Goal: Task Accomplishment & Management: Complete application form

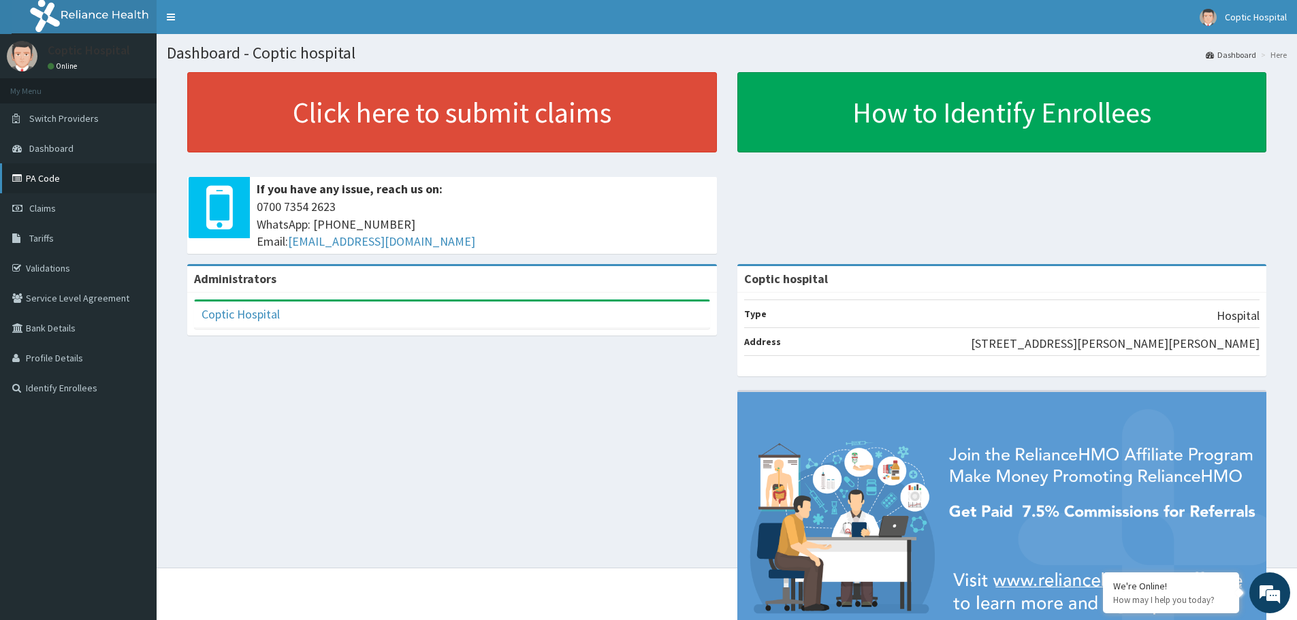
click at [48, 178] on link "PA Code" at bounding box center [78, 178] width 157 height 30
click at [70, 204] on link "Claims" at bounding box center [78, 208] width 157 height 30
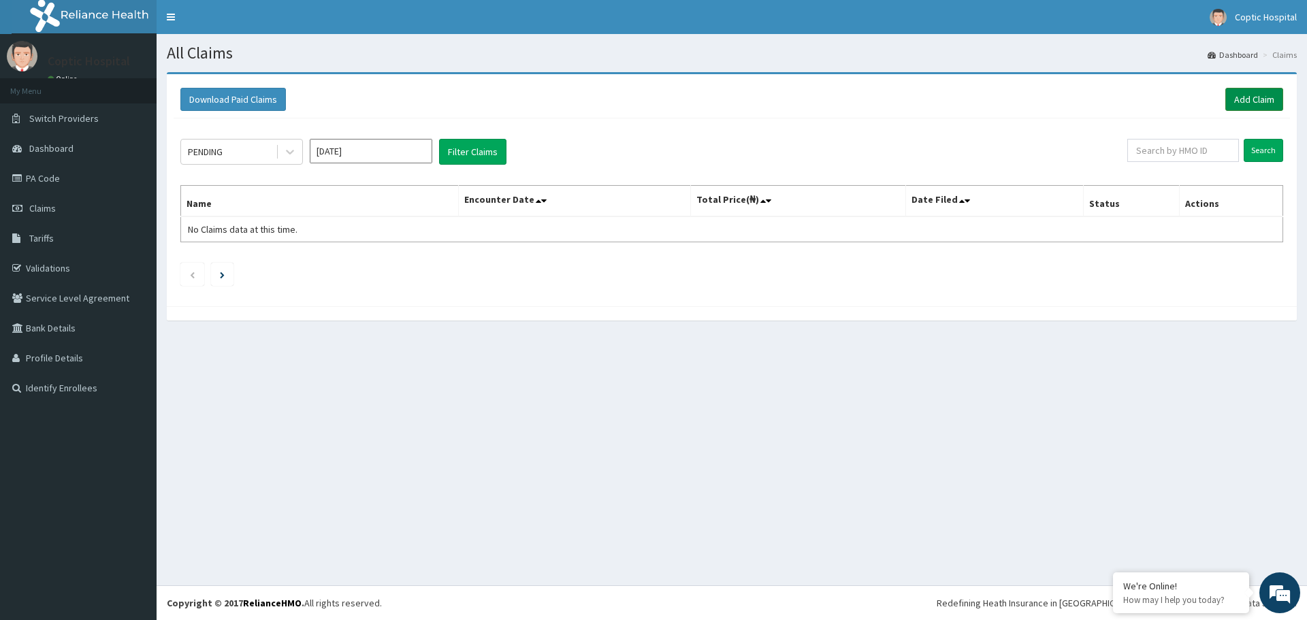
click at [1261, 100] on link "Add Claim" at bounding box center [1254, 99] width 58 height 23
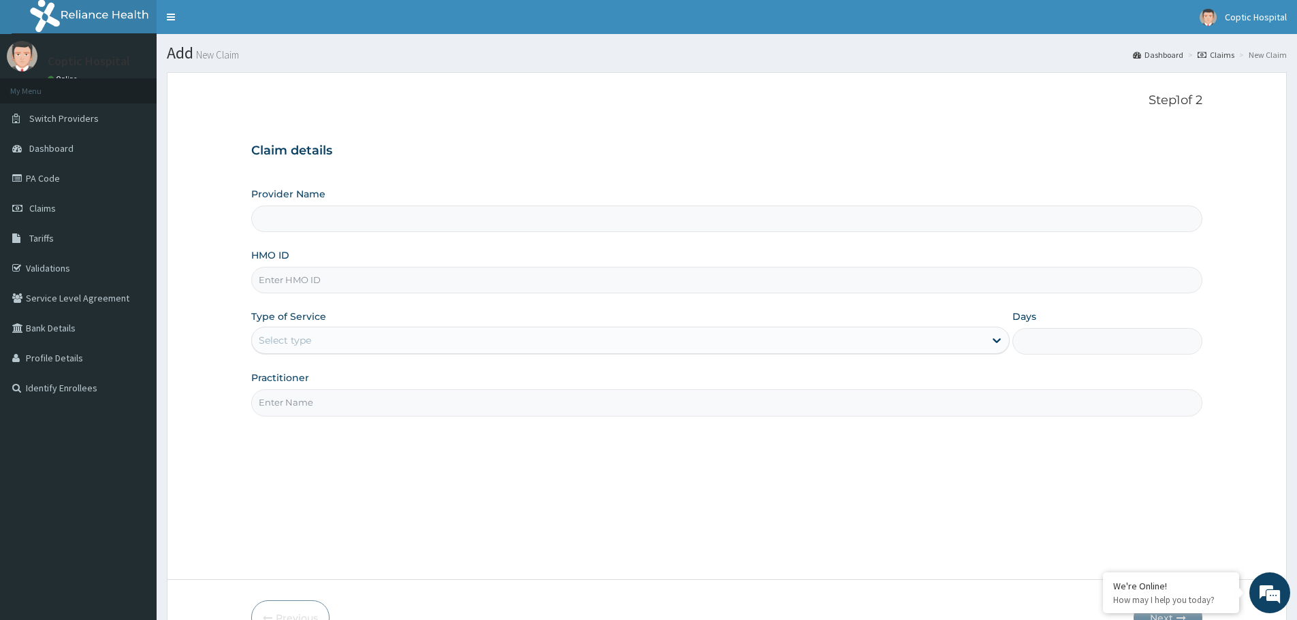
type input "Coptic hospital"
paste input "AIP/10450/B"
type input "AIP/10450/B"
click at [341, 342] on div "Select type" at bounding box center [618, 340] width 732 height 22
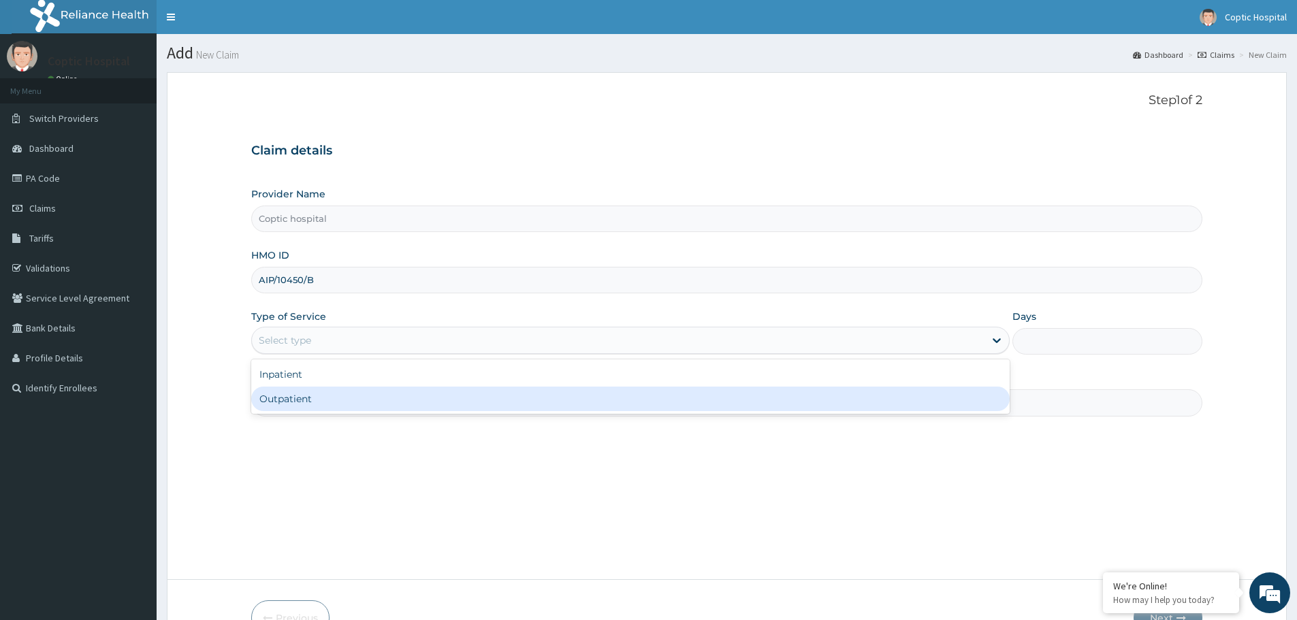
click at [336, 400] on div "Outpatient" at bounding box center [630, 399] width 758 height 25
type input "1"
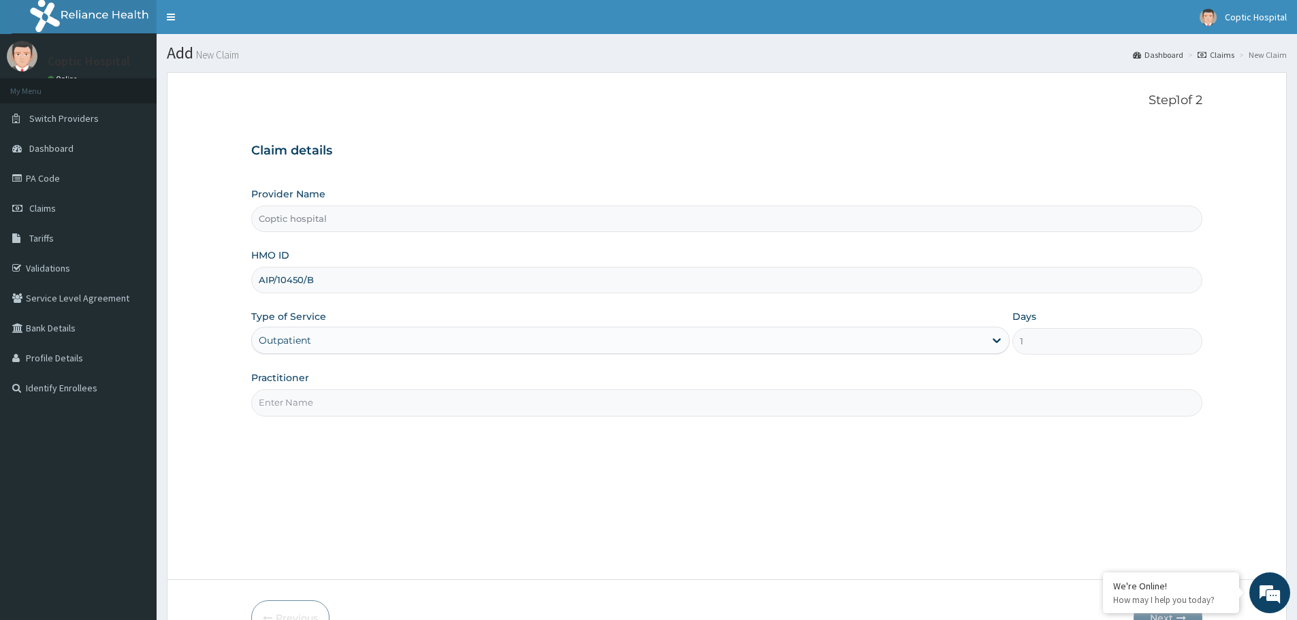
drag, startPoint x: 338, startPoint y: 395, endPoint x: 342, endPoint y: 384, distance: 11.6
click at [338, 394] on input "Practitioner" at bounding box center [726, 402] width 951 height 27
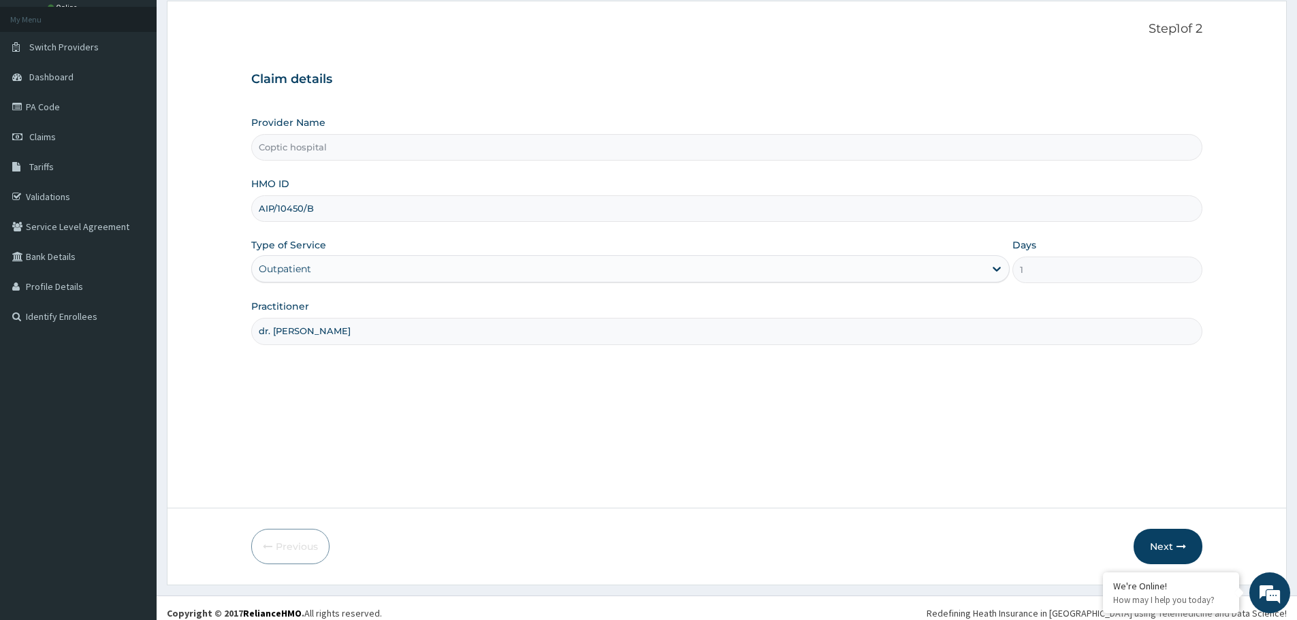
scroll to position [82, 0]
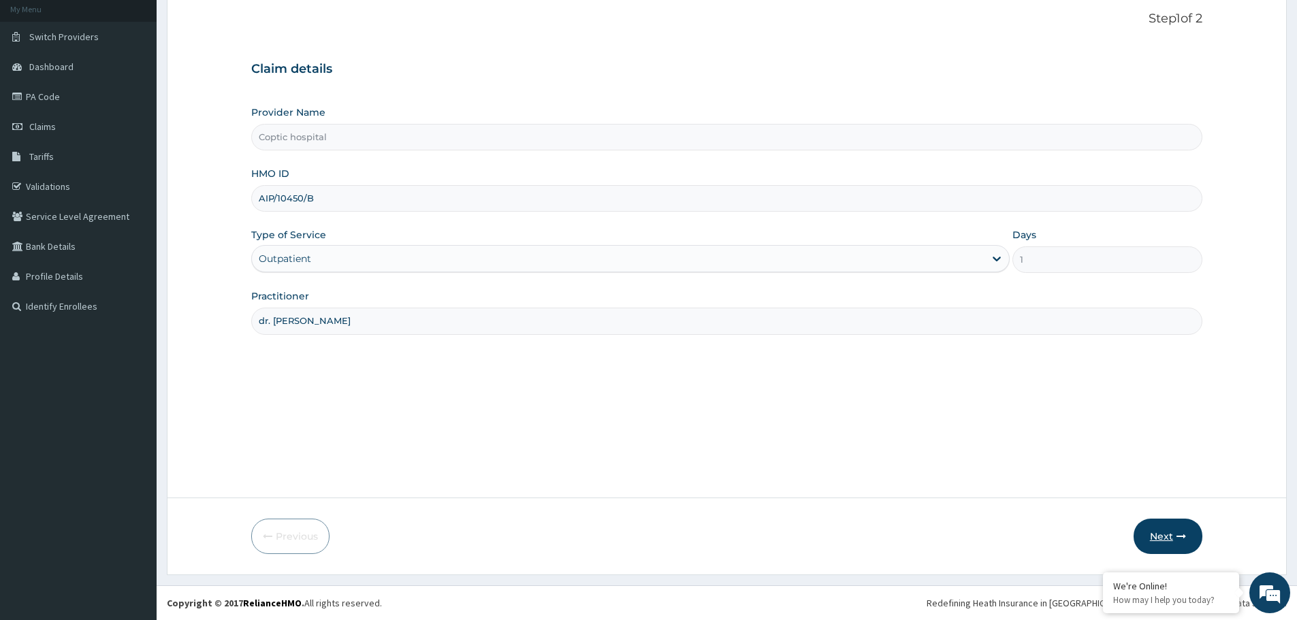
type input "dr. dina emil"
click at [1158, 532] on button "Next" at bounding box center [1167, 536] width 69 height 35
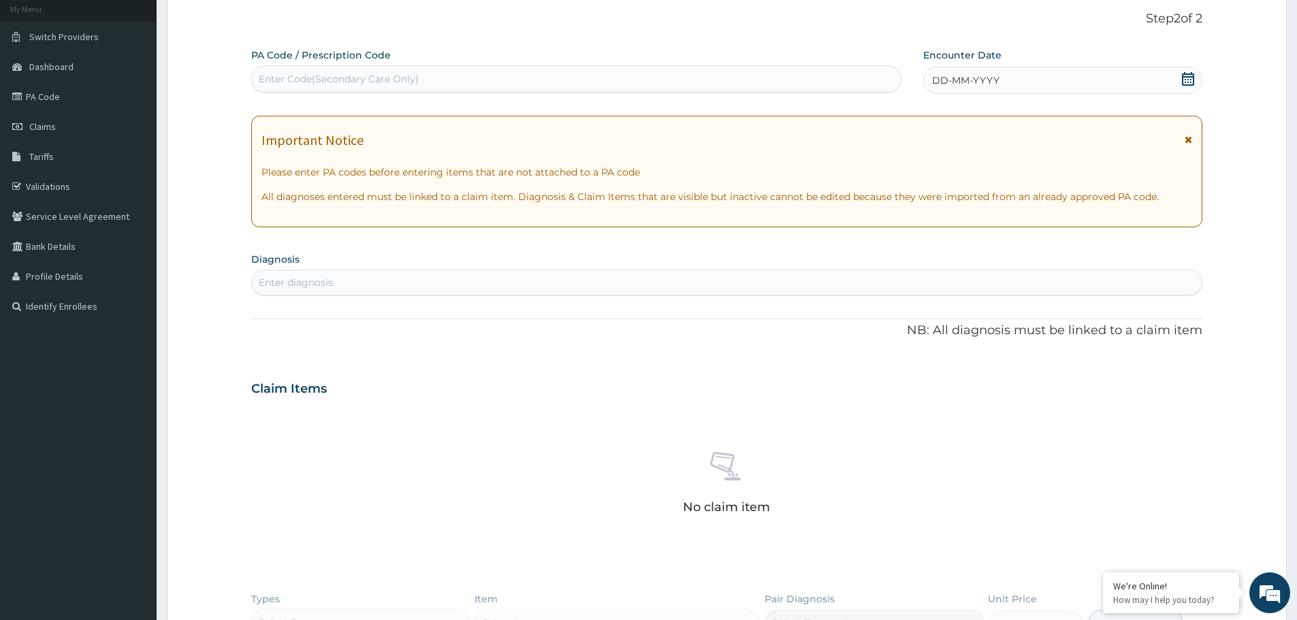
click at [374, 76] on div "Enter Code(Secondary Care Only)" at bounding box center [339, 79] width 160 height 14
paste input "PA/CE4F51"
type input "PA/CE4F51"
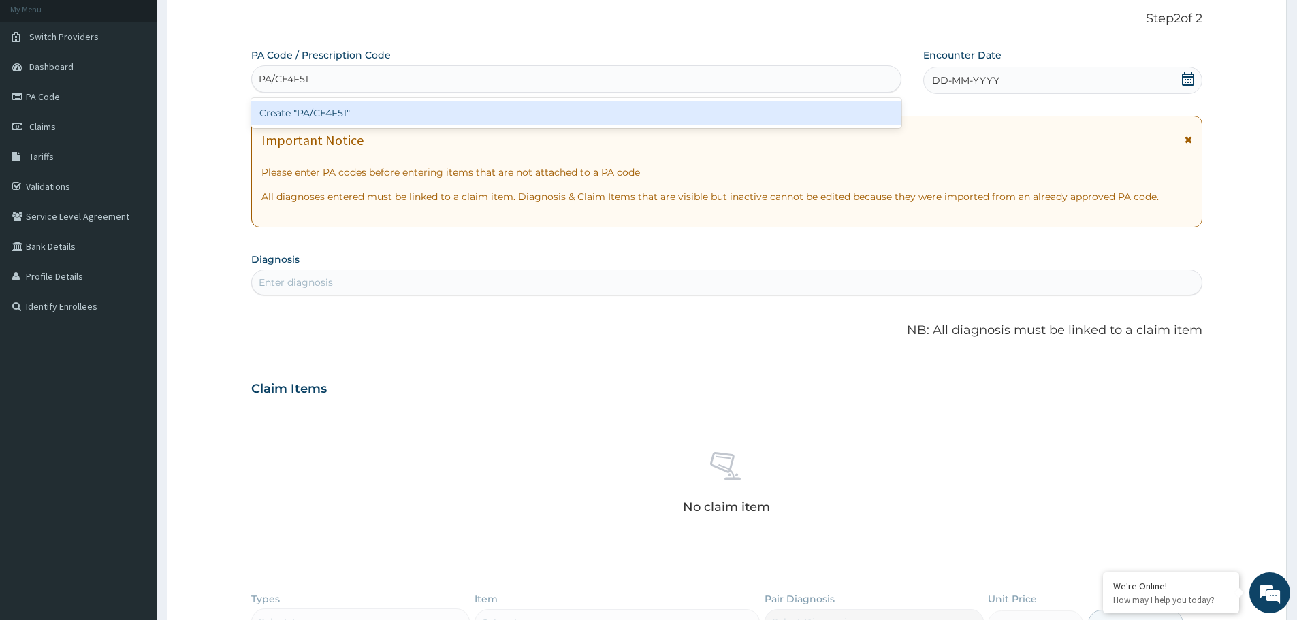
click at [457, 103] on div "Create "PA/CE4F51"" at bounding box center [576, 113] width 650 height 25
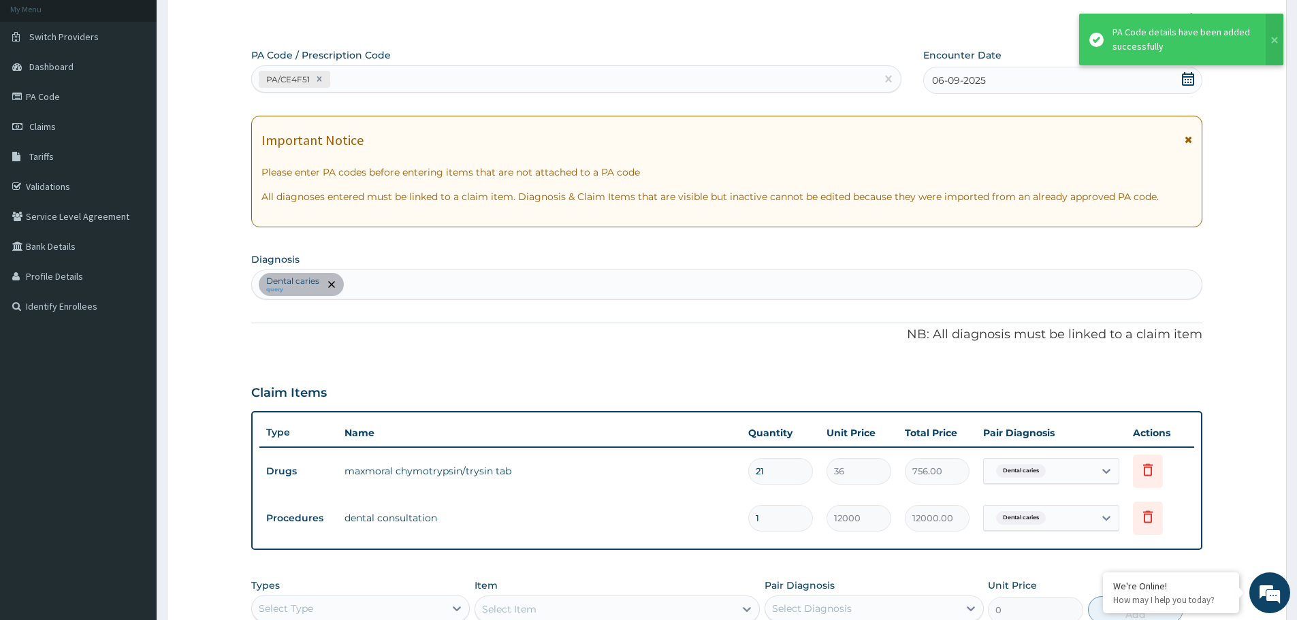
click at [376, 82] on div "PA/CE4F51" at bounding box center [564, 79] width 624 height 22
paste input "PA/8AB560"
type input "PA/8AB560"
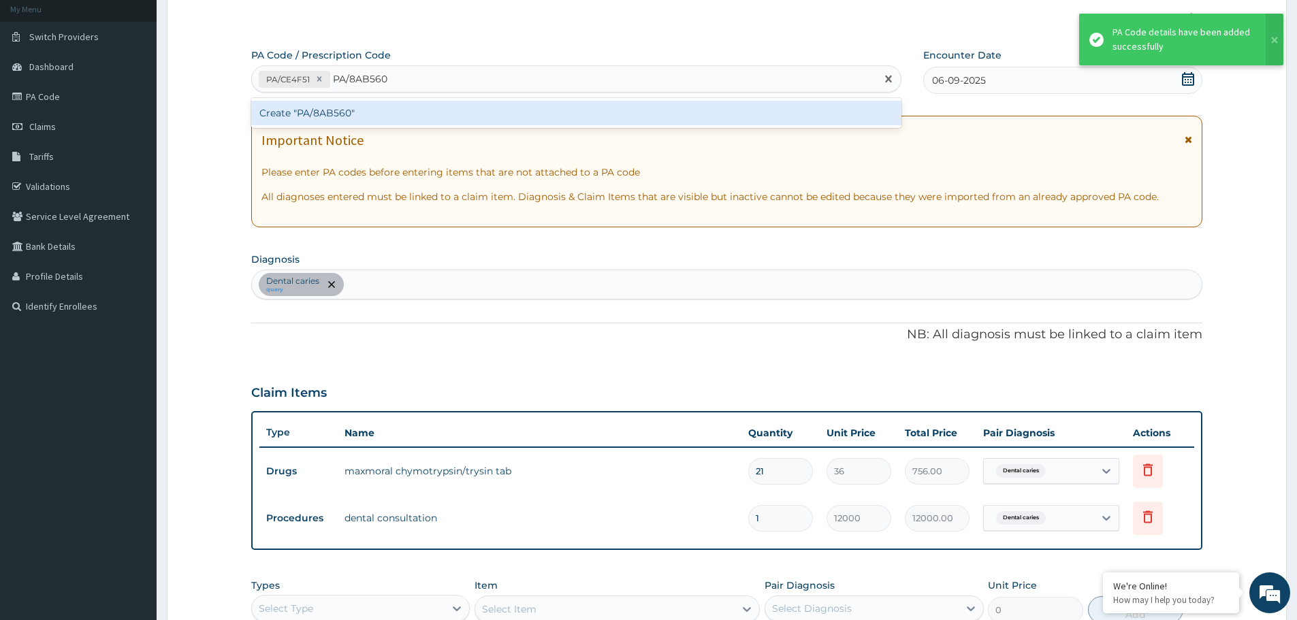
click at [445, 114] on div "Create "PA/8AB560"" at bounding box center [576, 113] width 650 height 25
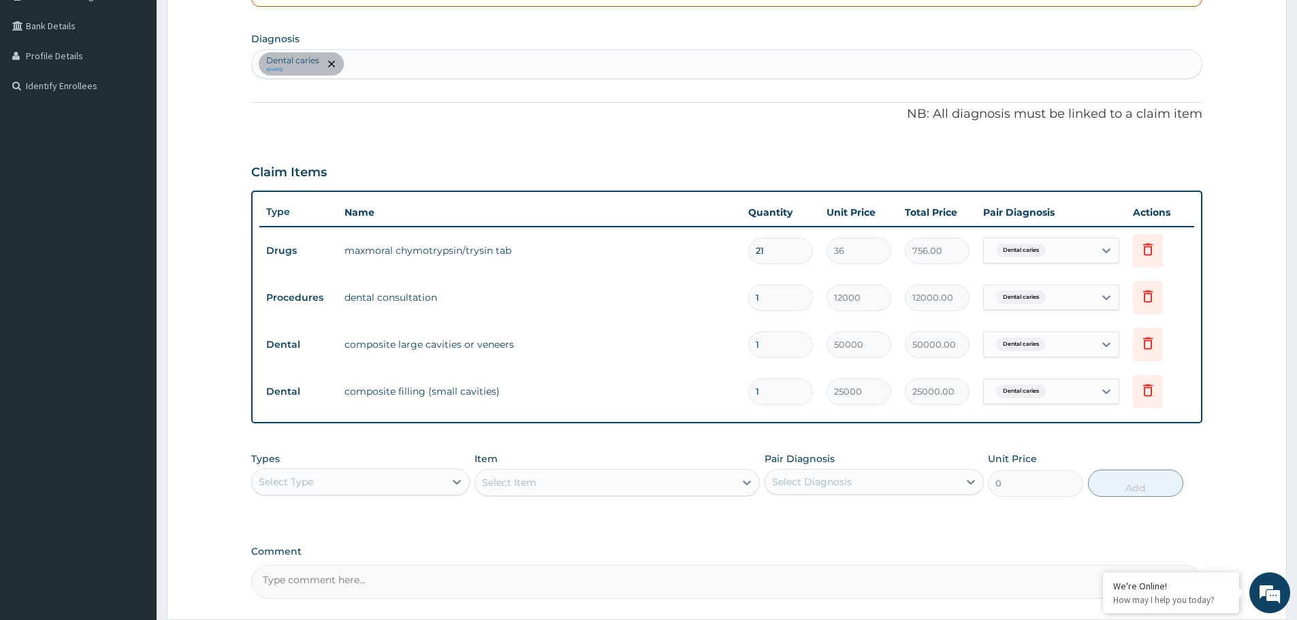
scroll to position [424, 0]
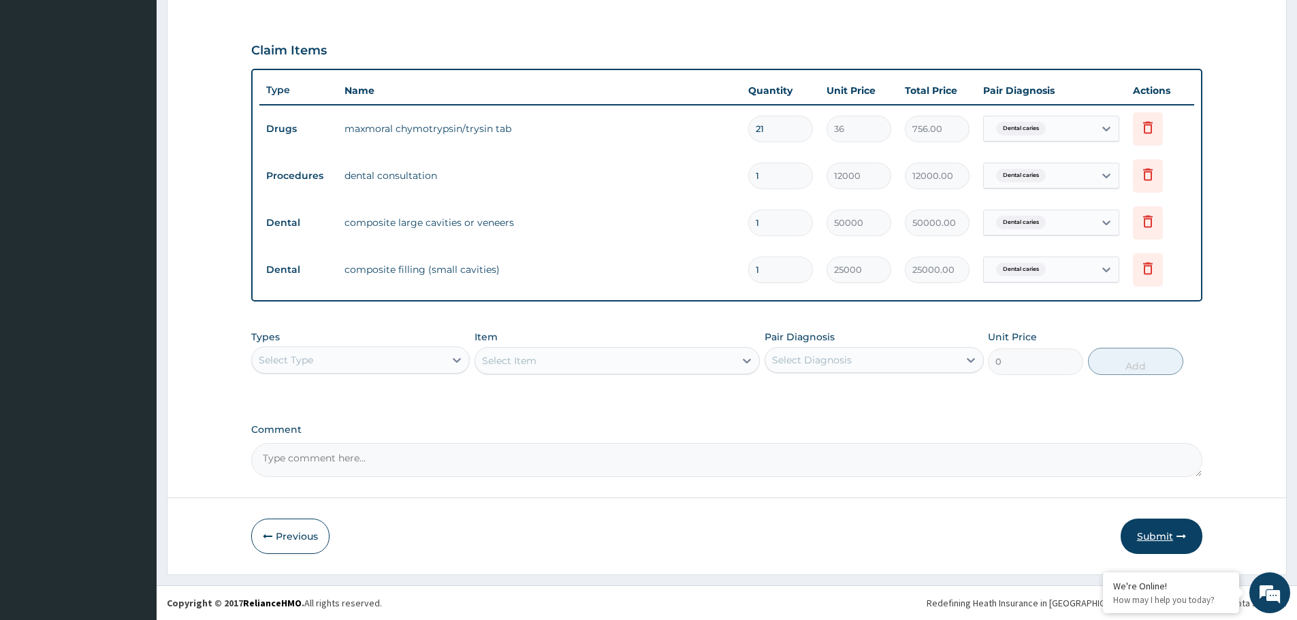
click at [1170, 534] on button "Submit" at bounding box center [1161, 536] width 82 height 35
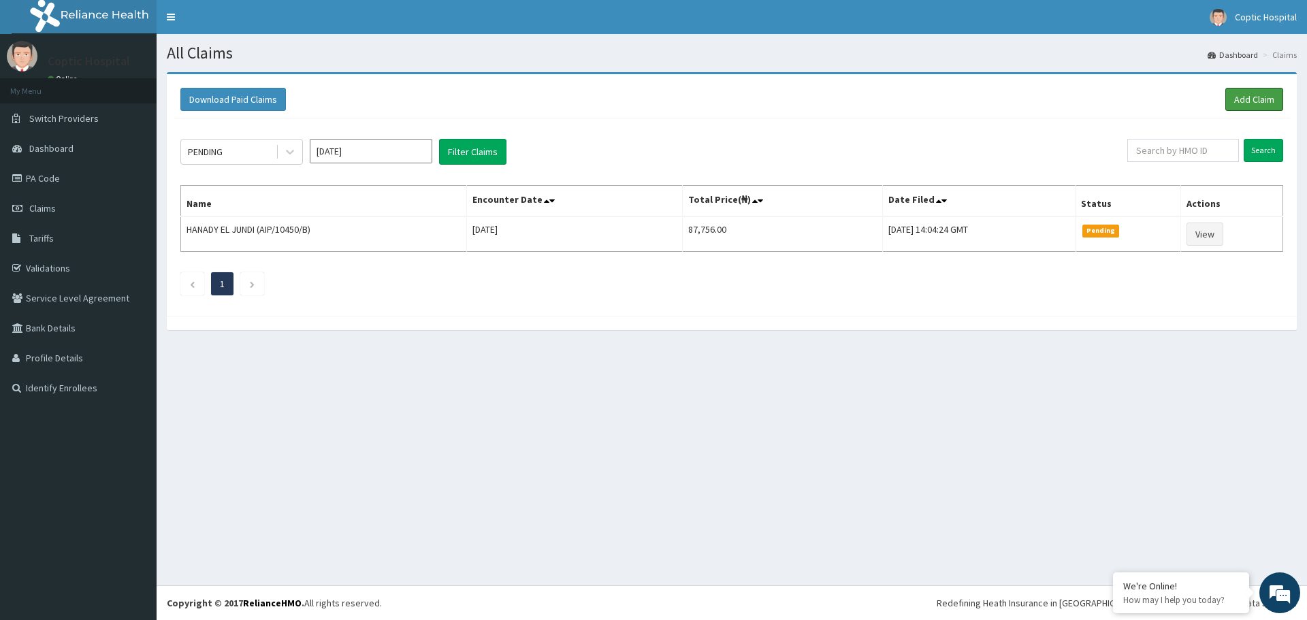
drag, startPoint x: 1251, startPoint y: 101, endPoint x: 1173, endPoint y: 125, distance: 81.8
click at [1251, 101] on link "Add Claim" at bounding box center [1254, 99] width 58 height 23
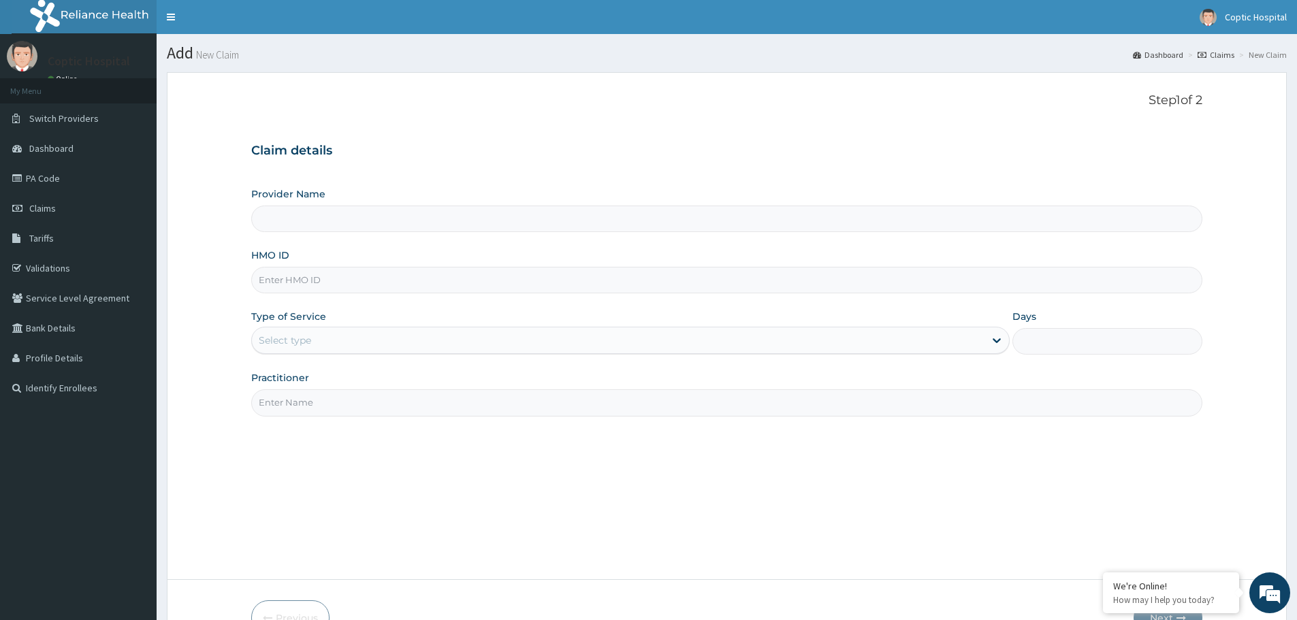
type input "Coptic hospital"
paste input "PGL/10017/A"
type input "PGL/10017/A"
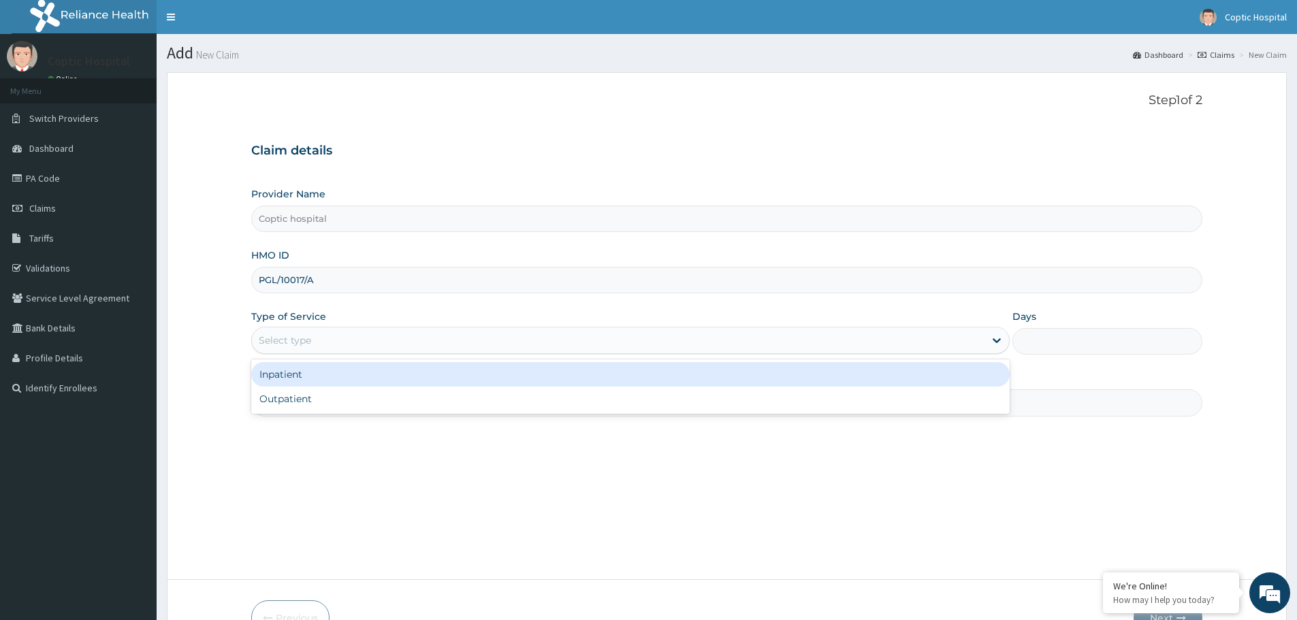
click at [372, 340] on div "Select type" at bounding box center [618, 340] width 732 height 22
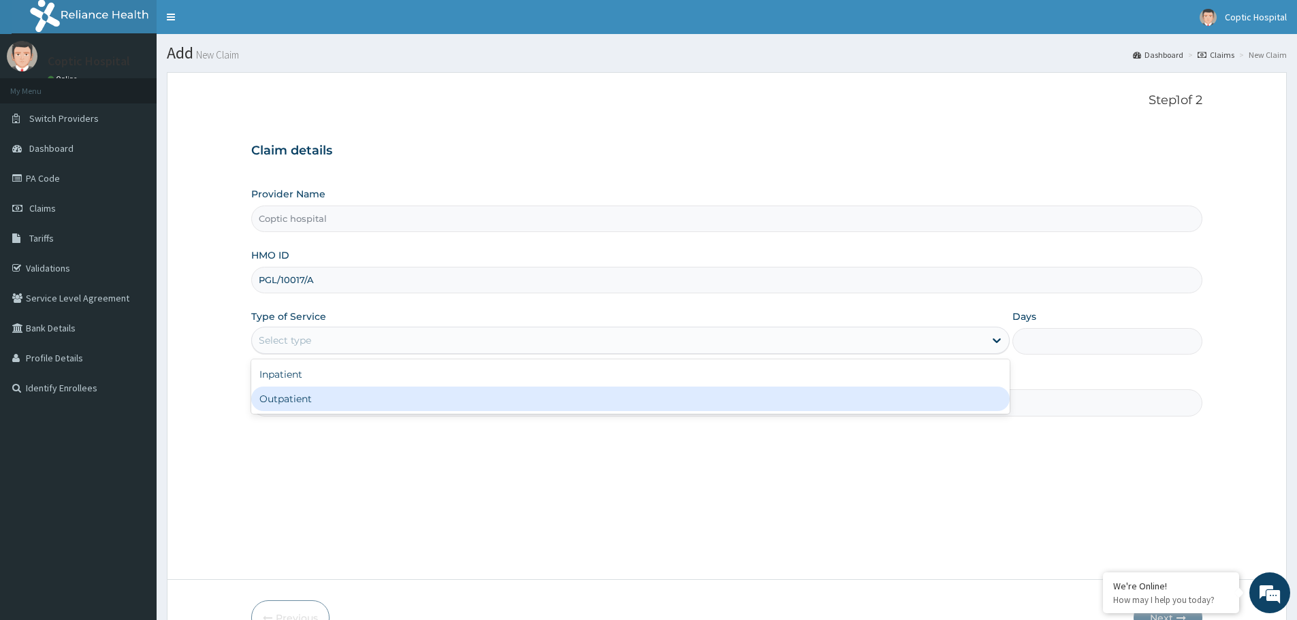
click at [372, 401] on div "Outpatient" at bounding box center [630, 399] width 758 height 25
type input "1"
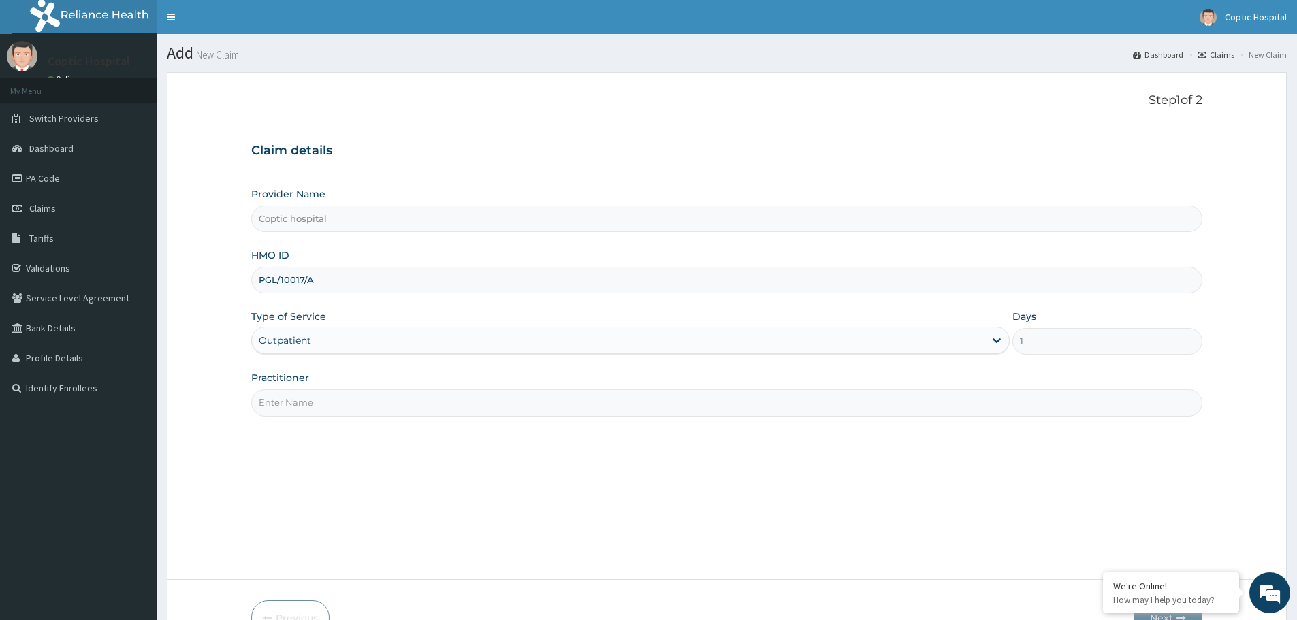
click at [368, 407] on input "Practitioner" at bounding box center [726, 402] width 951 height 27
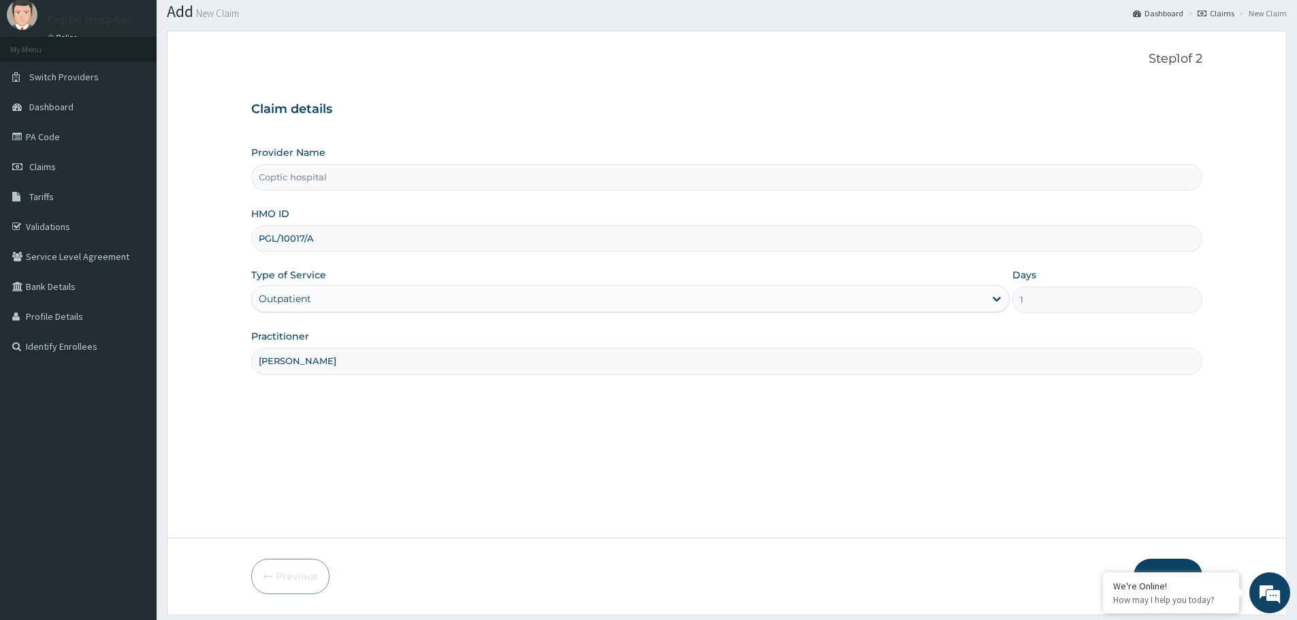
scroll to position [82, 0]
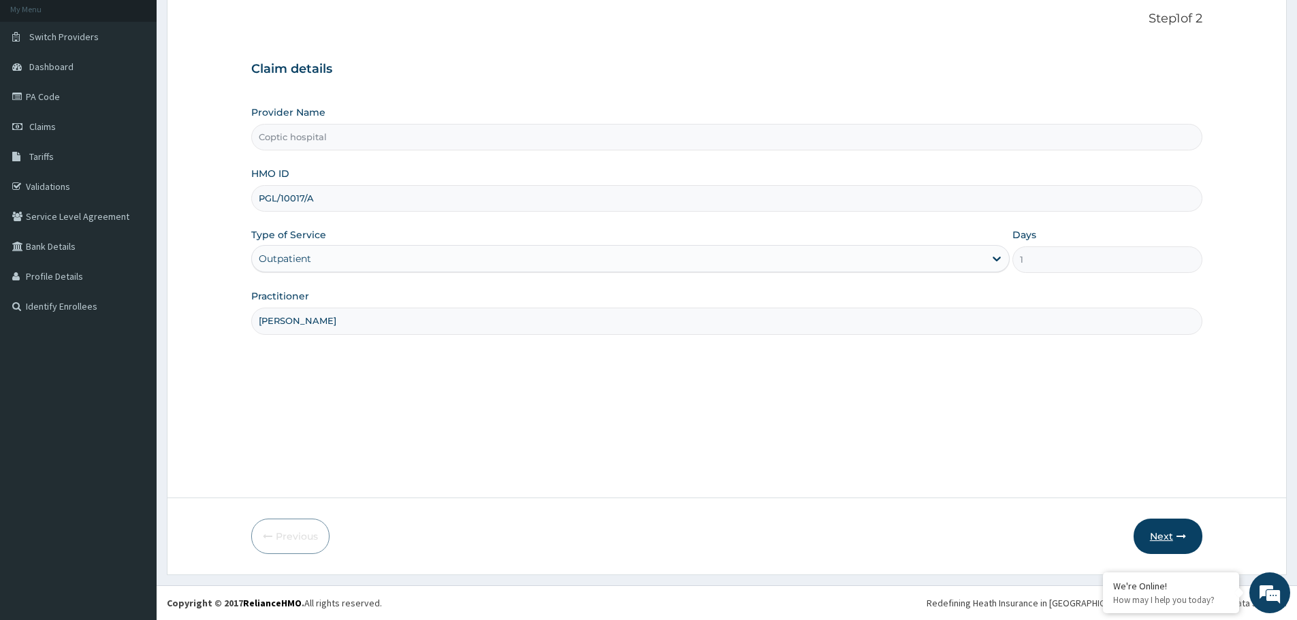
type input "dr. jeffrey otoibhi"
click at [1173, 538] on button "Next" at bounding box center [1167, 536] width 69 height 35
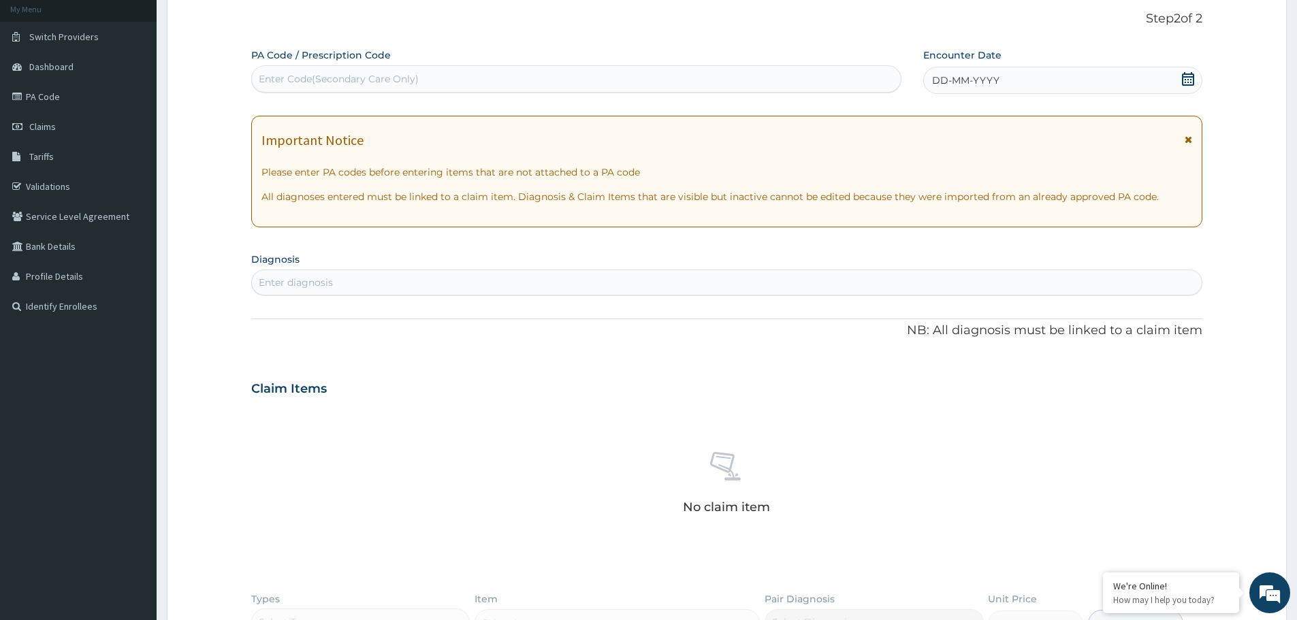
click at [380, 82] on div "Enter Code(Secondary Care Only)" at bounding box center [339, 79] width 160 height 14
paste input "PA/79EA97"
type input "PA/79EA97"
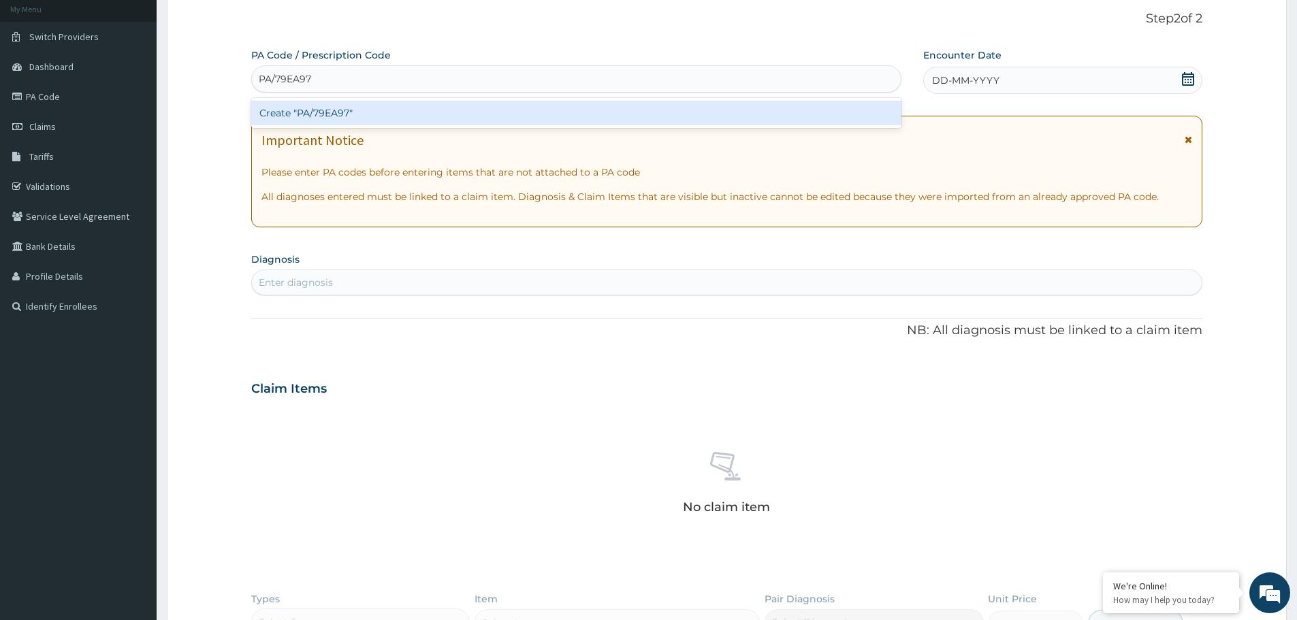
click at [376, 118] on div "Create "PA/79EA97"" at bounding box center [576, 113] width 650 height 25
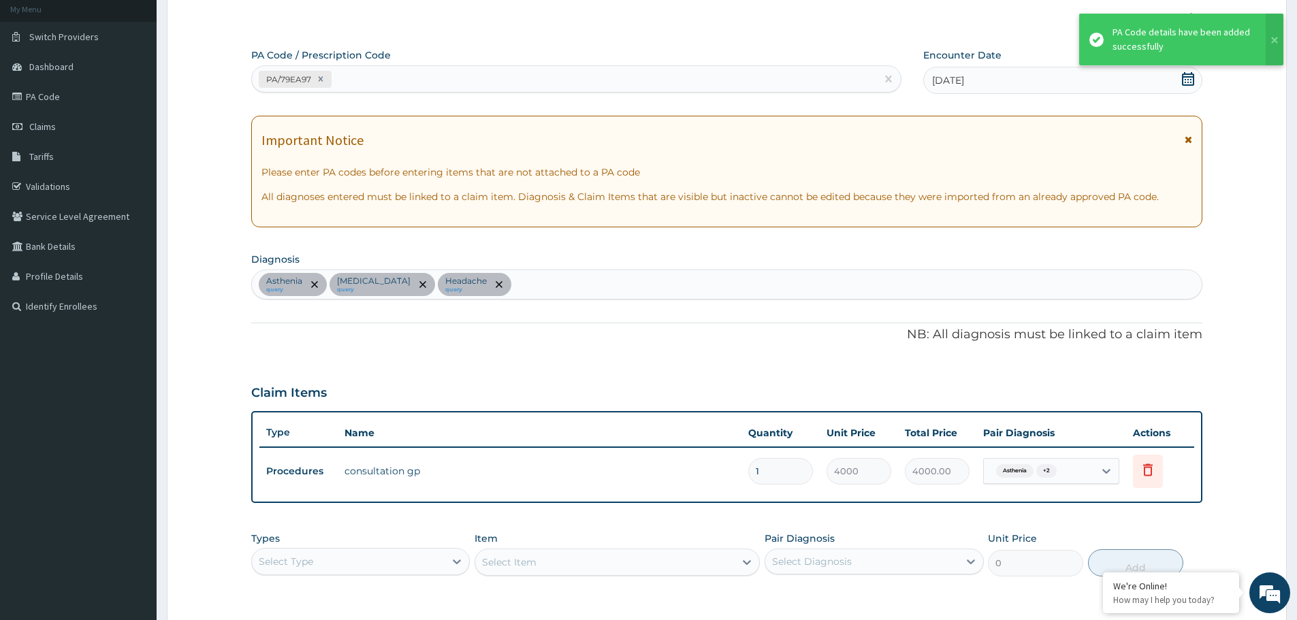
click at [393, 77] on div "PA/79EA97" at bounding box center [564, 79] width 624 height 22
paste input "PA/6EFC2F"
type input "PA/6EFC2F"
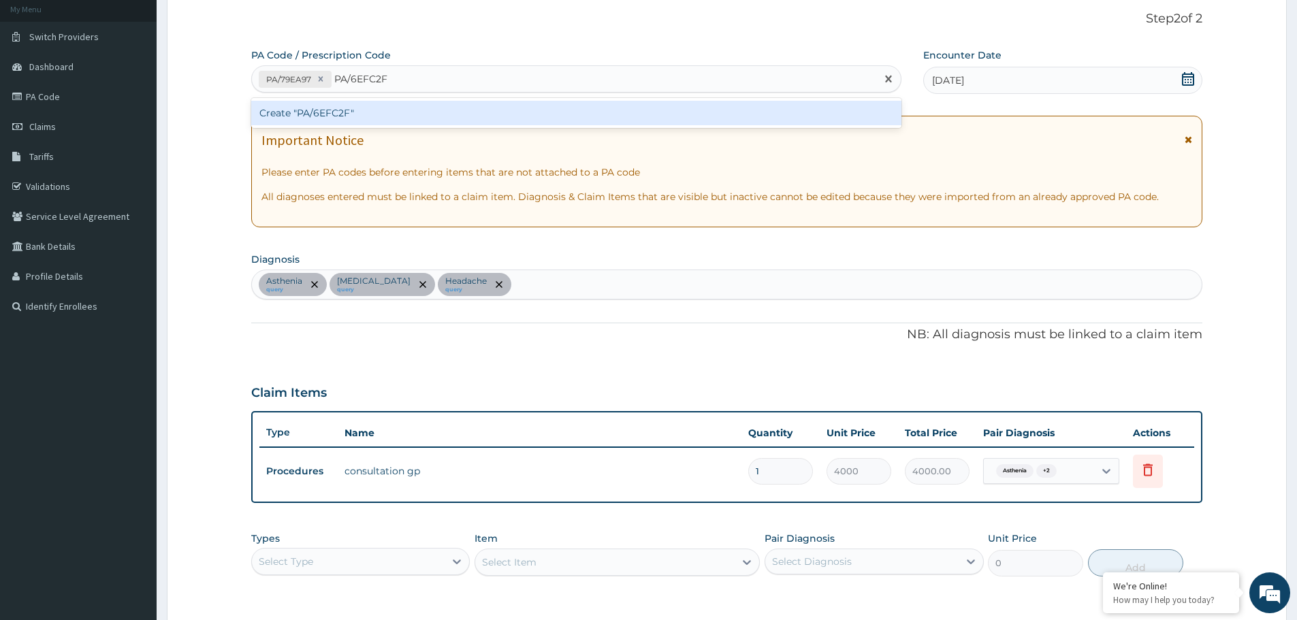
click at [511, 117] on div "Create "PA/6EFC2F"" at bounding box center [576, 113] width 650 height 25
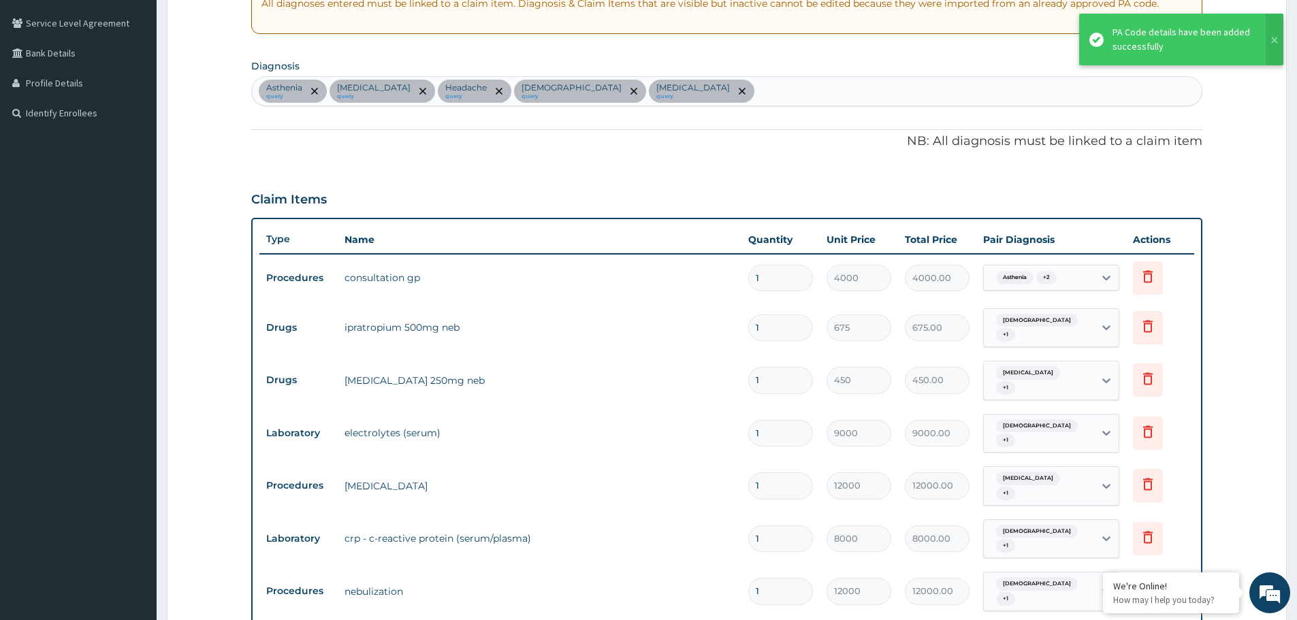
scroll to position [128, 0]
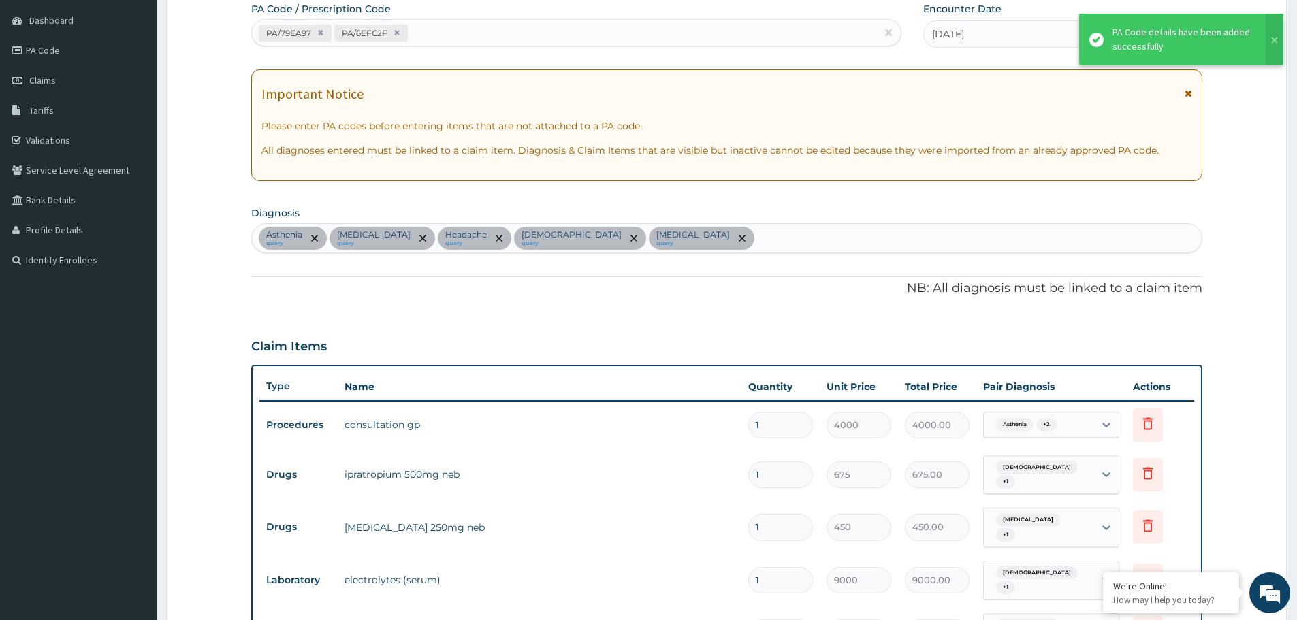
click at [448, 24] on div "PA/79EA97 PA/6EFC2F" at bounding box center [564, 33] width 624 height 22
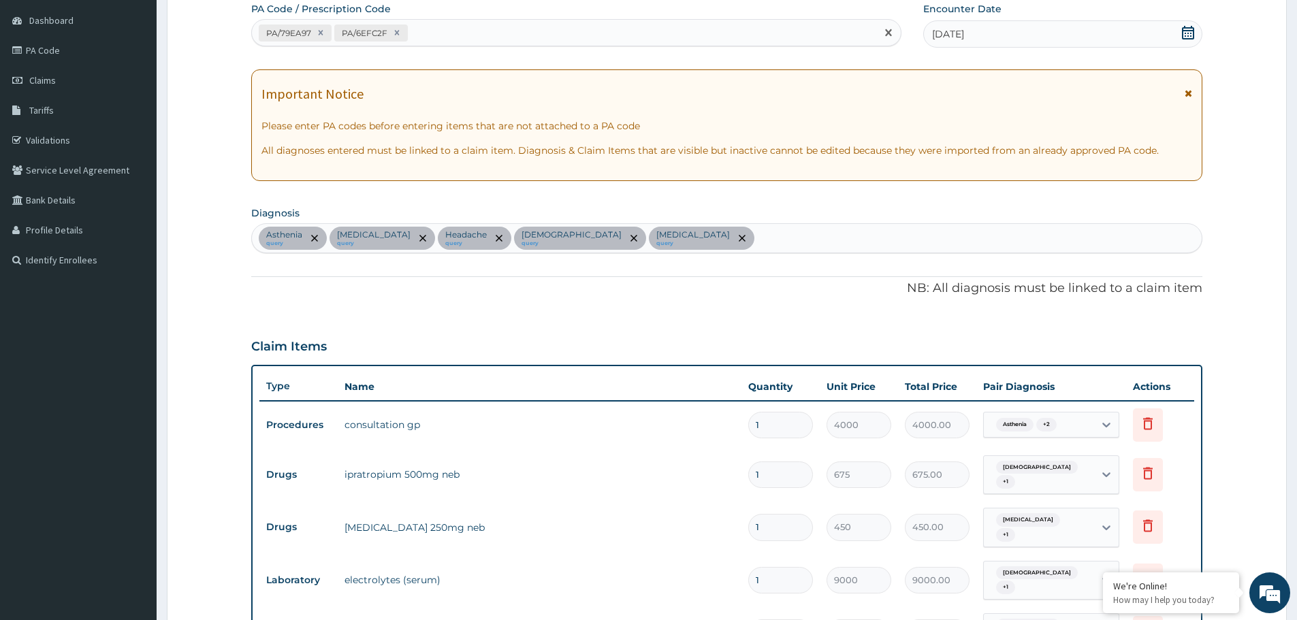
paste input "PA/62EC30"
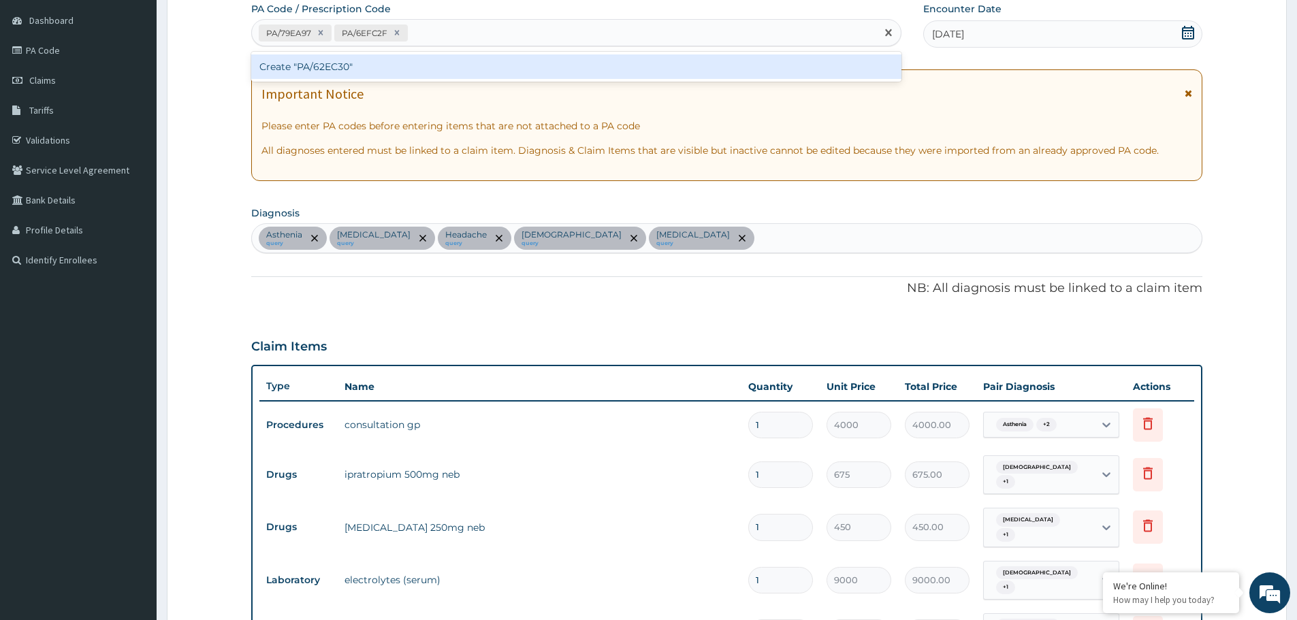
type input "PA/62EC30"
click at [480, 65] on div "Create "PA/62EC30"" at bounding box center [576, 66] width 650 height 25
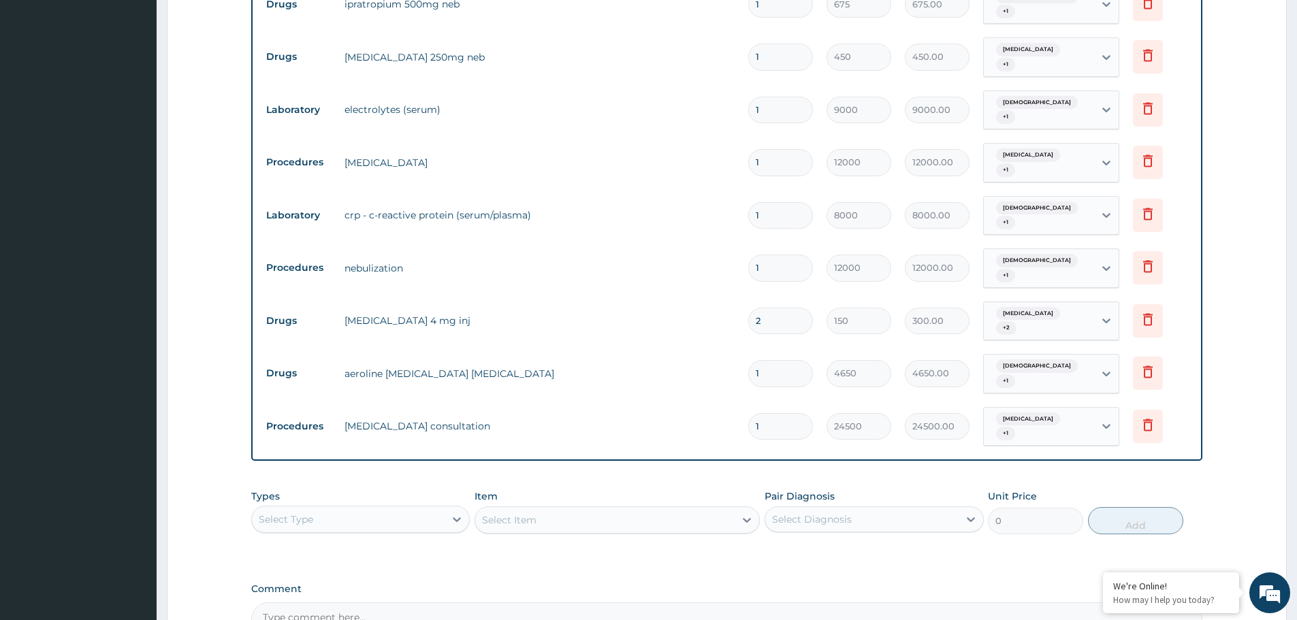
scroll to position [723, 0]
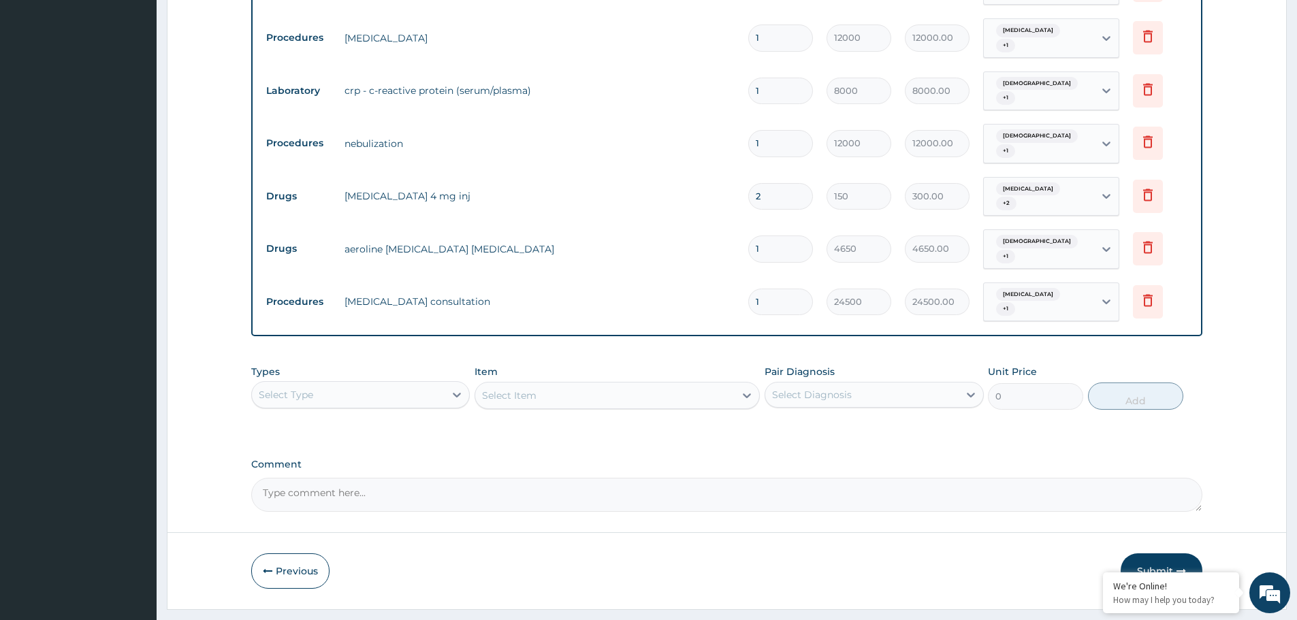
click at [387, 384] on div "Select Type" at bounding box center [348, 395] width 193 height 22
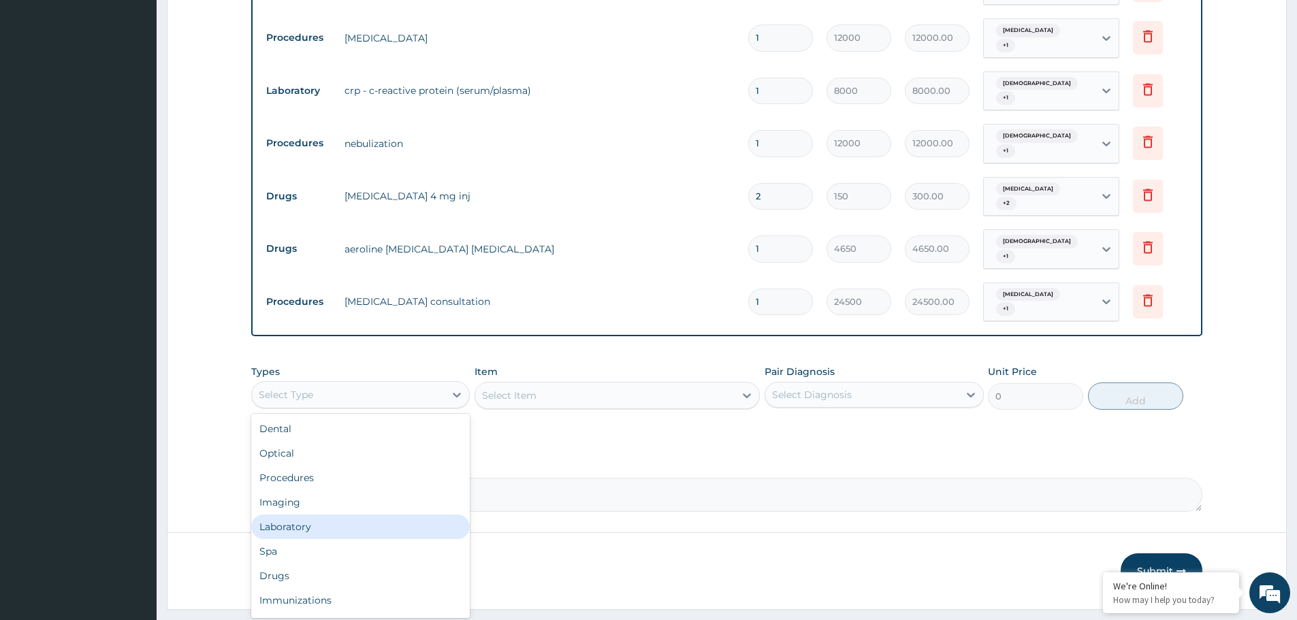
click at [361, 515] on div "Laboratory" at bounding box center [360, 527] width 218 height 25
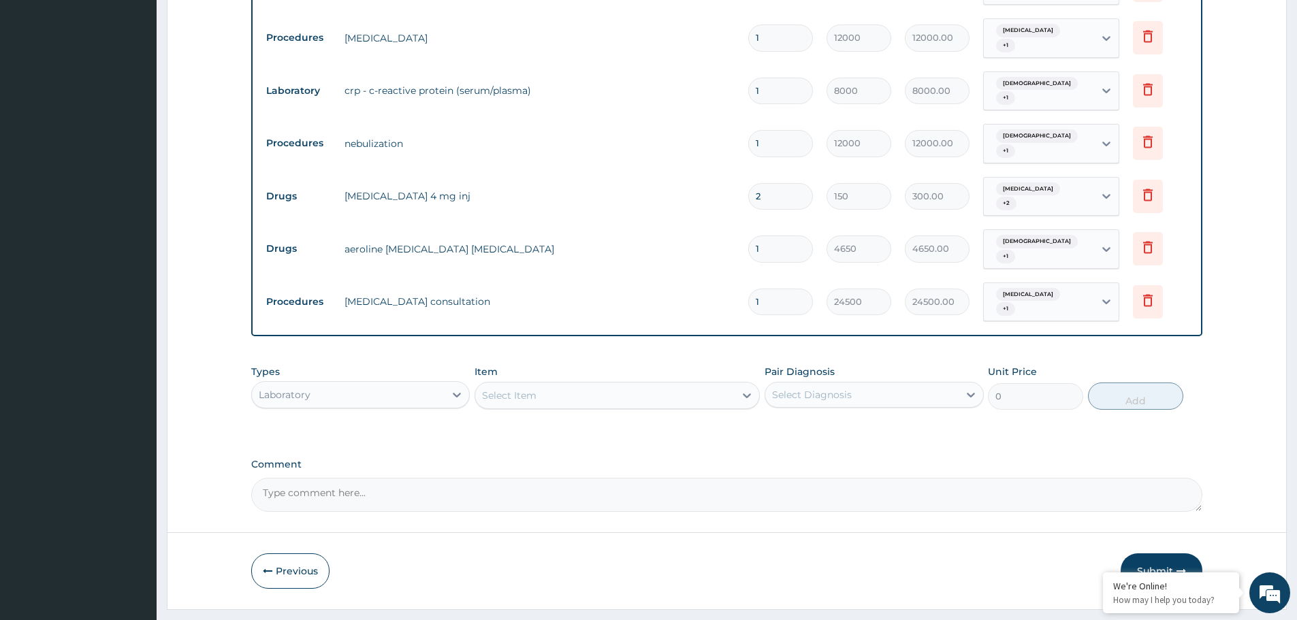
click at [721, 385] on div "Select Item" at bounding box center [604, 396] width 259 height 22
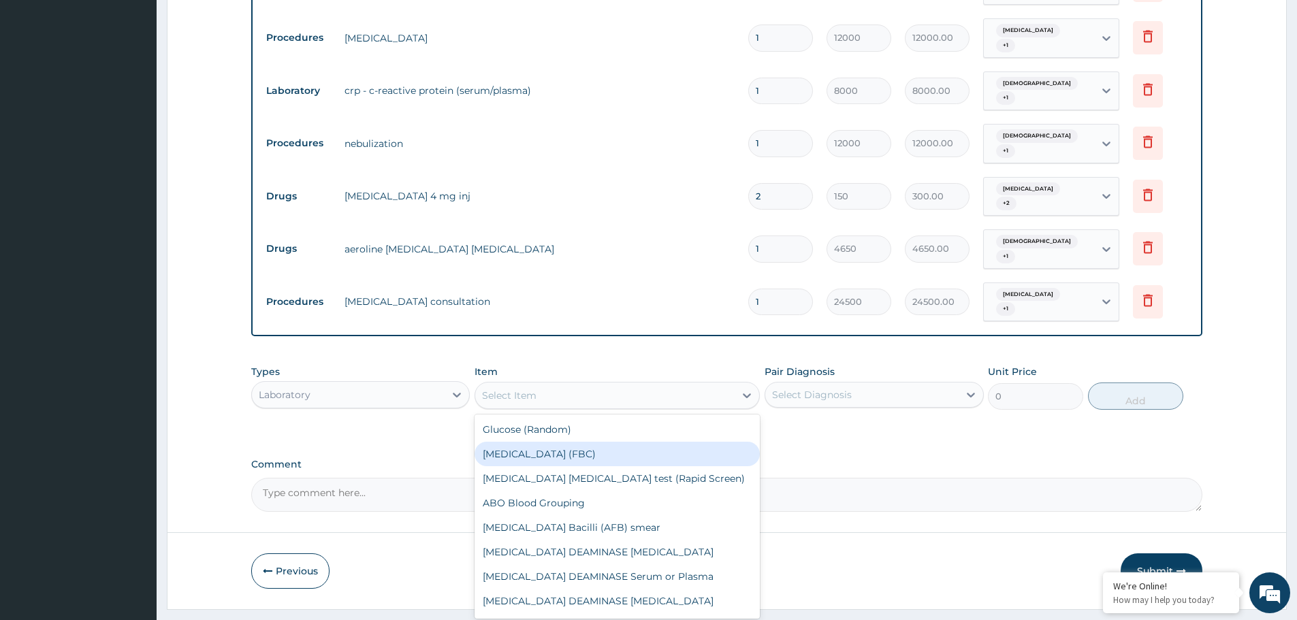
click at [667, 442] on div "Full Blood Count (FBC)" at bounding box center [616, 454] width 285 height 25
type input "8000"
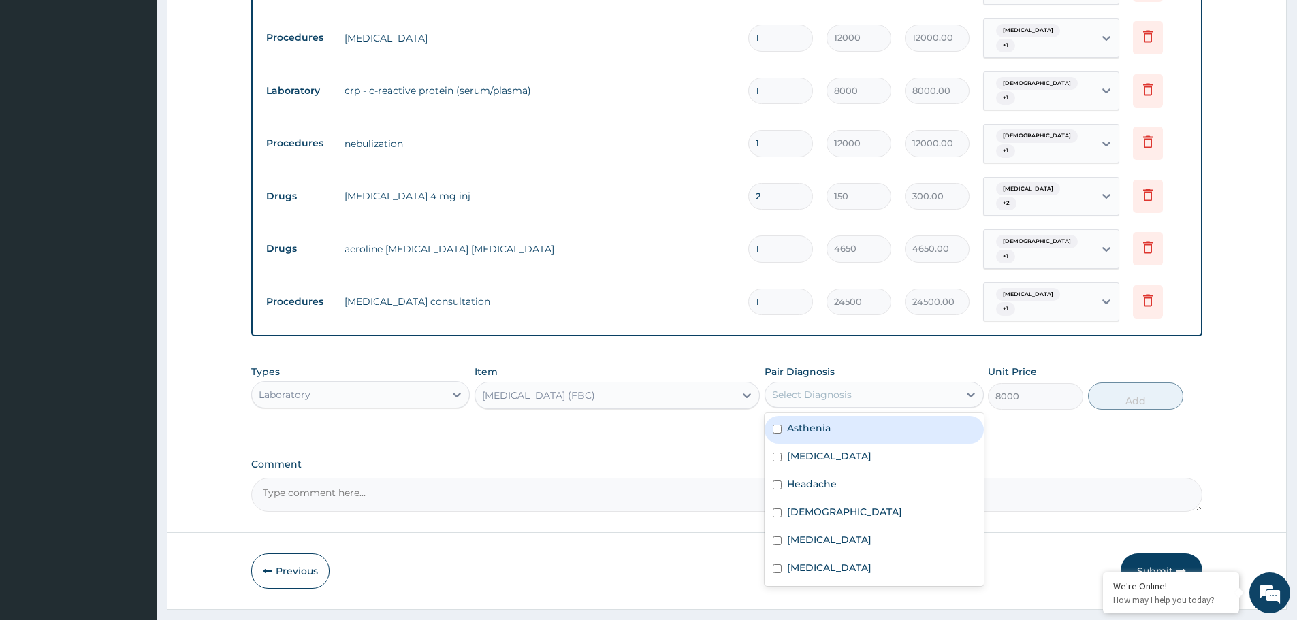
click at [845, 388] on div "Select Diagnosis" at bounding box center [812, 395] width 80 height 14
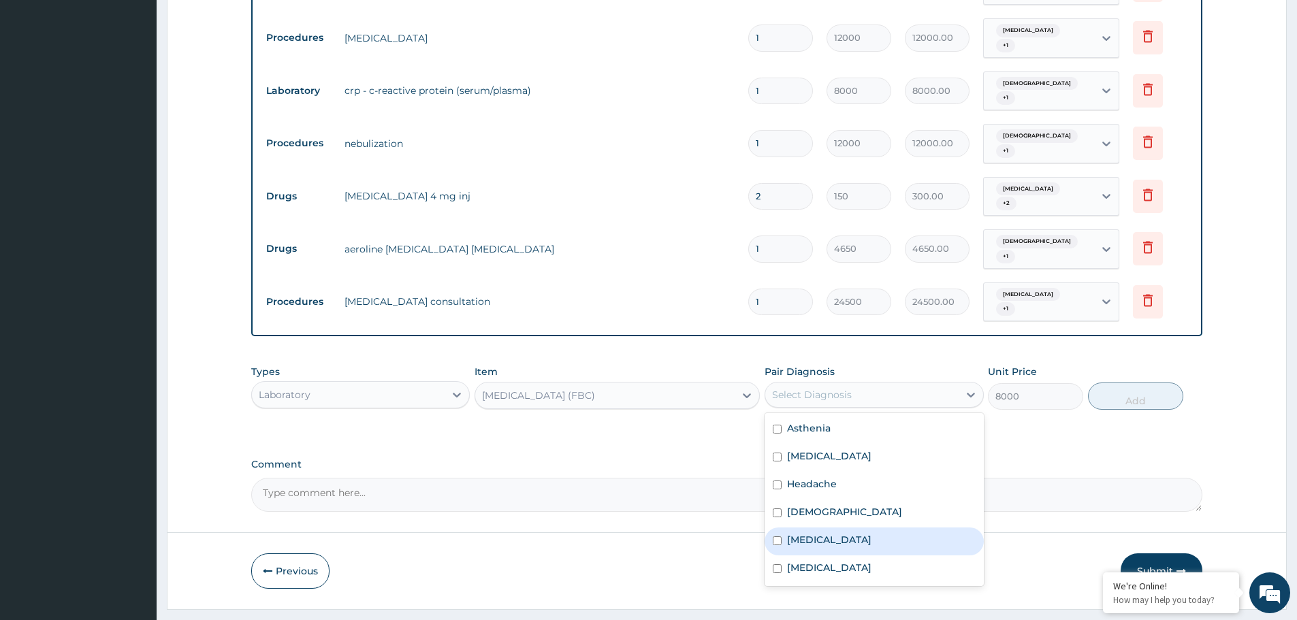
click at [873, 527] on div "Upper respiratory infection" at bounding box center [873, 541] width 218 height 28
checkbox input "true"
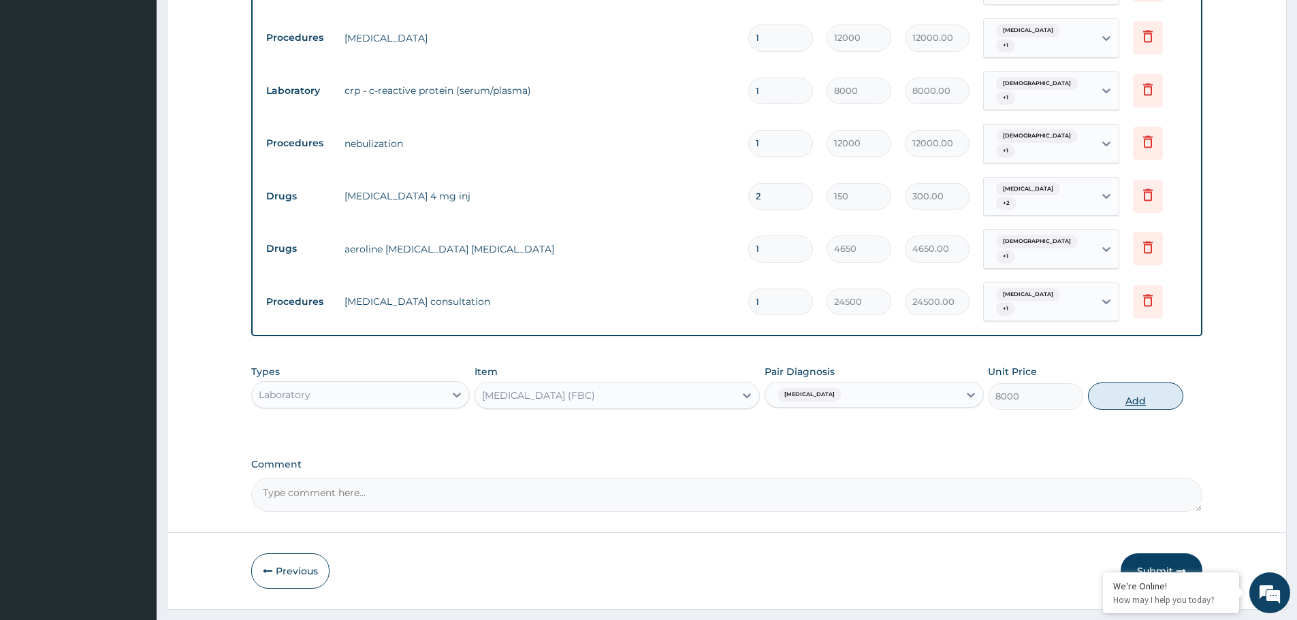
click at [1145, 383] on button "Add" at bounding box center [1135, 396] width 95 height 27
type input "0"
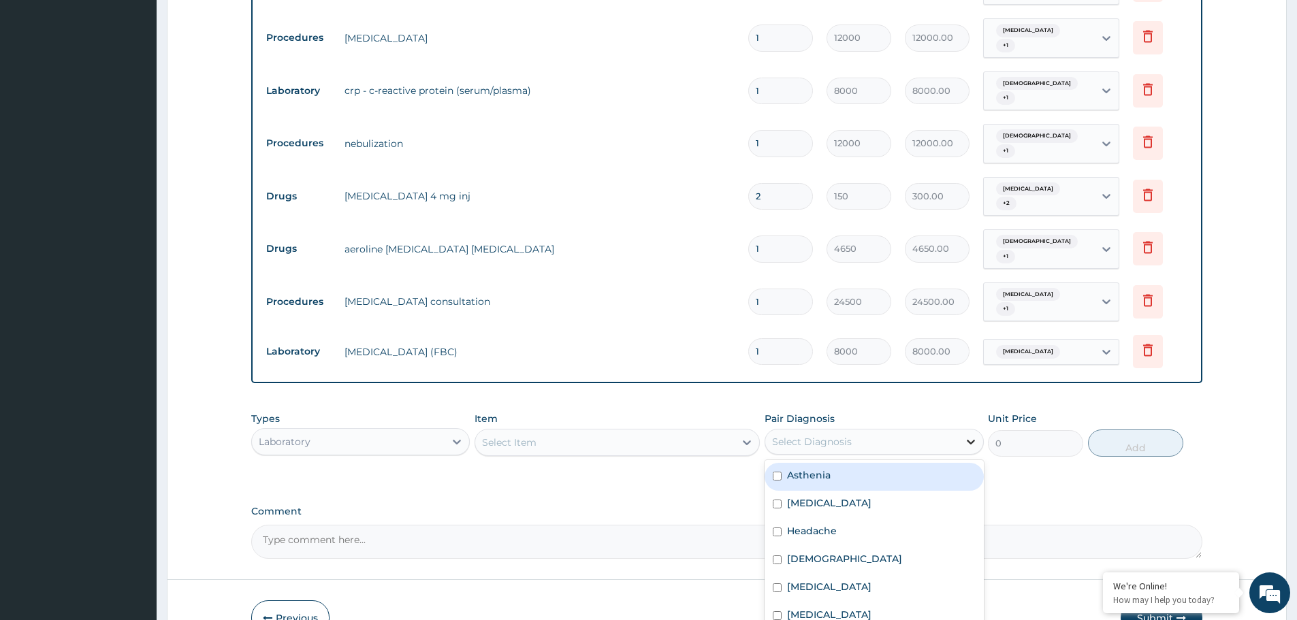
click at [979, 429] on div at bounding box center [970, 441] width 25 height 25
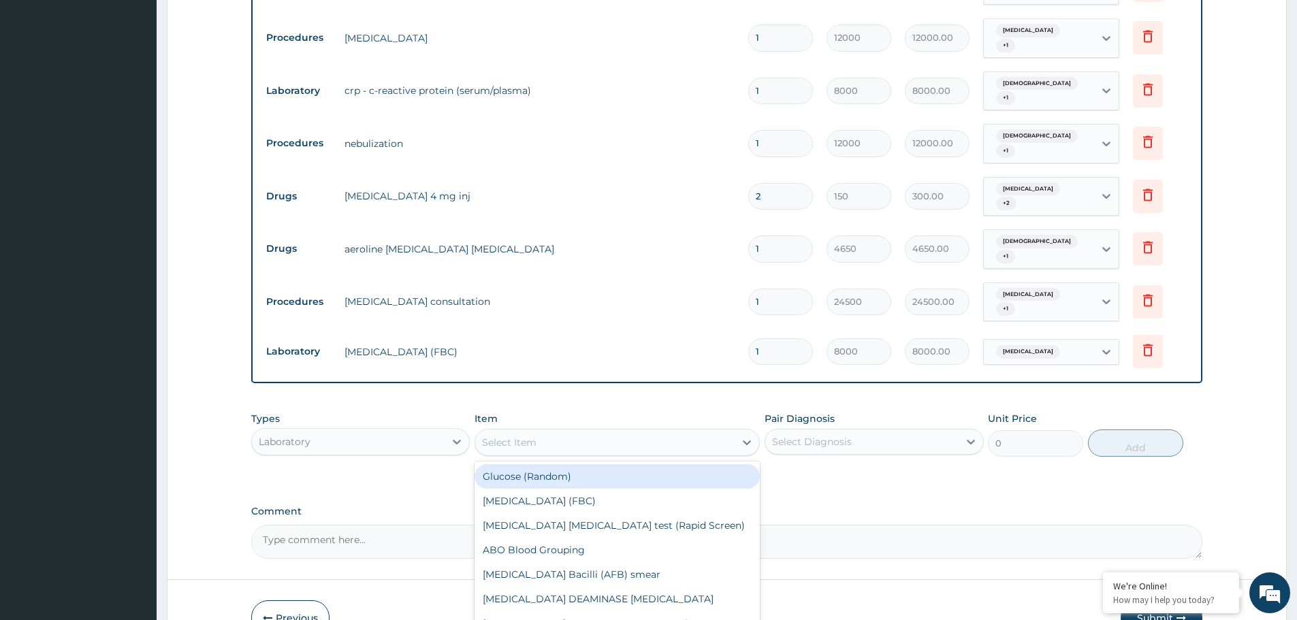
click at [616, 432] on div "Select Item" at bounding box center [604, 443] width 259 height 22
type input "mal"
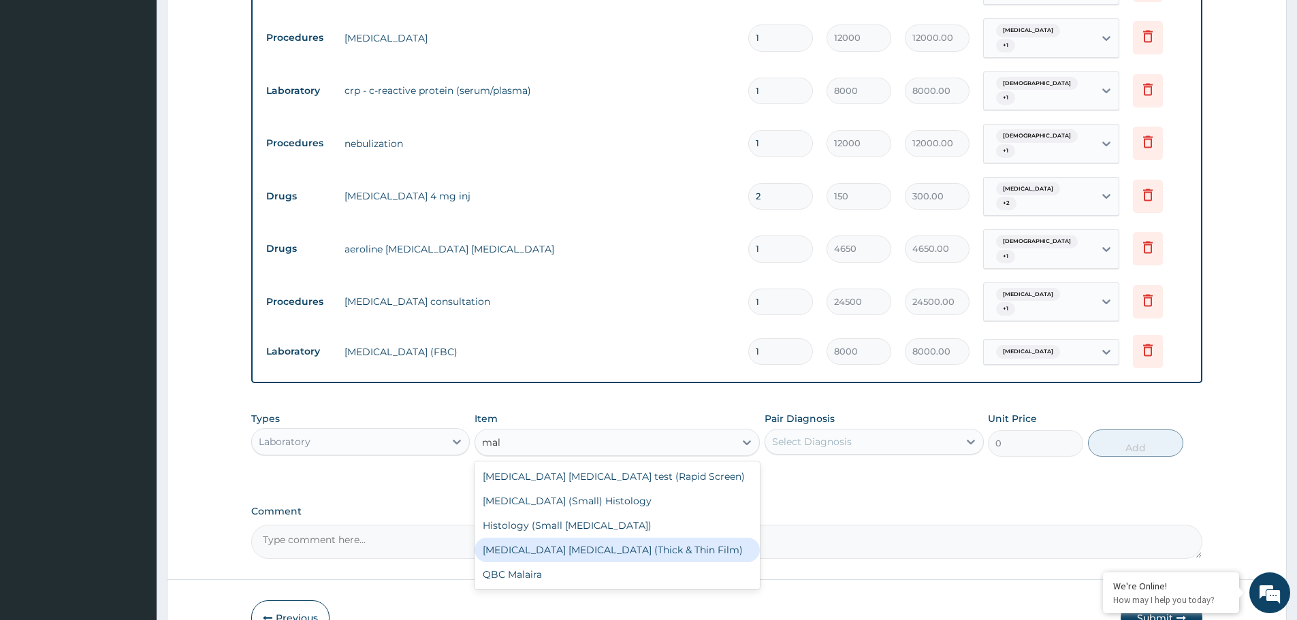
click at [596, 538] on div "Malaria Parasite (Thick & Thin Film)" at bounding box center [616, 550] width 285 height 25
type input "4500"
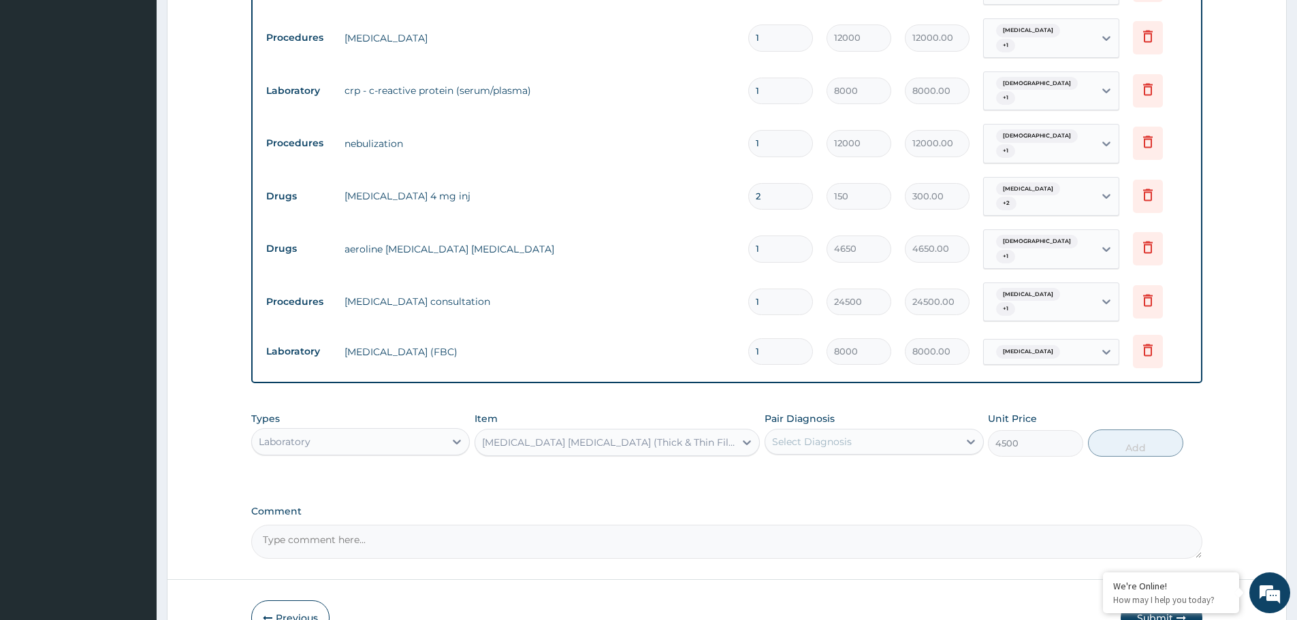
click at [932, 431] on div "Select Diagnosis" at bounding box center [861, 442] width 193 height 22
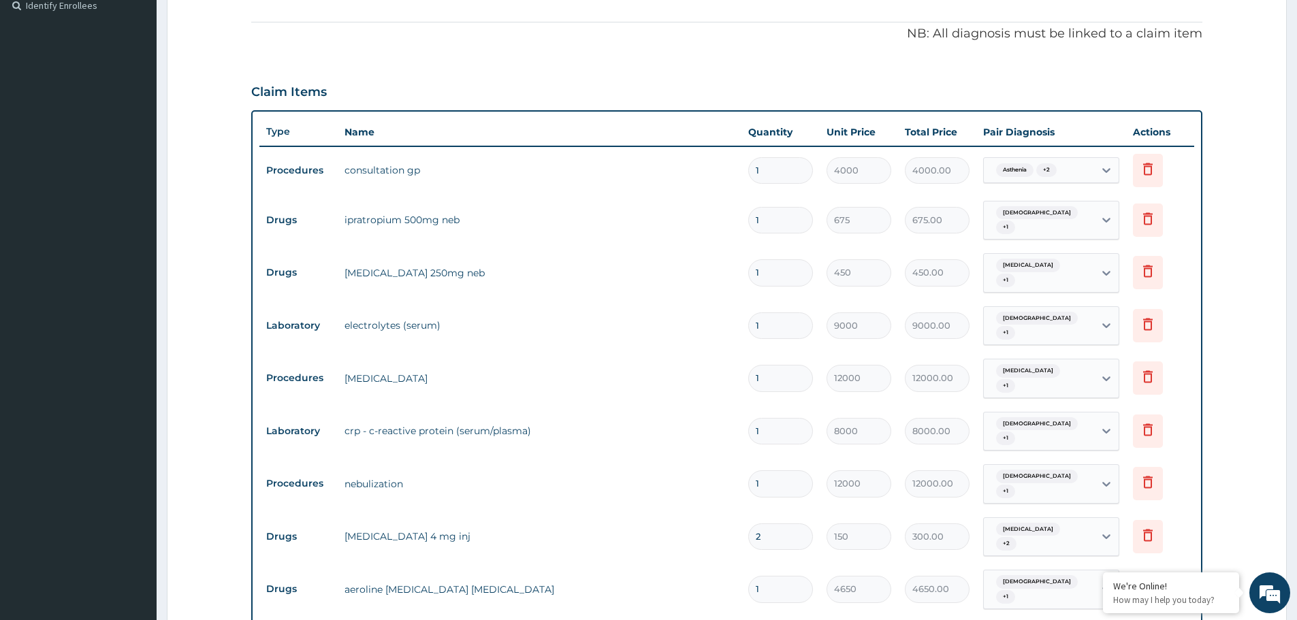
scroll to position [110, 0]
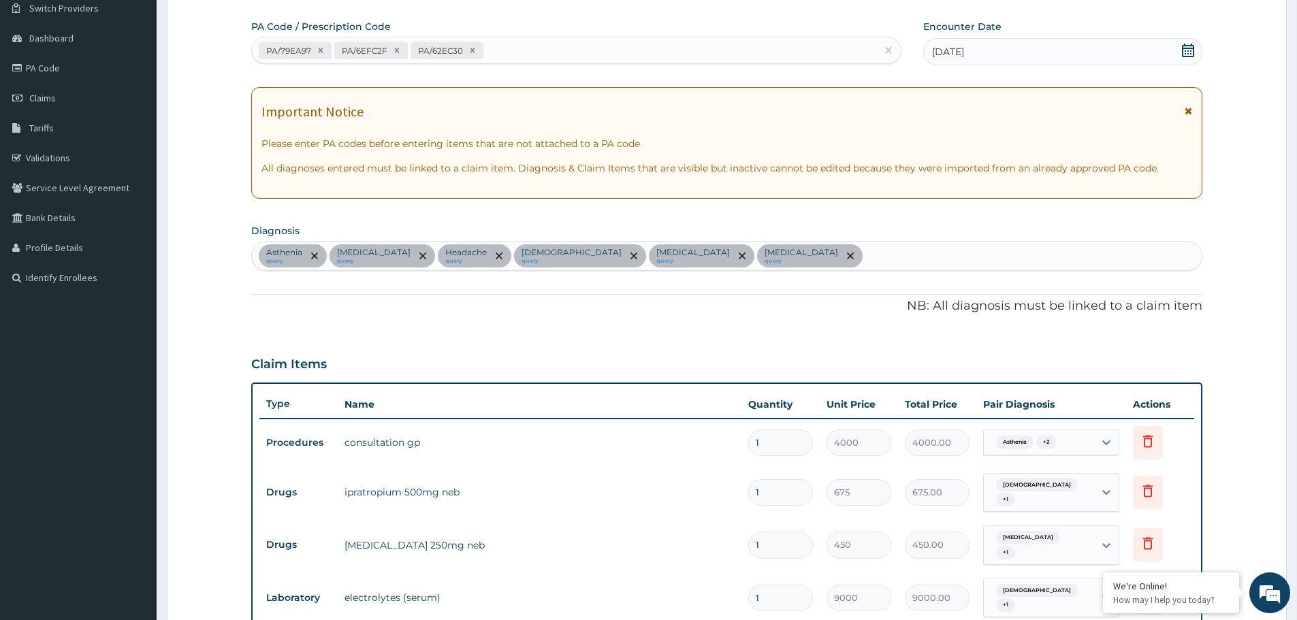
click at [792, 255] on div "Asthenia query Sepsis query Headache query Asthma query Upper respiratory infec…" at bounding box center [726, 256] width 949 height 29
type input "mala"
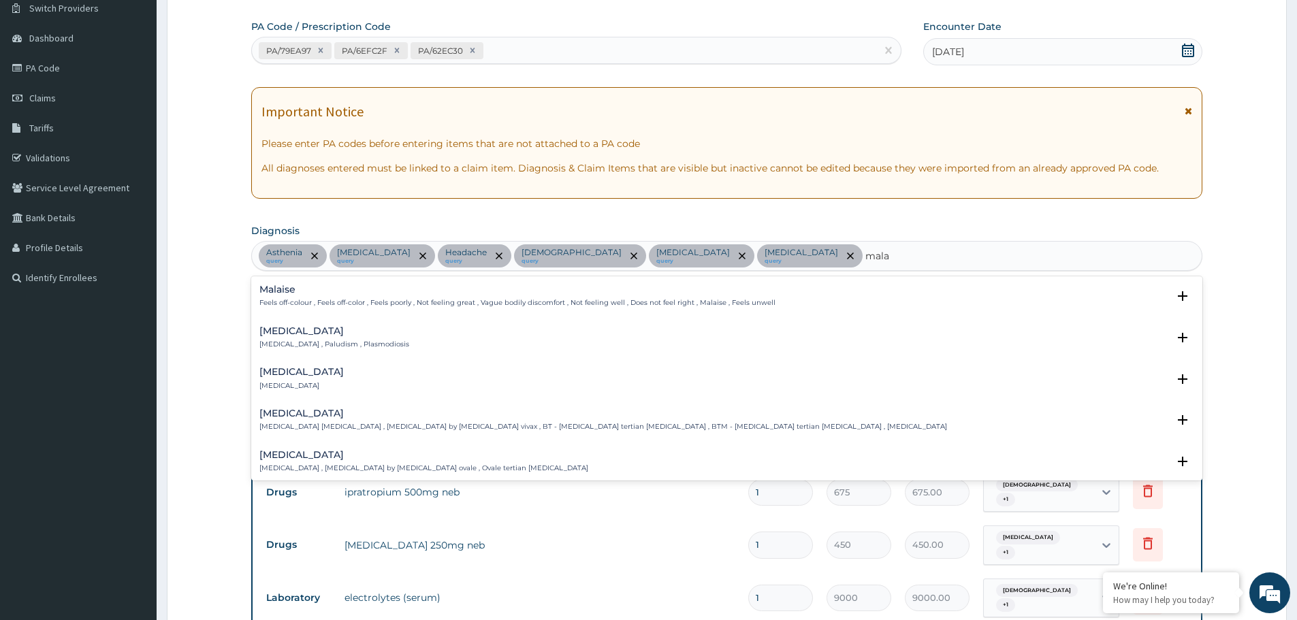
click at [319, 331] on h4 "Malaria" at bounding box center [334, 331] width 150 height 10
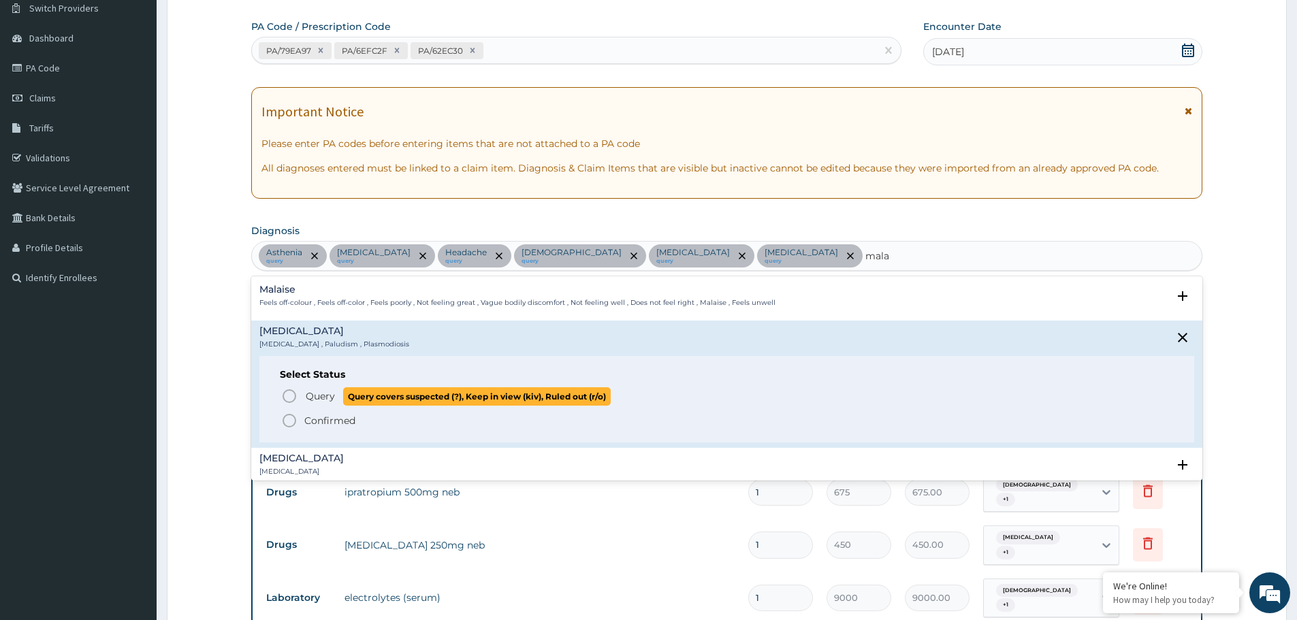
click at [305, 391] on p "Query Query covers suspected (?), Keep in view (kiv), Ruled out (r/o)" at bounding box center [457, 396] width 306 height 18
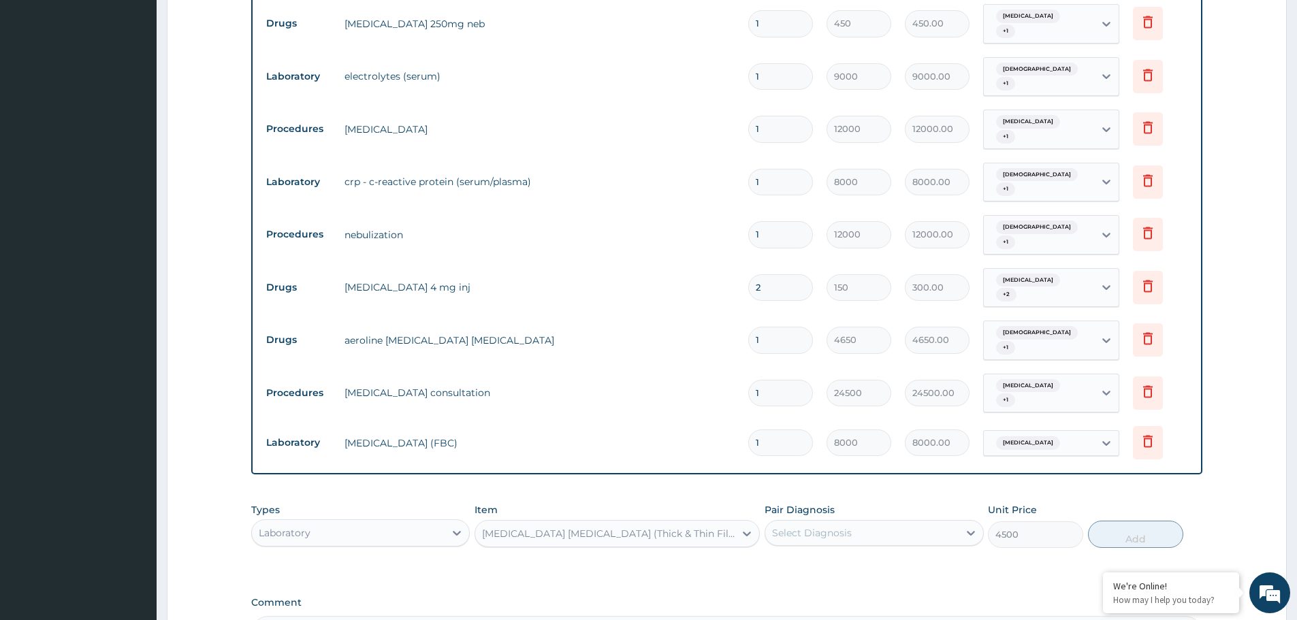
scroll to position [770, 0]
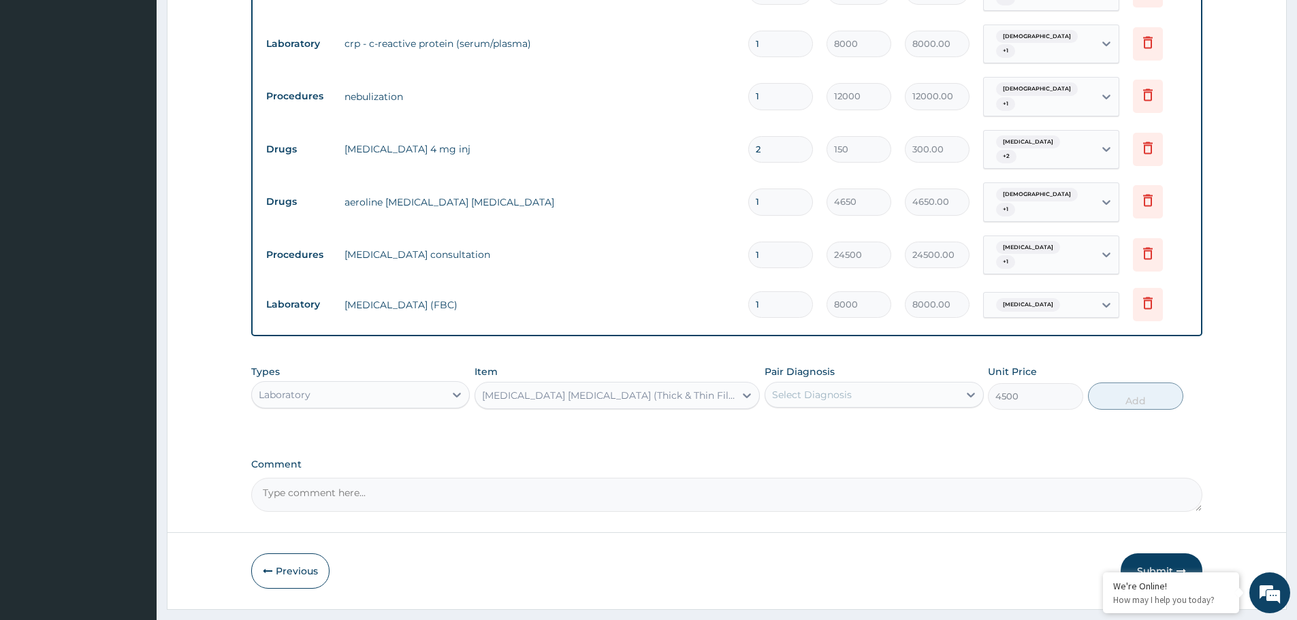
click at [867, 384] on div "Select Diagnosis" at bounding box center [861, 395] width 193 height 22
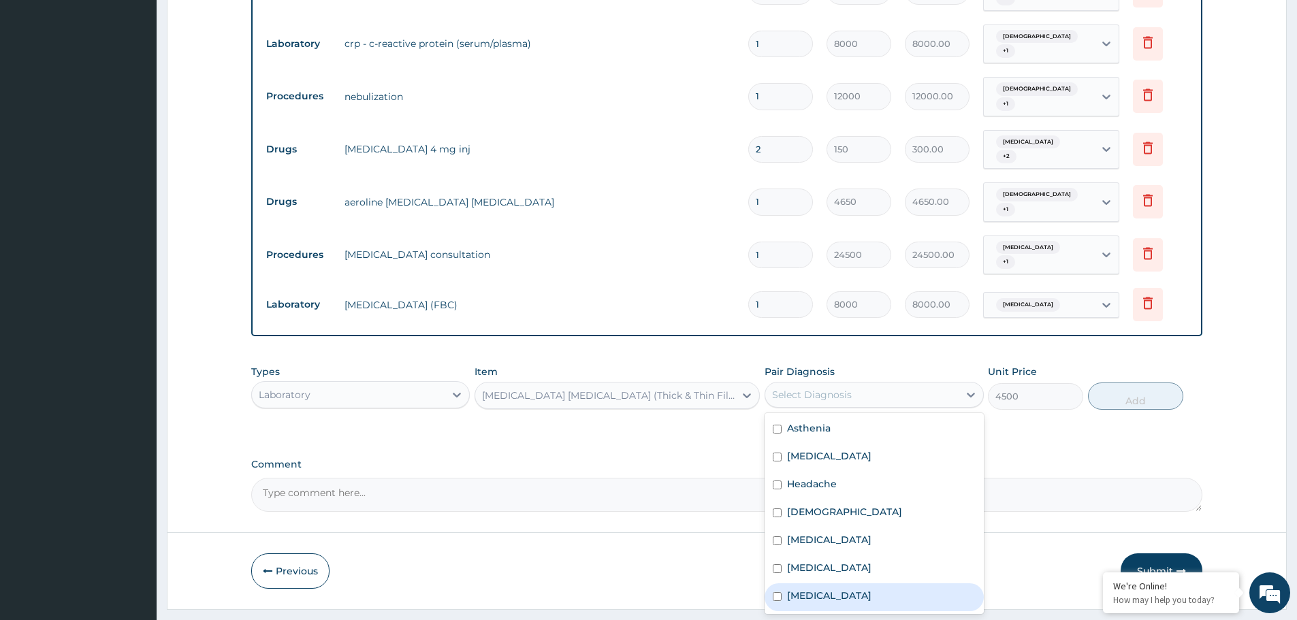
click at [836, 583] on div "Malaria" at bounding box center [873, 597] width 218 height 28
checkbox input "true"
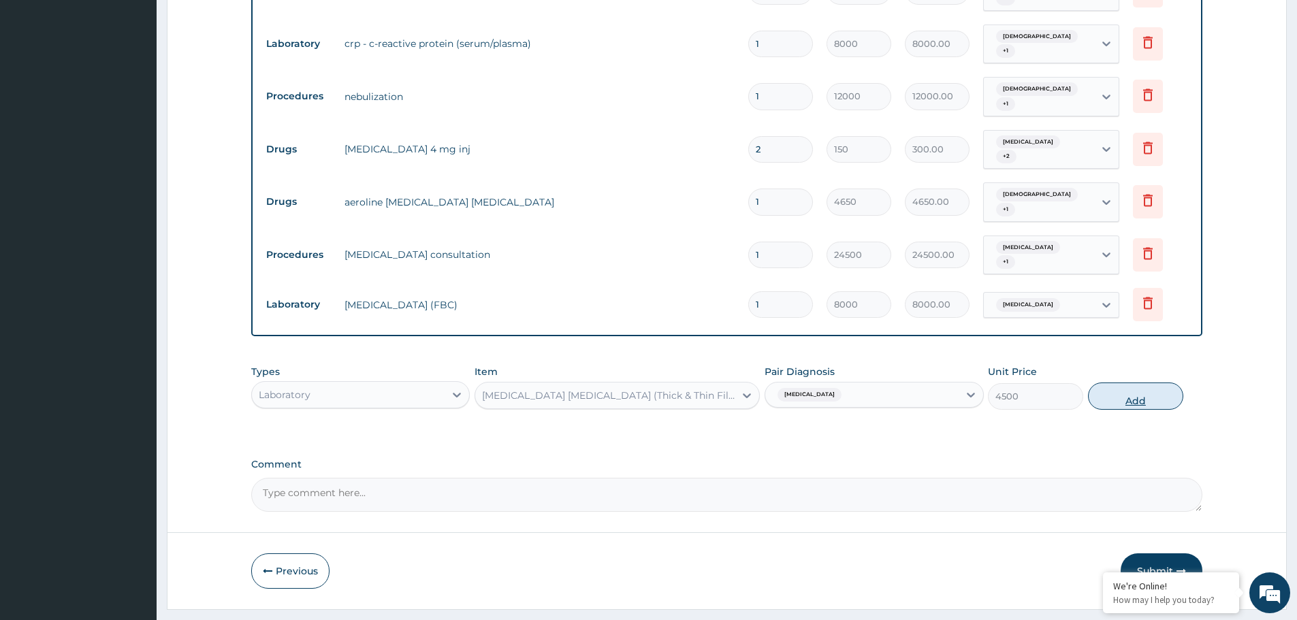
click at [1137, 383] on button "Add" at bounding box center [1135, 396] width 95 height 27
type input "0"
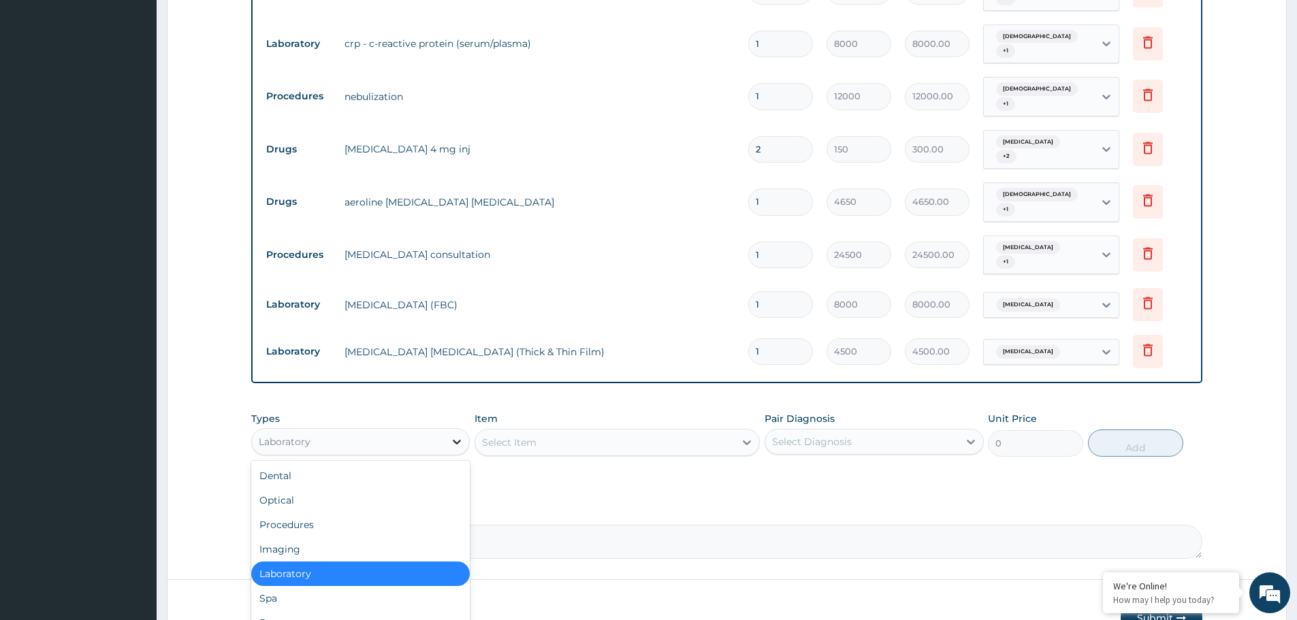
click at [457, 435] on icon at bounding box center [457, 442] width 14 height 14
click at [569, 432] on div "Select Item" at bounding box center [604, 443] width 259 height 22
click at [449, 428] on div "Laboratory" at bounding box center [360, 441] width 218 height 27
click at [400, 611] on div "Drugs" at bounding box center [360, 623] width 218 height 25
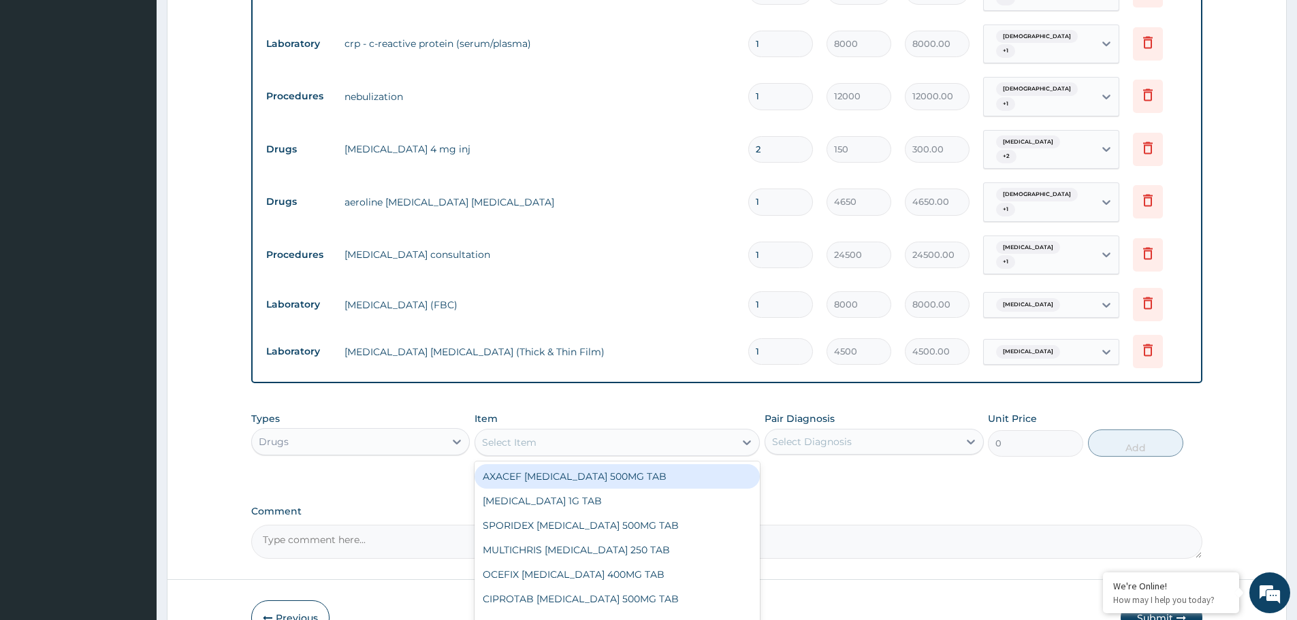
click at [594, 432] on div "Select Item" at bounding box center [604, 443] width 259 height 22
type input "diclof"
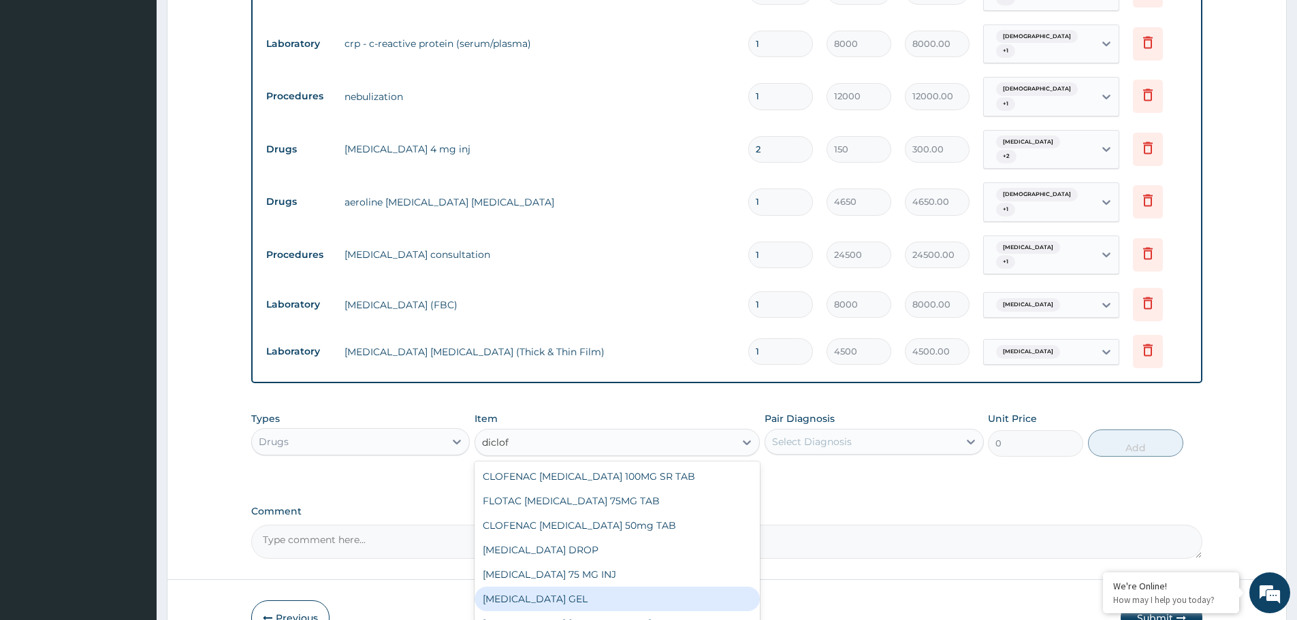
click at [587, 587] on div "DICLOFENAC GEL" at bounding box center [616, 599] width 285 height 25
type input "795"
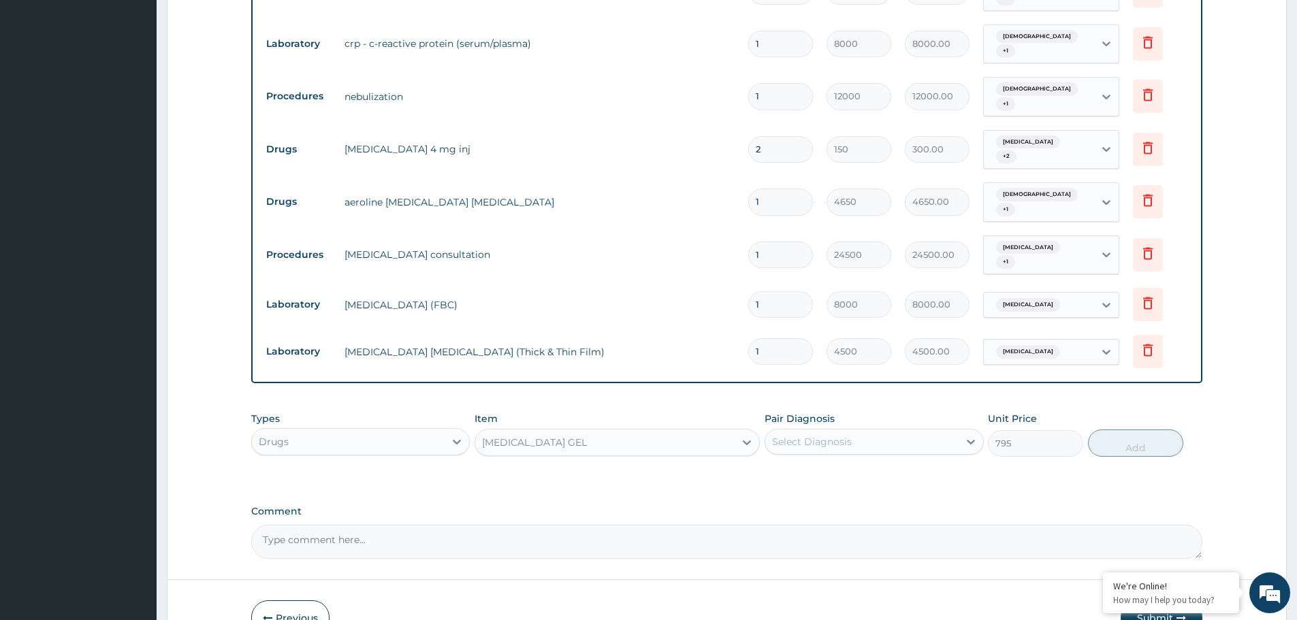
click at [890, 431] on div "Select Diagnosis" at bounding box center [861, 442] width 193 height 22
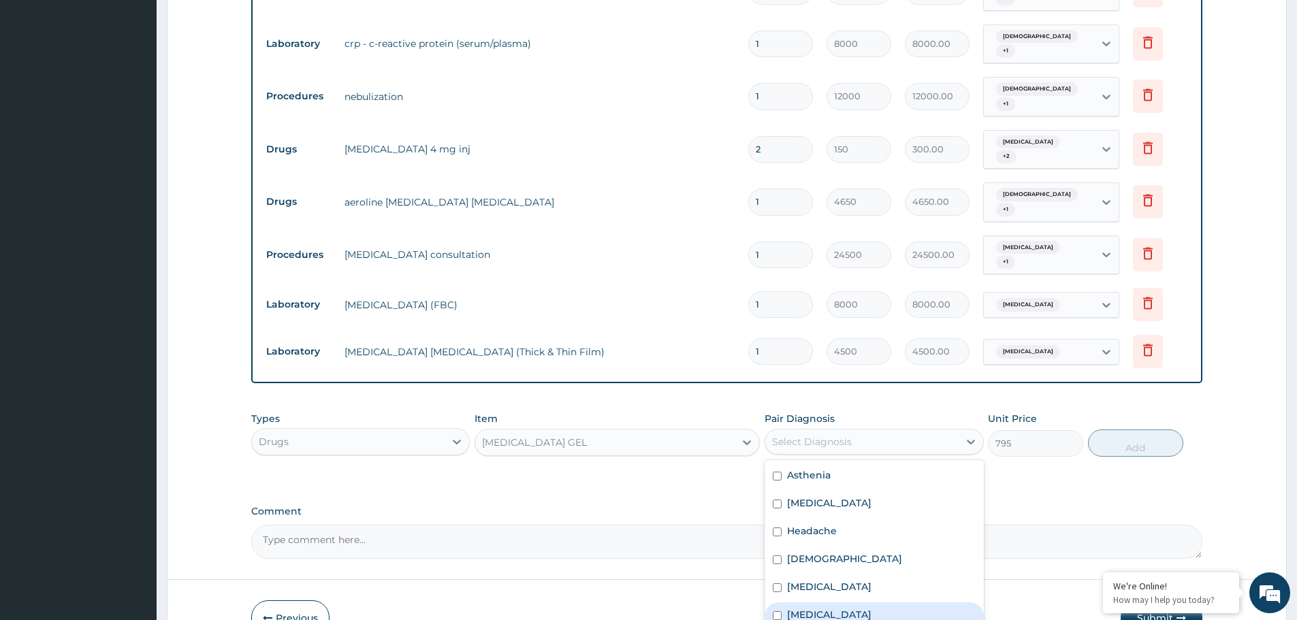
click at [858, 602] on div "Chest pain" at bounding box center [873, 616] width 218 height 28
checkbox input "true"
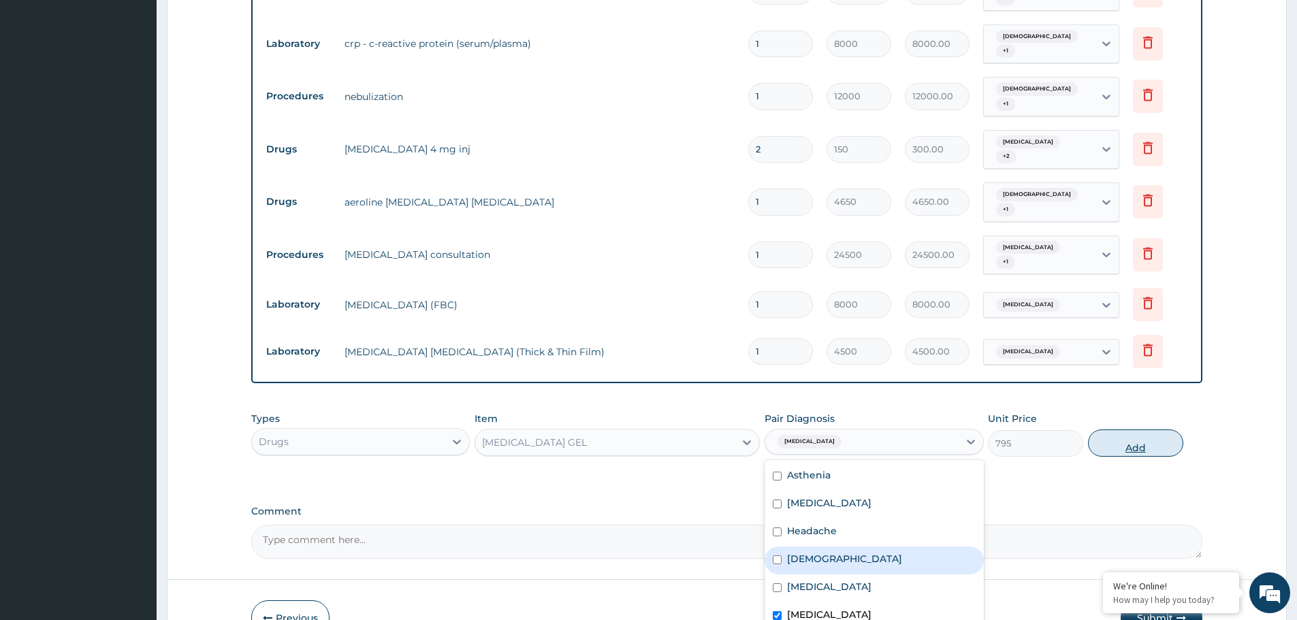
click at [1131, 429] on button "Add" at bounding box center [1135, 442] width 95 height 27
type input "0"
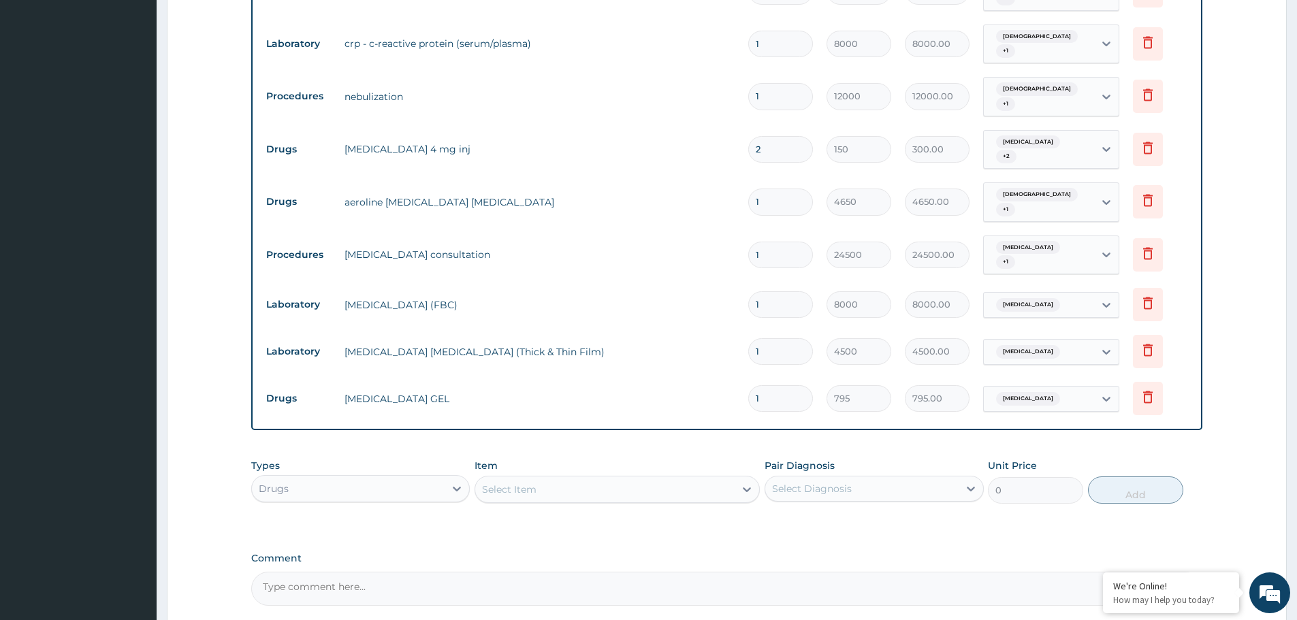
click at [564, 478] on div "Select Item" at bounding box center [604, 489] width 259 height 22
type input "nebul"
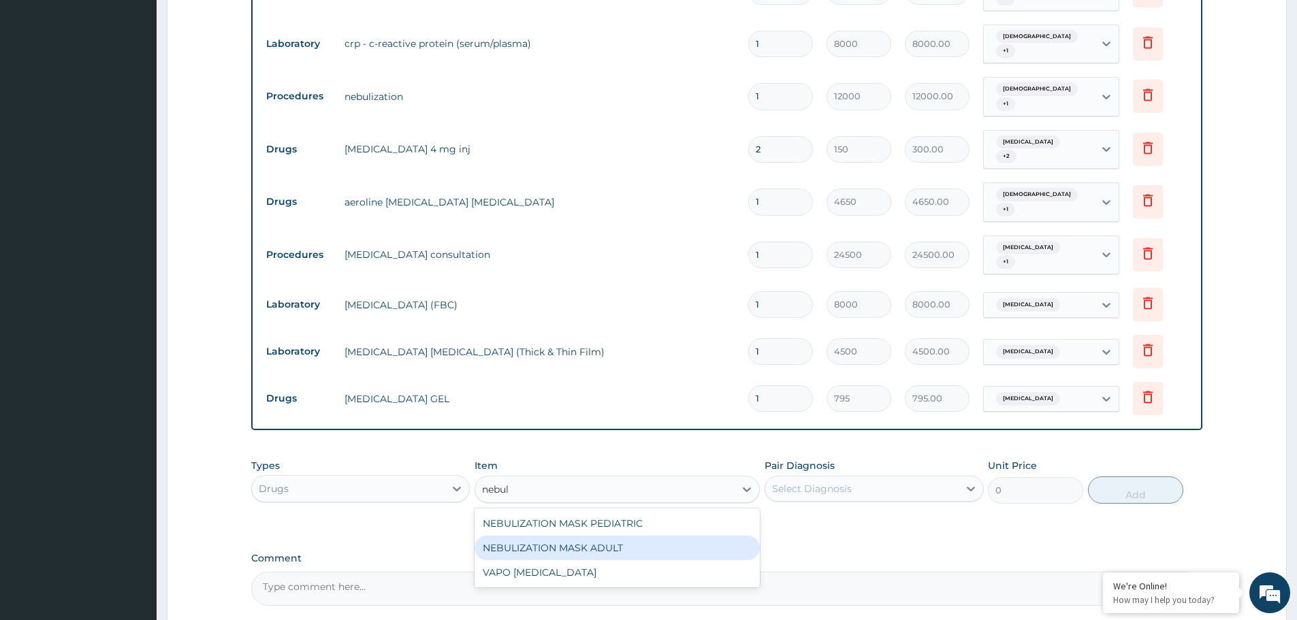
click at [589, 536] on div "NEBULIZATION MASK ADULT" at bounding box center [616, 548] width 285 height 25
type input "2050"
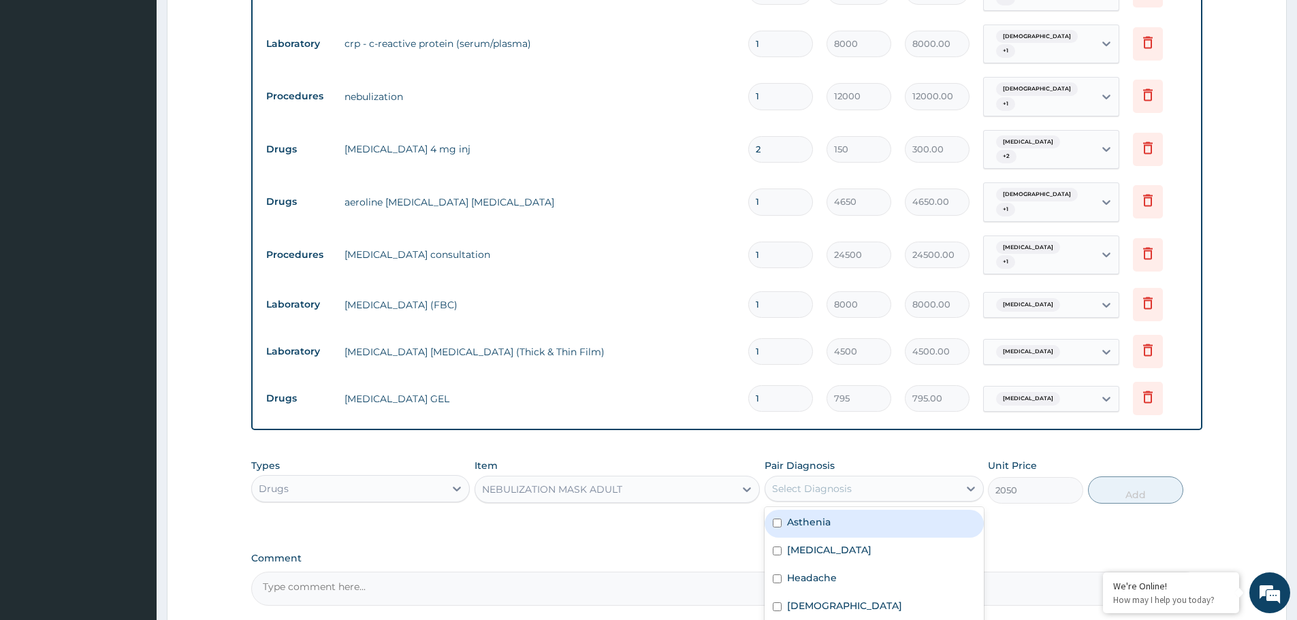
click at [901, 478] on div "Select Diagnosis" at bounding box center [861, 489] width 193 height 22
click at [819, 566] on div "Headache" at bounding box center [873, 580] width 218 height 28
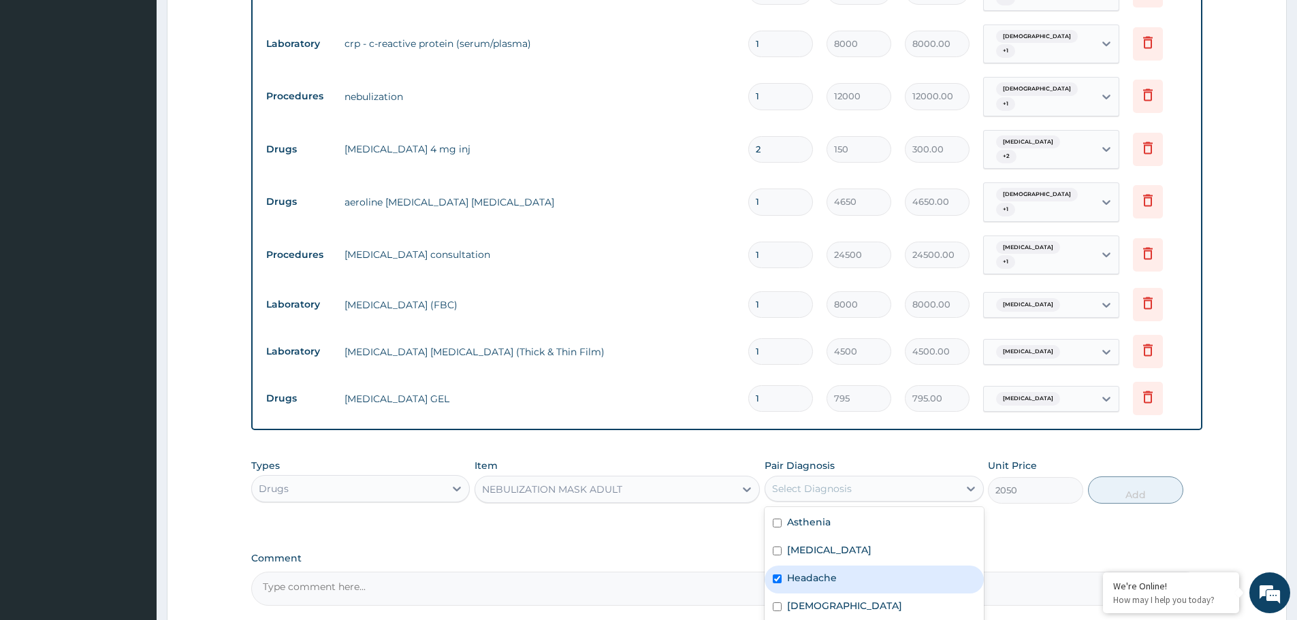
checkbox input "true"
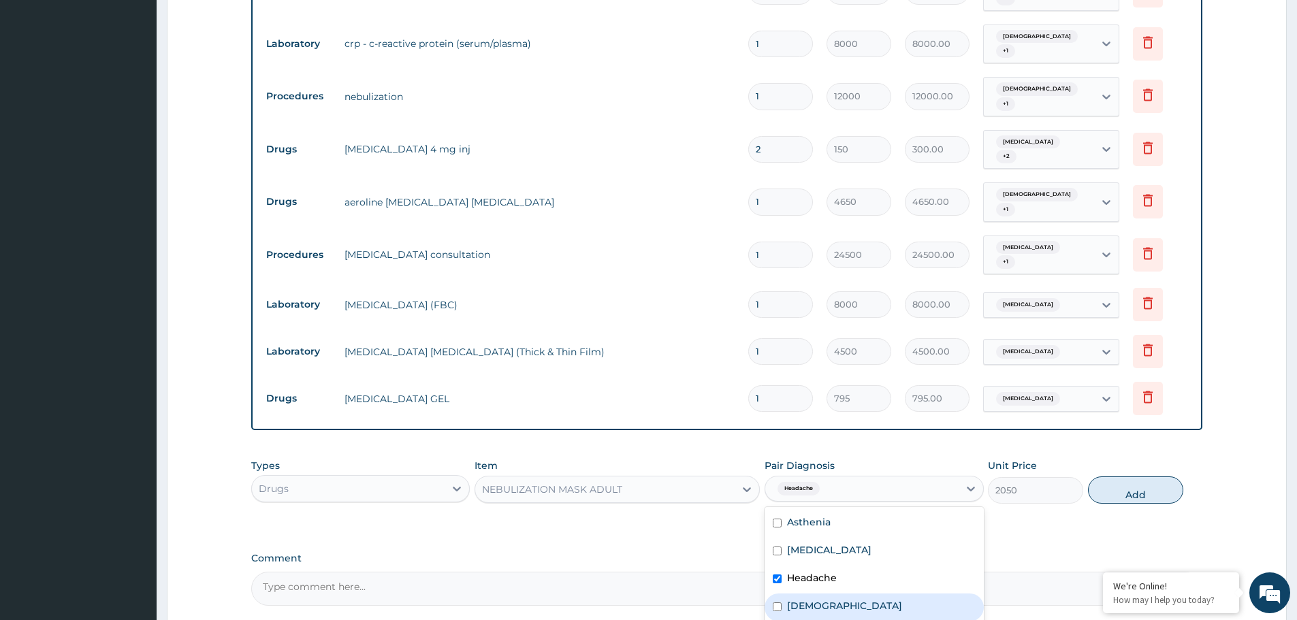
click at [778, 602] on input "checkbox" at bounding box center [777, 606] width 9 height 9
checkbox input "true"
click at [782, 566] on div "Headache" at bounding box center [873, 580] width 218 height 28
checkbox input "false"
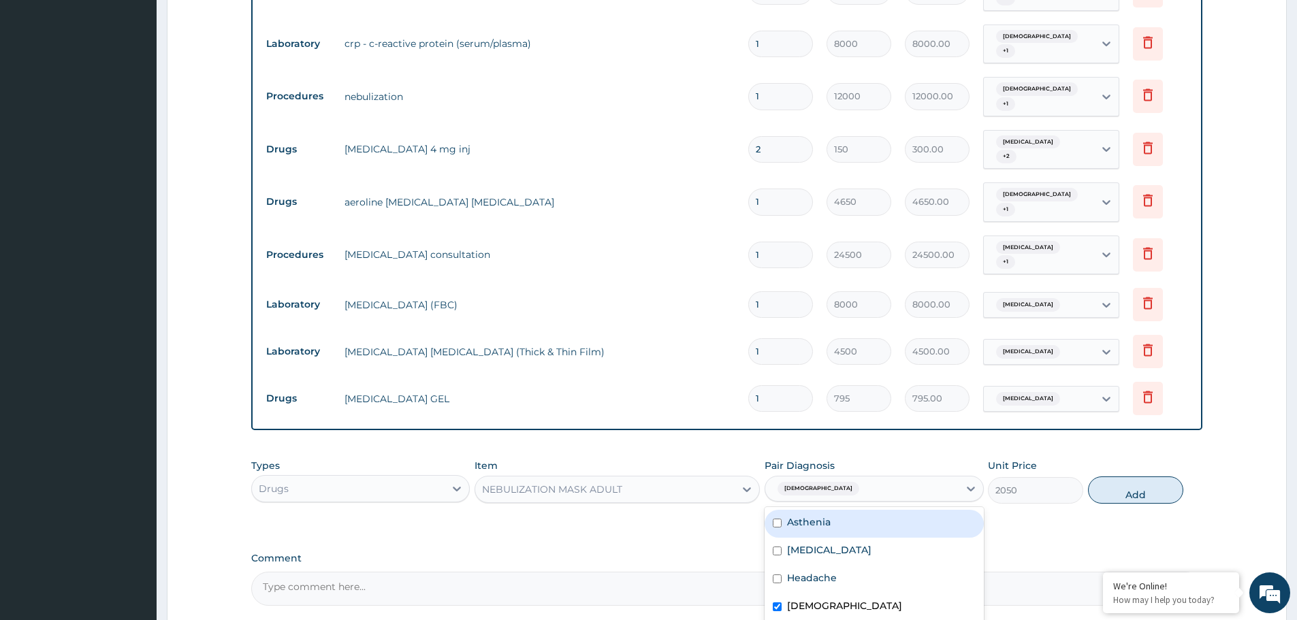
click at [764, 487] on div "Types Drugs Item NEBULIZATION MASK ADULT Pair Diagnosis option Headache, desele…" at bounding box center [726, 491] width 951 height 79
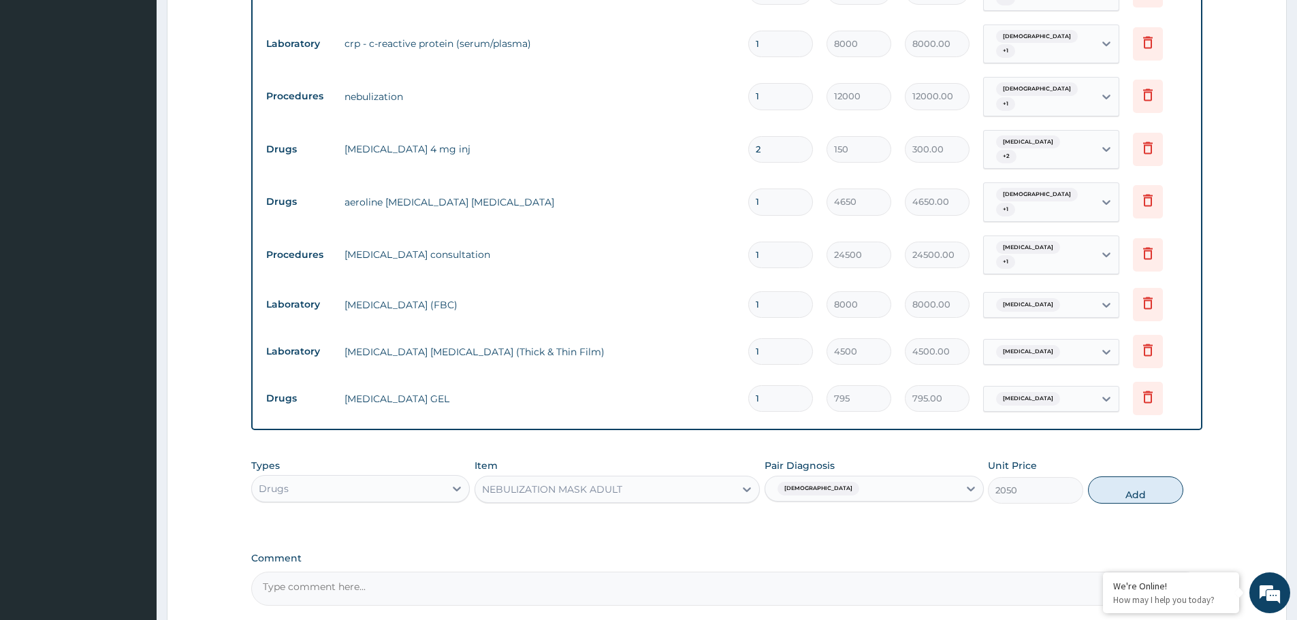
click at [836, 477] on div "Asthma" at bounding box center [861, 488] width 193 height 23
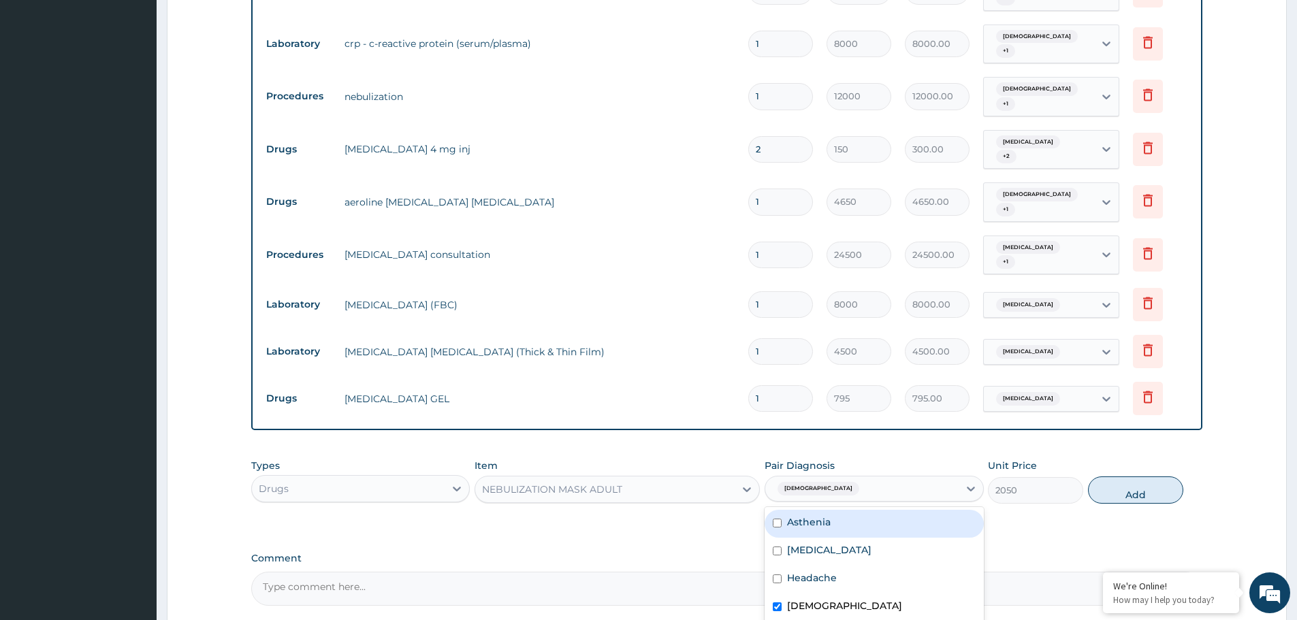
click at [778, 519] on input "checkbox" at bounding box center [777, 523] width 9 height 9
checkbox input "true"
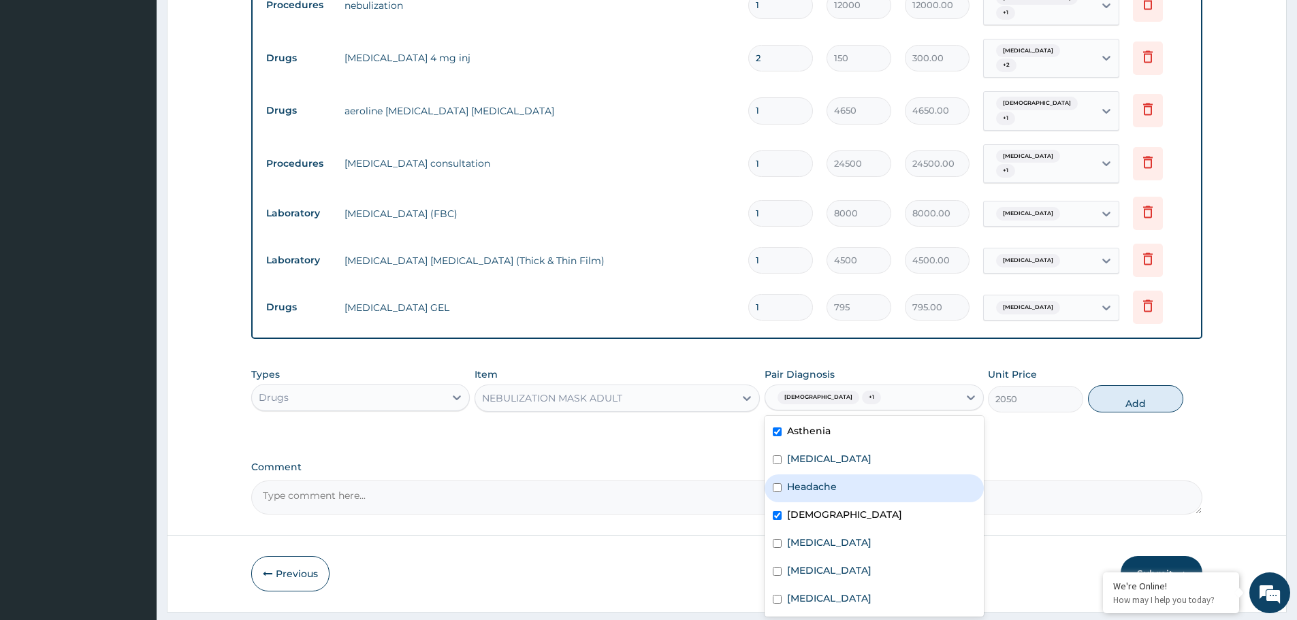
scroll to position [864, 0]
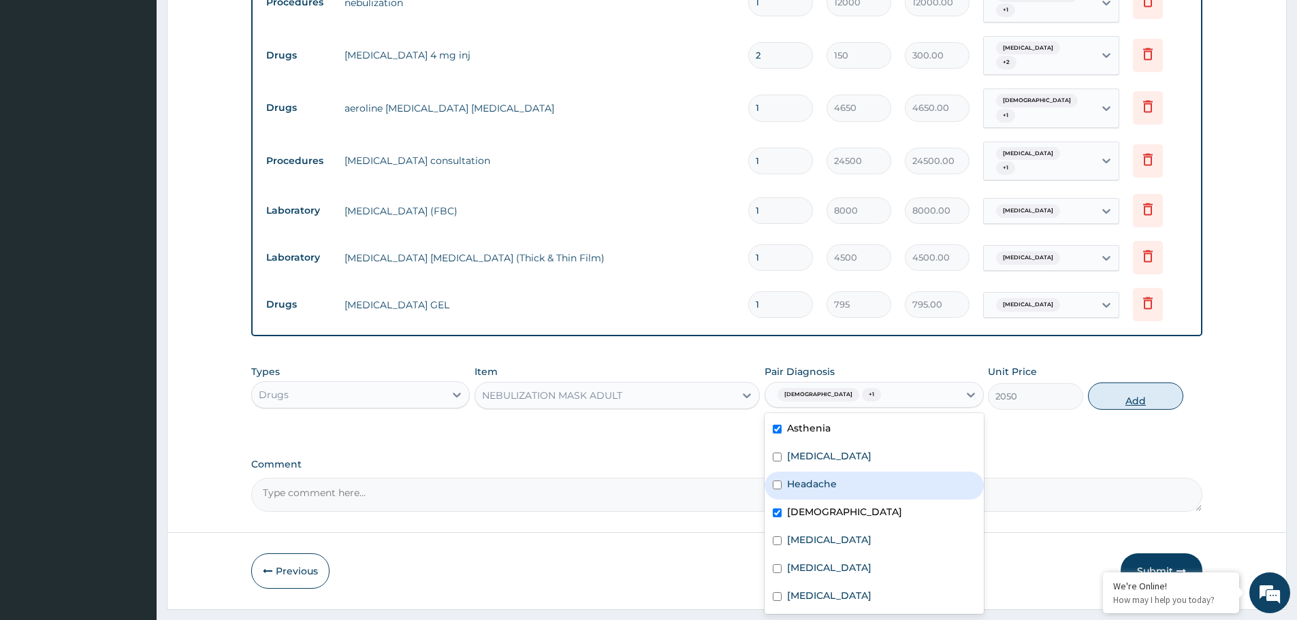
click at [1134, 383] on button "Add" at bounding box center [1135, 396] width 95 height 27
type input "0"
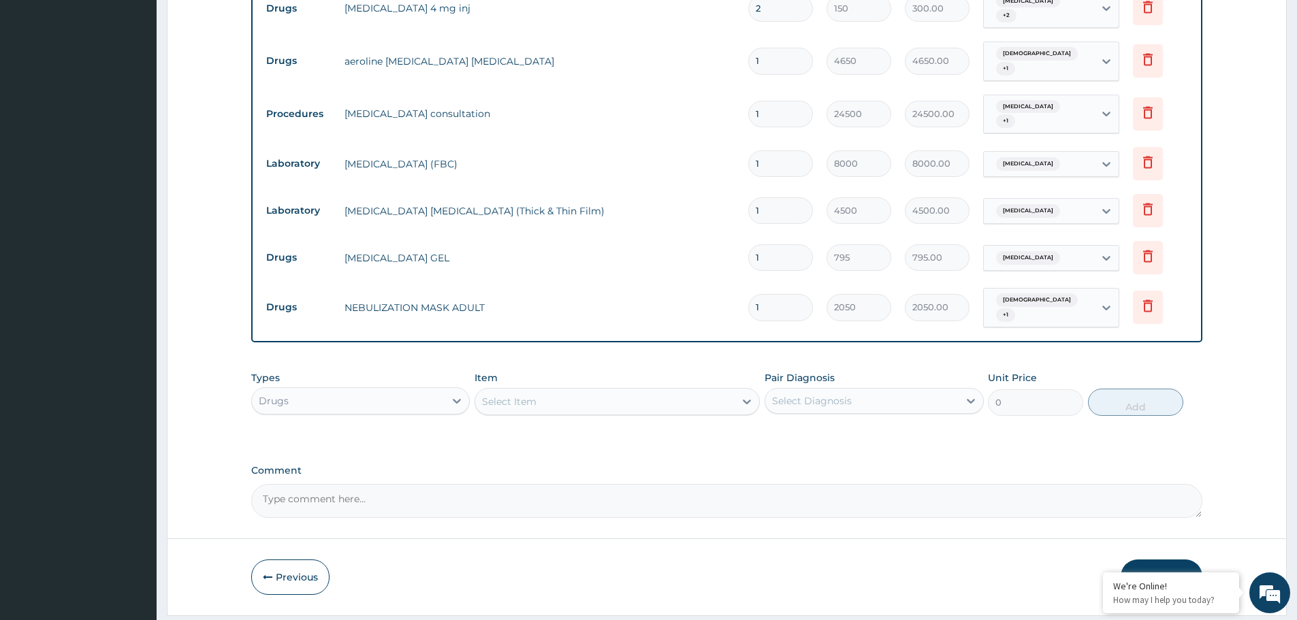
click at [1156, 559] on button "Submit" at bounding box center [1161, 576] width 82 height 35
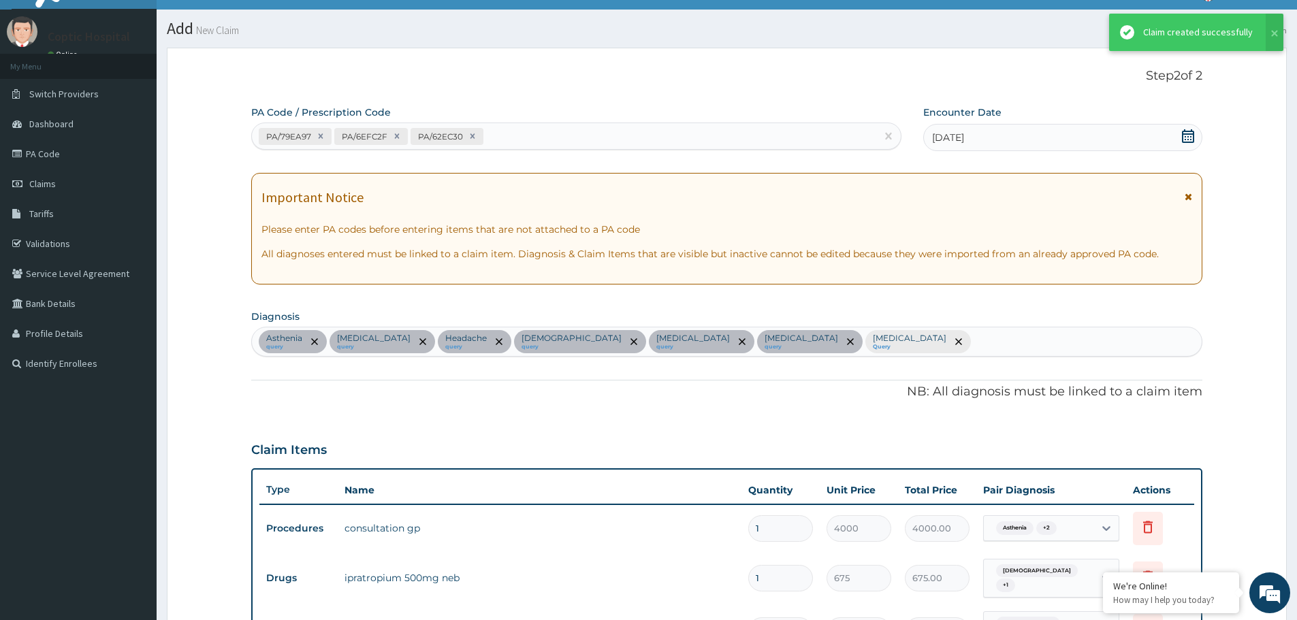
scroll to position [911, 0]
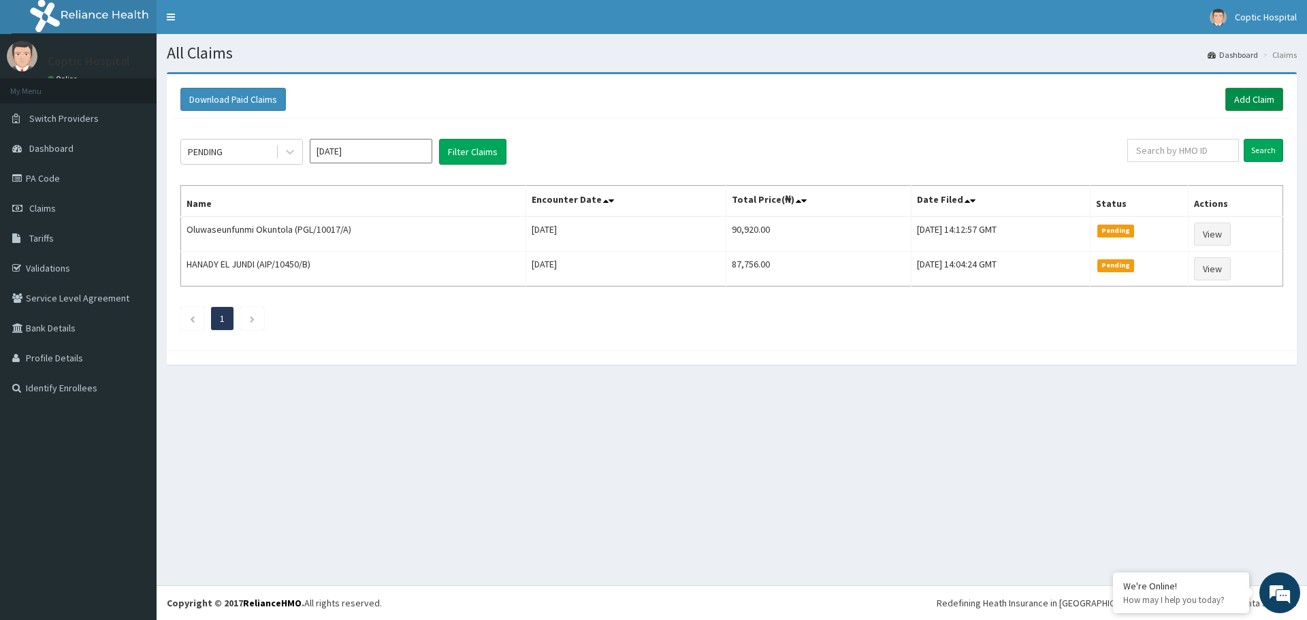
click at [1248, 99] on link "Add Claim" at bounding box center [1254, 99] width 58 height 23
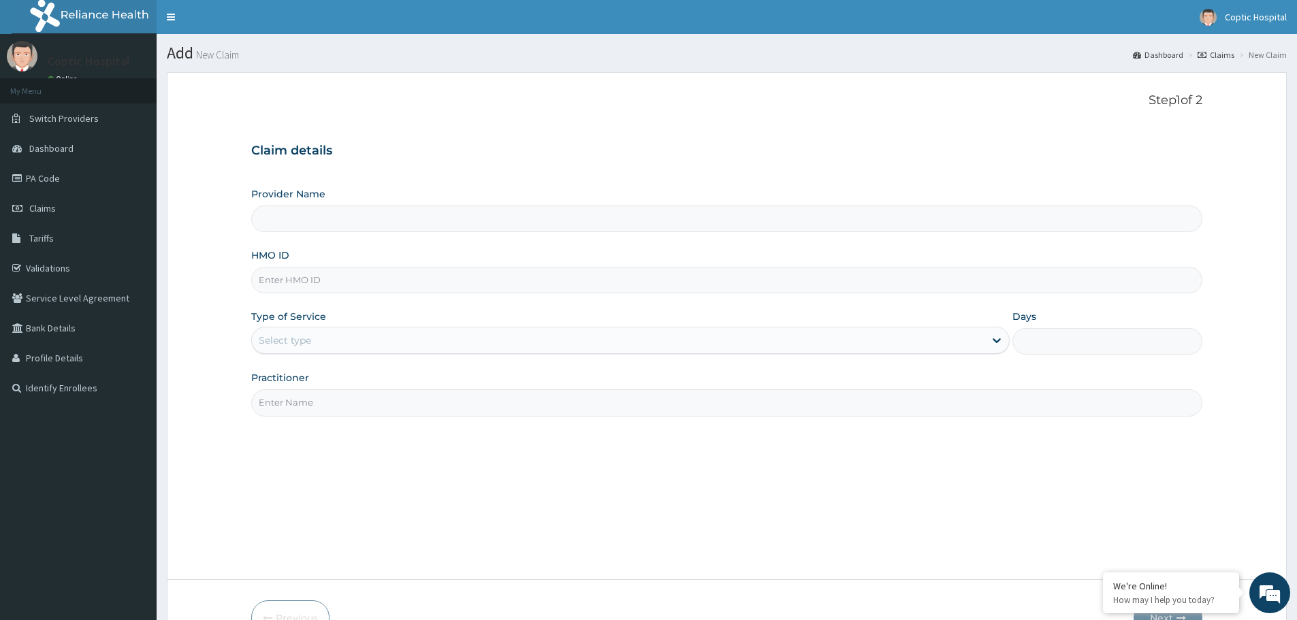
paste input "TLR/10238/A"
type input "TLR/10238/A"
click at [357, 339] on div "Select type" at bounding box center [618, 340] width 732 height 22
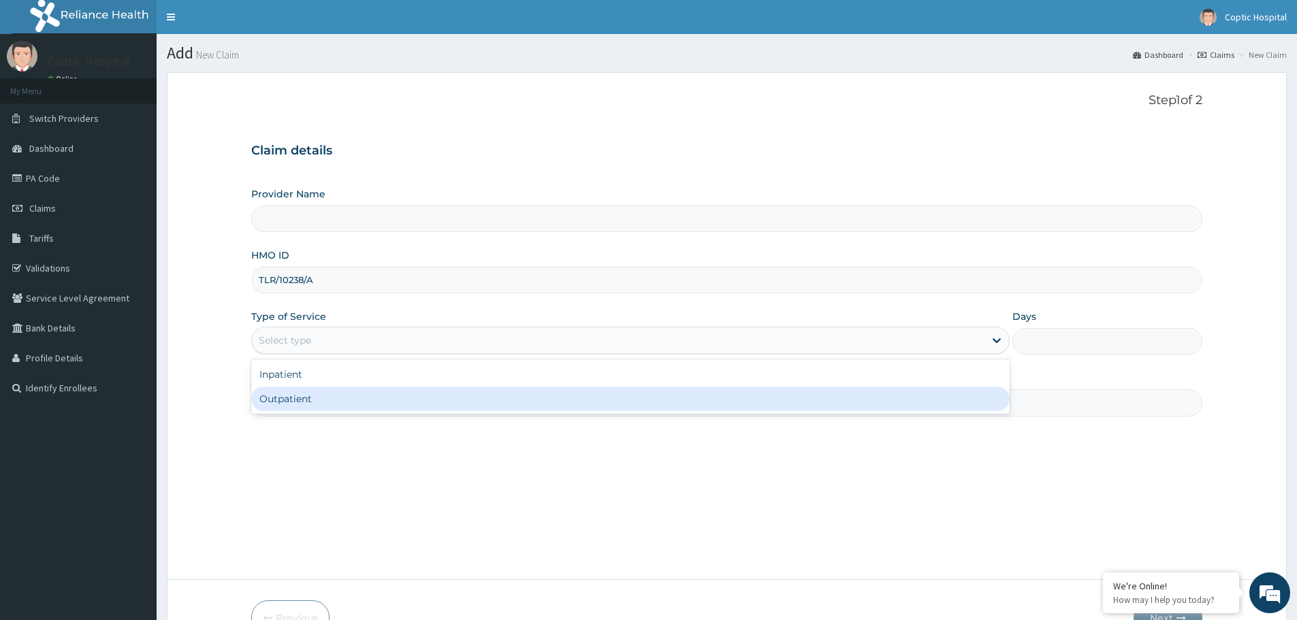
click at [363, 407] on div "Outpatient" at bounding box center [630, 399] width 758 height 25
type input "1"
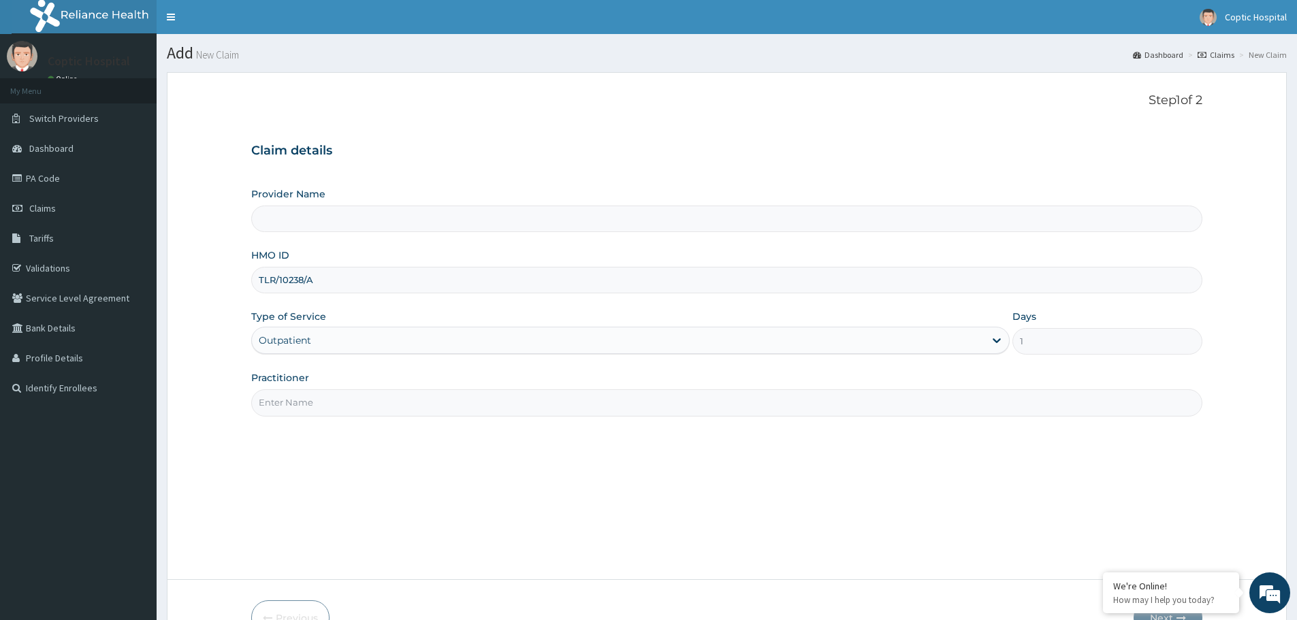
type input "Coptic hospital"
click at [363, 404] on input "Practitioner" at bounding box center [726, 402] width 951 height 27
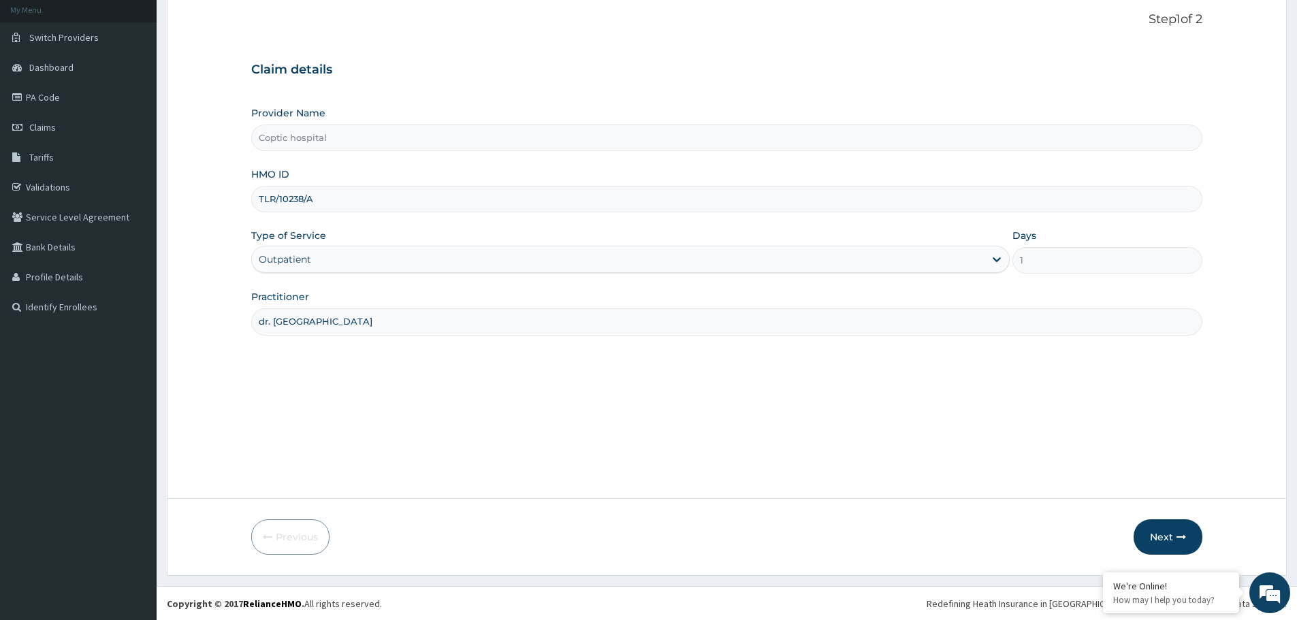
scroll to position [82, 0]
type input "dr. youstina"
click at [1167, 538] on button "Next" at bounding box center [1167, 536] width 69 height 35
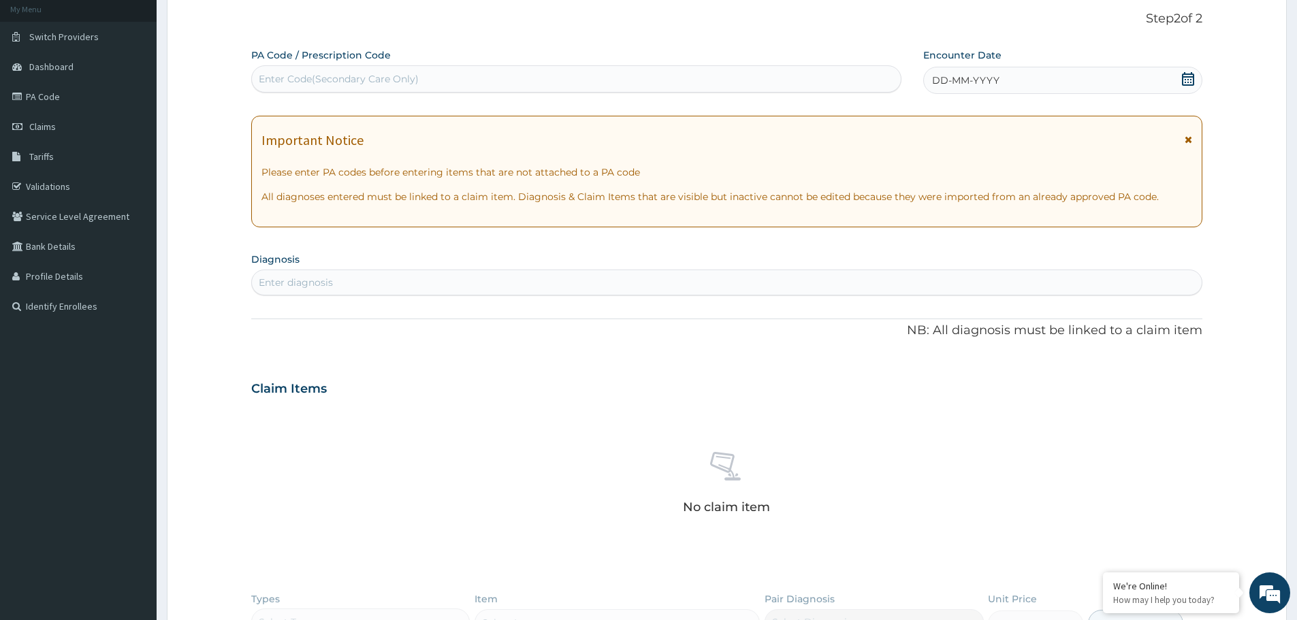
click at [349, 74] on div "Enter Code(Secondary Care Only)" at bounding box center [339, 79] width 160 height 14
paste input "PA/2F9506"
type input "PA/2F9506"
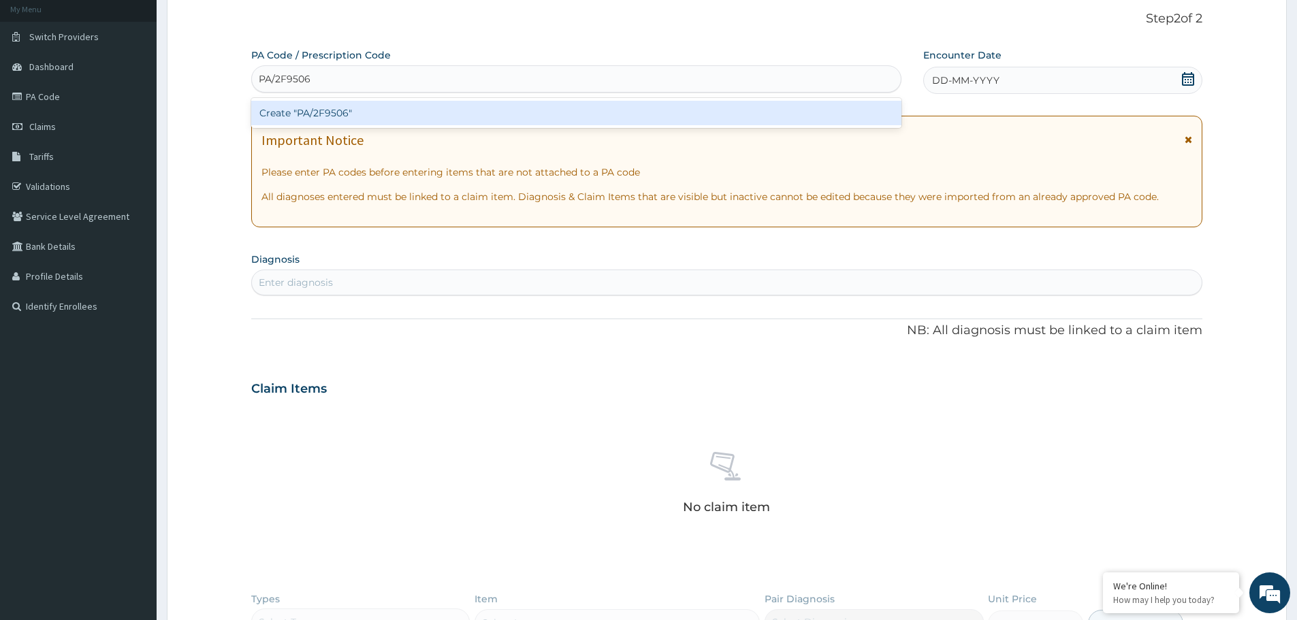
click at [446, 119] on div "Create "PA/2F9506"" at bounding box center [576, 113] width 650 height 25
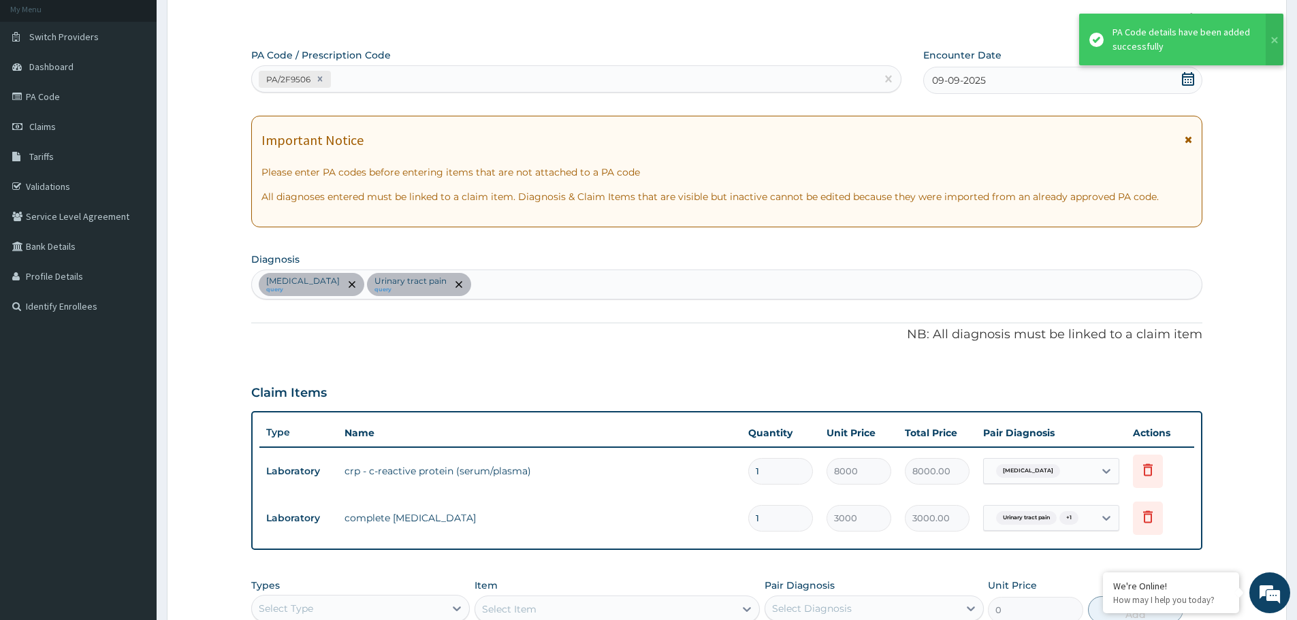
click at [444, 79] on div "PA/2F9506" at bounding box center [564, 79] width 624 height 22
paste input "PA/B93BD8"
type input "PA/B93BD8"
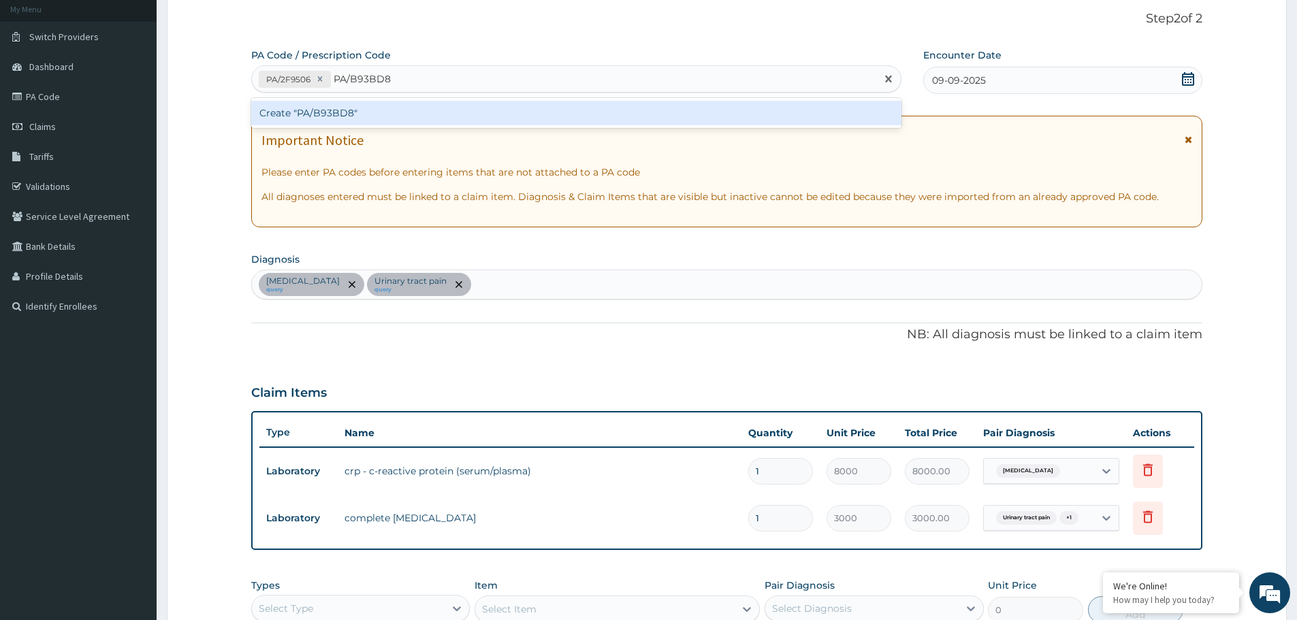
click at [419, 114] on div "Create "PA/B93BD8"" at bounding box center [576, 113] width 650 height 25
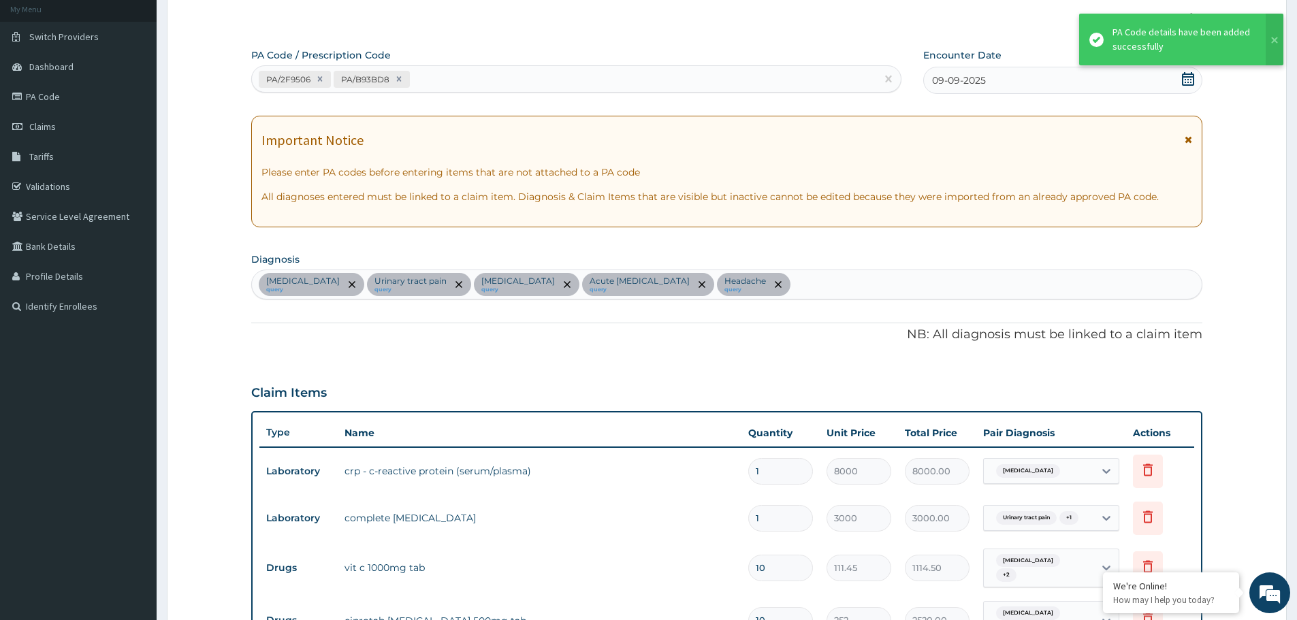
scroll to position [478, 0]
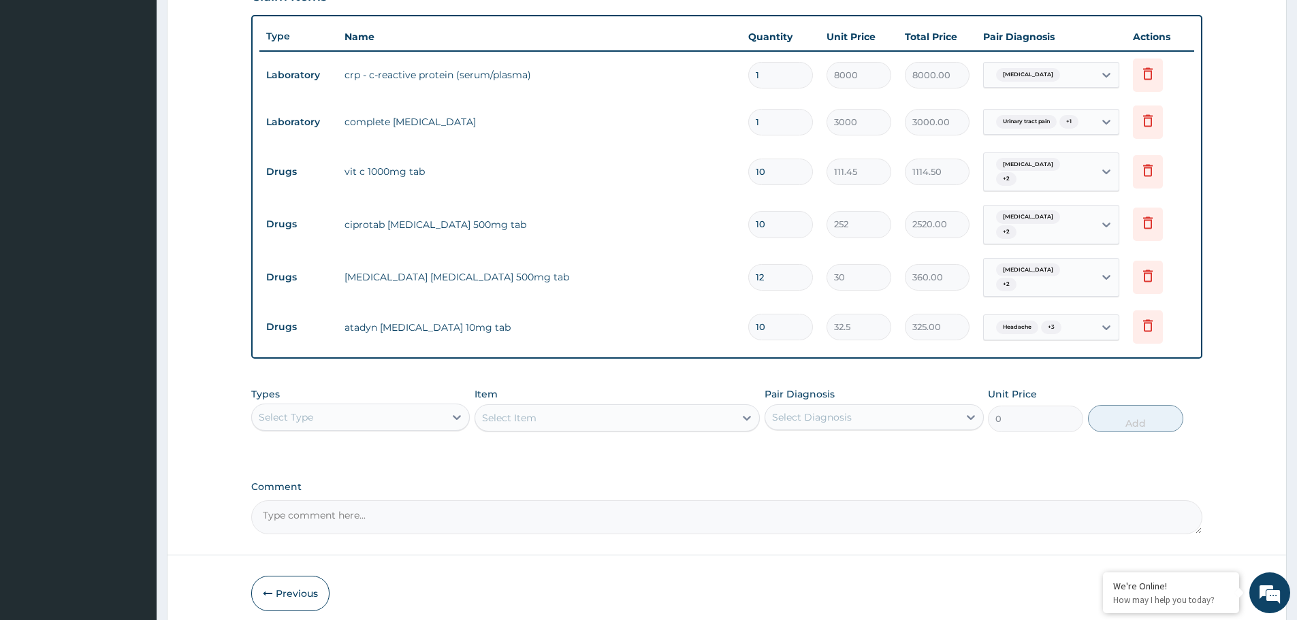
click at [376, 406] on div "Select Type" at bounding box center [348, 417] width 193 height 22
click at [342, 537] on div "Laboratory" at bounding box center [360, 549] width 218 height 25
click at [569, 407] on div "Select Item" at bounding box center [604, 418] width 259 height 22
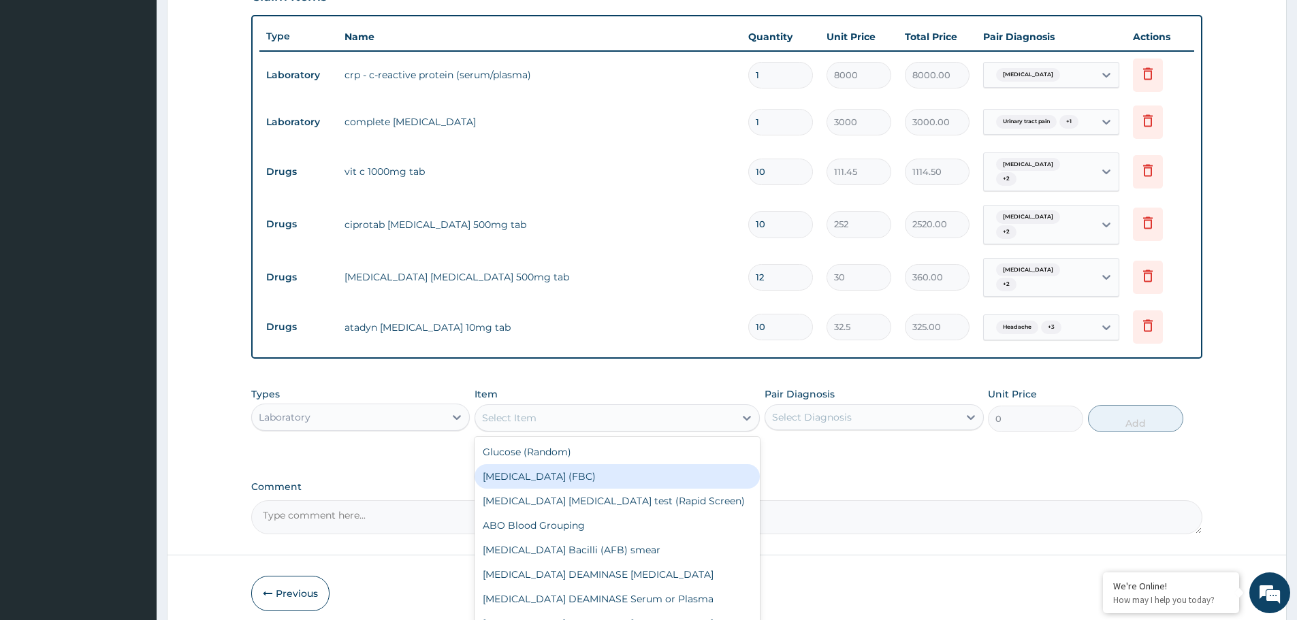
click at [575, 464] on div "[MEDICAL_DATA] (FBC)" at bounding box center [616, 476] width 285 height 25
type input "8000"
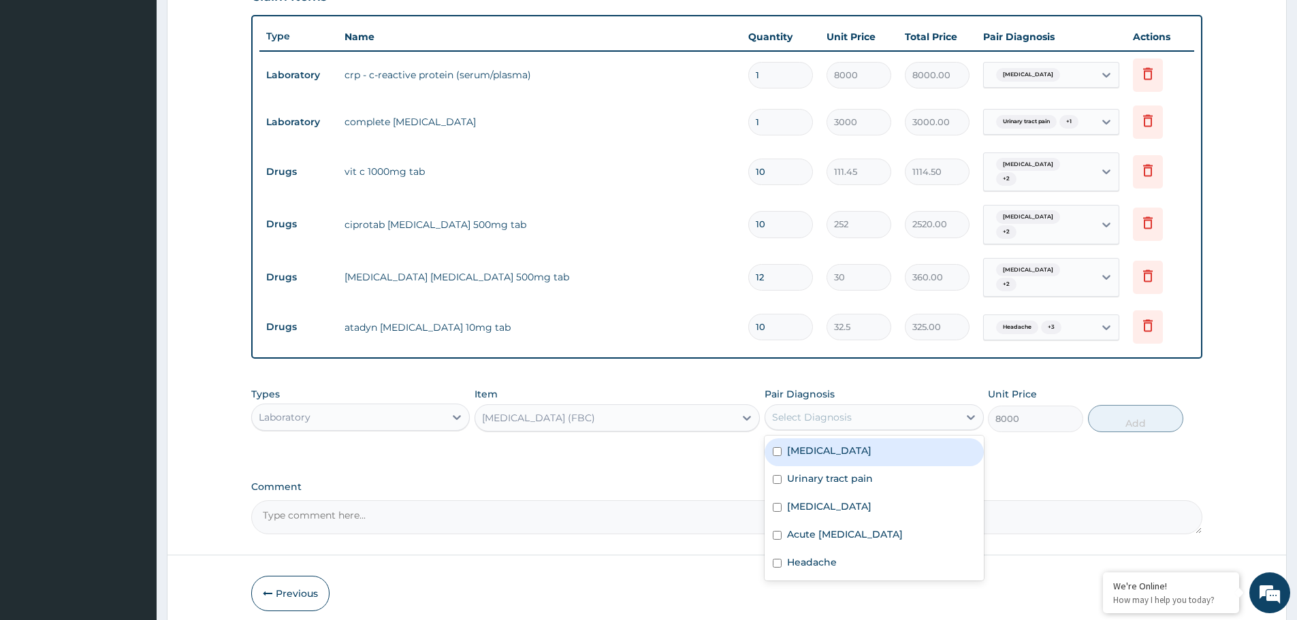
click at [867, 406] on div "Select Diagnosis" at bounding box center [861, 417] width 193 height 22
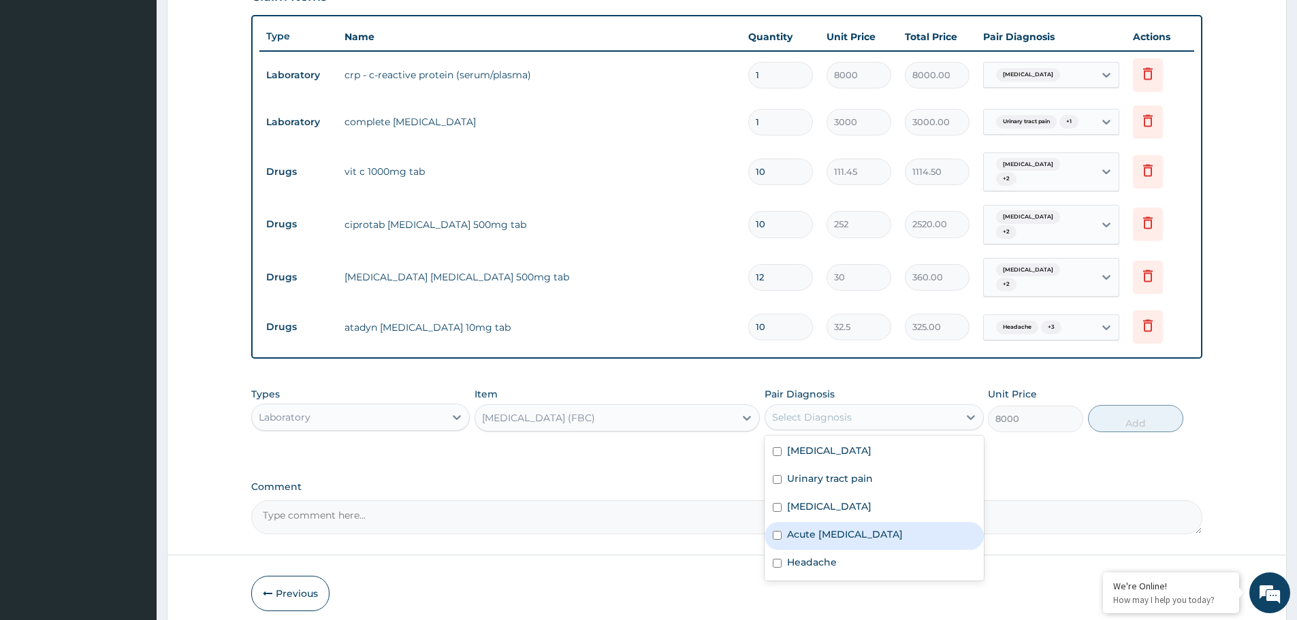
click at [869, 525] on div "Acute upper respiratory infection" at bounding box center [873, 536] width 218 height 28
checkbox input "true"
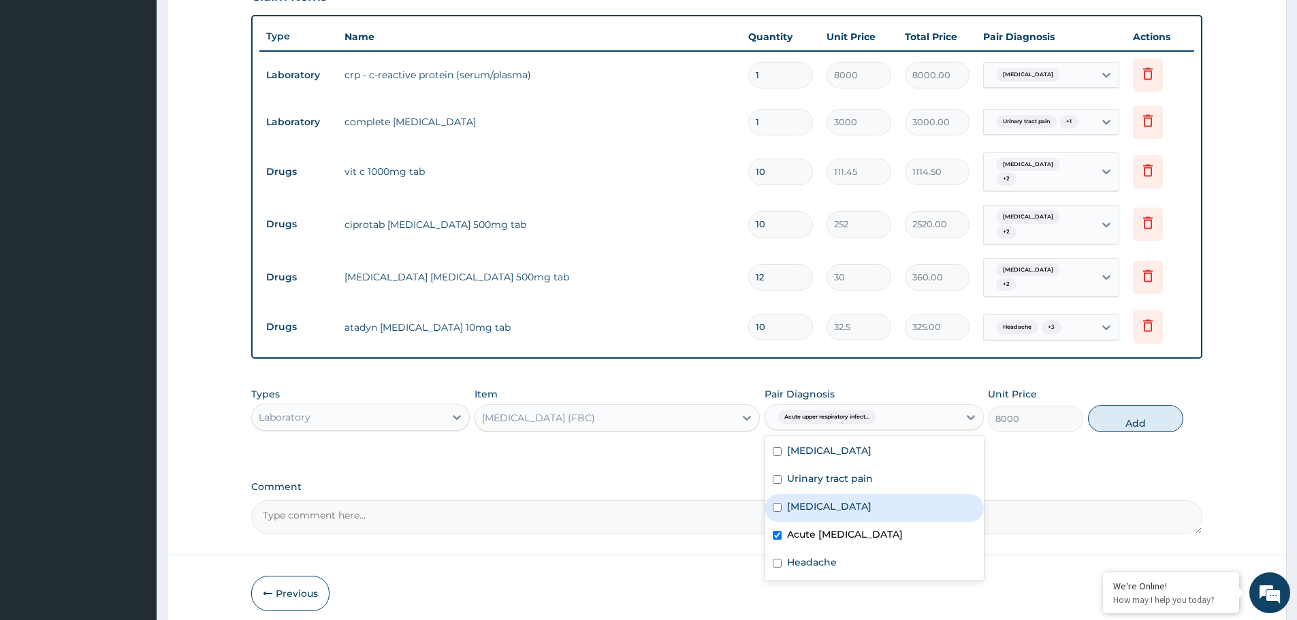
drag, startPoint x: 1157, startPoint y: 406, endPoint x: 1091, endPoint y: 410, distance: 66.1
click at [1158, 406] on button "Add" at bounding box center [1135, 418] width 95 height 27
type input "0"
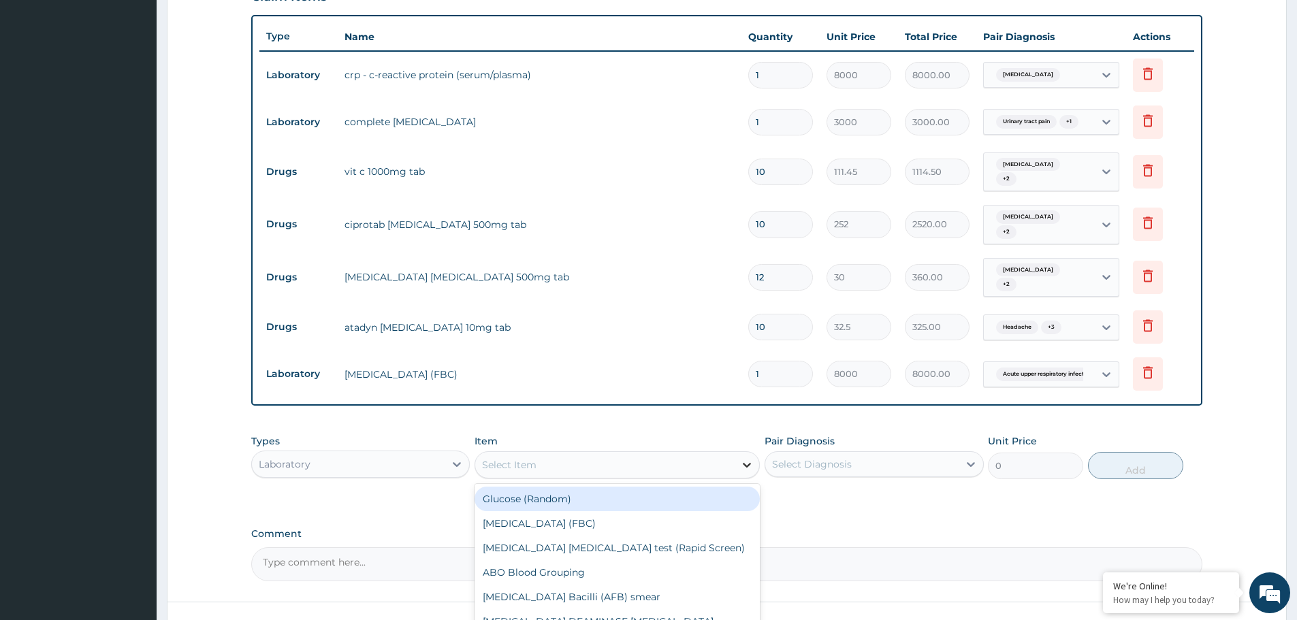
click at [745, 458] on icon at bounding box center [747, 465] width 14 height 14
type input "mal"
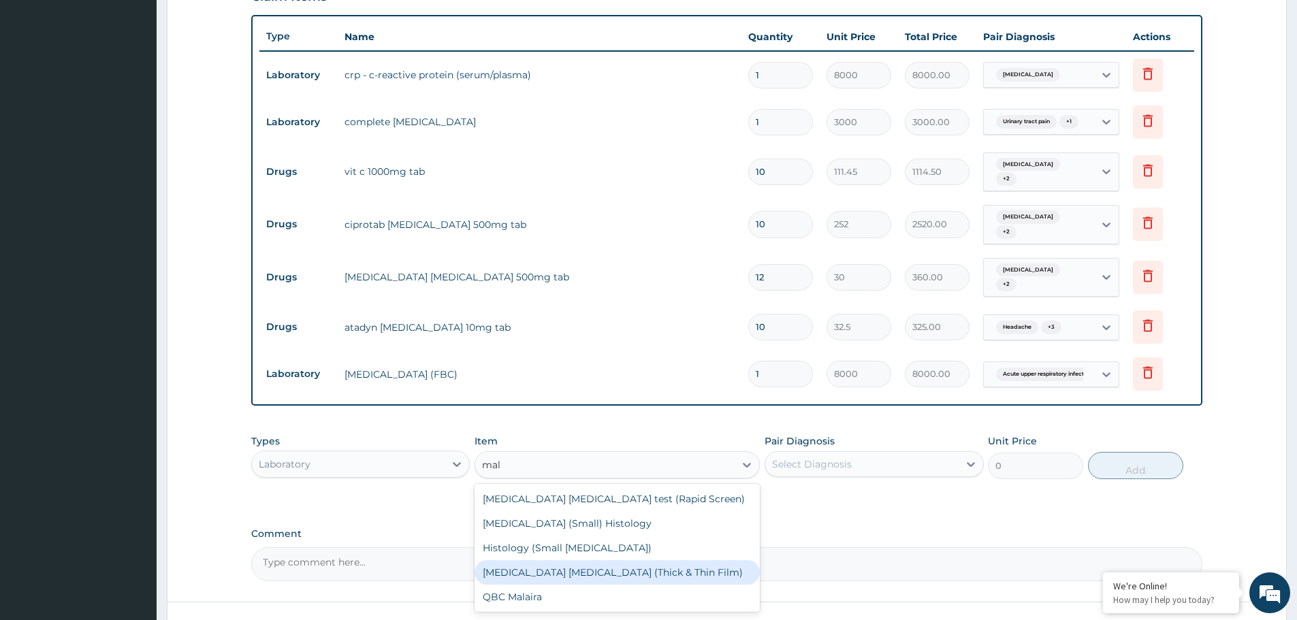
click at [581, 560] on div "[MEDICAL_DATA] [MEDICAL_DATA] (Thick & Thin Film)" at bounding box center [616, 572] width 285 height 25
type input "4500"
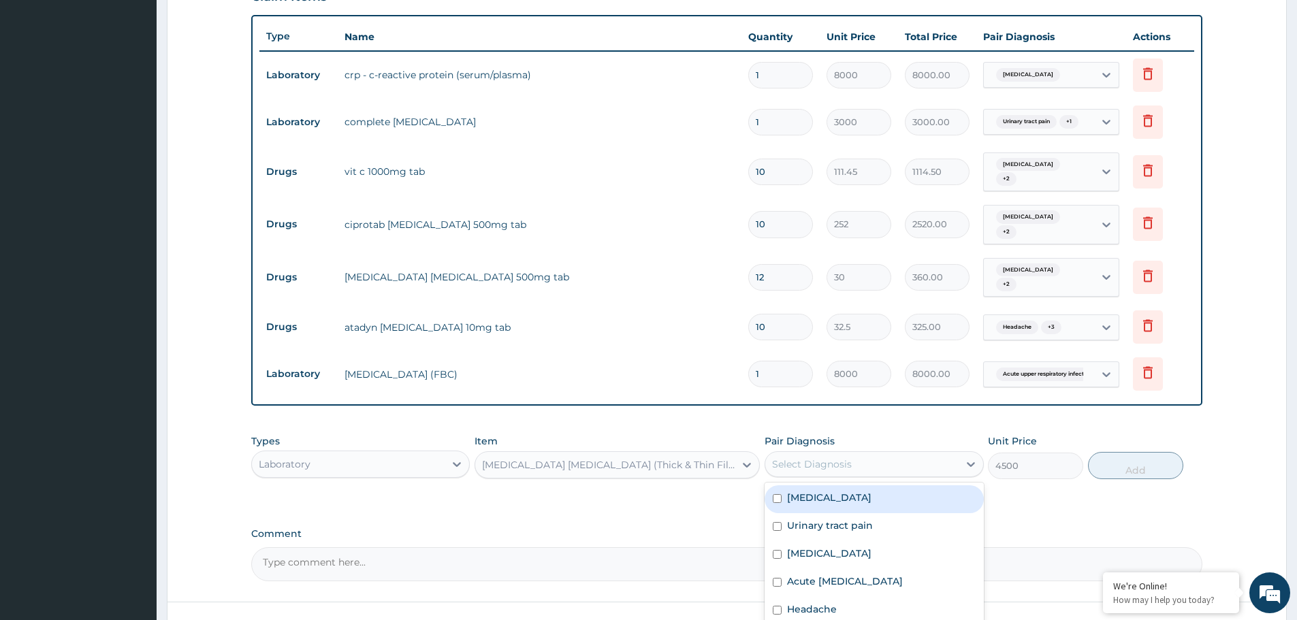
click at [849, 457] on div "Select Diagnosis" at bounding box center [812, 464] width 80 height 14
click at [828, 541] on div "[MEDICAL_DATA]" at bounding box center [873, 555] width 218 height 28
checkbox input "true"
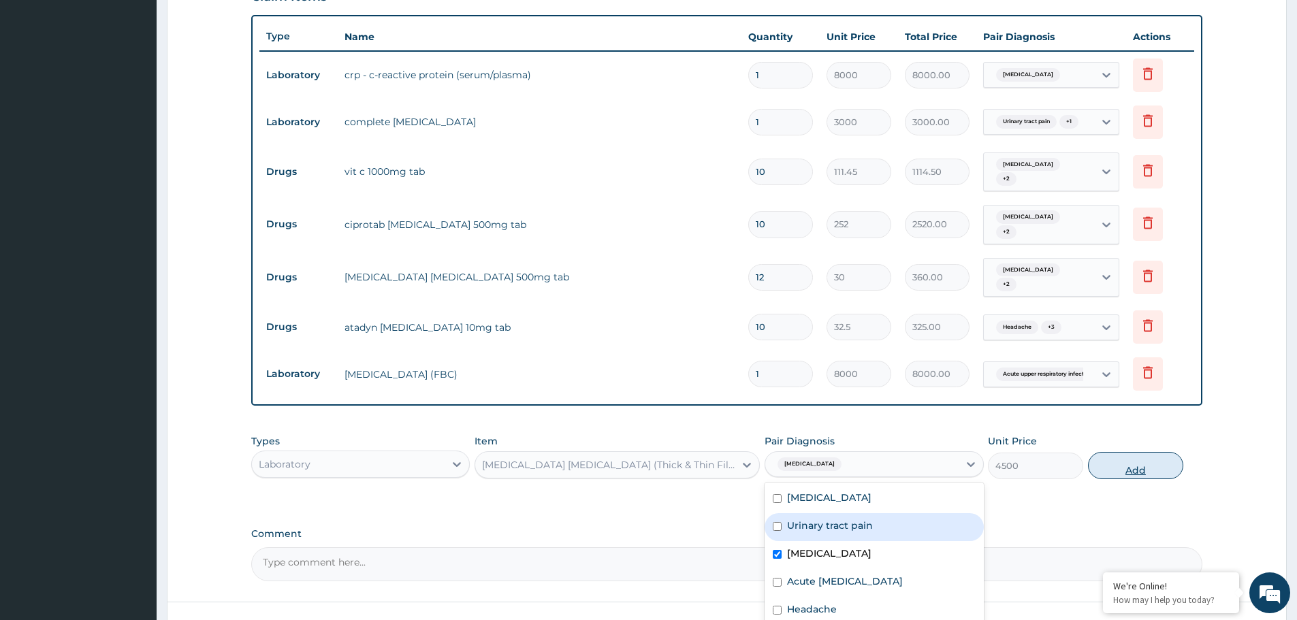
click at [1133, 457] on button "Add" at bounding box center [1135, 465] width 95 height 27
type input "0"
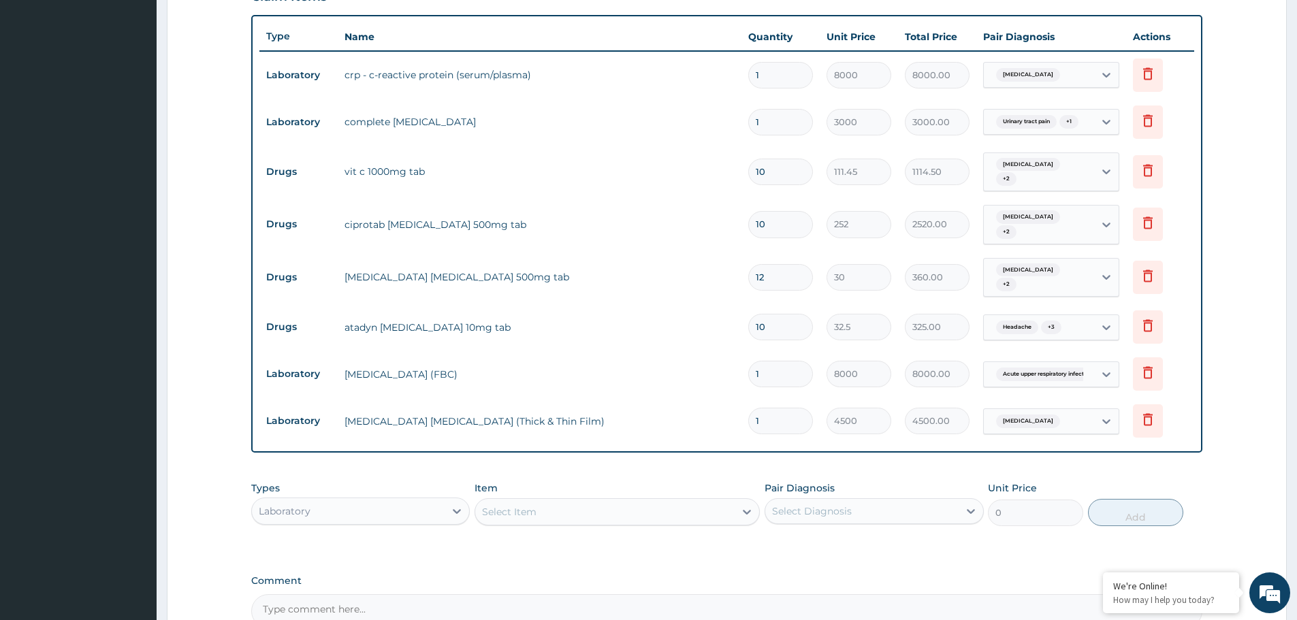
click at [372, 500] on div "Laboratory" at bounding box center [348, 511] width 193 height 22
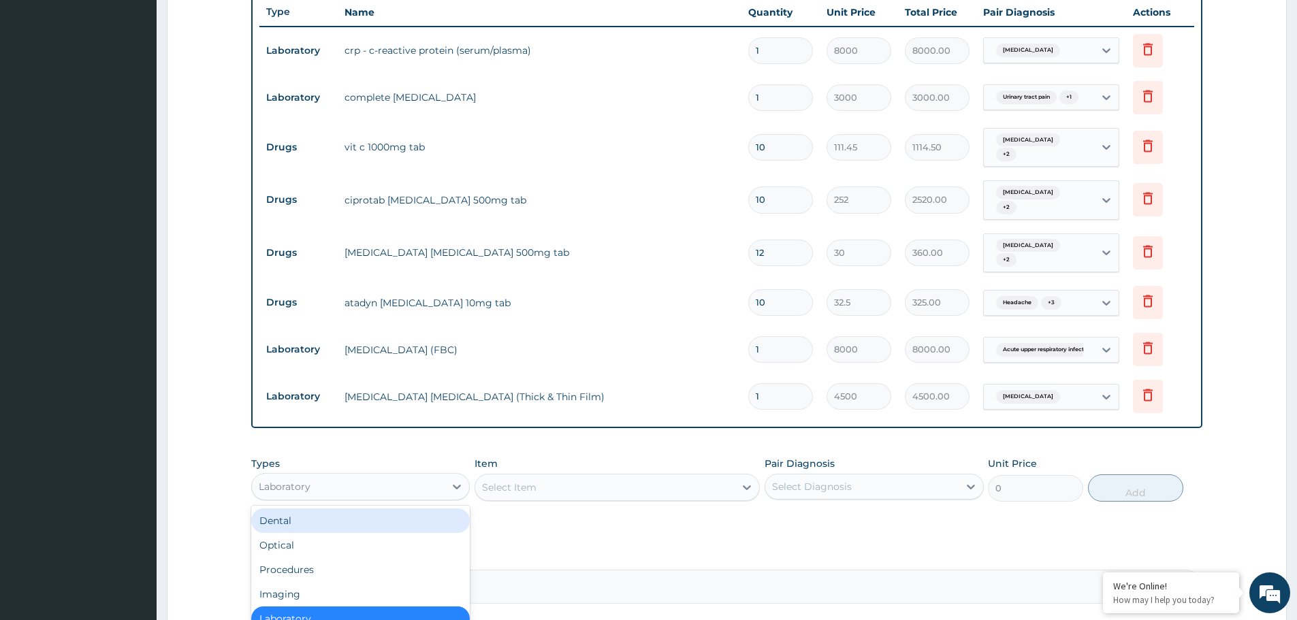
scroll to position [546, 0]
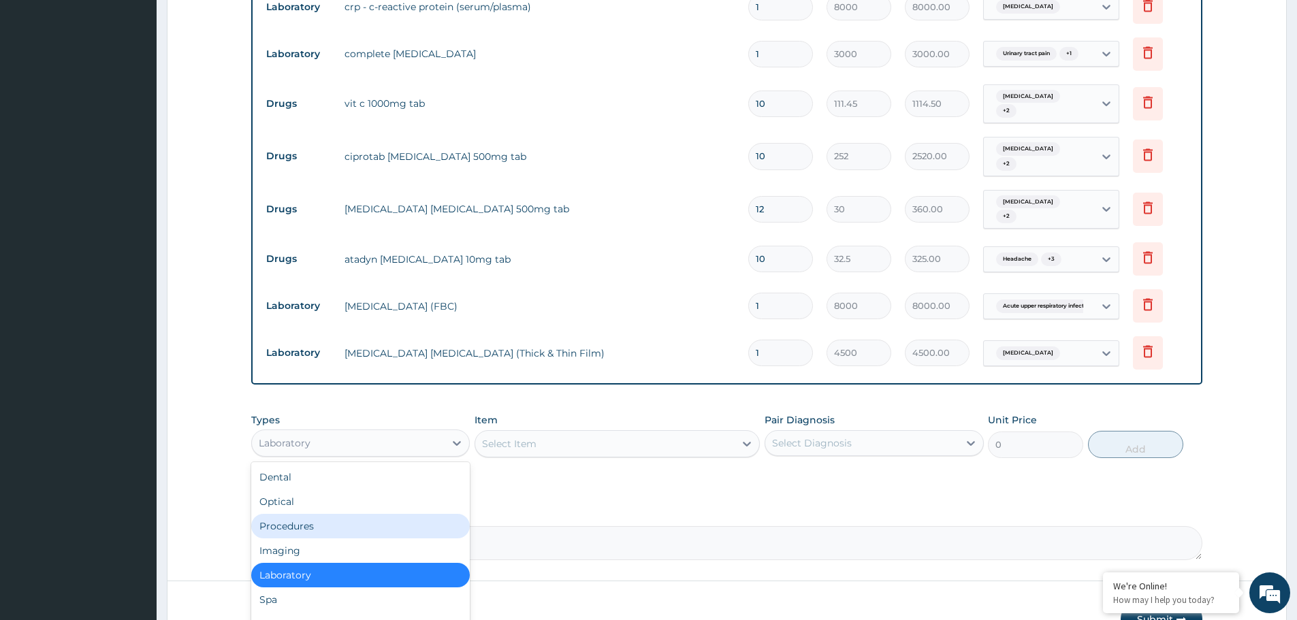
click at [318, 514] on div "Procedures" at bounding box center [360, 526] width 218 height 25
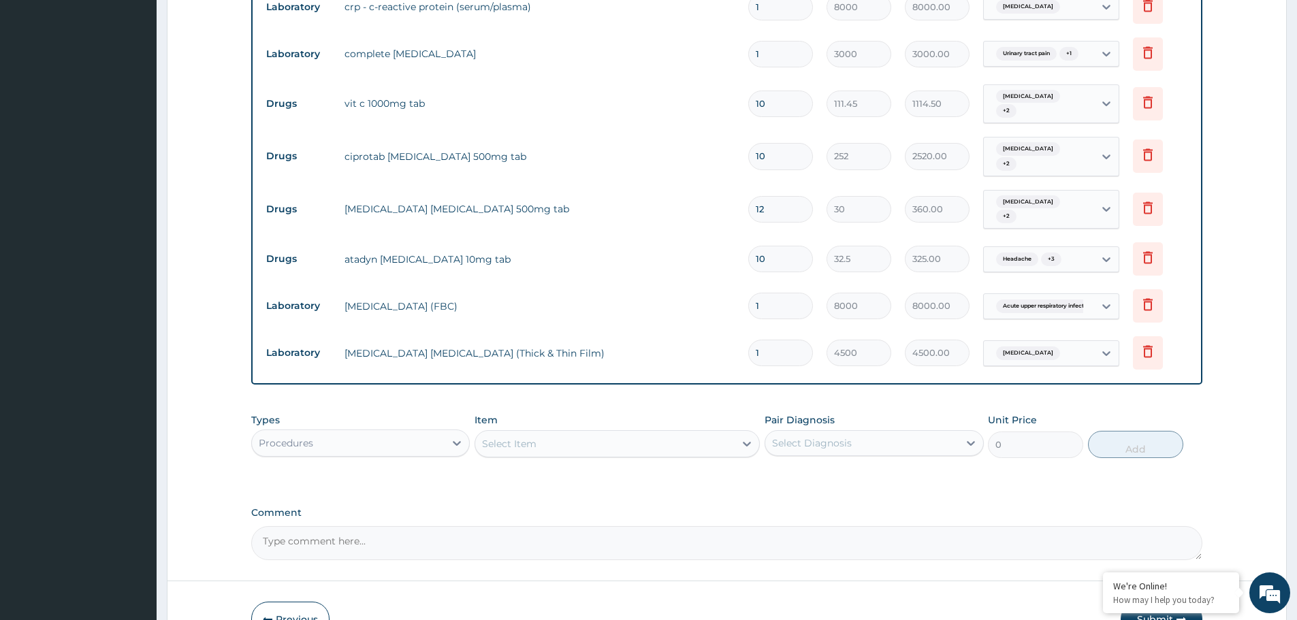
click at [609, 434] on div "Select Item" at bounding box center [604, 444] width 259 height 22
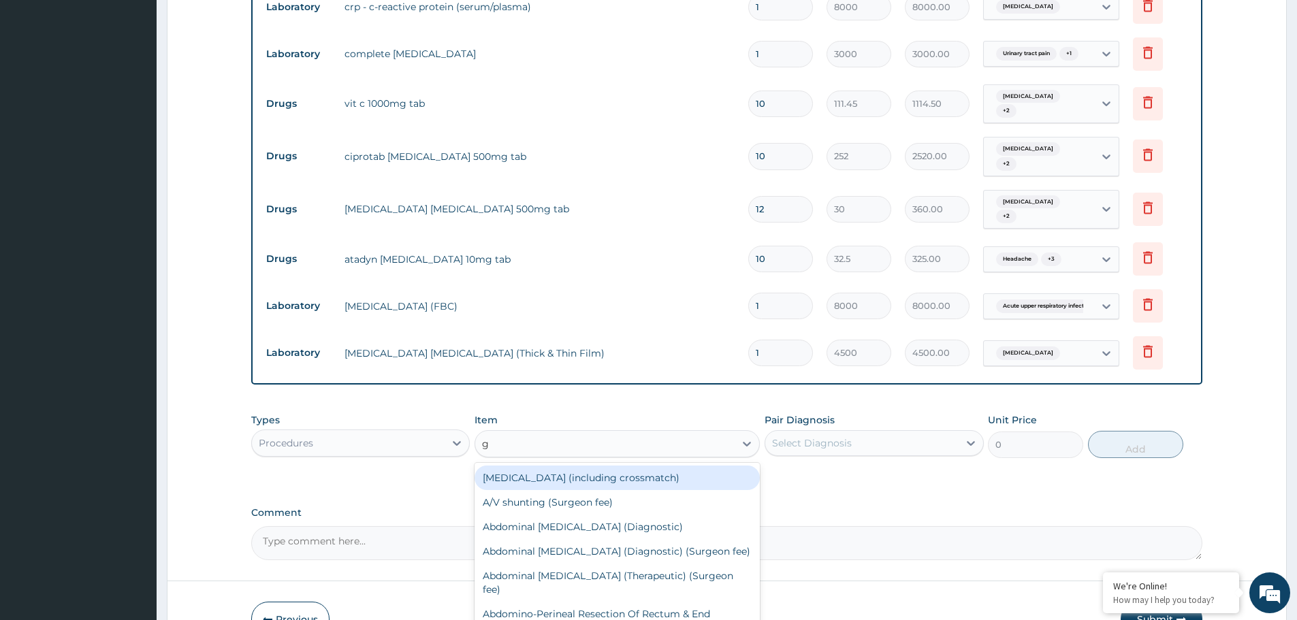
type input "gp"
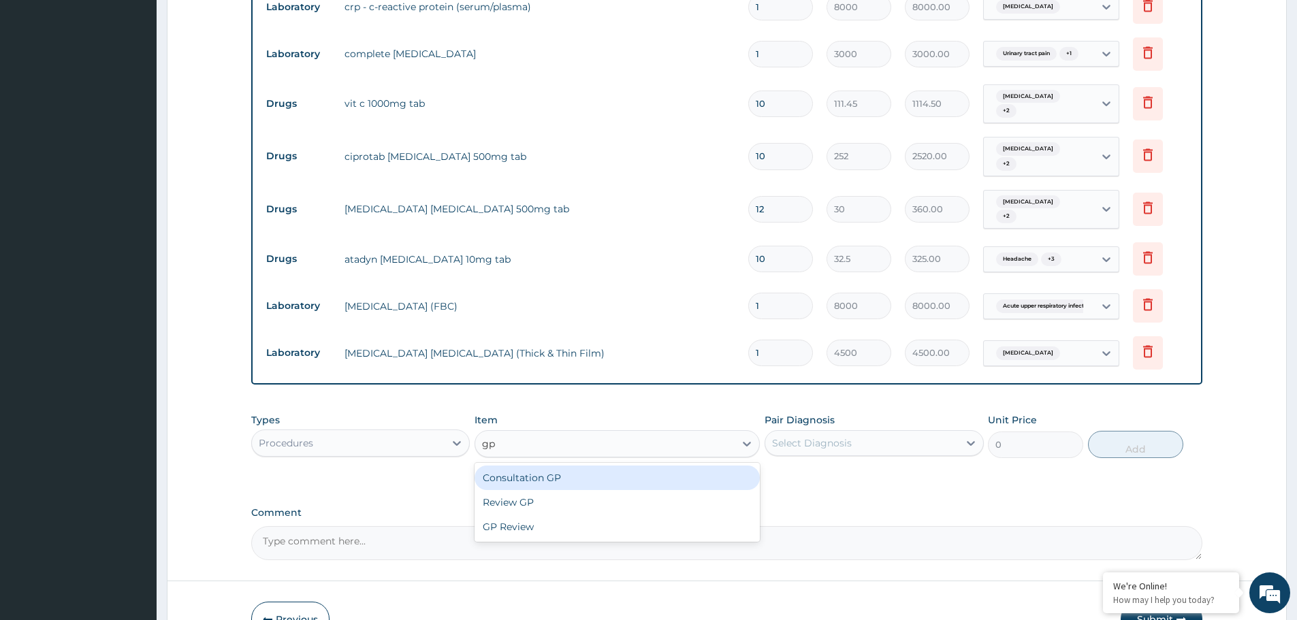
click at [613, 466] on div "Consultation GP" at bounding box center [616, 478] width 285 height 25
type input "4000"
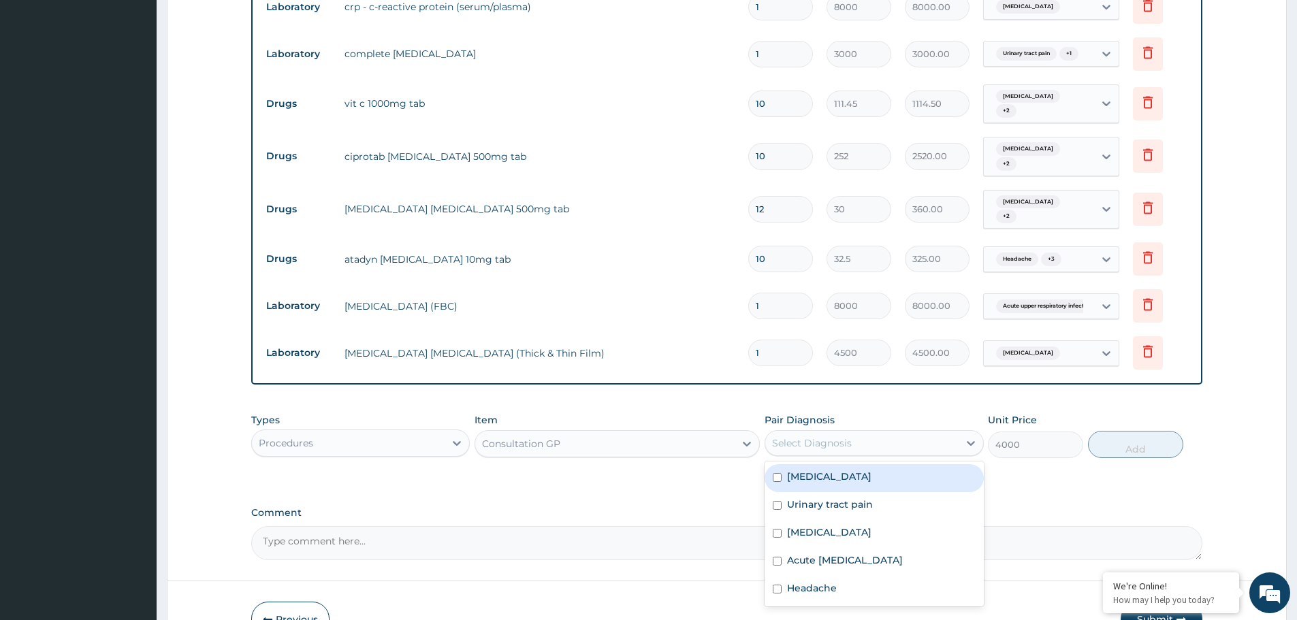
click at [898, 432] on div "Select Diagnosis" at bounding box center [861, 443] width 193 height 22
click at [833, 466] on div "Sepsis" at bounding box center [873, 478] width 218 height 28
checkbox input "true"
click at [1144, 432] on button "Add" at bounding box center [1135, 444] width 95 height 27
type input "0"
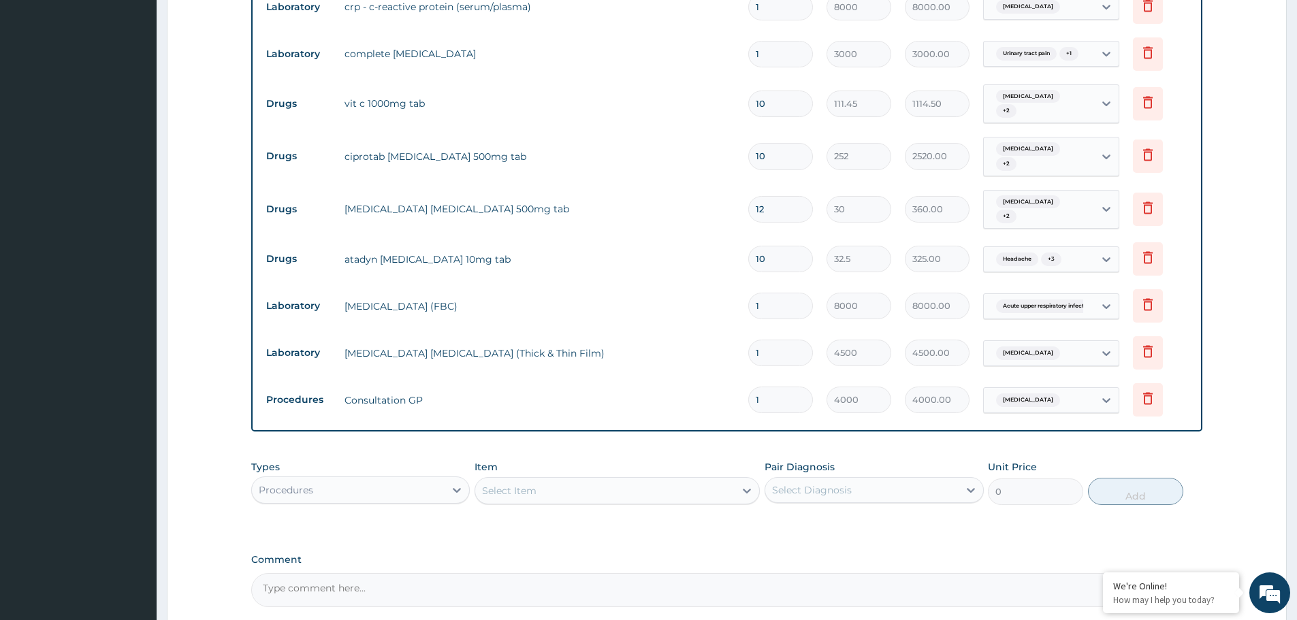
click at [591, 480] on div "Select Item" at bounding box center [604, 491] width 259 height 22
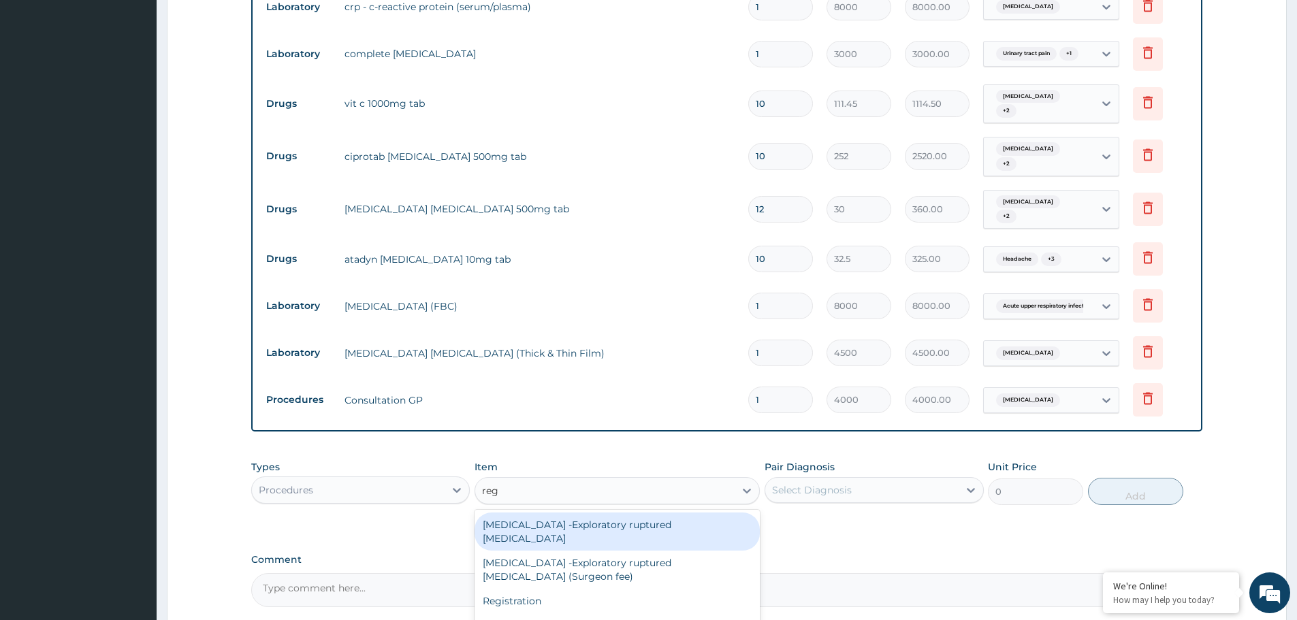
type input "regi"
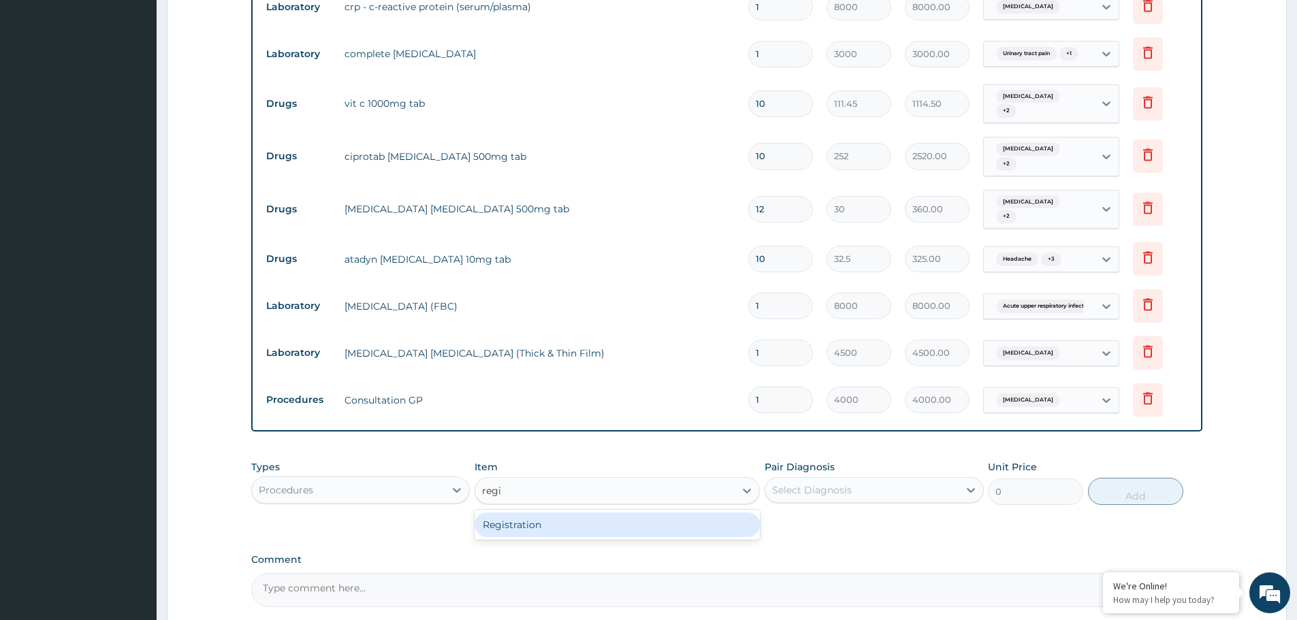
click at [583, 513] on div "Registration" at bounding box center [616, 525] width 285 height 25
type input "30000"
click at [856, 479] on div "Select Diagnosis" at bounding box center [861, 490] width 193 height 22
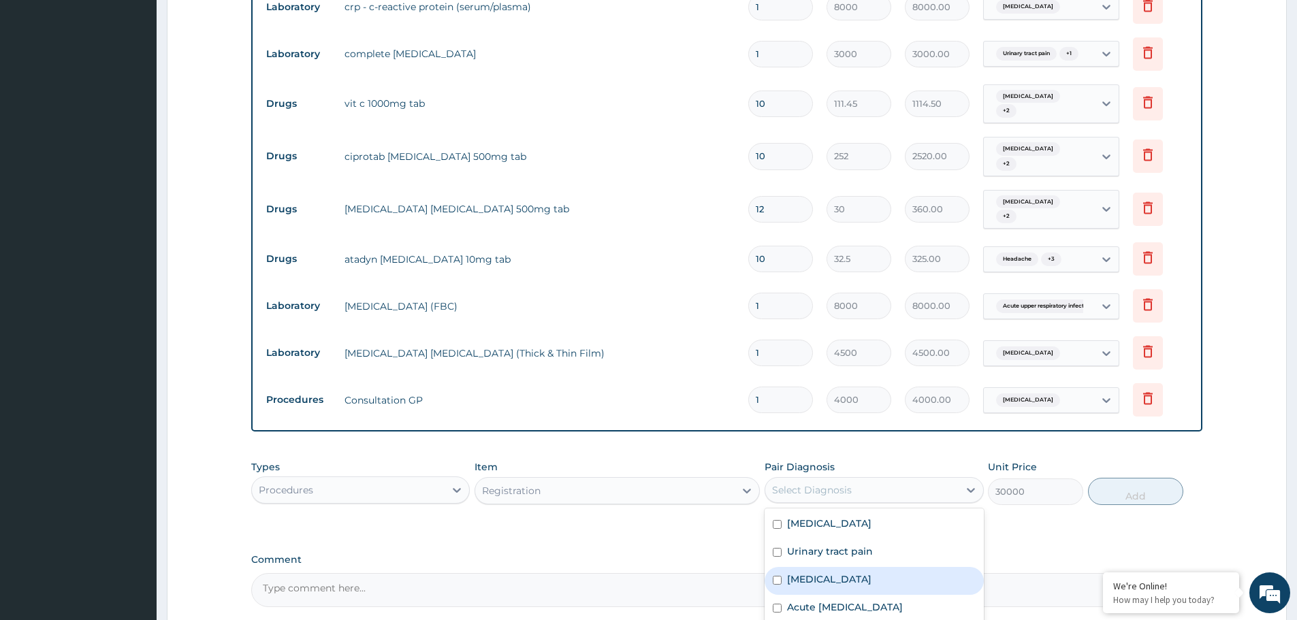
click at [821, 572] on label "[MEDICAL_DATA]" at bounding box center [829, 579] width 84 height 14
checkbox input "true"
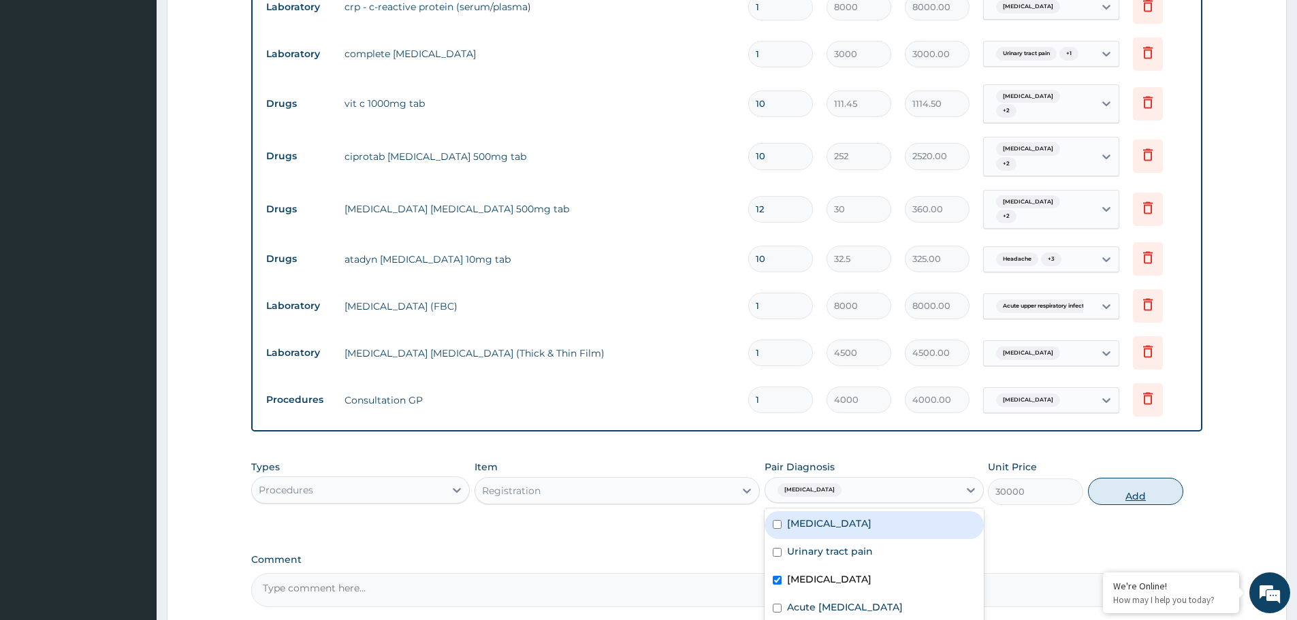
click at [1145, 478] on button "Add" at bounding box center [1135, 491] width 95 height 27
type input "0"
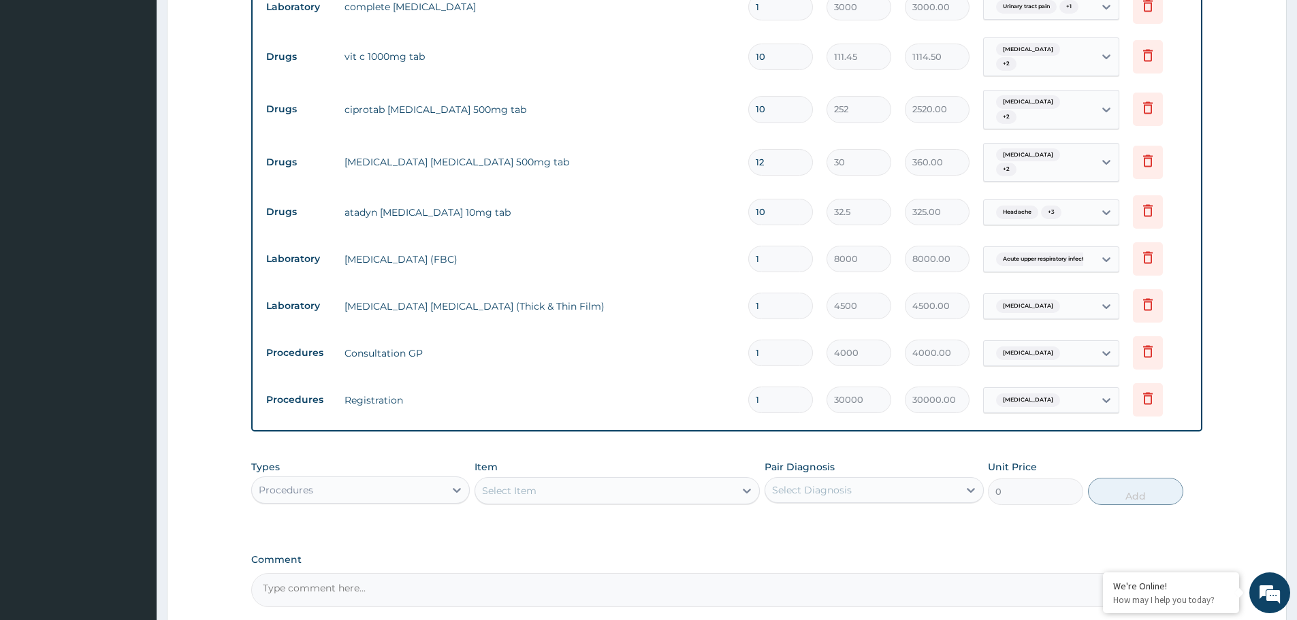
scroll to position [706, 0]
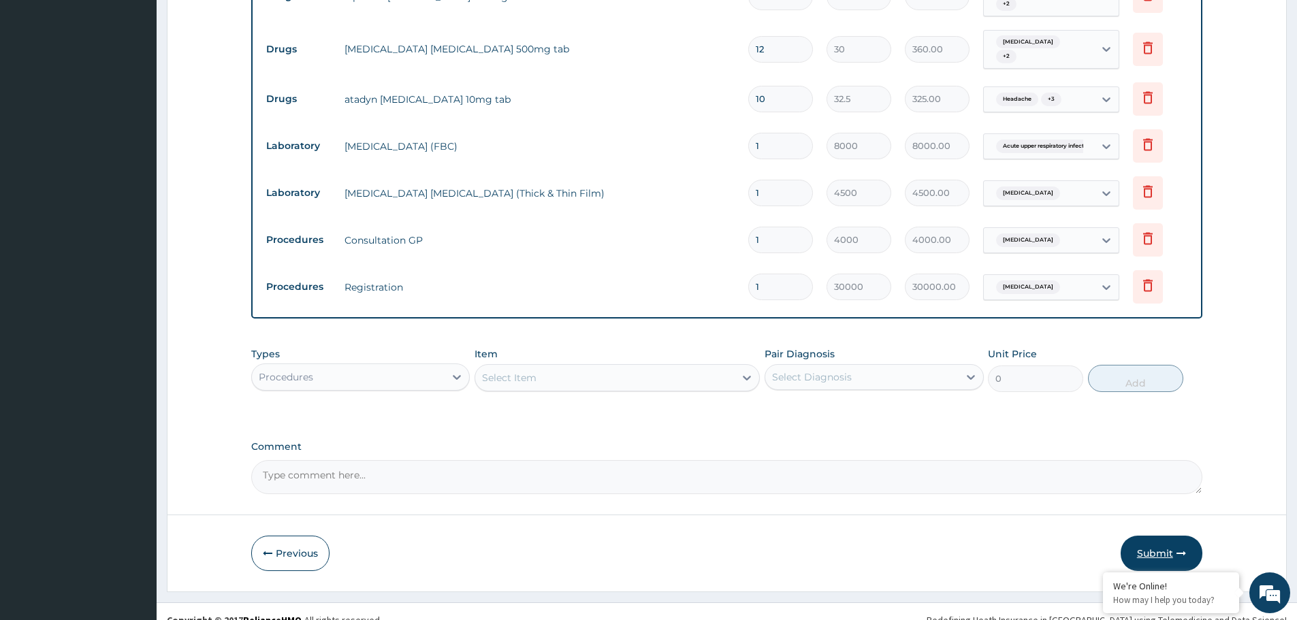
click at [1154, 536] on button "Submit" at bounding box center [1161, 553] width 82 height 35
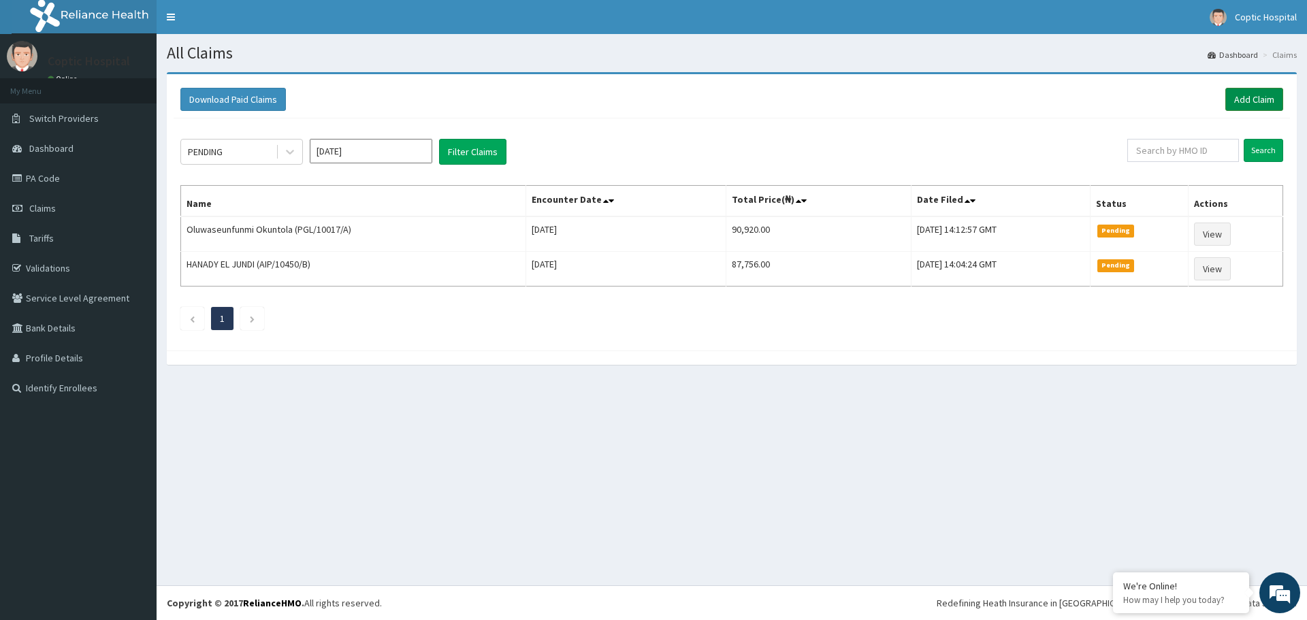
click at [1252, 112] on div "Download Paid Claims Add Claim" at bounding box center [732, 99] width 1116 height 37
click at [1252, 99] on link "Add Claim" at bounding box center [1254, 99] width 58 height 23
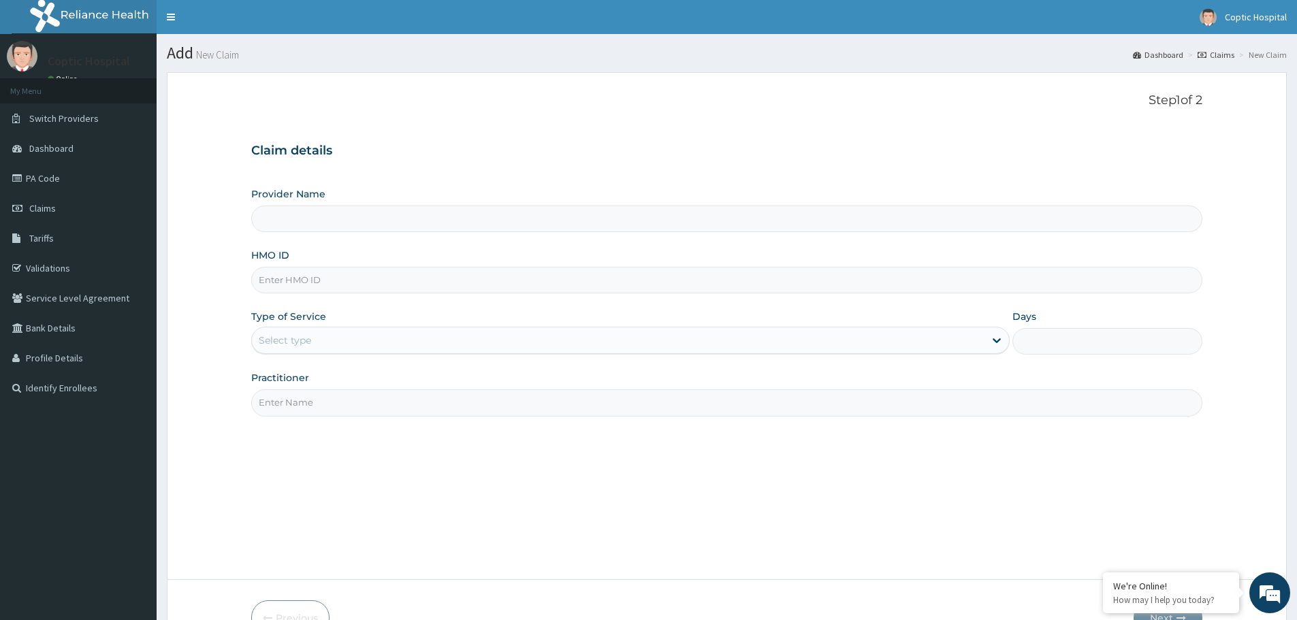
type input "Coptic hospital"
paste input "TLR/10192/A"
type input "TLR/10192/A"
click at [381, 342] on div "Select type" at bounding box center [618, 340] width 732 height 22
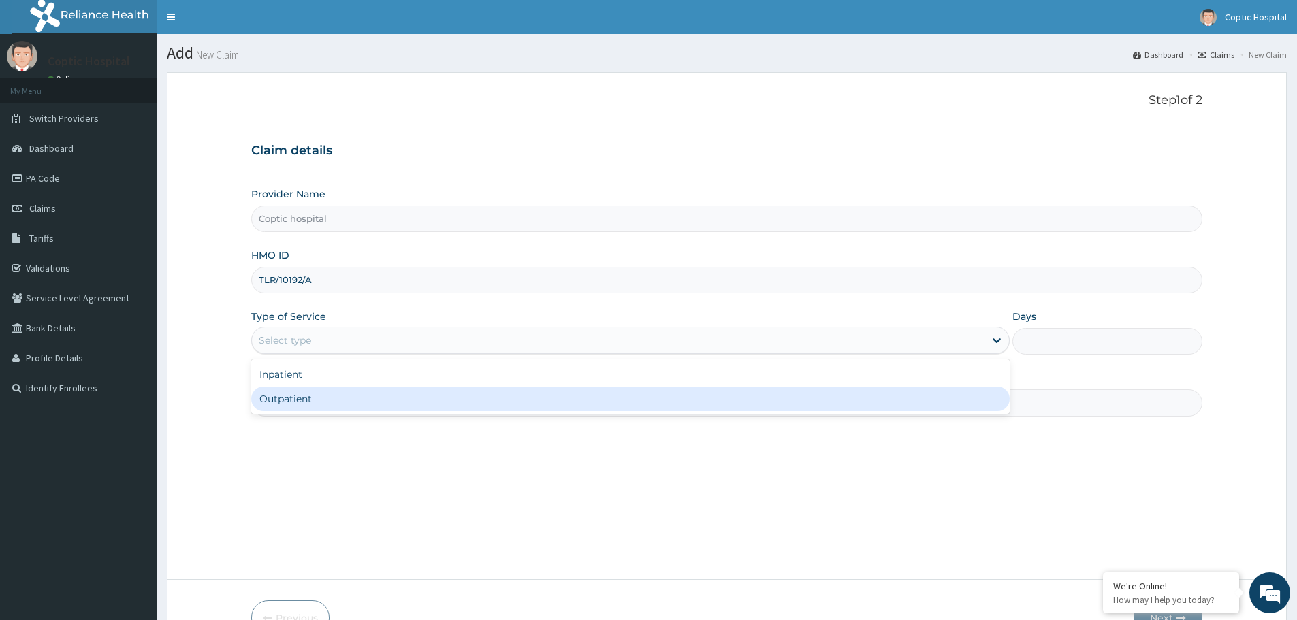
click at [365, 406] on div "Outpatient" at bounding box center [630, 399] width 758 height 25
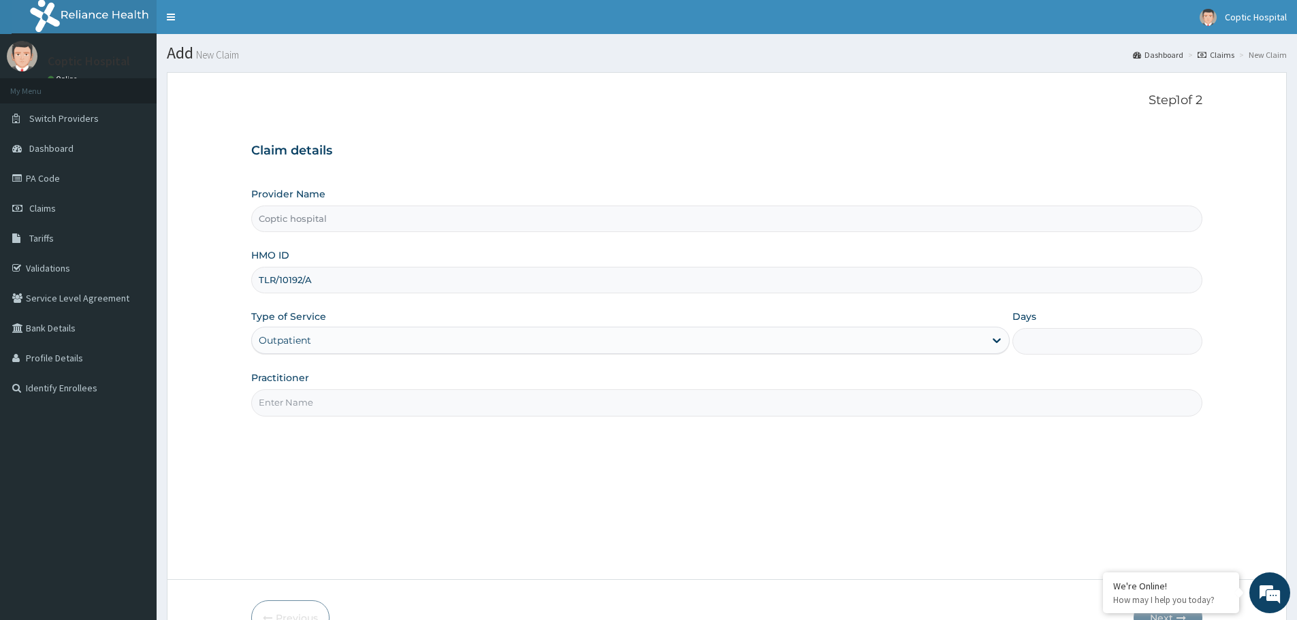
type input "1"
click at [397, 406] on input "Practitioner" at bounding box center [726, 402] width 951 height 27
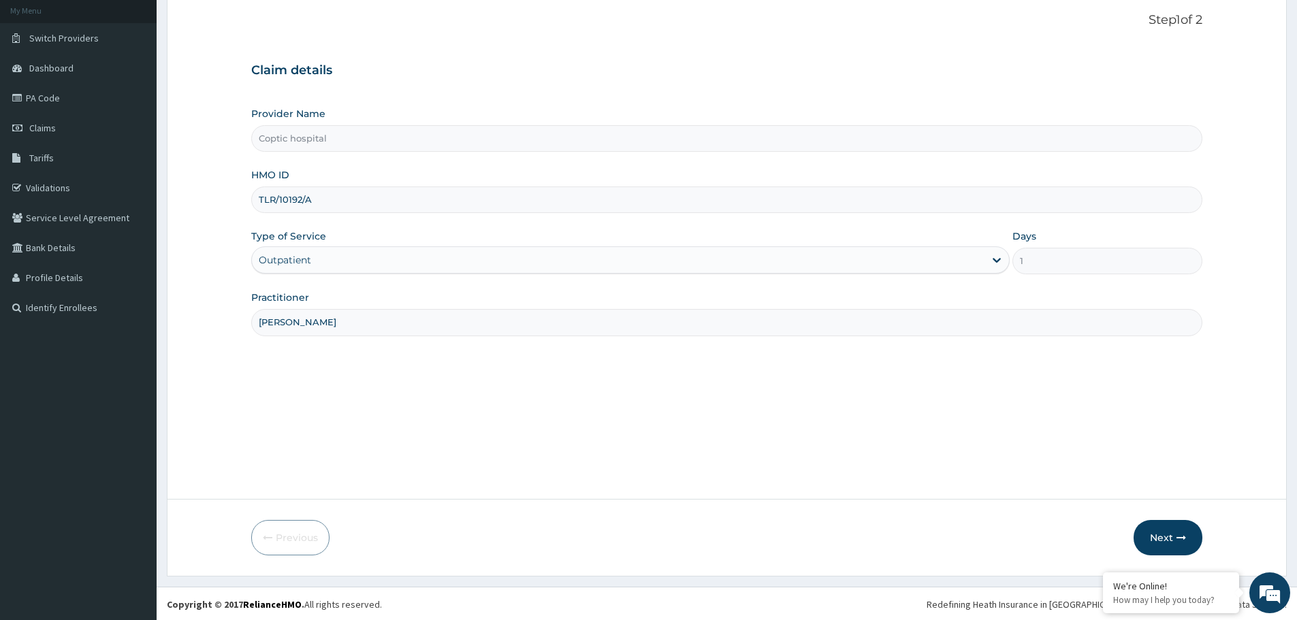
scroll to position [82, 0]
click at [293, 327] on input "[PERSON_NAME]" at bounding box center [726, 321] width 951 height 27
type input "[PERSON_NAME]"
click at [1160, 544] on button "Next" at bounding box center [1167, 536] width 69 height 35
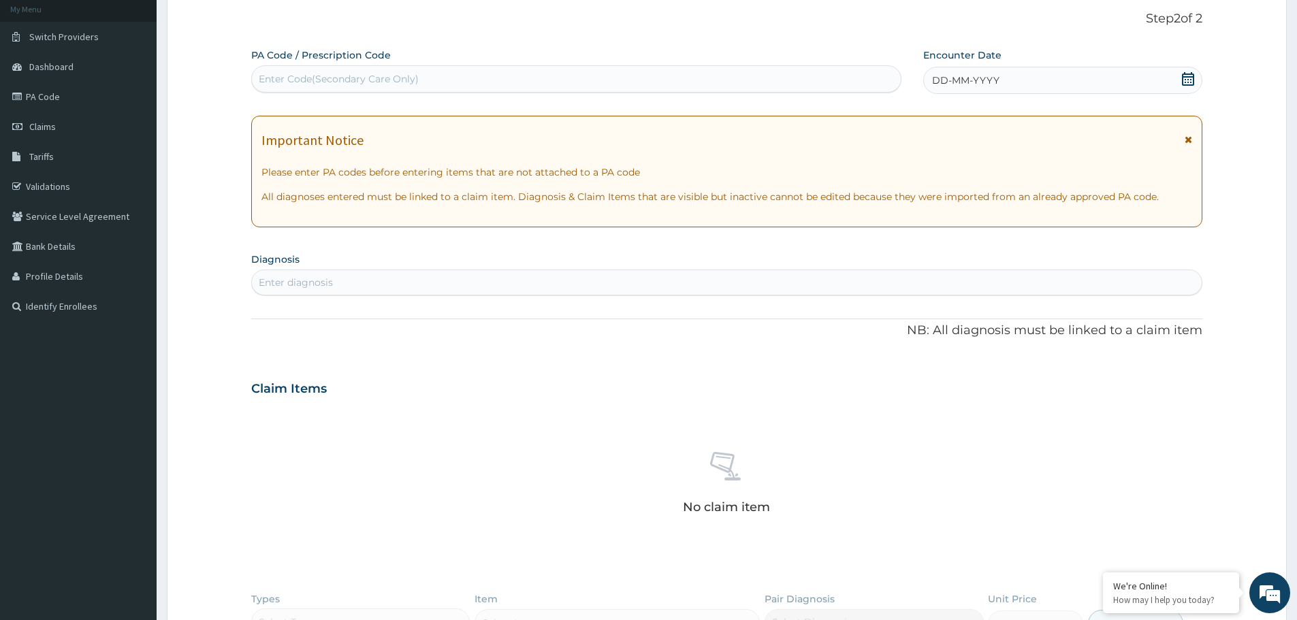
drag, startPoint x: 372, startPoint y: 82, endPoint x: 312, endPoint y: 74, distance: 60.5
click at [312, 74] on div "Enter Code(Secondary Care Only)" at bounding box center [339, 79] width 160 height 14
paste input "PA/D3CEE1"
type input "PA/D3CEE1"
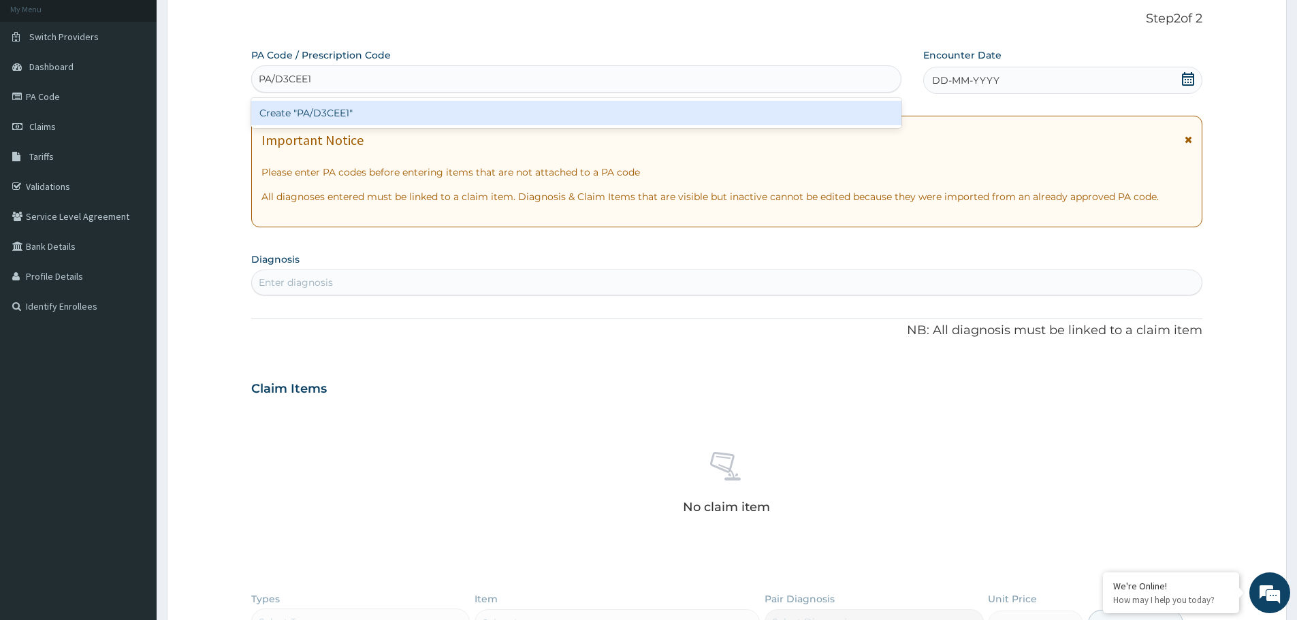
click at [399, 113] on div "Create "PA/D3CEE1"" at bounding box center [576, 113] width 650 height 25
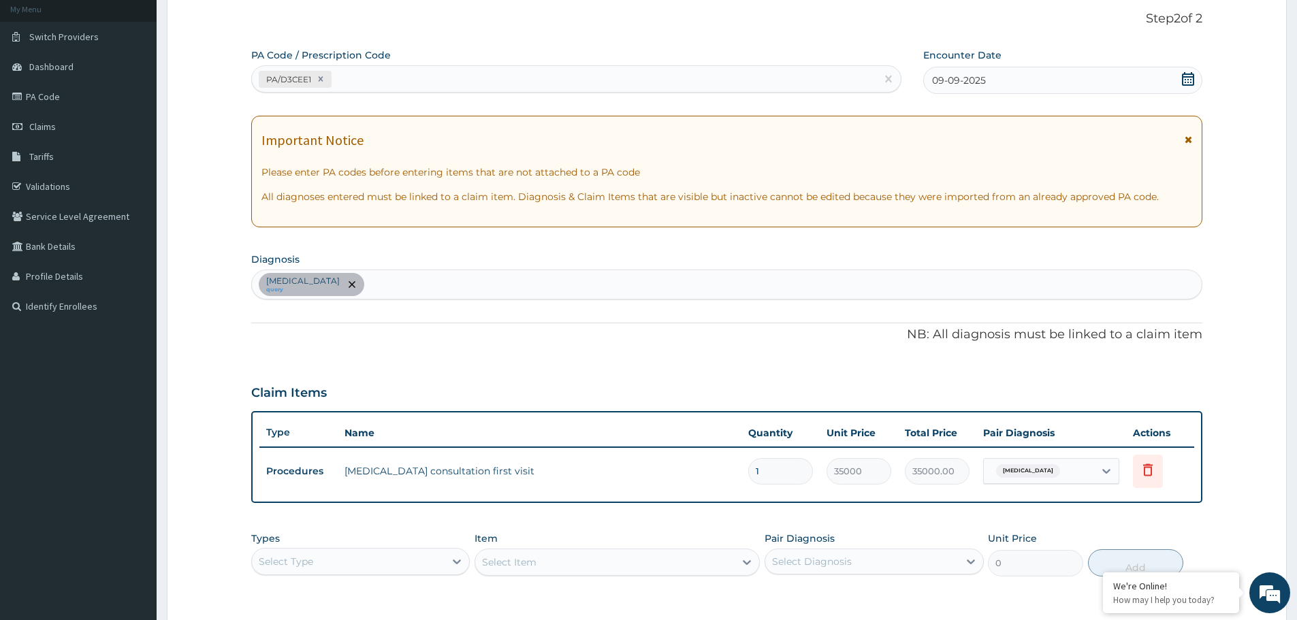
click at [415, 282] on div "[MEDICAL_DATA] query" at bounding box center [726, 284] width 949 height 29
type input "malar"
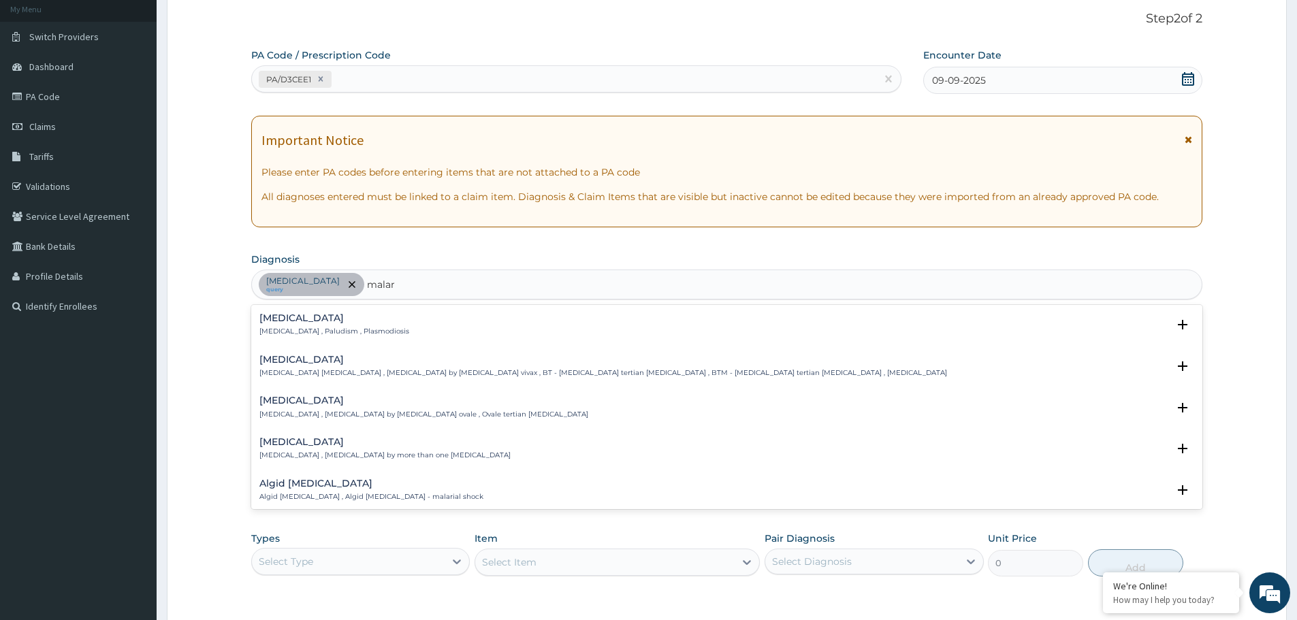
click at [323, 316] on h4 "Malaria" at bounding box center [334, 318] width 150 height 10
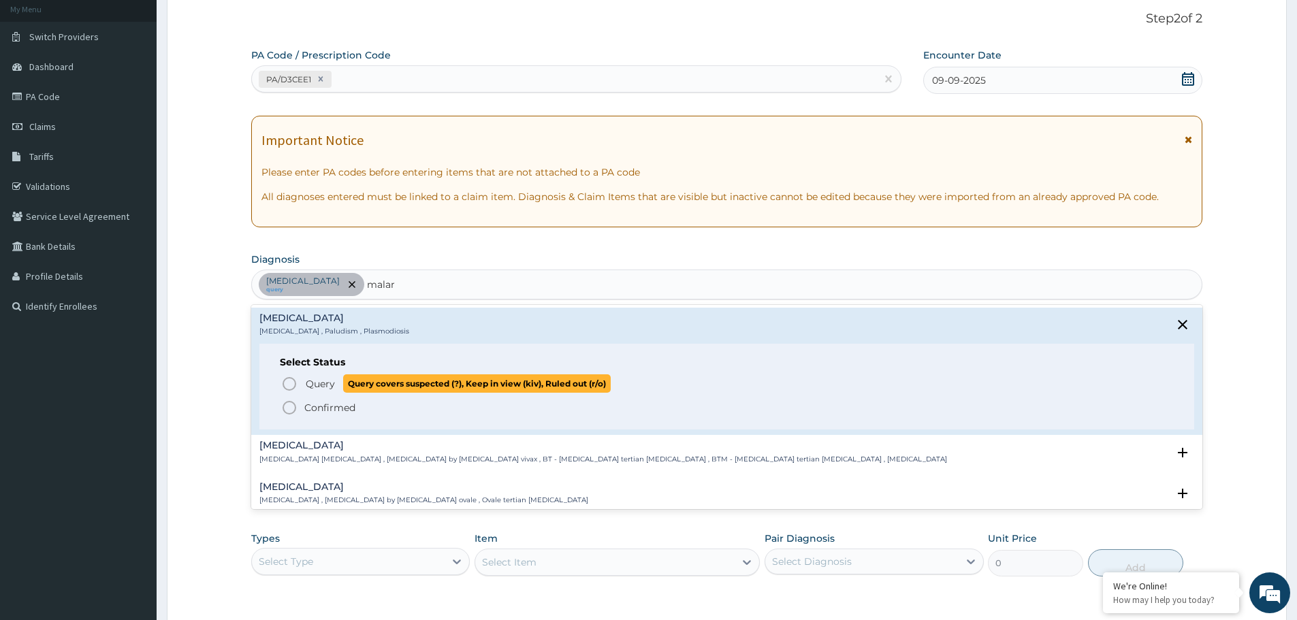
click at [318, 382] on span "Query" at bounding box center [320, 384] width 29 height 14
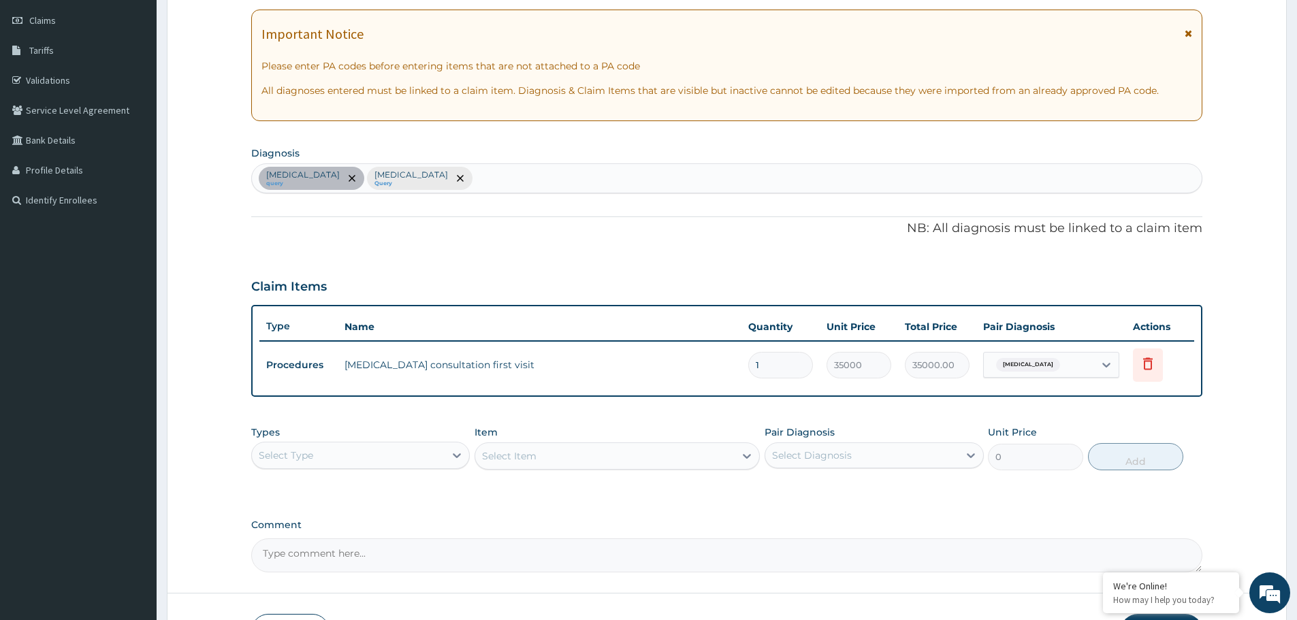
scroll to position [218, 0]
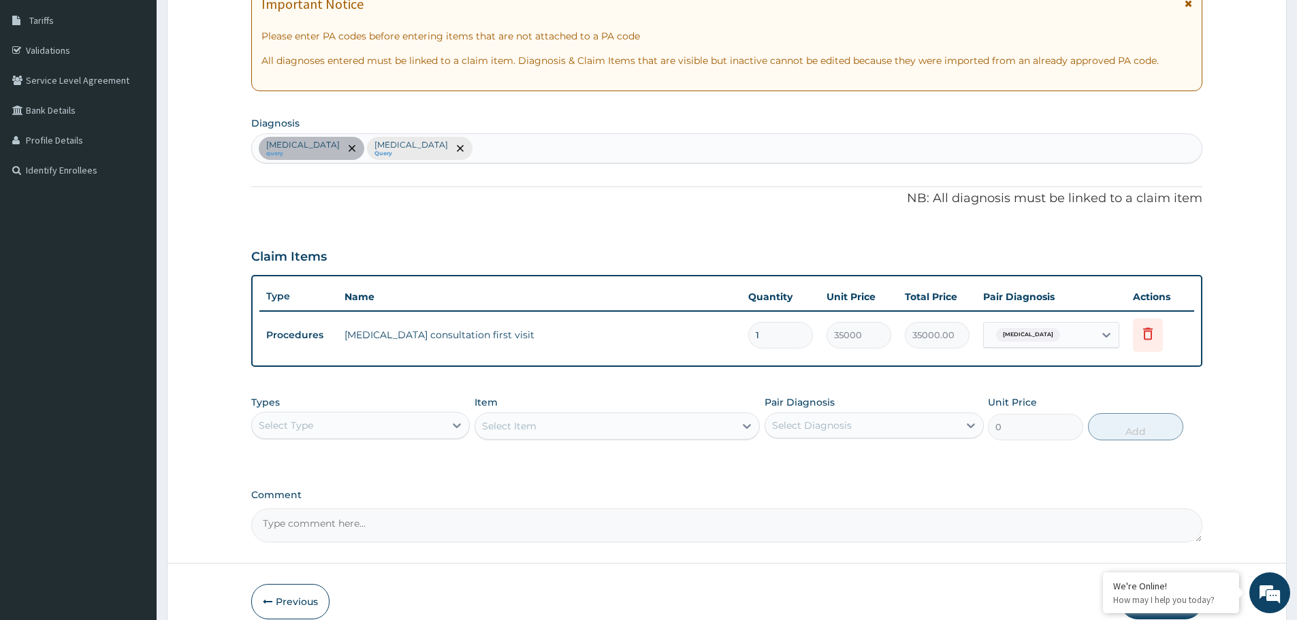
click at [421, 425] on div "Select Type" at bounding box center [348, 426] width 193 height 22
click at [359, 500] on div "Procedures" at bounding box center [360, 508] width 218 height 25
click at [571, 424] on div "Select Item" at bounding box center [616, 425] width 285 height 27
click at [654, 425] on div "Select Item" at bounding box center [604, 426] width 259 height 22
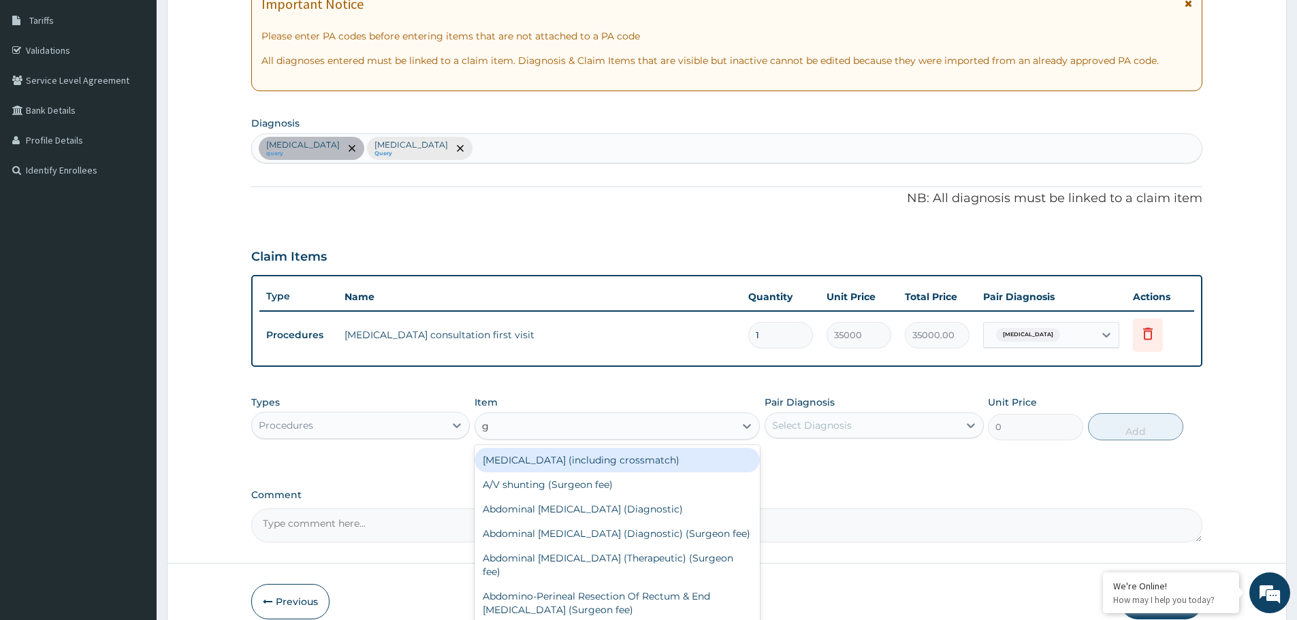
type input "gp"
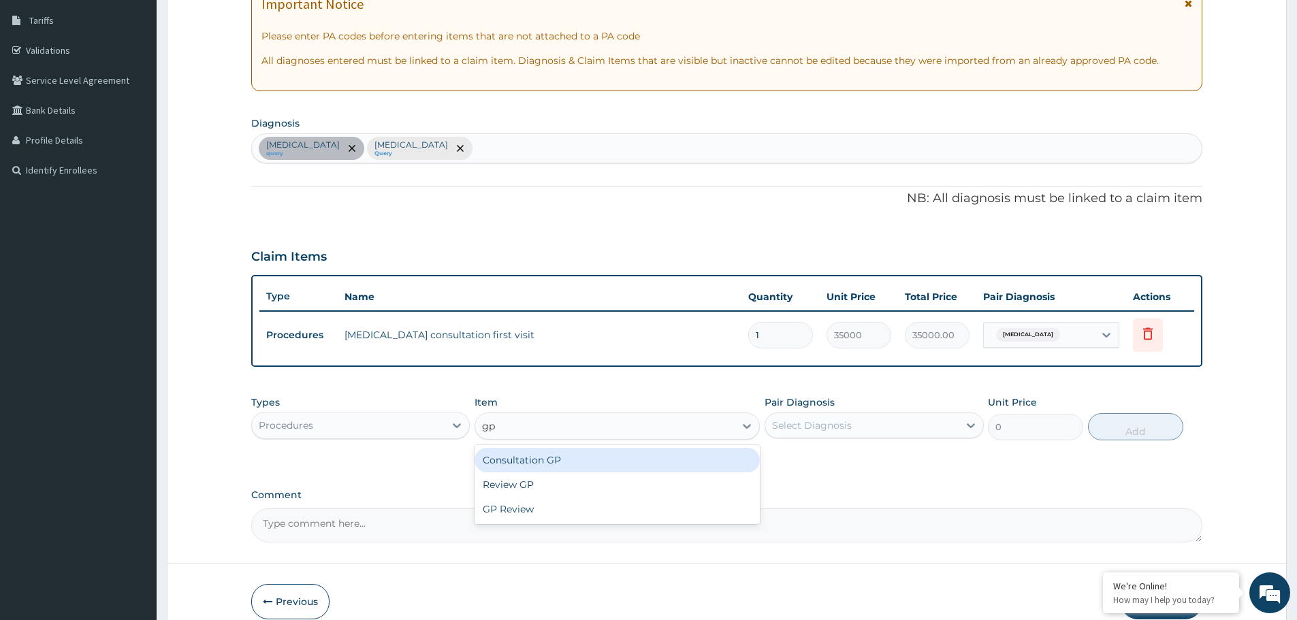
click at [572, 457] on div "Consultation GP" at bounding box center [616, 460] width 285 height 25
type input "4000"
click at [913, 426] on div "Select Diagnosis" at bounding box center [861, 426] width 193 height 22
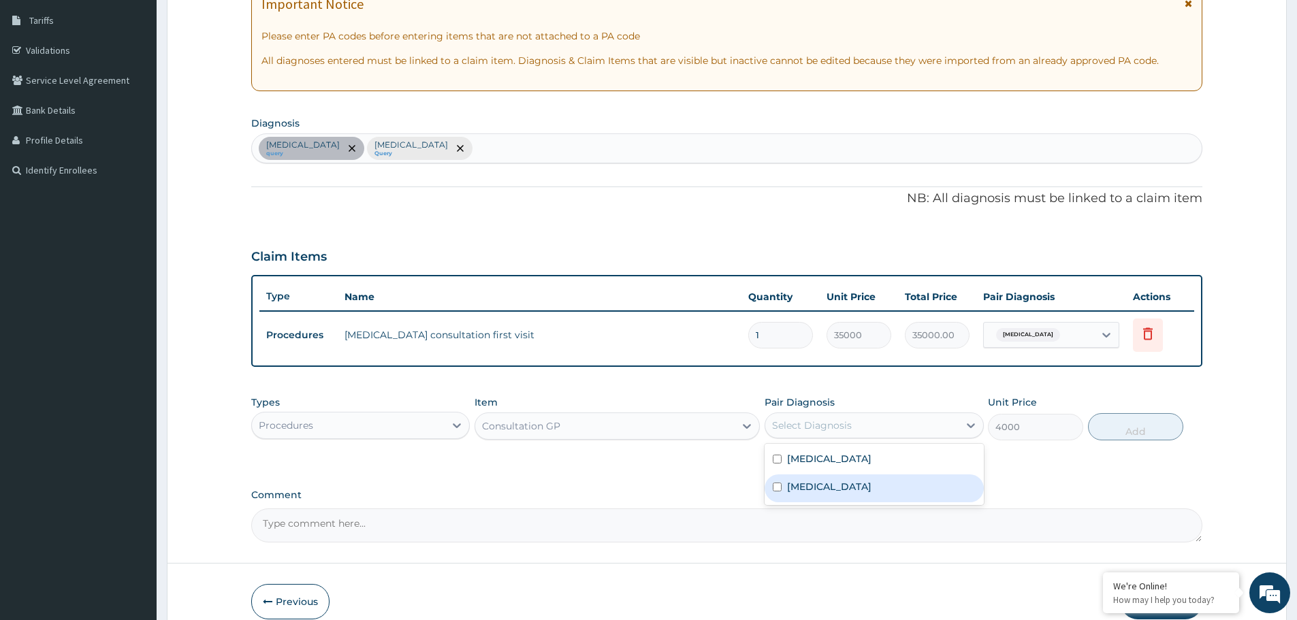
drag, startPoint x: 848, startPoint y: 478, endPoint x: 882, endPoint y: 466, distance: 36.4
click at [851, 478] on div "Malaria" at bounding box center [873, 488] width 218 height 28
checkbox input "true"
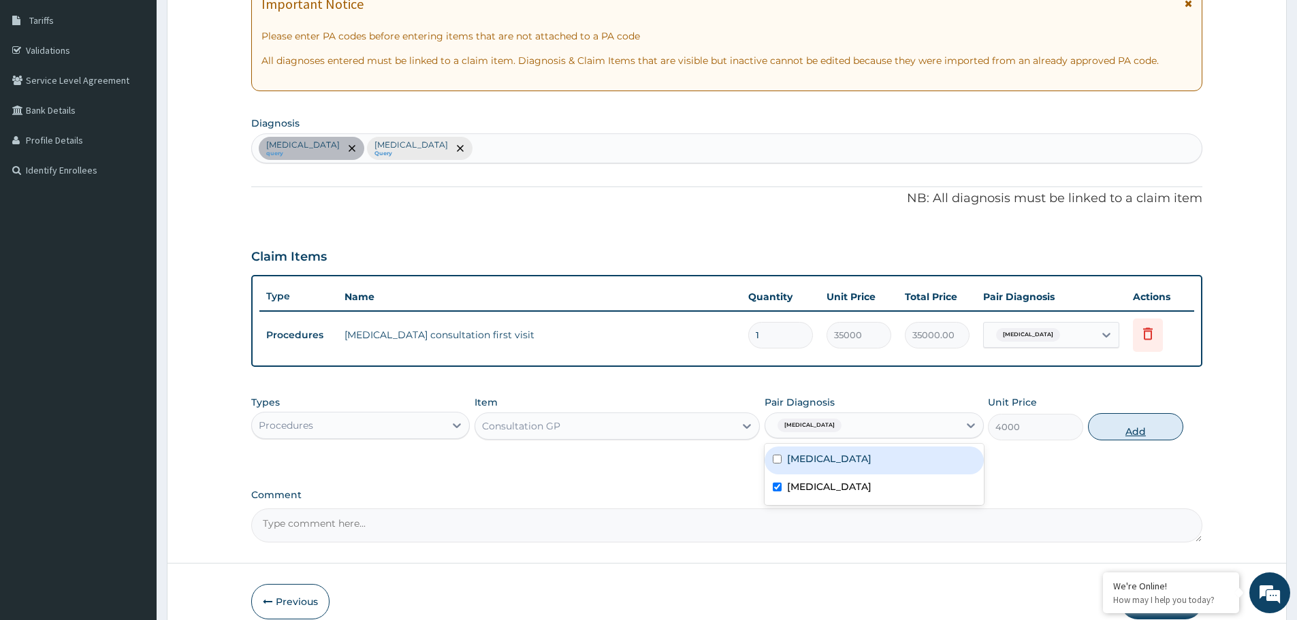
click at [1126, 433] on button "Add" at bounding box center [1135, 426] width 95 height 27
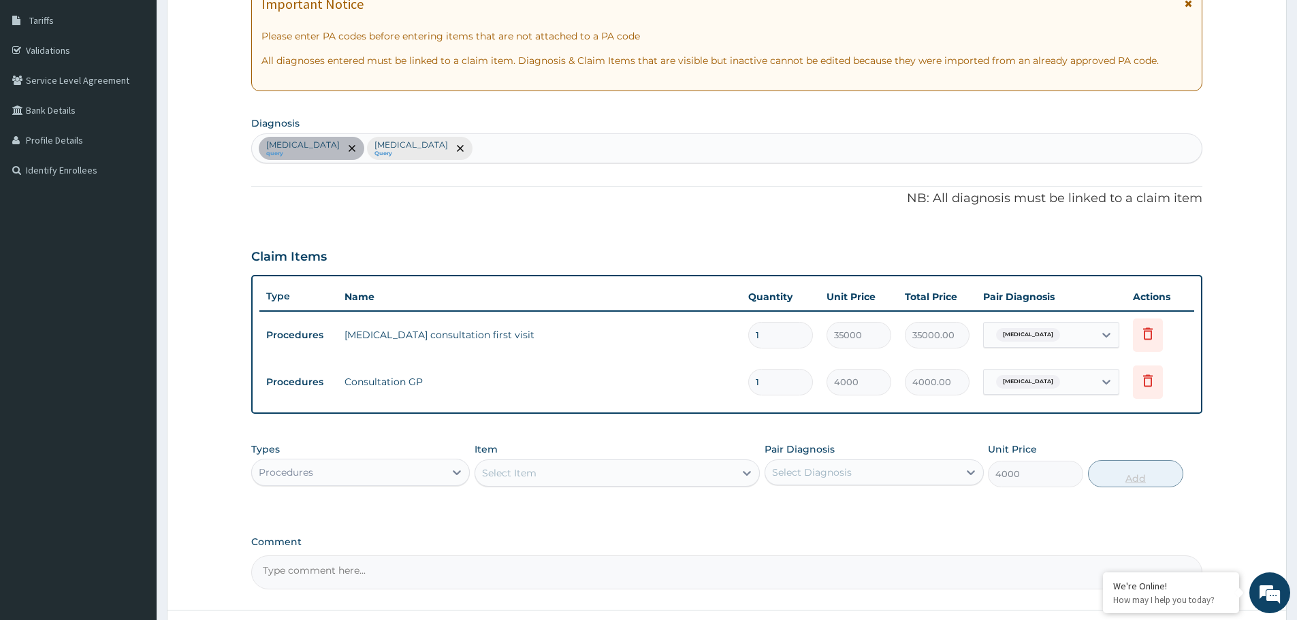
type input "0"
click at [559, 474] on div "Select Item" at bounding box center [604, 473] width 259 height 22
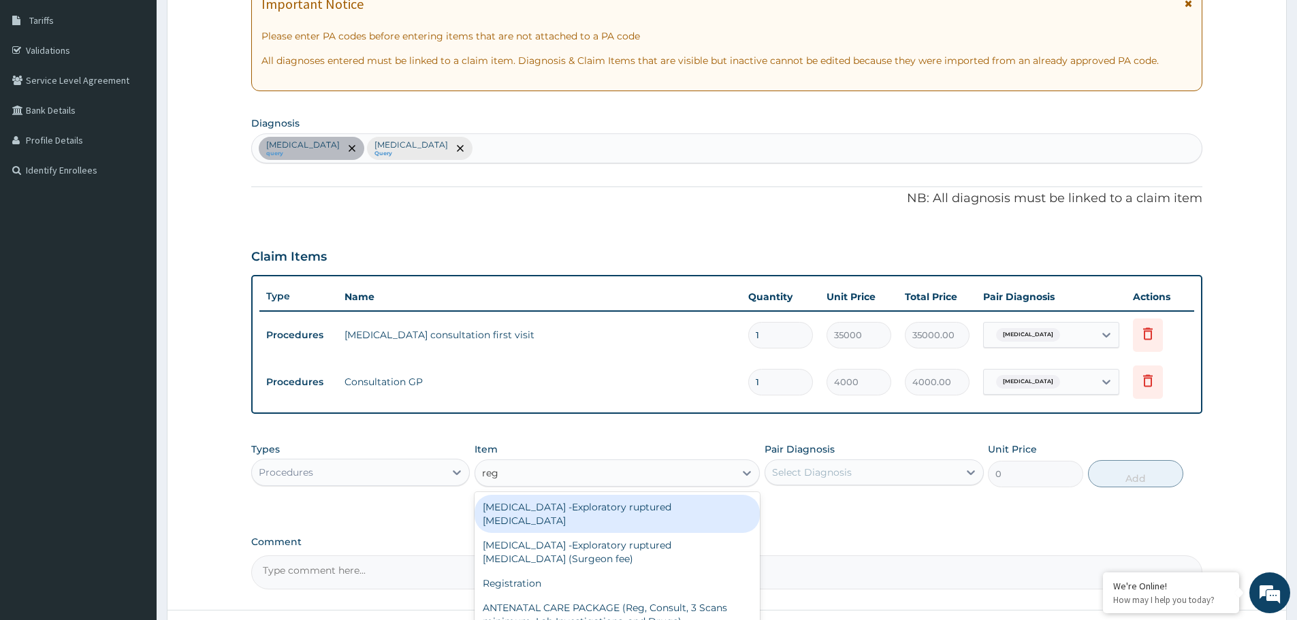
type input "regi"
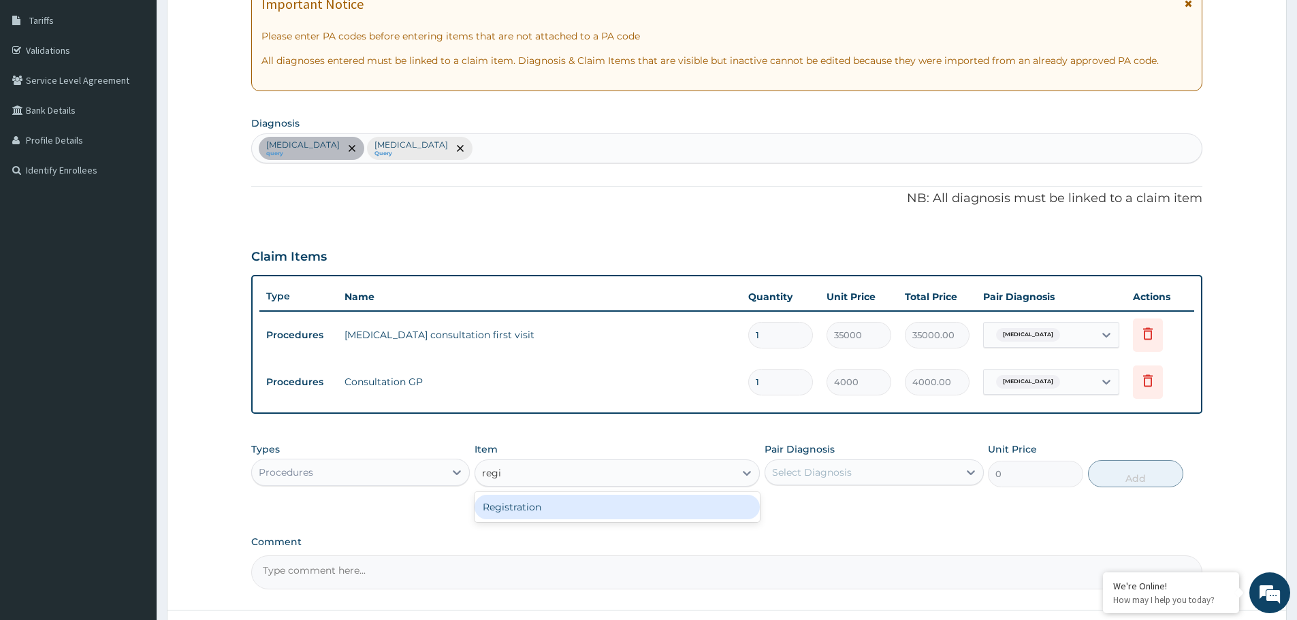
click at [566, 504] on div "Registration" at bounding box center [616, 507] width 285 height 25
type input "30000"
click at [843, 474] on div "Select Diagnosis" at bounding box center [812, 473] width 80 height 14
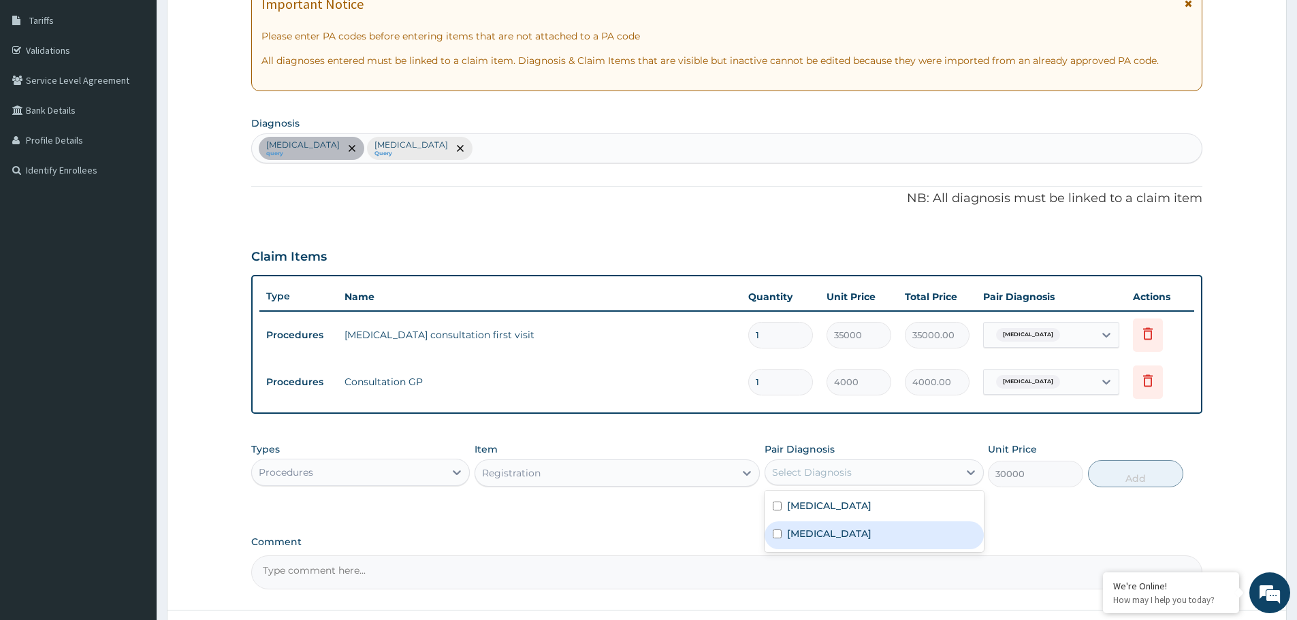
click at [841, 523] on div "Malaria" at bounding box center [873, 535] width 218 height 28
checkbox input "true"
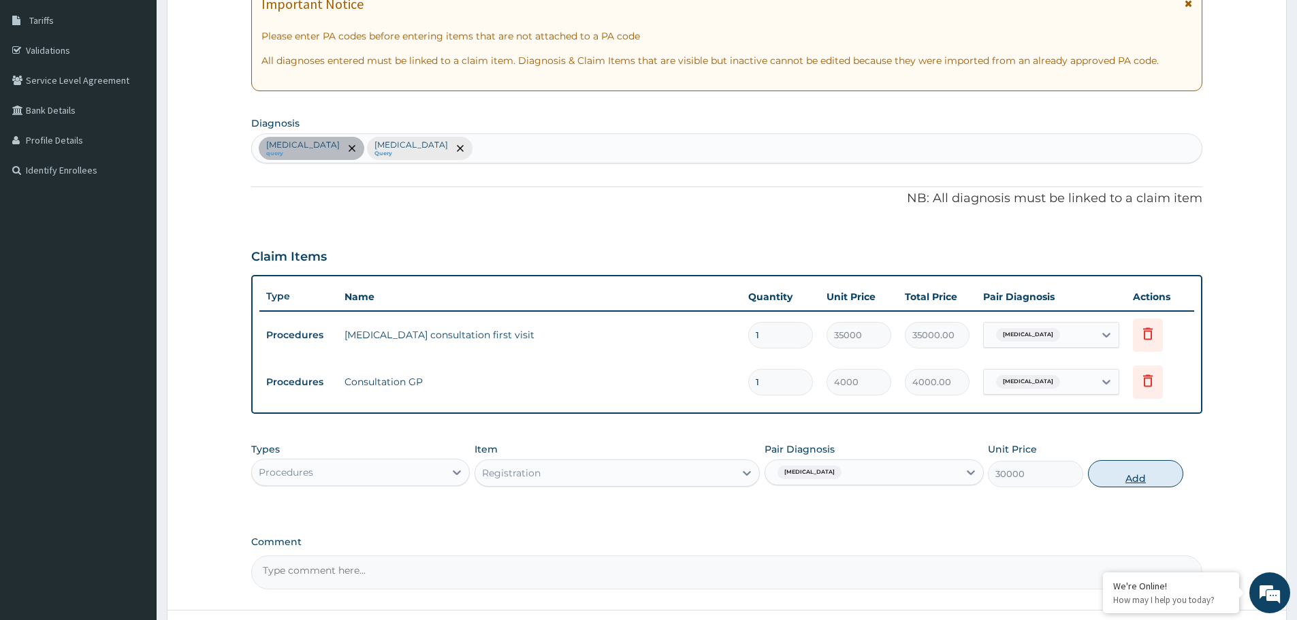
click at [1123, 472] on button "Add" at bounding box center [1135, 473] width 95 height 27
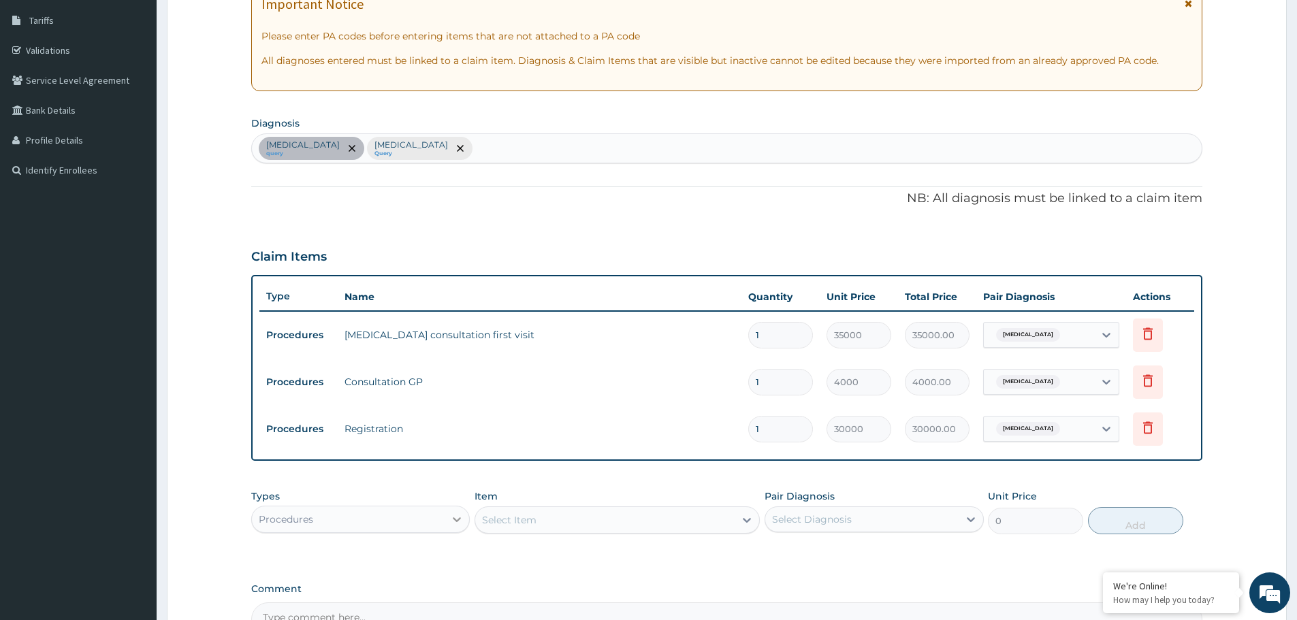
click at [459, 527] on div at bounding box center [456, 519] width 25 height 25
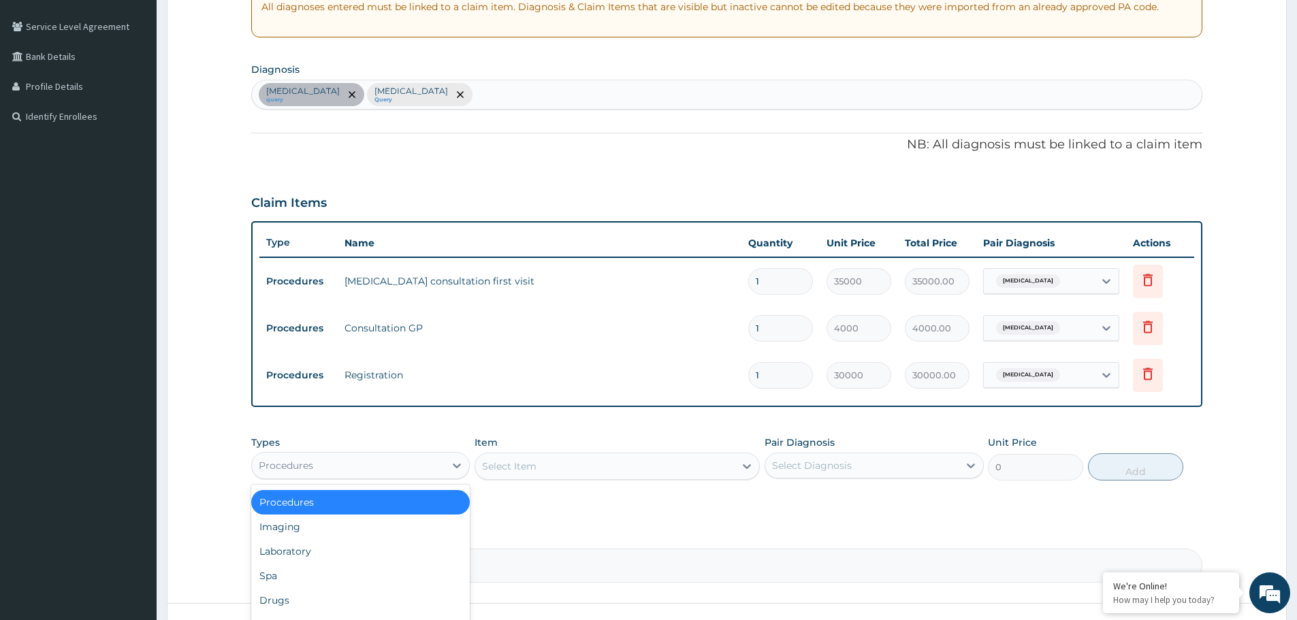
scroll to position [377, 0]
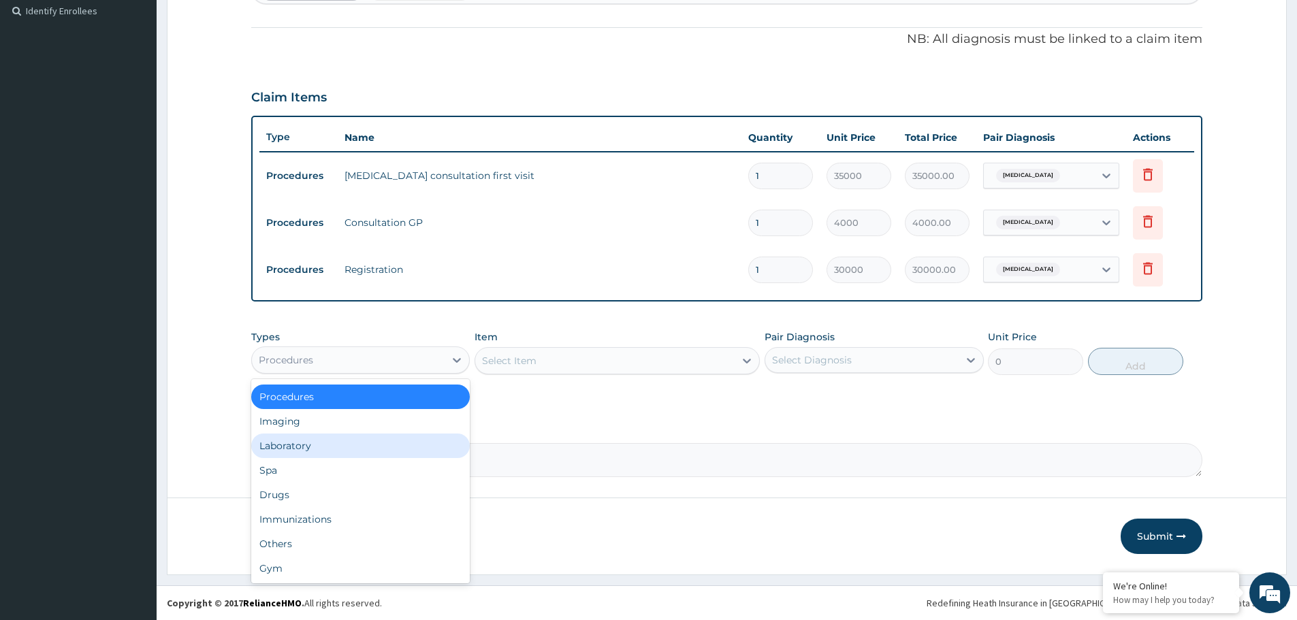
click at [362, 449] on div "Laboratory" at bounding box center [360, 446] width 218 height 25
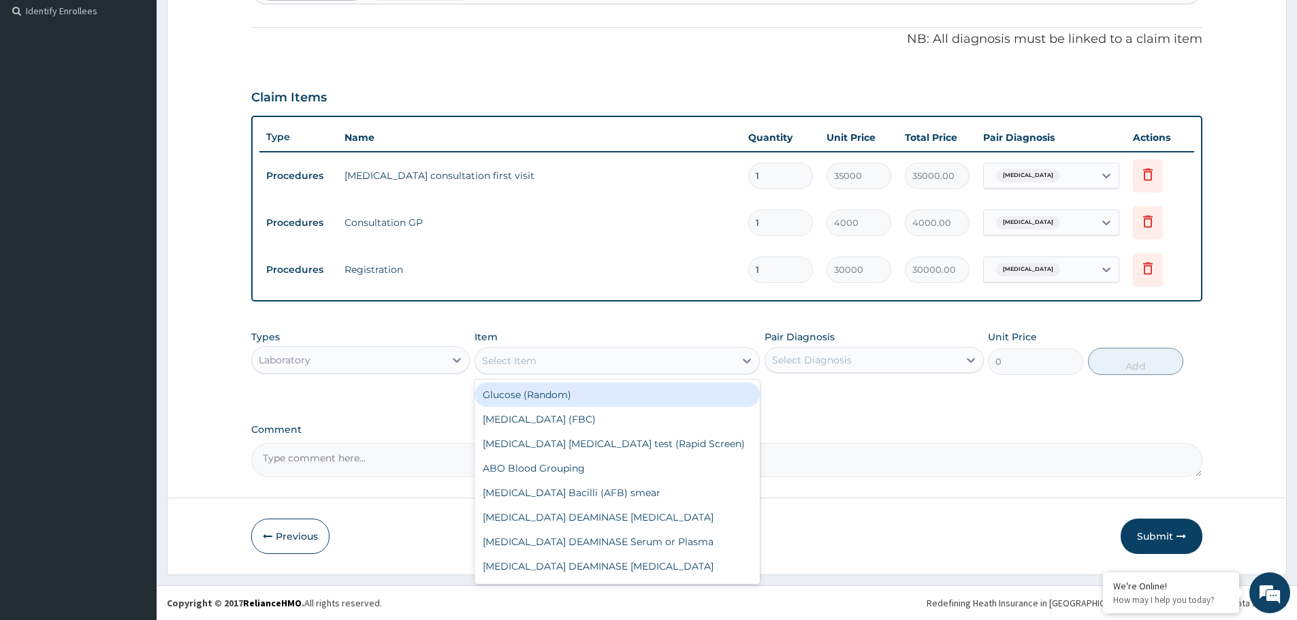
click at [568, 362] on div "Select Item" at bounding box center [604, 361] width 259 height 22
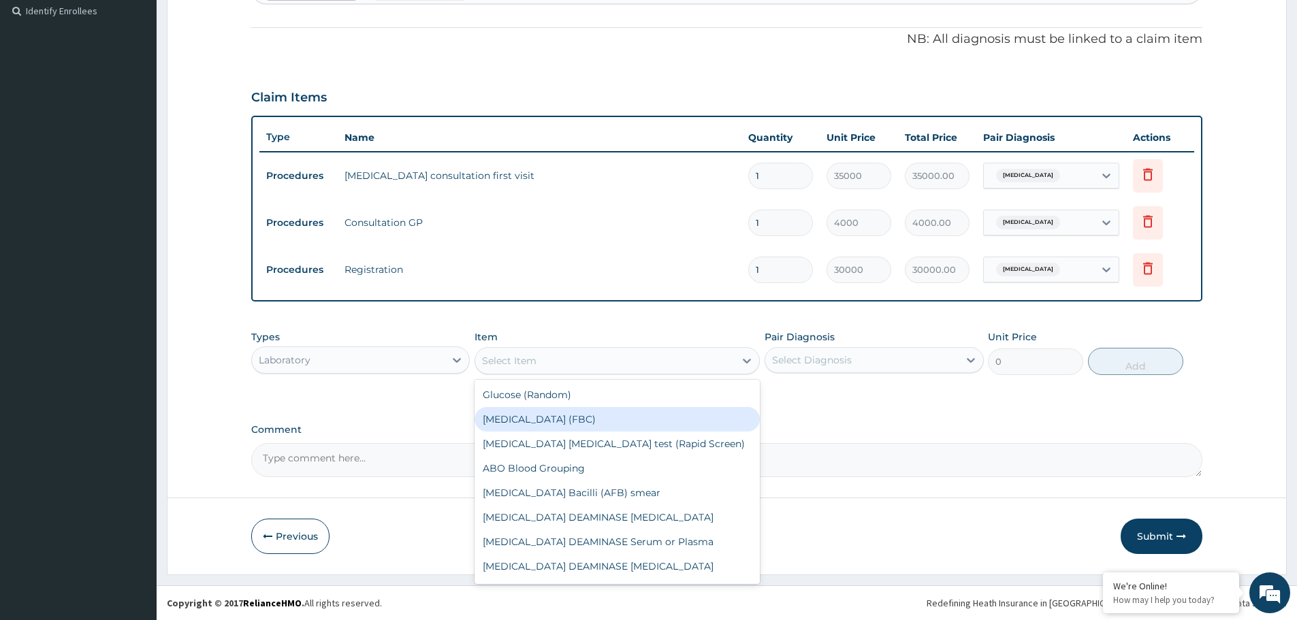
click at [576, 423] on div "Full Blood Count (FBC)" at bounding box center [616, 419] width 285 height 25
type input "8000"
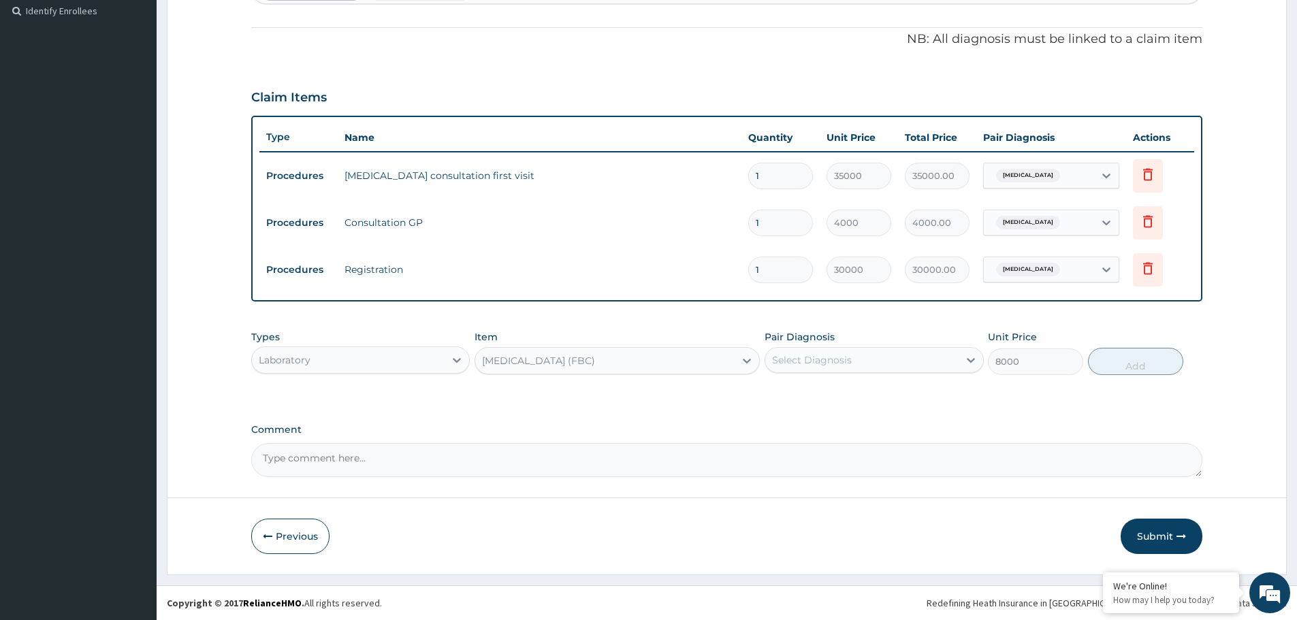
click at [848, 363] on div "Select Diagnosis" at bounding box center [812, 360] width 80 height 14
click at [833, 393] on label "Tinea corporis" at bounding box center [829, 394] width 84 height 14
checkbox input "true"
click at [1118, 361] on button "Add" at bounding box center [1135, 361] width 95 height 27
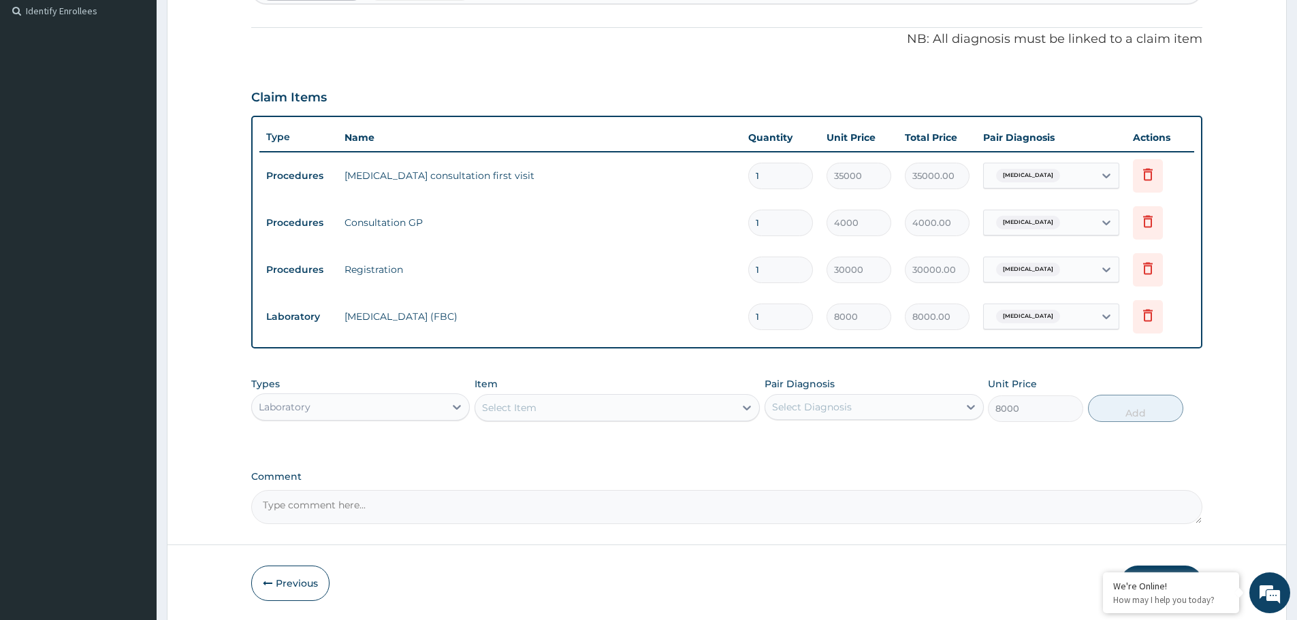
type input "0"
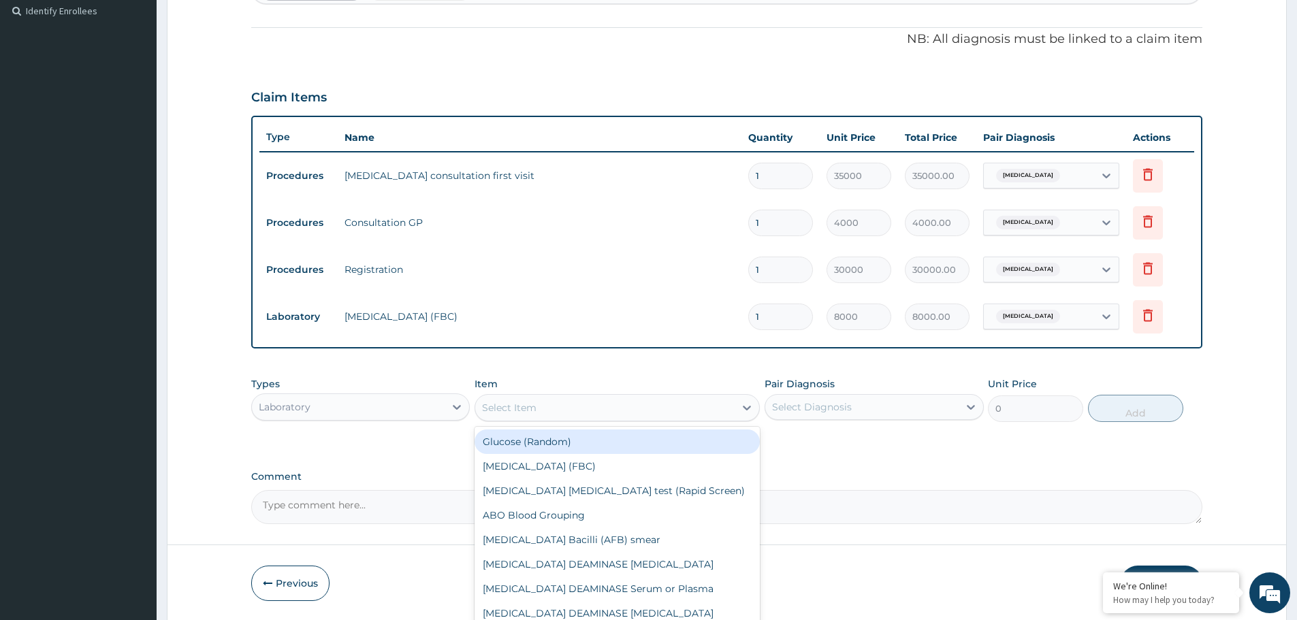
click at [619, 406] on div "Select Item" at bounding box center [604, 408] width 259 height 22
type input "mal"
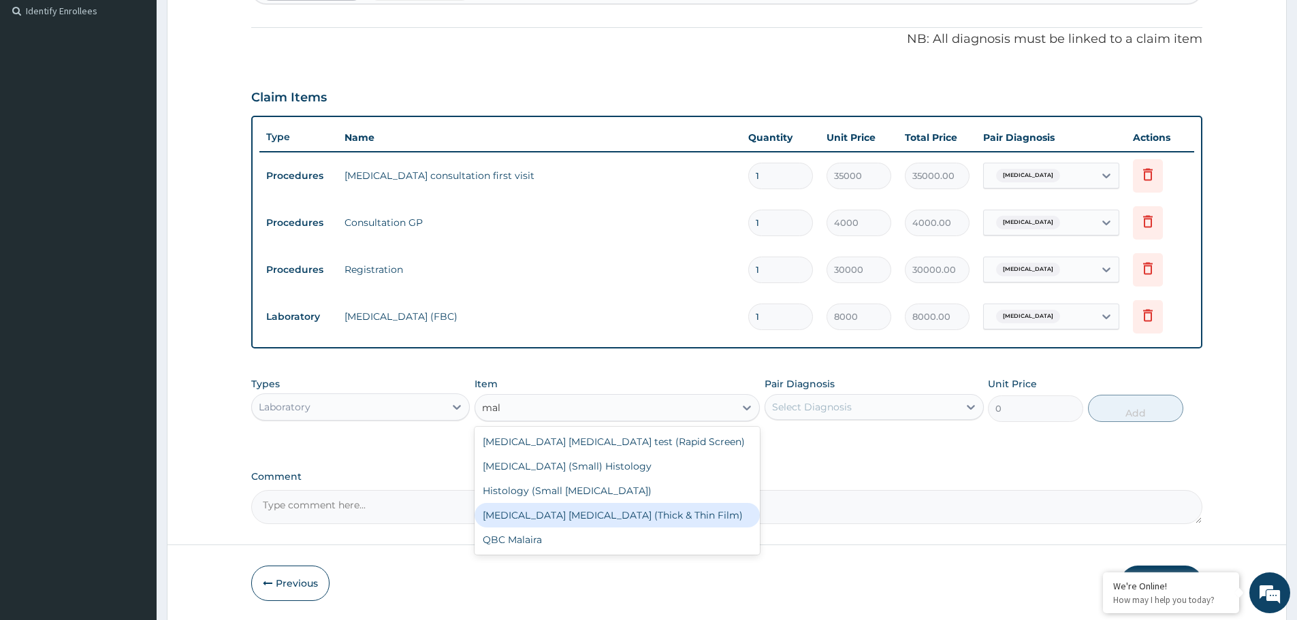
click at [604, 515] on div "Malaria Parasite (Thick & Thin Film)" at bounding box center [616, 515] width 285 height 25
type input "4500"
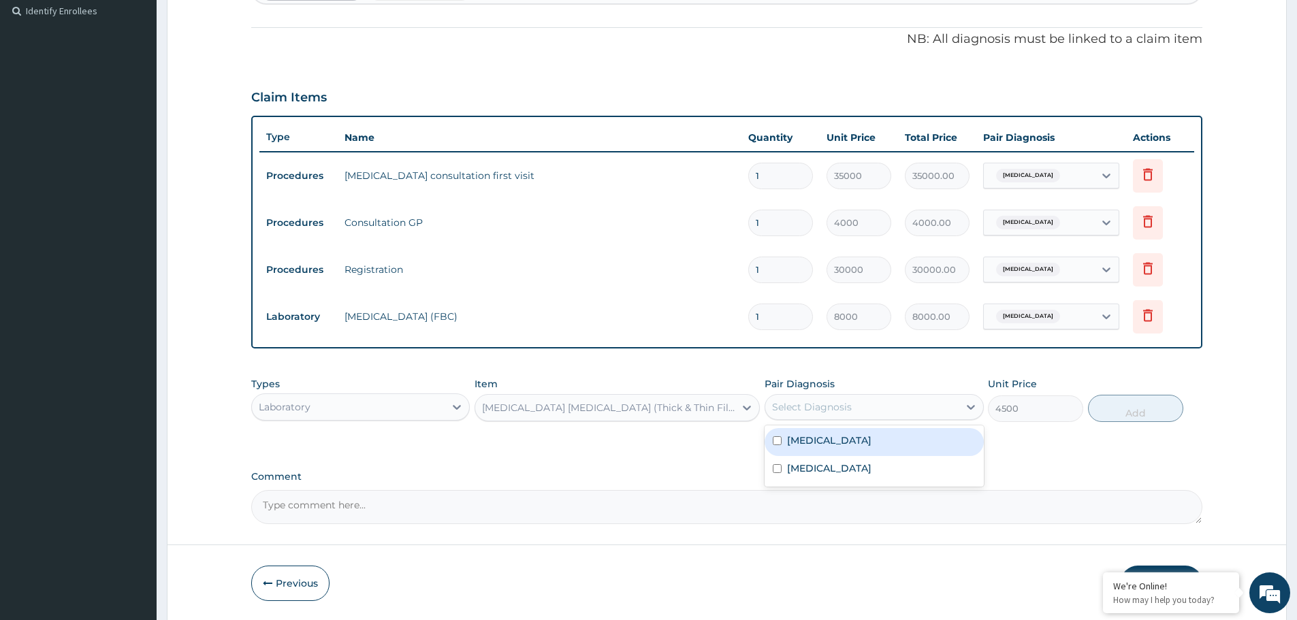
click at [877, 411] on div "Select Diagnosis" at bounding box center [861, 407] width 193 height 22
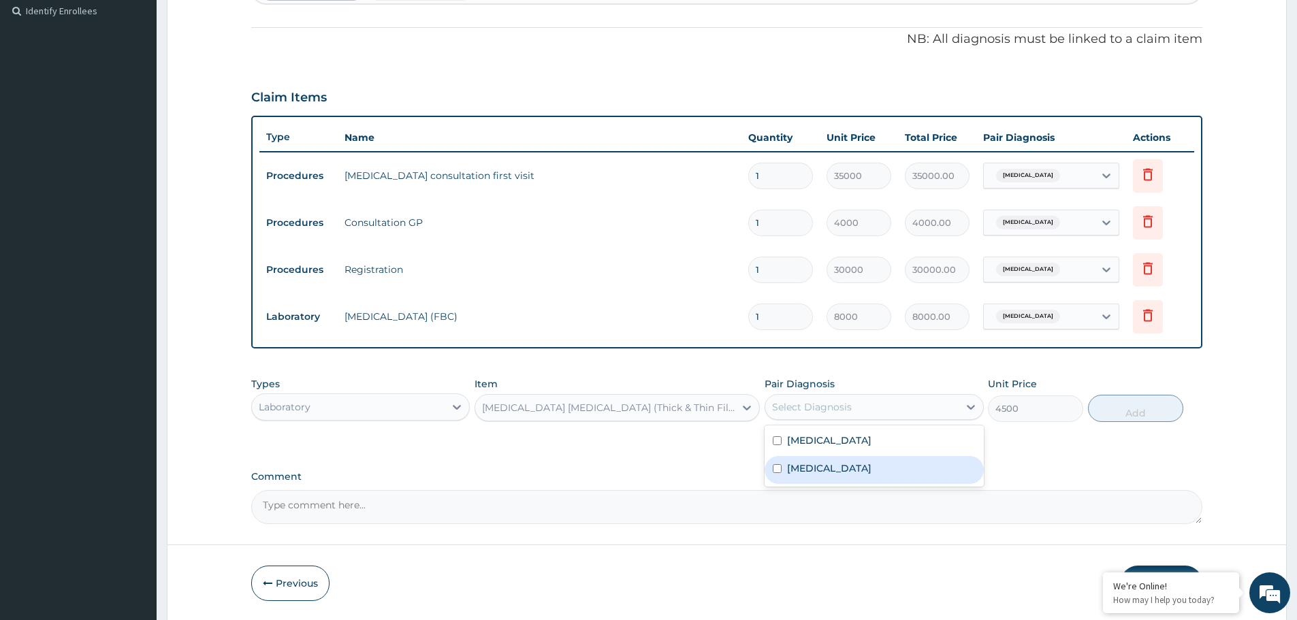
click at [862, 462] on div "Malaria" at bounding box center [873, 470] width 218 height 28
checkbox input "true"
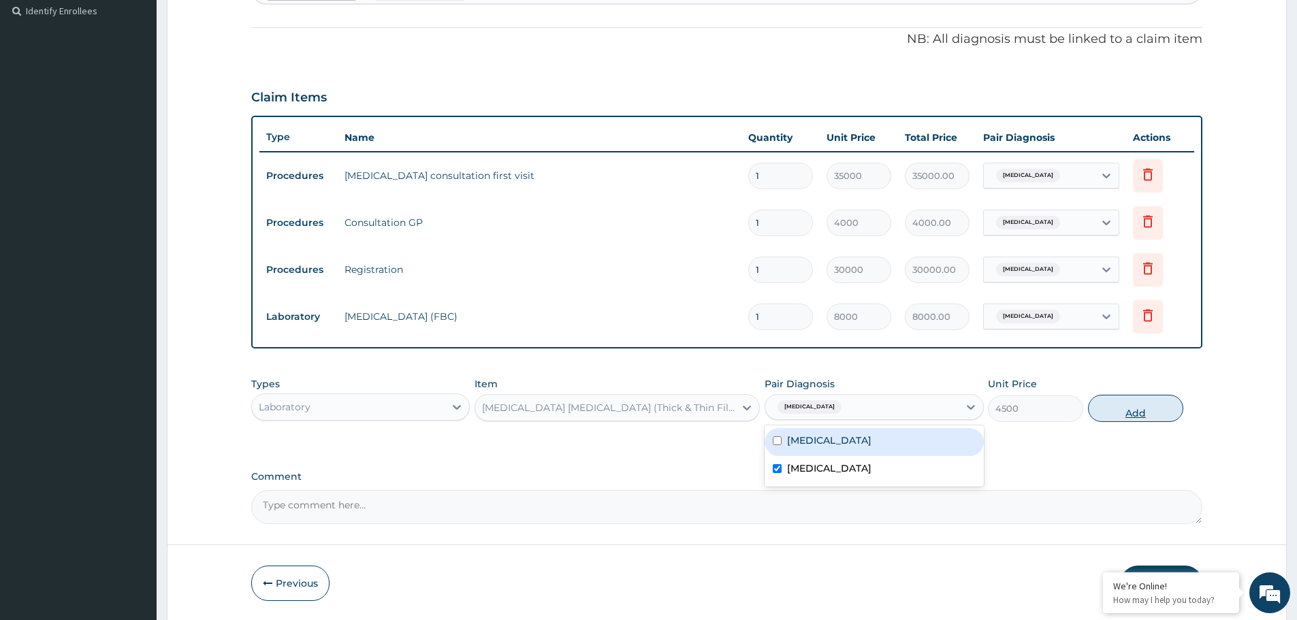
click at [1158, 412] on button "Add" at bounding box center [1135, 408] width 95 height 27
type input "0"
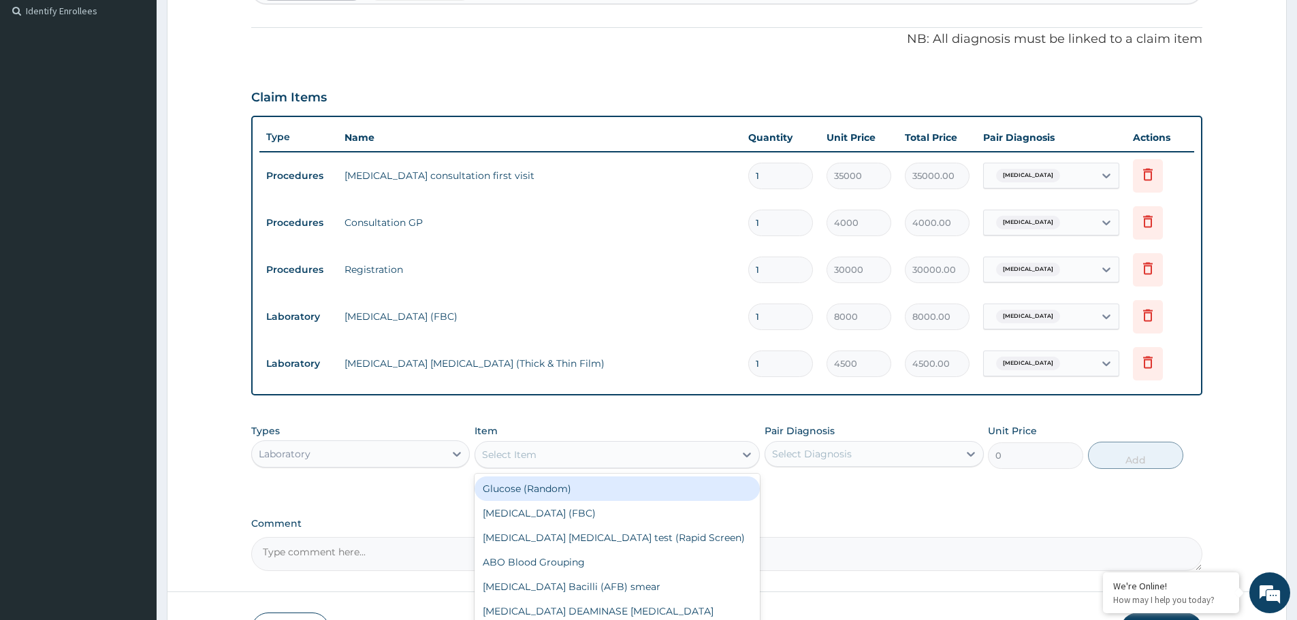
click at [555, 457] on div "Select Item" at bounding box center [604, 455] width 259 height 22
type input "crp"
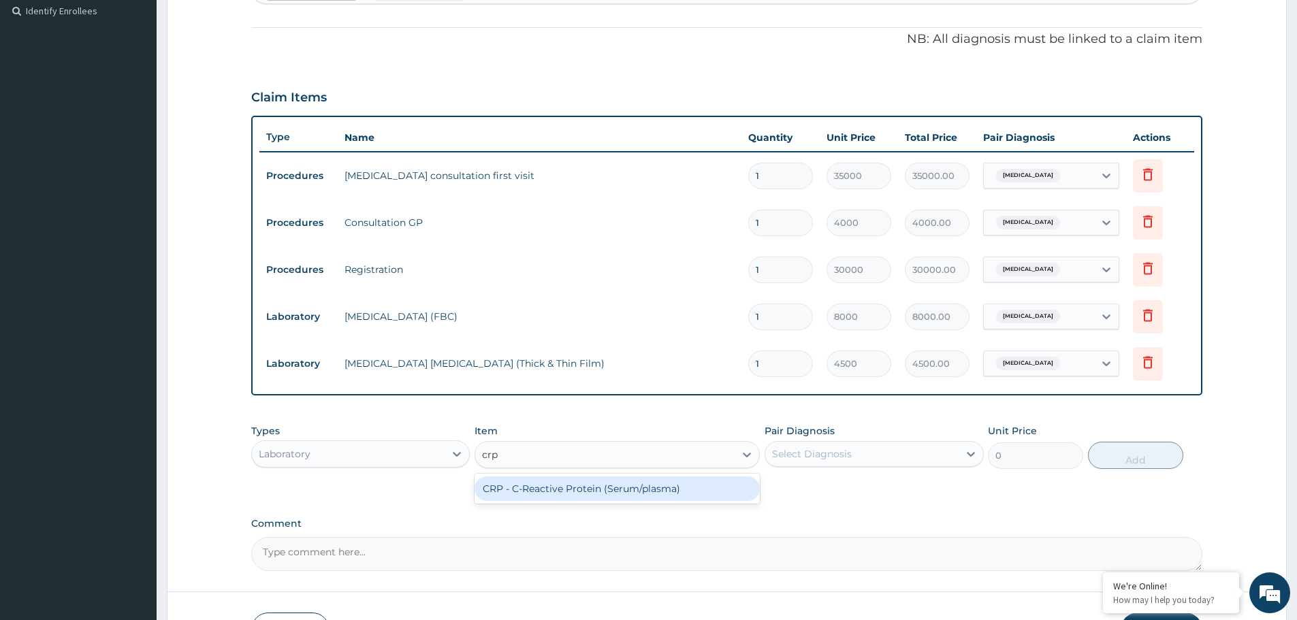
click at [689, 481] on div "CRP - C-Reactive Protein (Serum/plasma)" at bounding box center [616, 488] width 285 height 25
type input "8000"
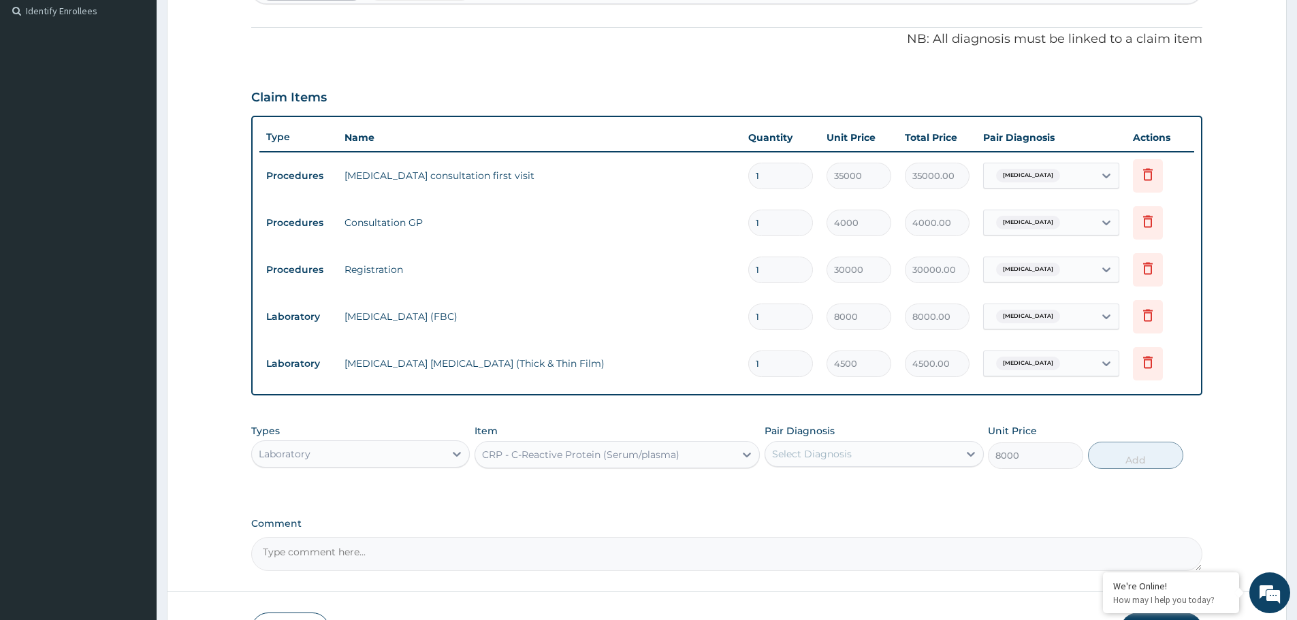
click at [854, 466] on div "Select Diagnosis" at bounding box center [873, 454] width 218 height 26
click at [838, 491] on label "Tinea corporis" at bounding box center [829, 488] width 84 height 14
checkbox input "true"
click at [1128, 449] on button "Add" at bounding box center [1135, 455] width 95 height 27
type input "0"
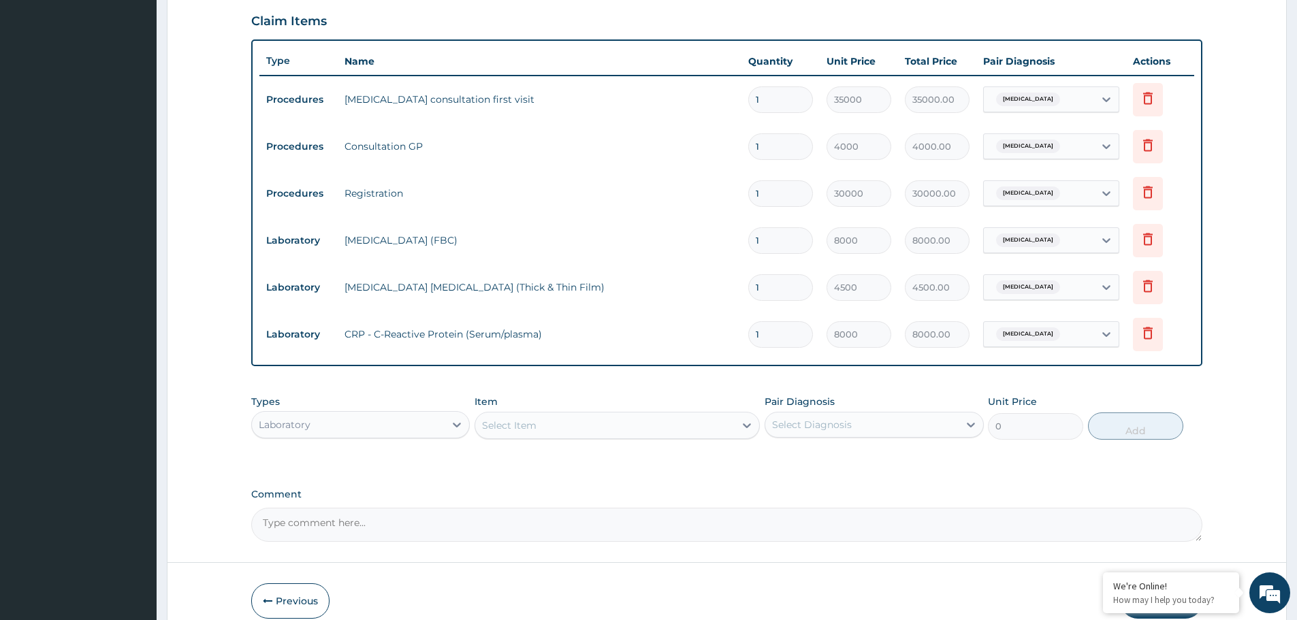
scroll to position [518, 0]
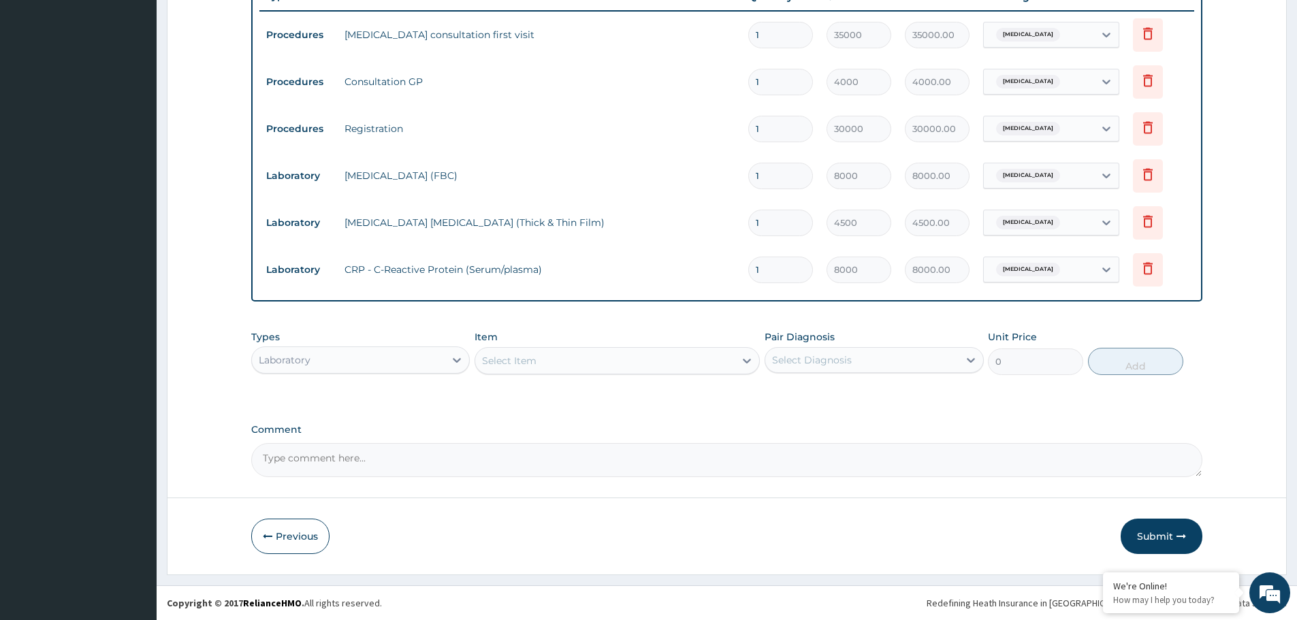
drag, startPoint x: 1155, startPoint y: 529, endPoint x: 1143, endPoint y: 521, distance: 14.4
click at [1156, 529] on button "Submit" at bounding box center [1161, 536] width 82 height 35
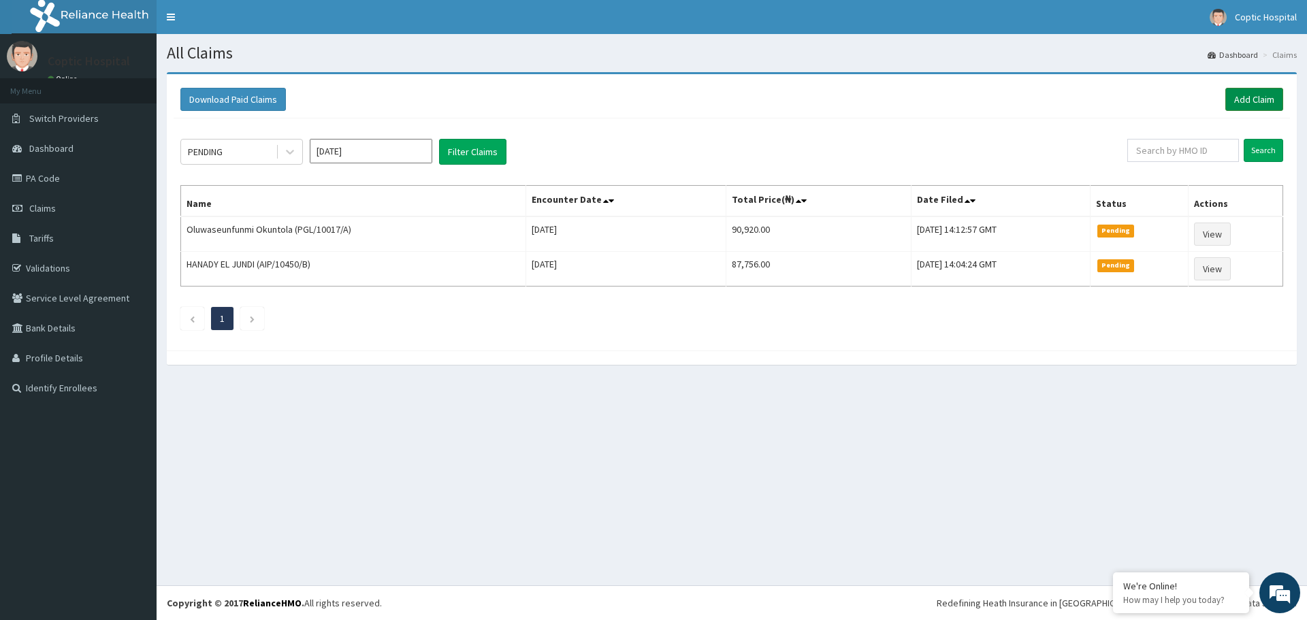
click at [1271, 100] on link "Add Claim" at bounding box center [1254, 99] width 58 height 23
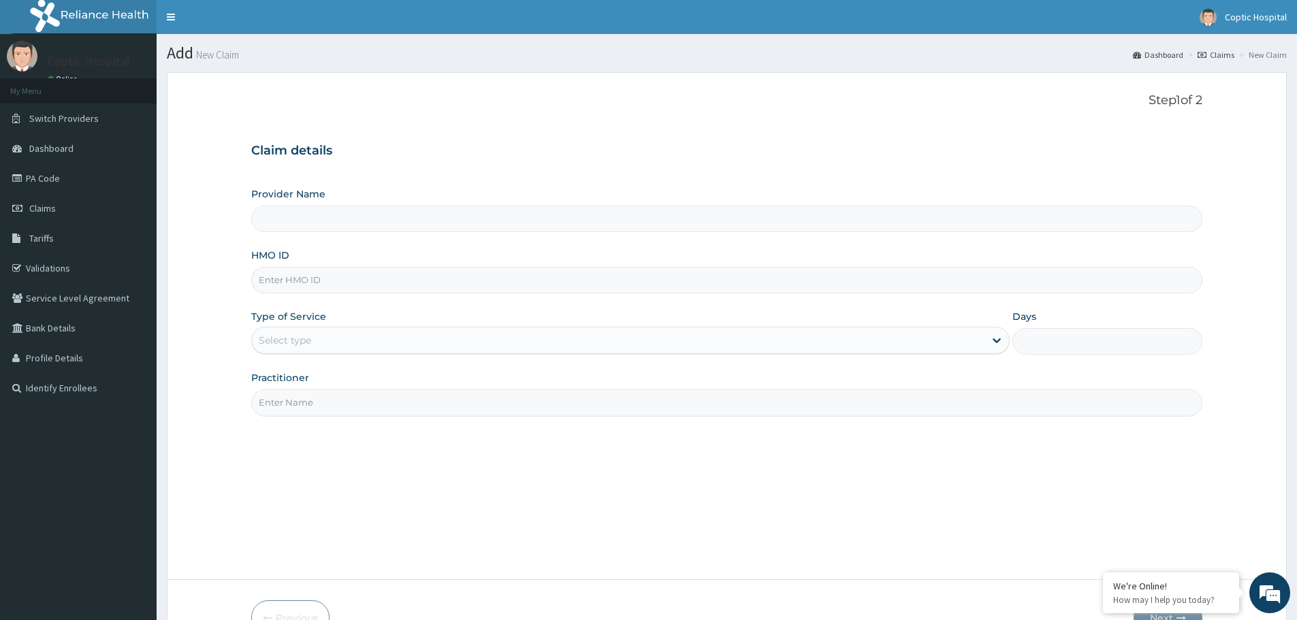
type input "Coptic hospital"
paste input "PGL/10017/A"
type input "PGL/10017/A"
click at [380, 338] on div "Select type" at bounding box center [618, 340] width 732 height 22
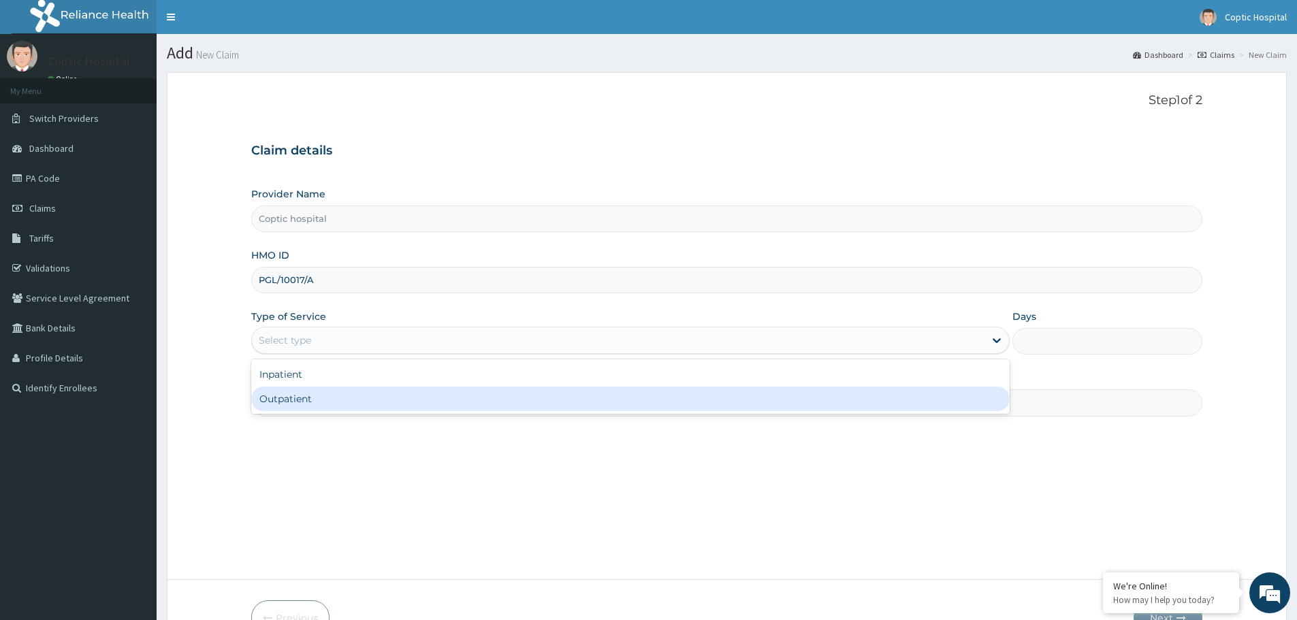
click at [379, 400] on div "Outpatient" at bounding box center [630, 399] width 758 height 25
type input "1"
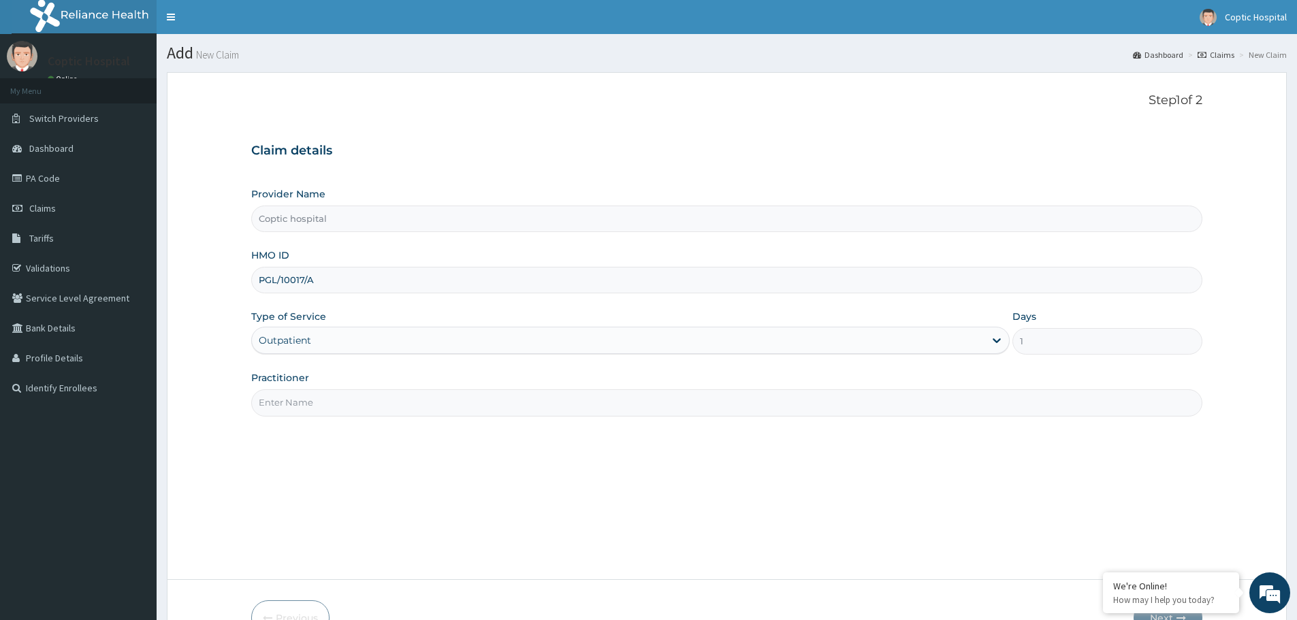
click at [376, 397] on input "Practitioner" at bounding box center [726, 402] width 951 height 27
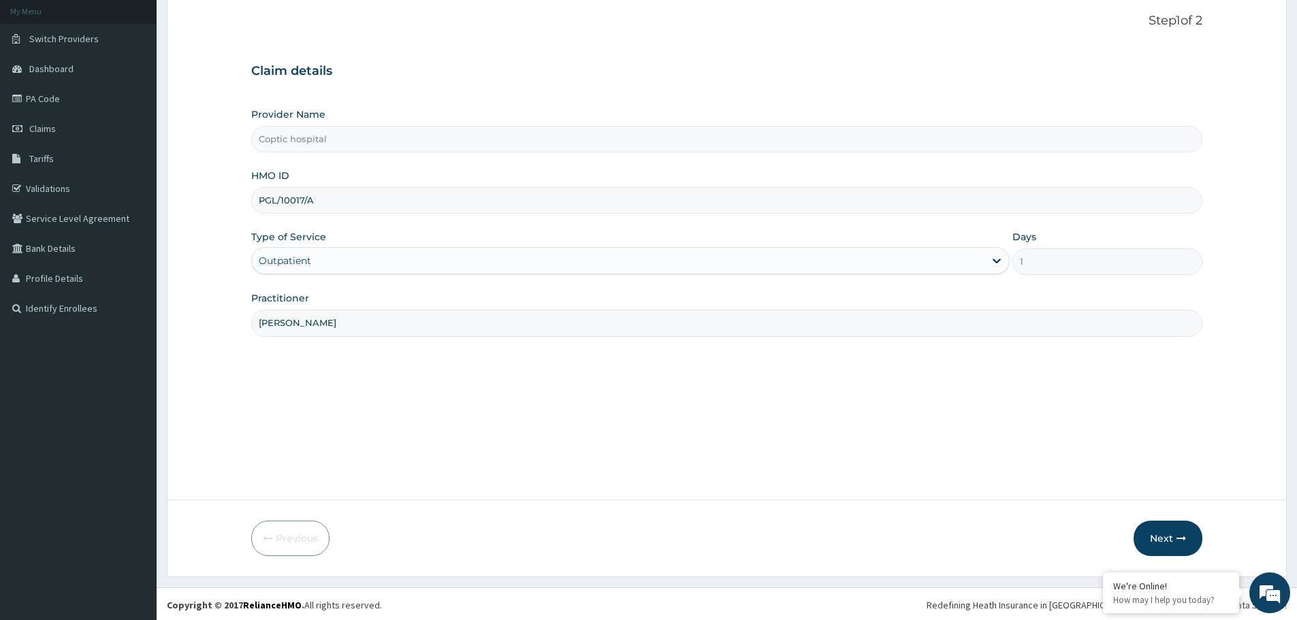
scroll to position [82, 0]
type input "dr. azeezah ibraheem"
click at [1159, 526] on button "Next" at bounding box center [1167, 536] width 69 height 35
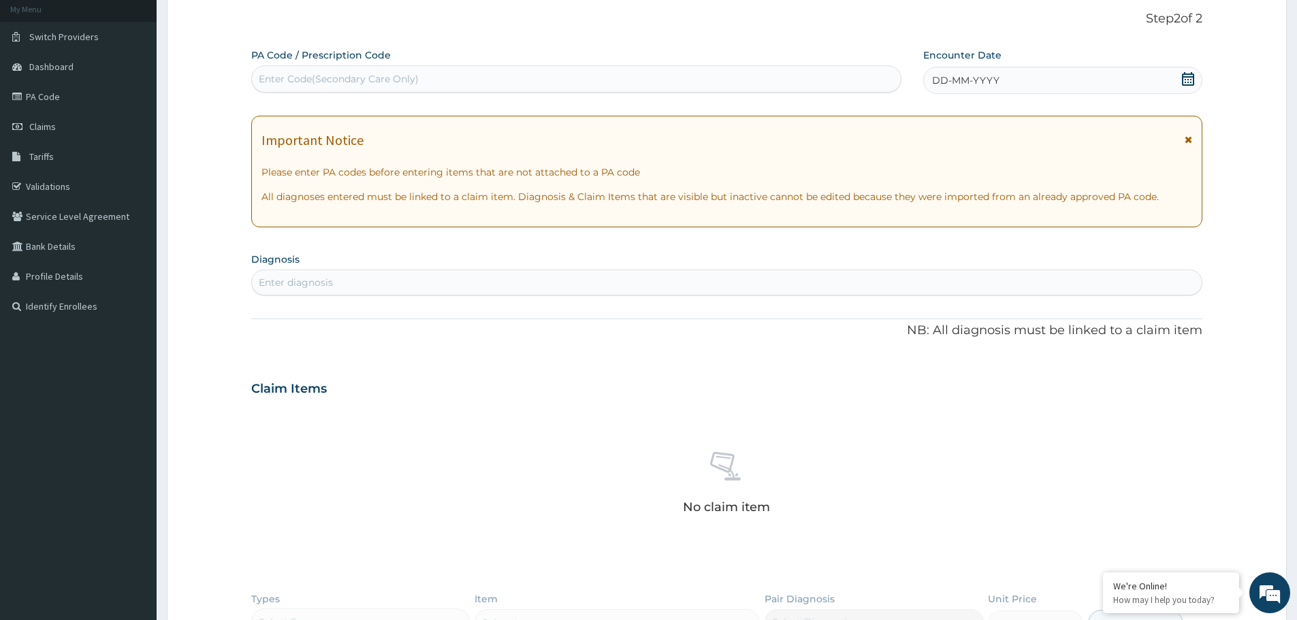
click at [402, 83] on div "Enter Code(Secondary Care Only)" at bounding box center [339, 79] width 160 height 14
paste input "PA/79EA97"
type input "PA/79EA97"
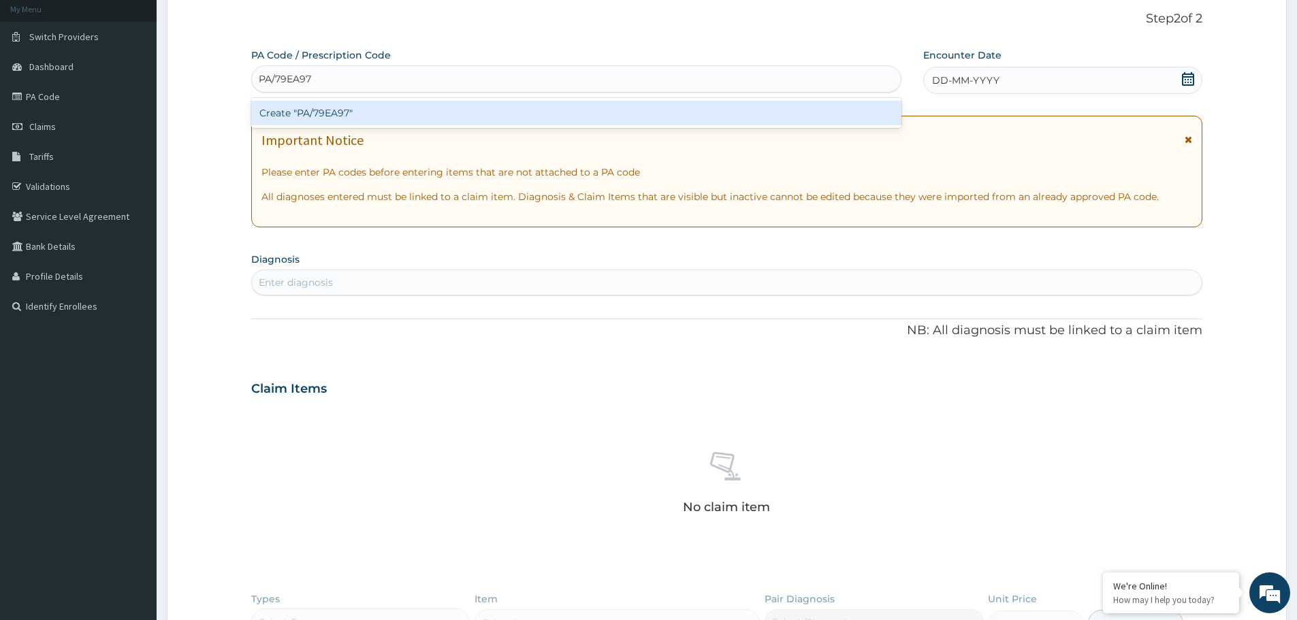
click at [418, 114] on div "Create "PA/79EA97"" at bounding box center [576, 113] width 650 height 25
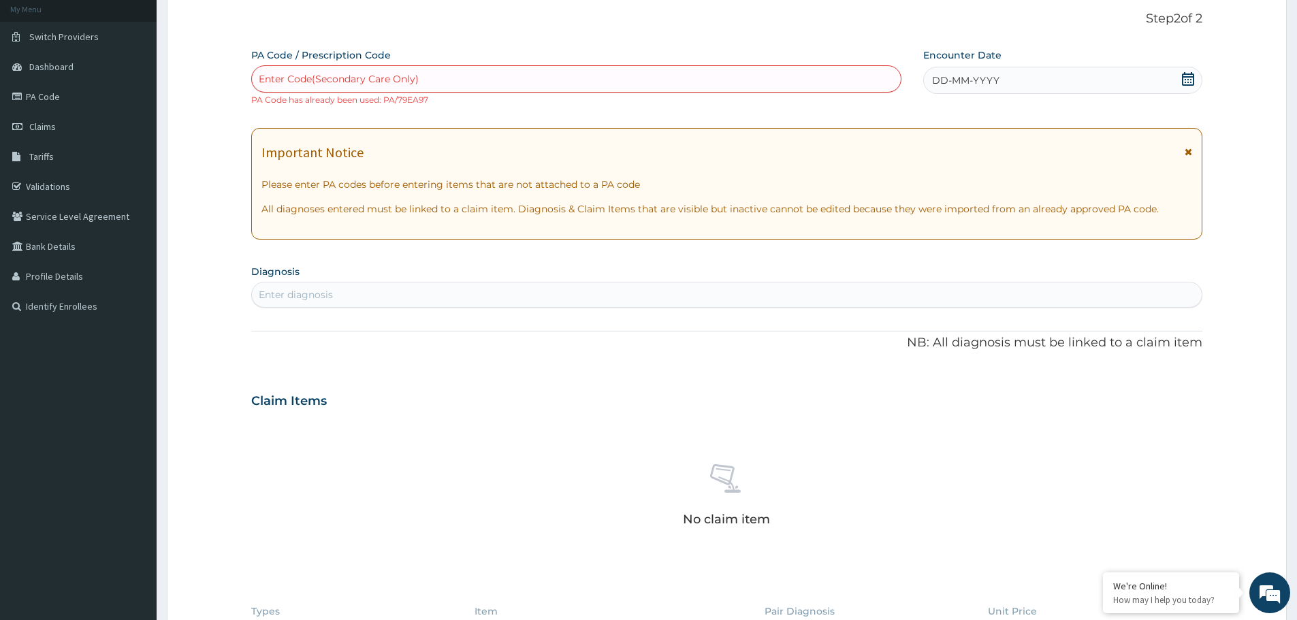
click at [1187, 80] on icon at bounding box center [1188, 79] width 14 height 14
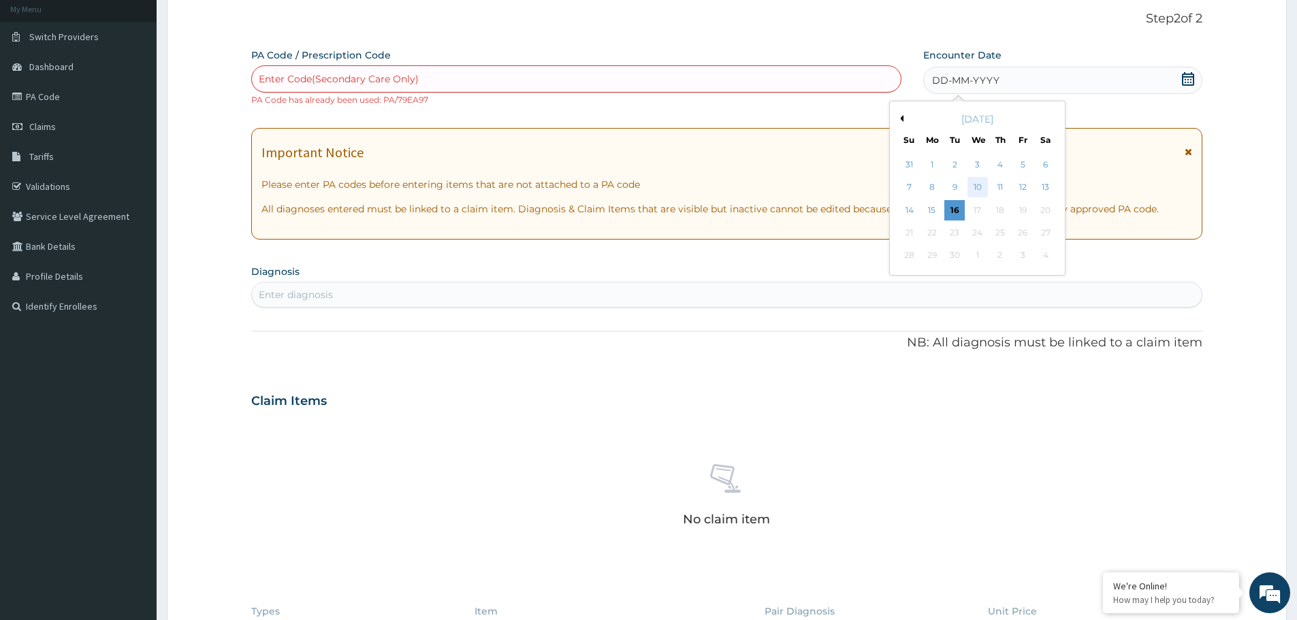
click at [973, 186] on div "10" at bounding box center [977, 188] width 20 height 20
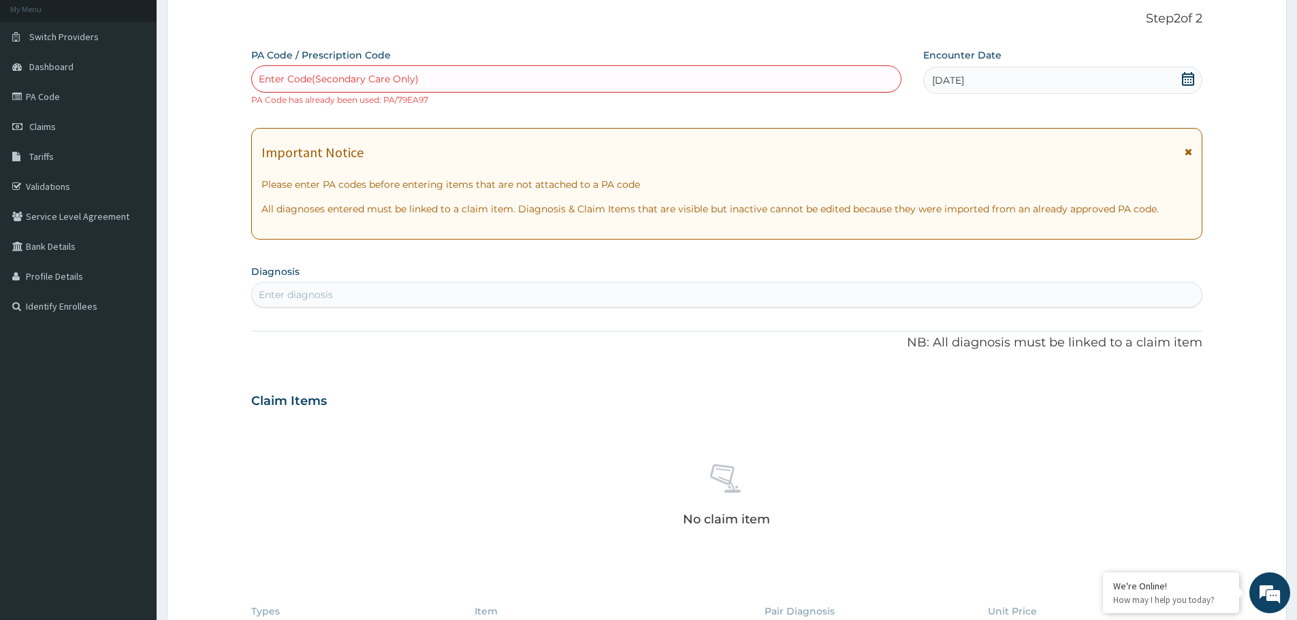
click at [409, 295] on div "Enter diagnosis" at bounding box center [726, 295] width 949 height 22
drag, startPoint x: 408, startPoint y: 295, endPoint x: 321, endPoint y: 294, distance: 87.1
click at [321, 294] on div "Enter diagnosis" at bounding box center [296, 295] width 74 height 14
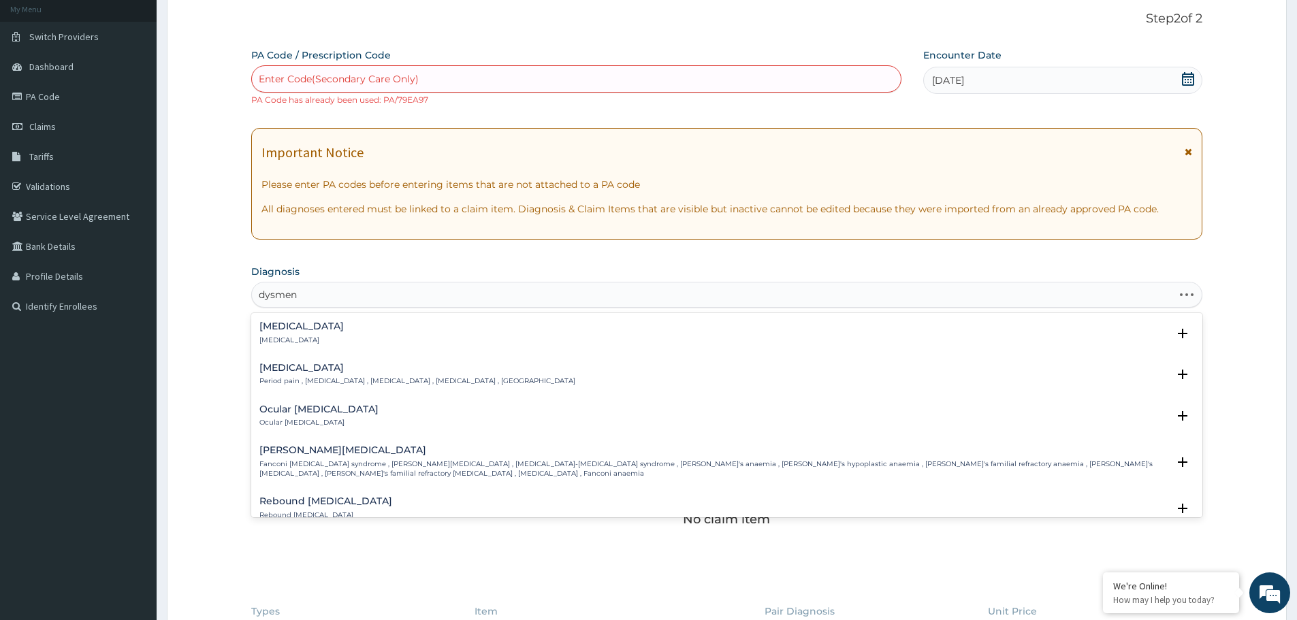
type input "dysmeno"
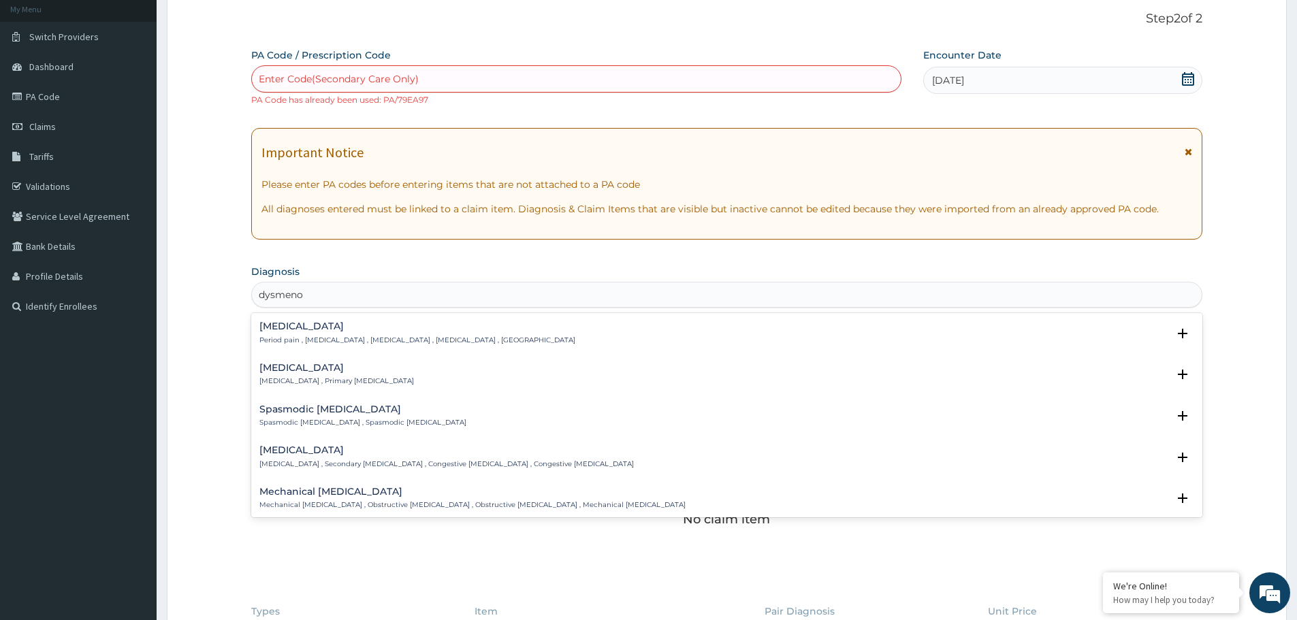
click at [355, 333] on div "Dysmenorrhea Period pain , Menstrual cramps , Dysmenorrhea , Dysmenorrhoea , Me…" at bounding box center [417, 333] width 316 height 24
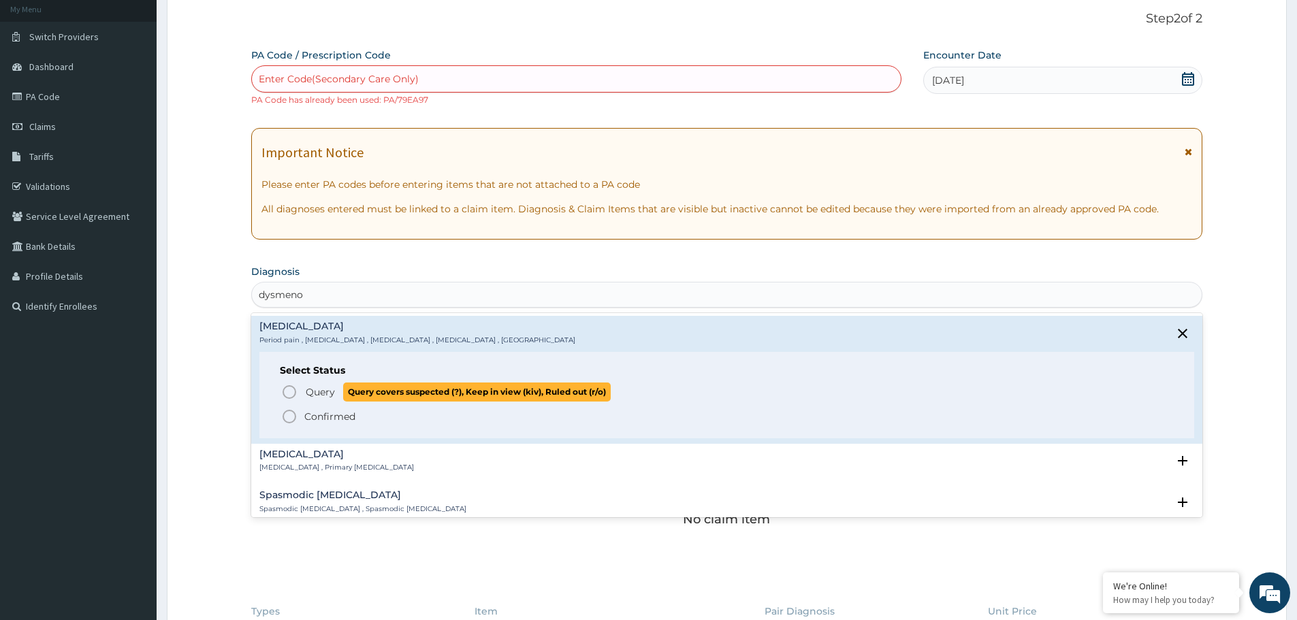
click at [293, 395] on icon "status option query" at bounding box center [289, 392] width 16 height 16
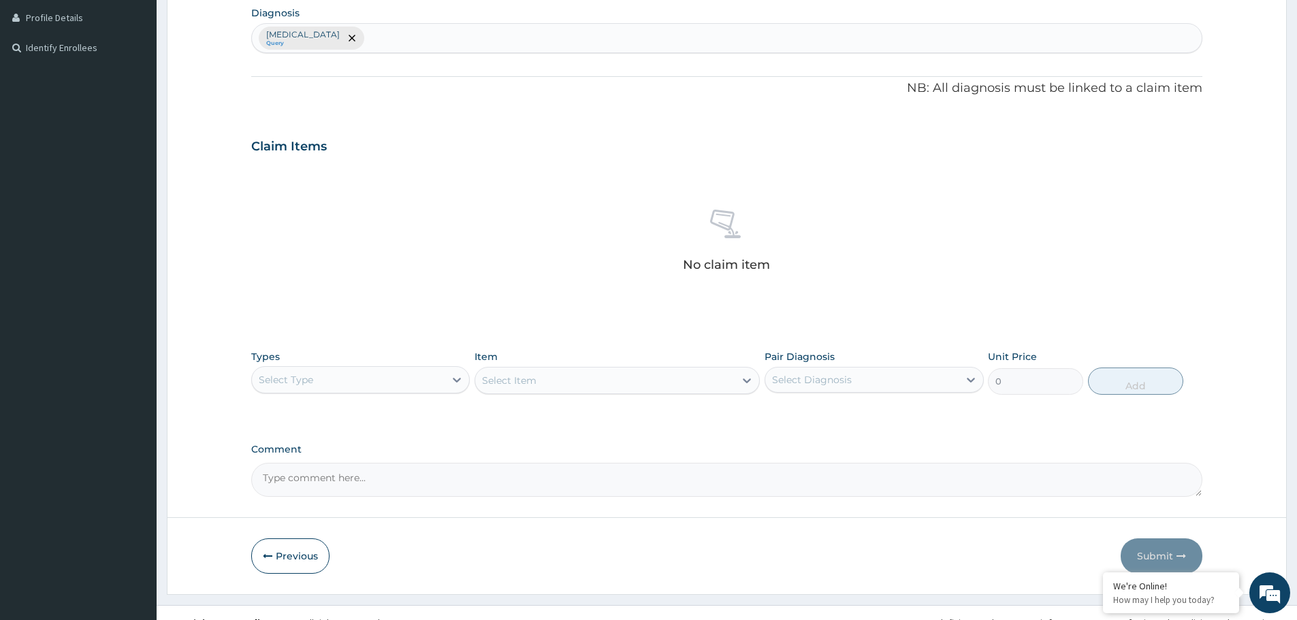
scroll to position [360, 0]
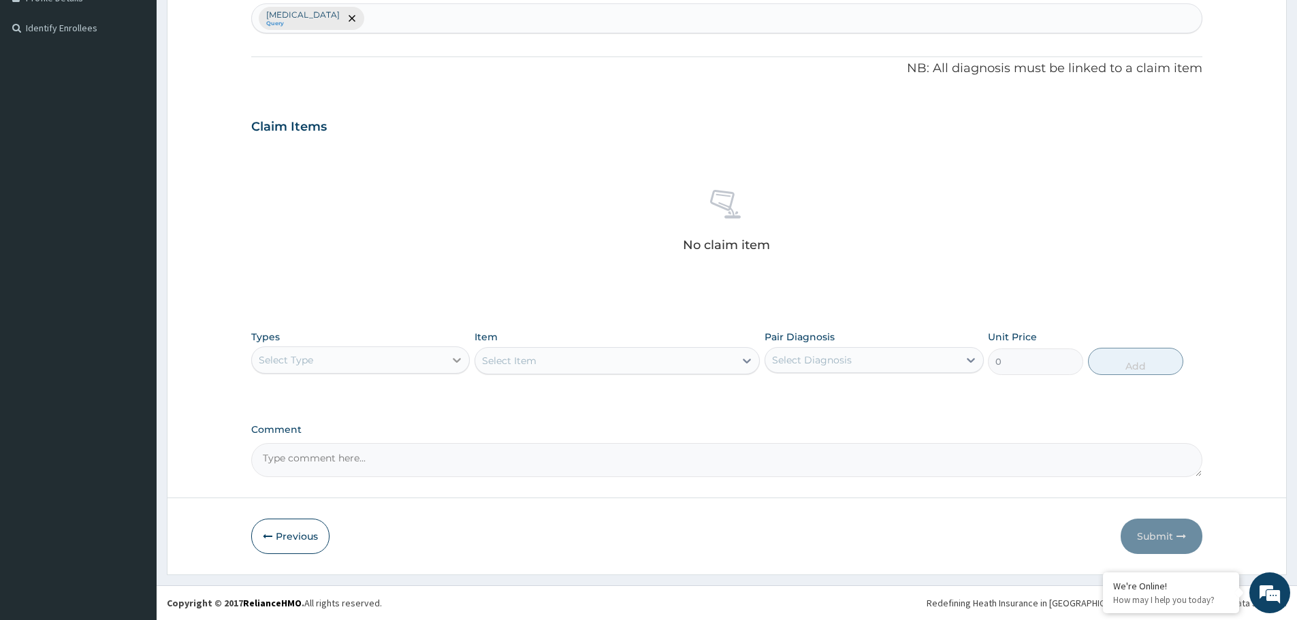
click at [455, 364] on icon at bounding box center [457, 360] width 14 height 14
click at [377, 453] on div "Procedures" at bounding box center [360, 443] width 218 height 25
click at [667, 357] on div "Select Item" at bounding box center [604, 361] width 259 height 22
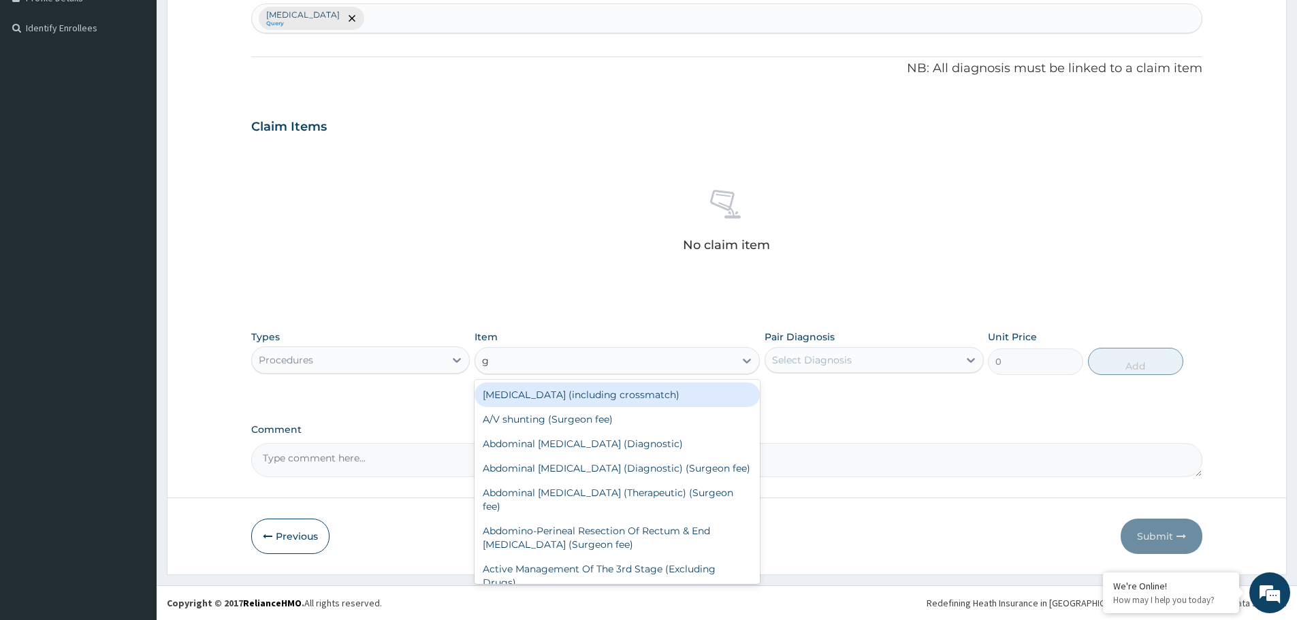
type input "gp"
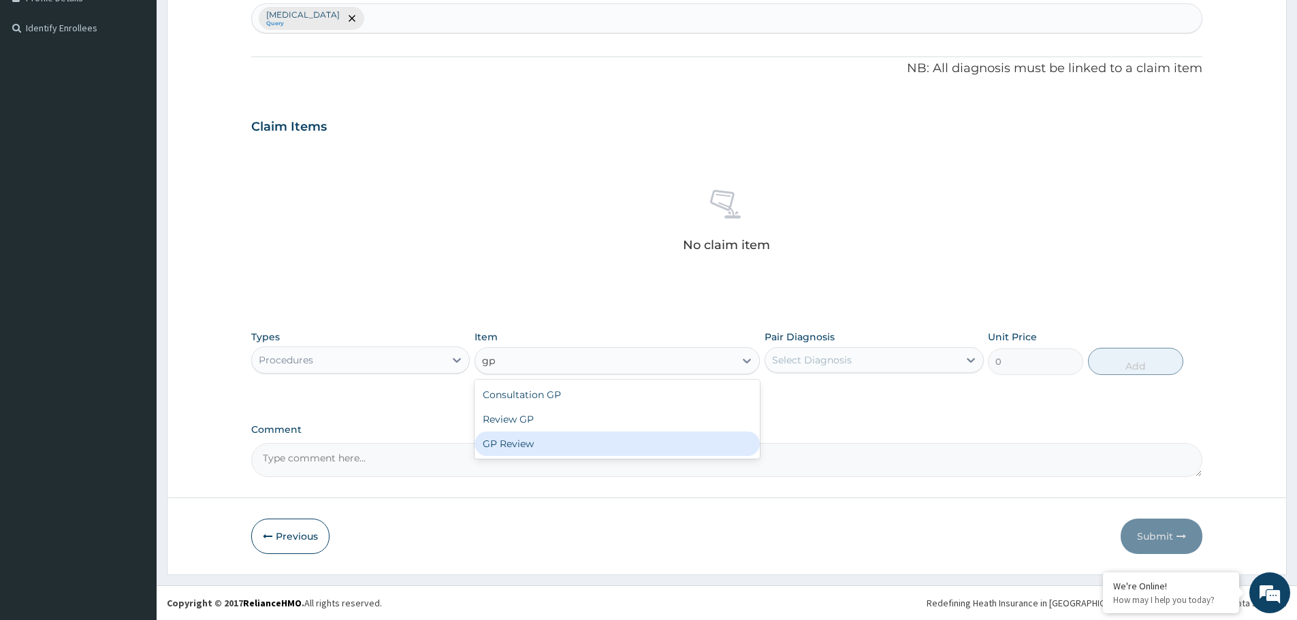
click at [572, 450] on div "GP Review" at bounding box center [616, 444] width 285 height 25
type input "2000"
click at [891, 356] on div "Select Diagnosis" at bounding box center [861, 360] width 193 height 22
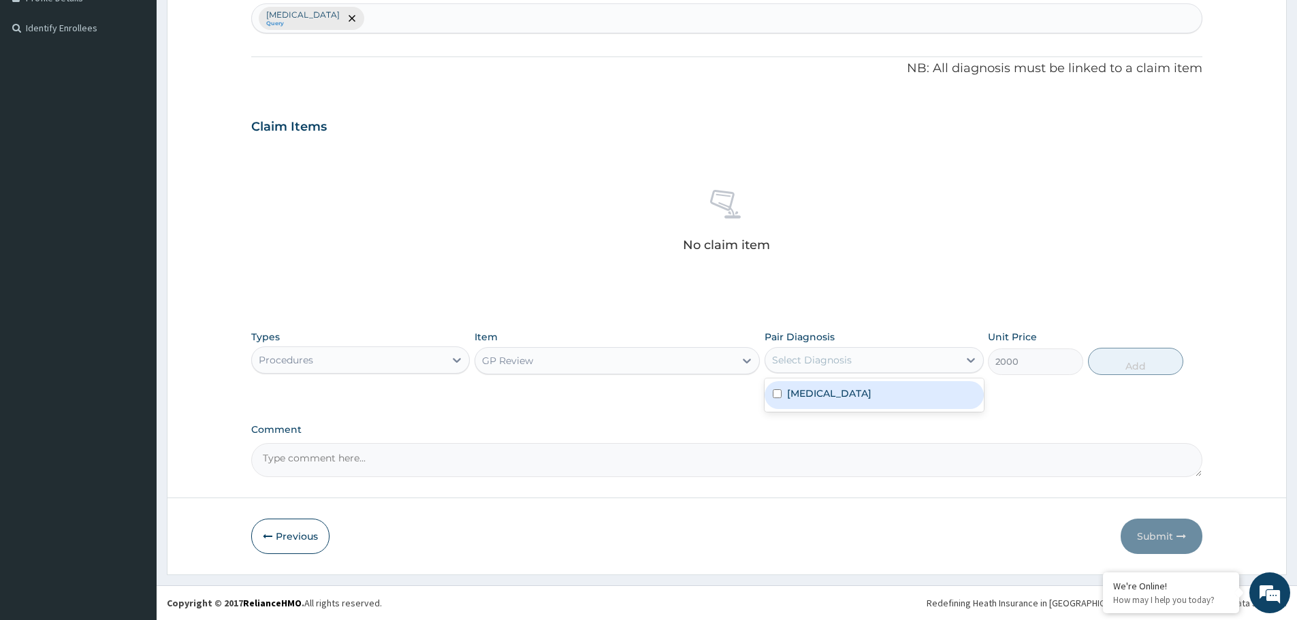
click at [879, 390] on div "Dysmenorrhea" at bounding box center [873, 395] width 218 height 28
checkbox input "true"
click at [1129, 366] on button "Add" at bounding box center [1135, 361] width 95 height 27
type input "0"
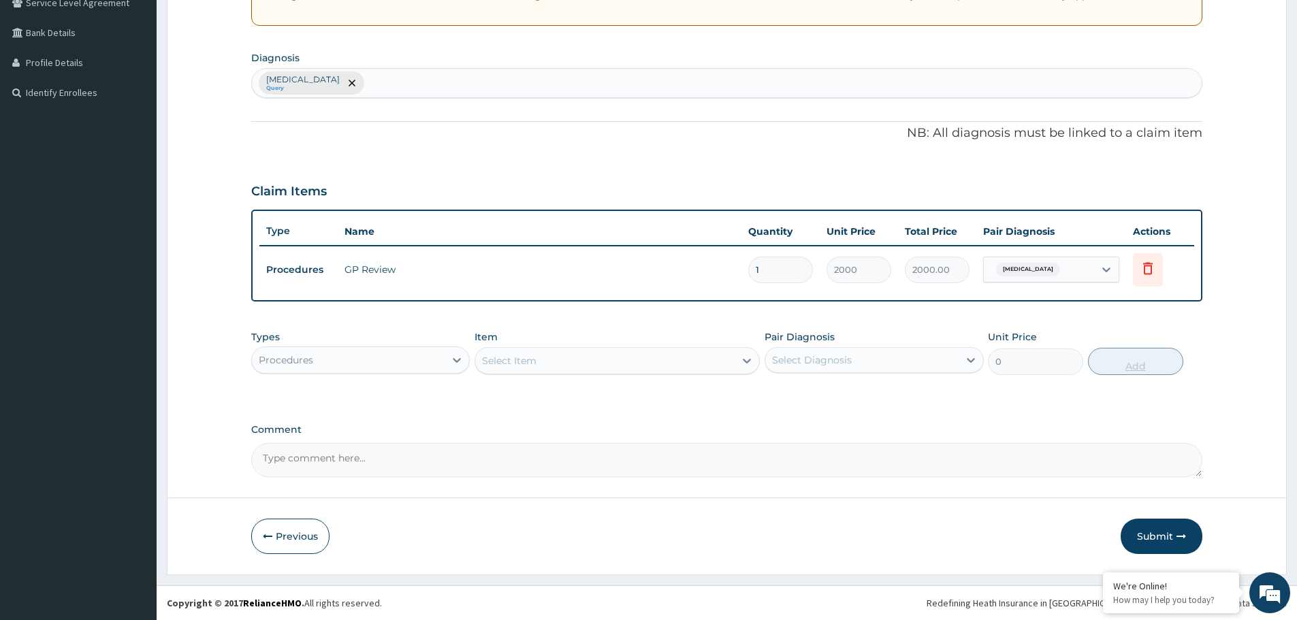
scroll to position [295, 0]
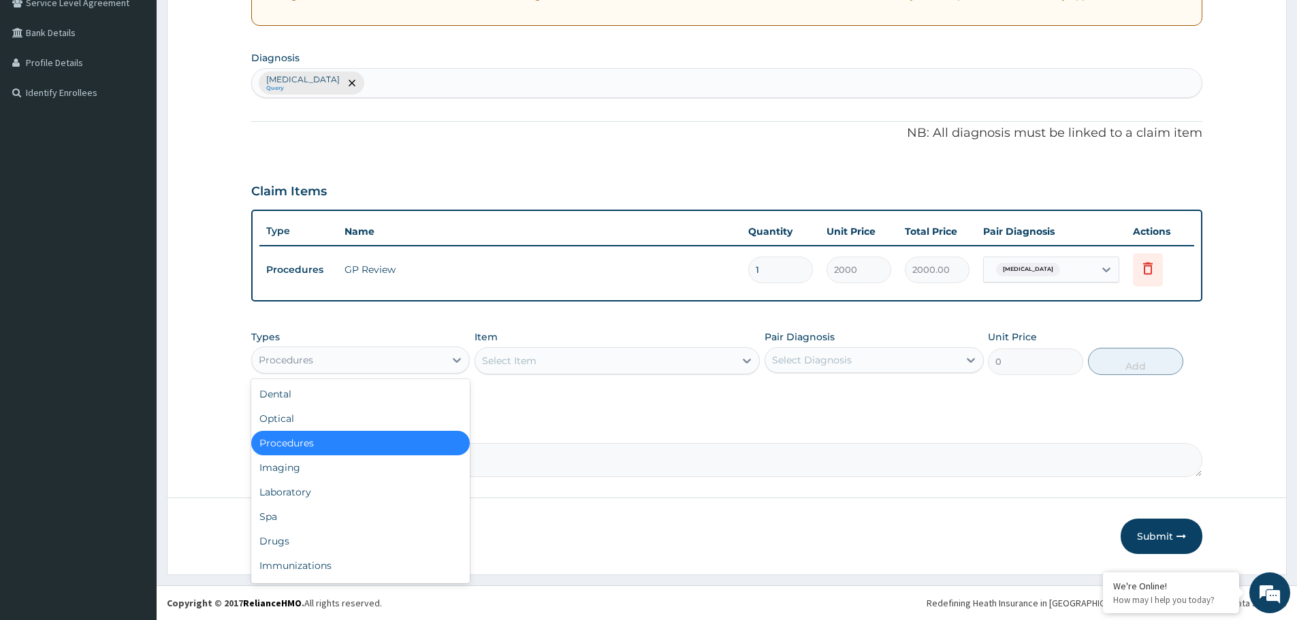
drag, startPoint x: 420, startPoint y: 357, endPoint x: 353, endPoint y: 430, distance: 99.2
click at [420, 359] on div "Procedures" at bounding box center [348, 360] width 193 height 22
drag, startPoint x: 366, startPoint y: 539, endPoint x: 380, endPoint y: 540, distance: 13.7
click at [366, 540] on div "Drugs" at bounding box center [360, 541] width 218 height 25
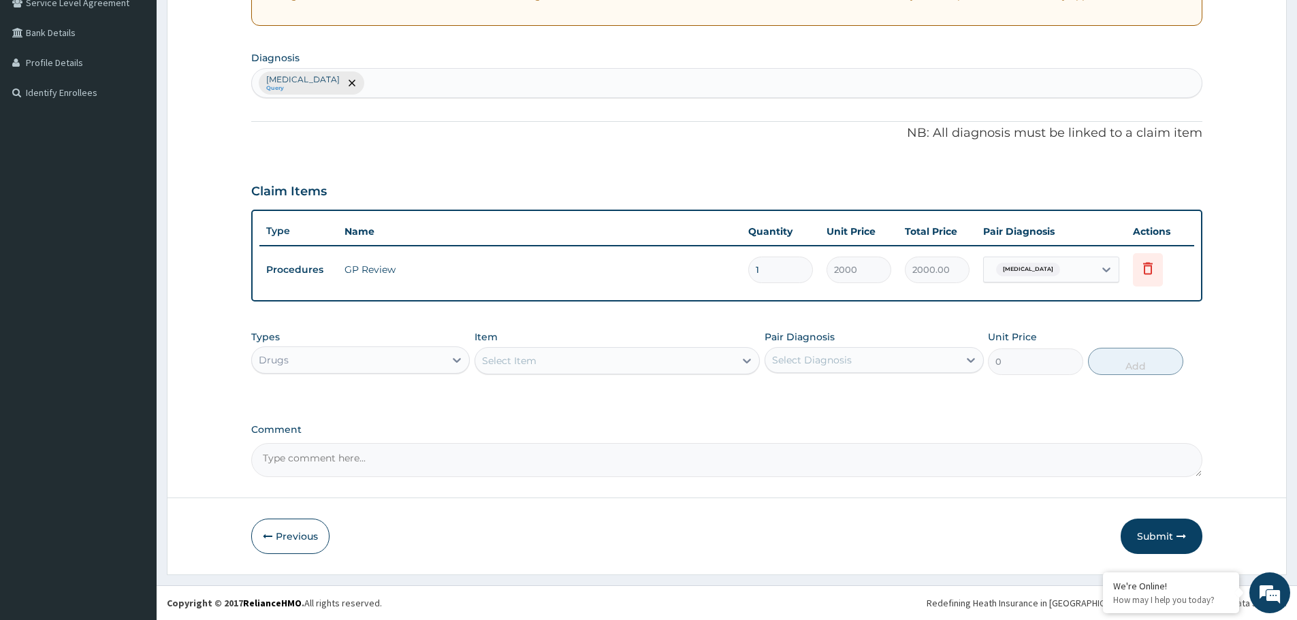
click at [722, 357] on div "Select Item" at bounding box center [604, 361] width 259 height 22
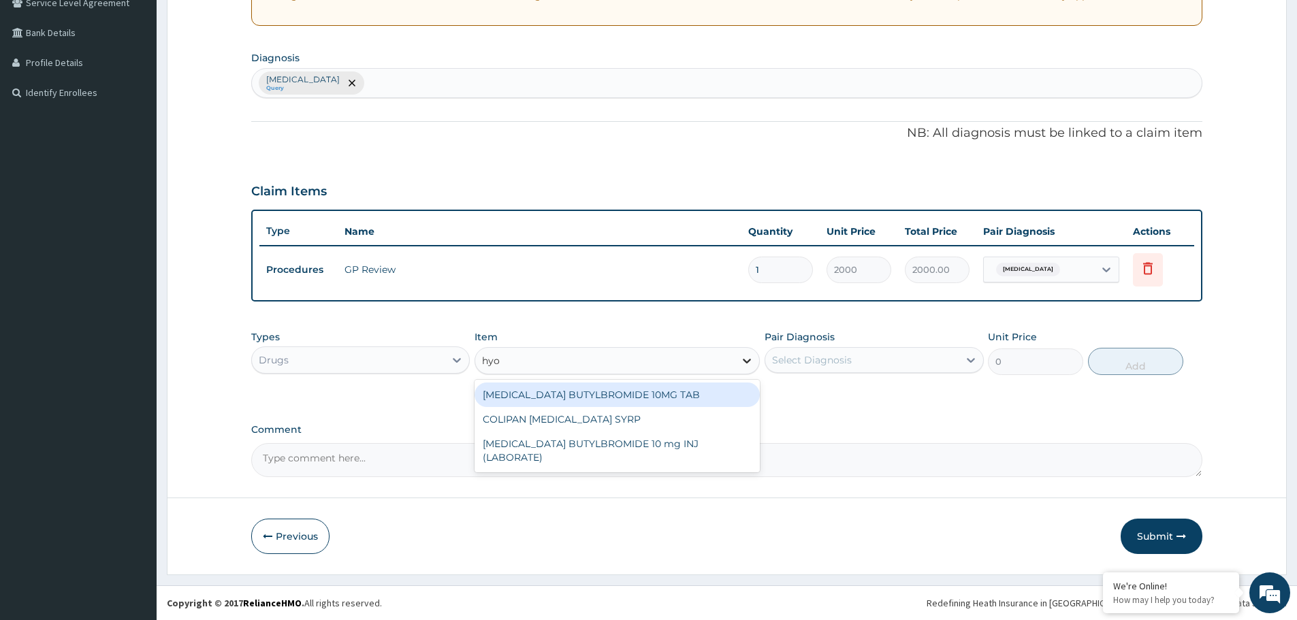
type input "hyos"
click at [617, 392] on div "HYOSCINE BUTYLBROMIDE 10MG TAB" at bounding box center [616, 395] width 285 height 25
type input "21"
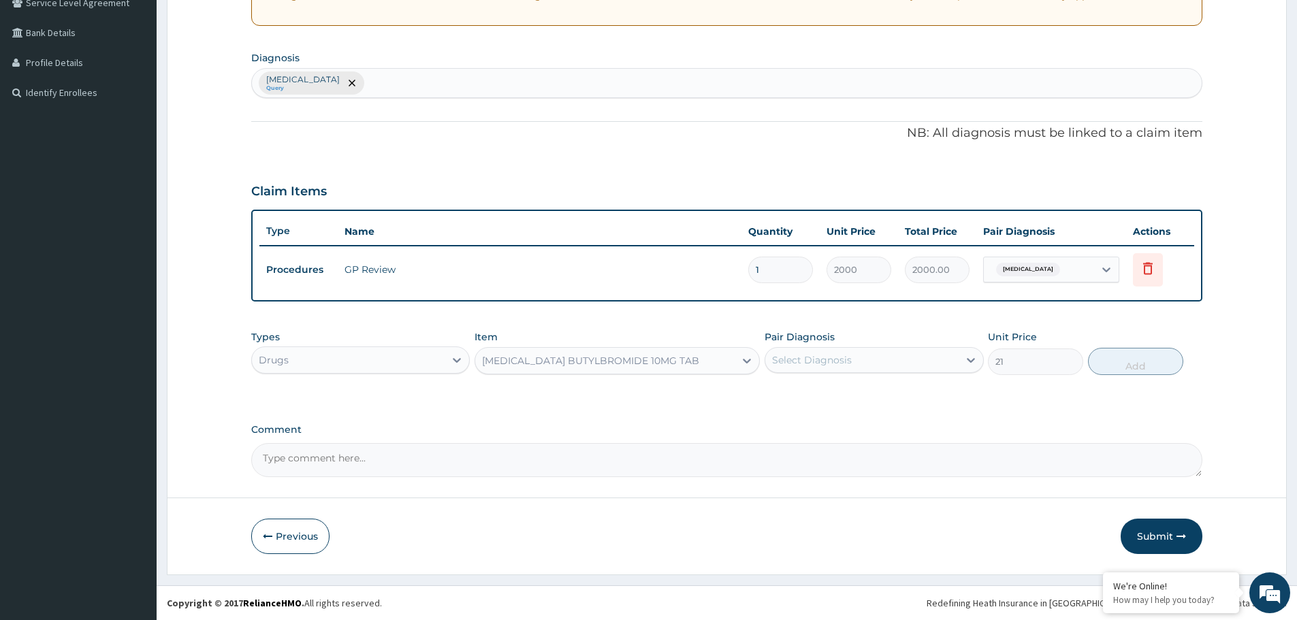
click at [893, 363] on div "Select Diagnosis" at bounding box center [861, 360] width 193 height 22
click at [876, 394] on div "Dysmenorrhea" at bounding box center [873, 395] width 218 height 28
checkbox input "true"
click at [1134, 367] on button "Add" at bounding box center [1135, 361] width 95 height 27
type input "0"
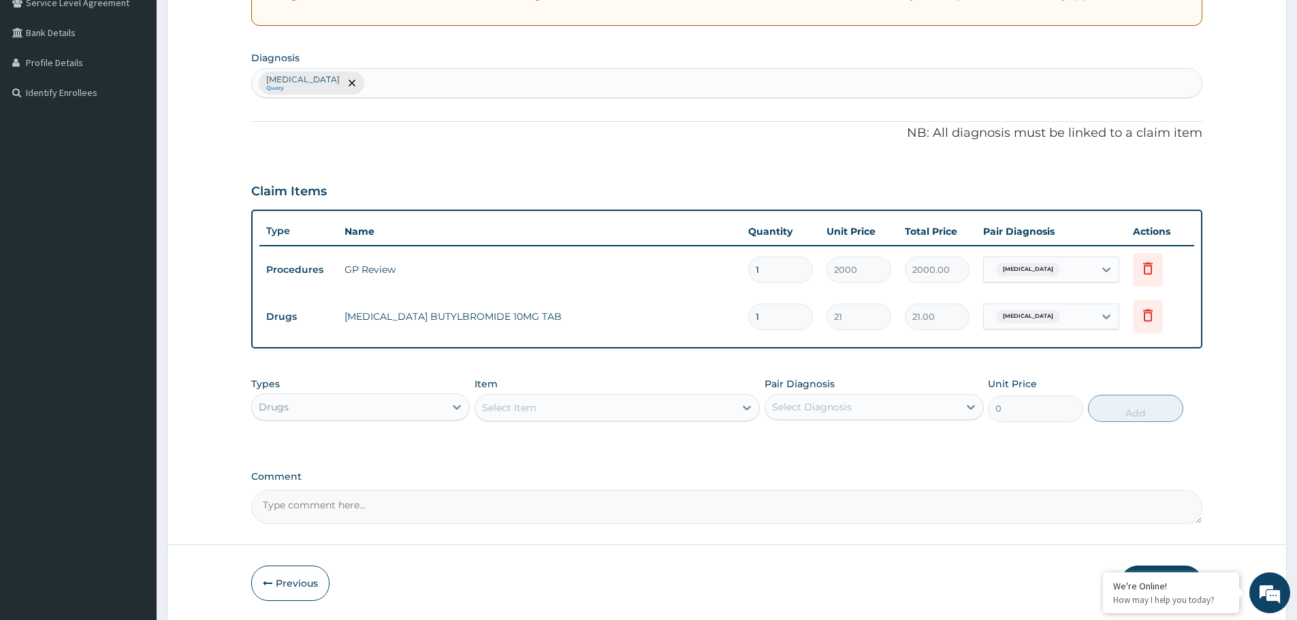
type input "15"
type input "315.00"
type input "15"
click at [669, 410] on div "Select Item" at bounding box center [604, 408] width 259 height 22
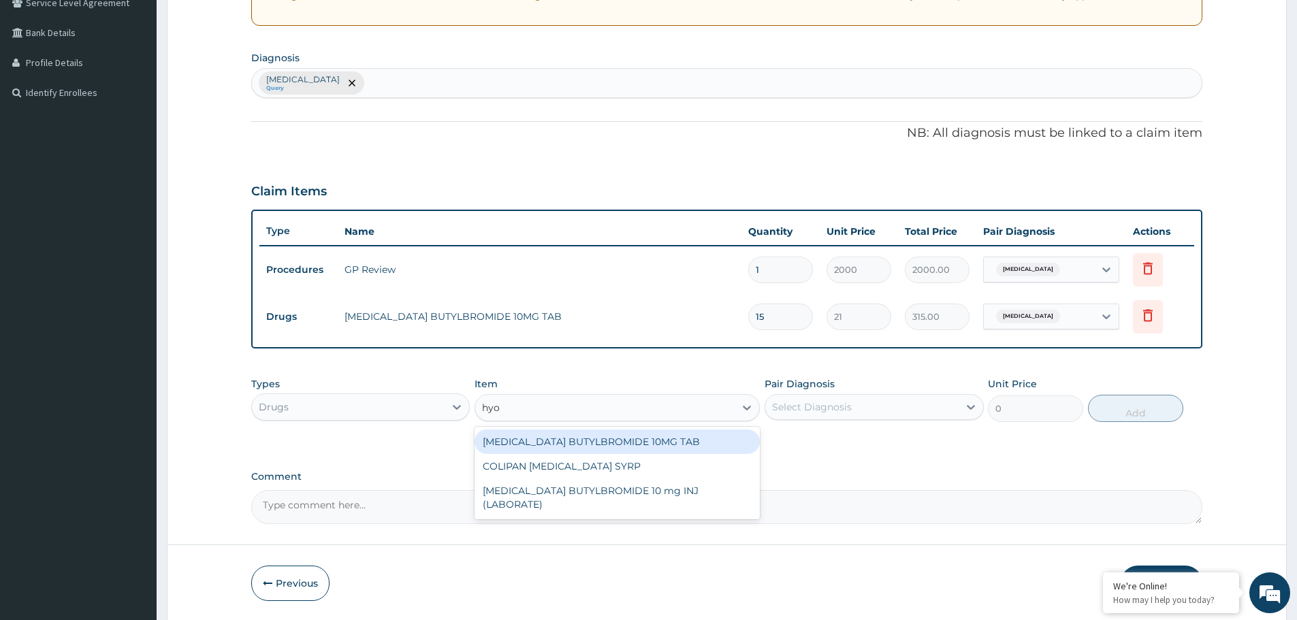
type input "hyos"
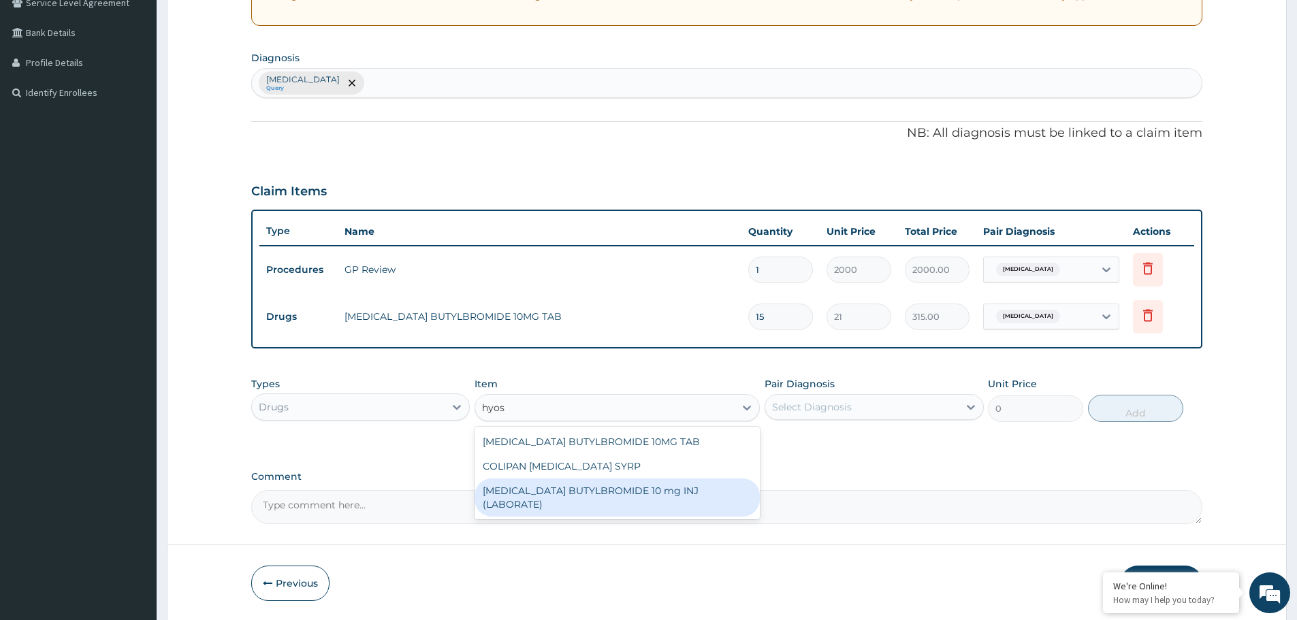
click at [662, 482] on div "HYOSCINE BUTYLBROMIDE 10 mg INJ (LABORATE)" at bounding box center [616, 497] width 285 height 38
type input "240"
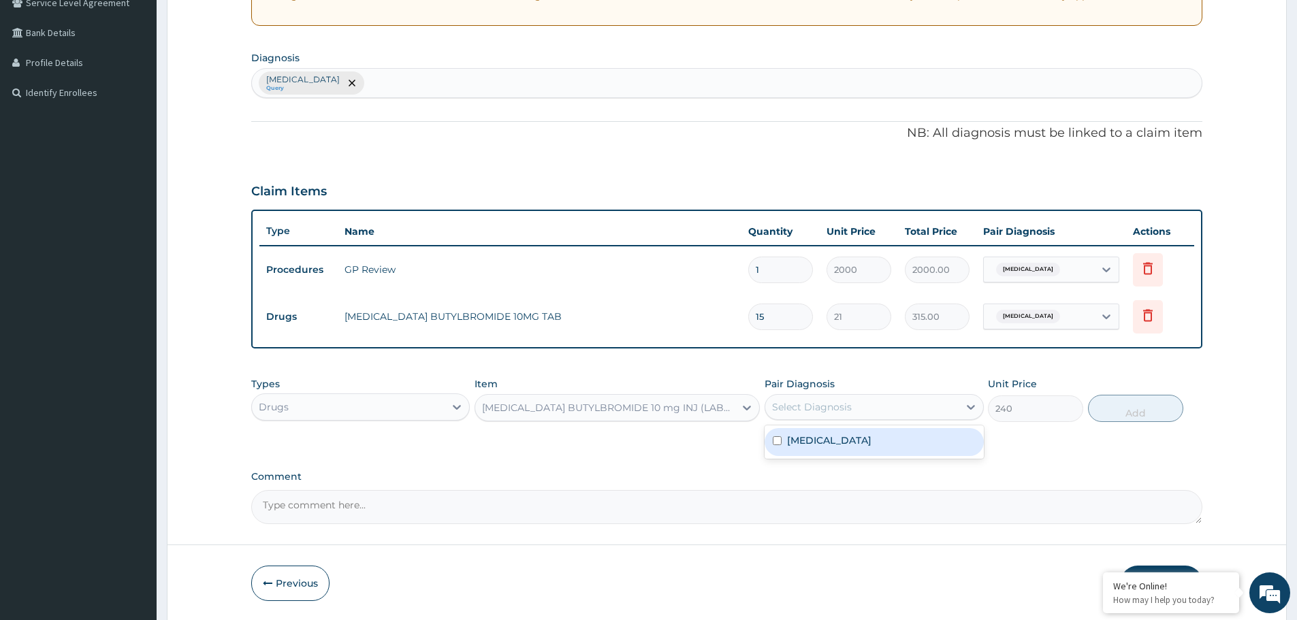
click at [839, 406] on div "Select Diagnosis" at bounding box center [812, 407] width 80 height 14
click at [847, 444] on label "Dysmenorrhea" at bounding box center [829, 441] width 84 height 14
checkbox input "true"
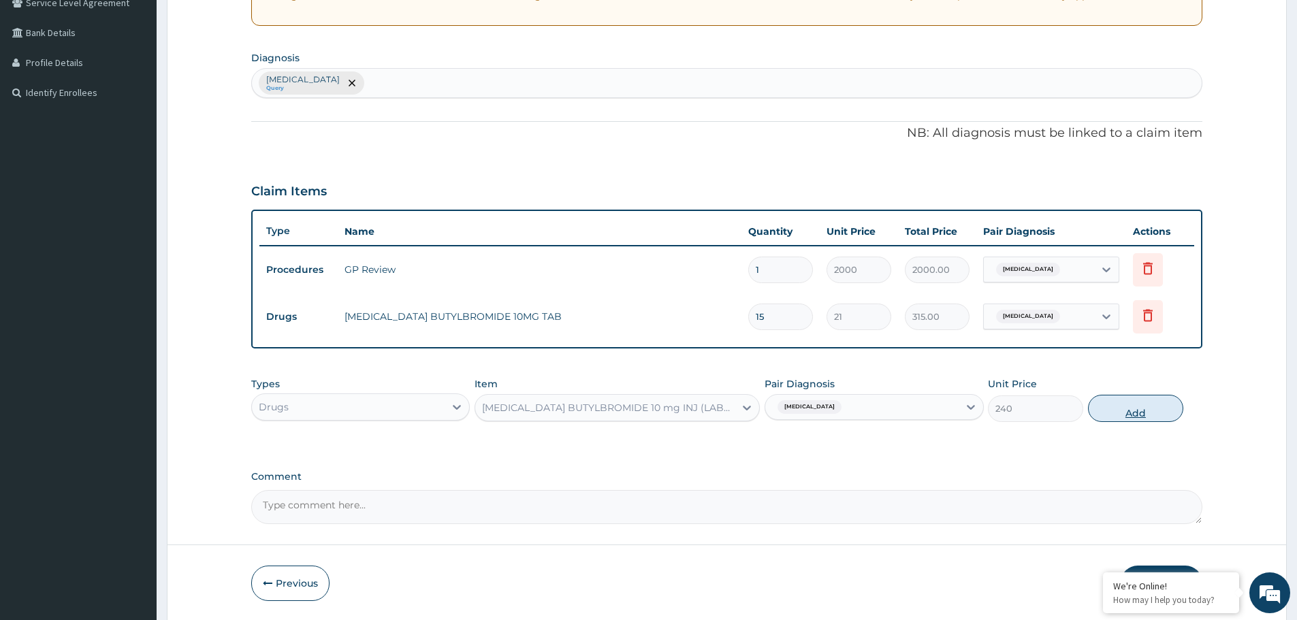
click at [1145, 411] on button "Add" at bounding box center [1135, 408] width 95 height 27
type input "0"
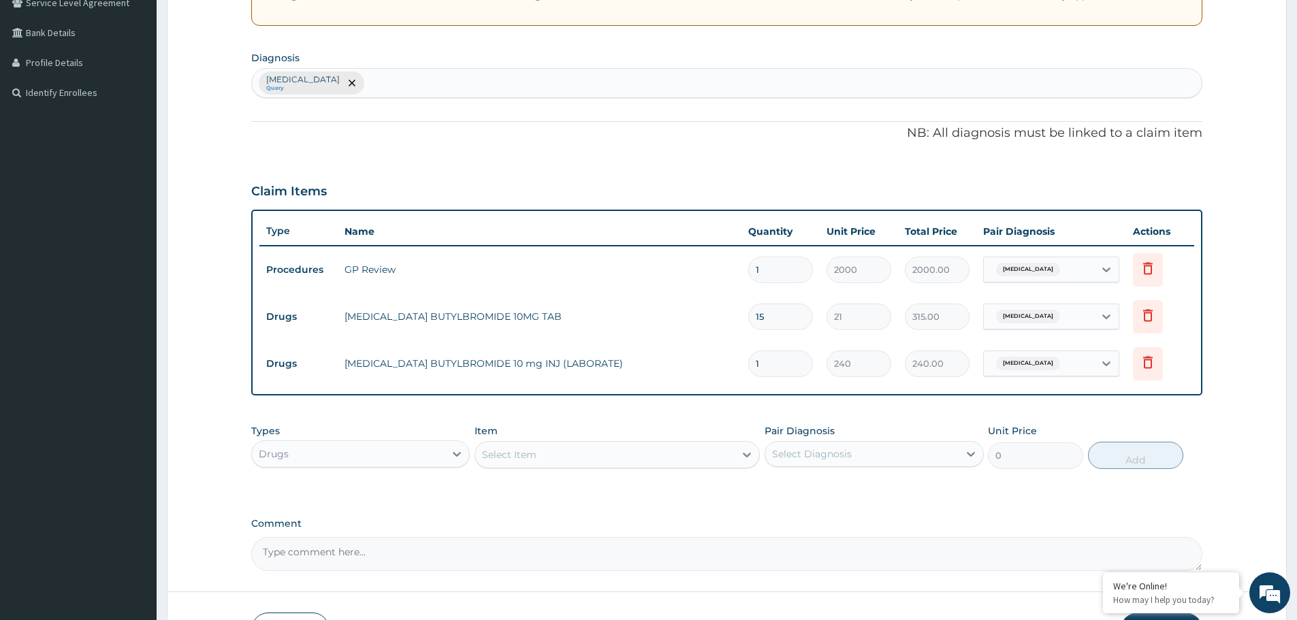
type input "0.00"
type input "2"
type input "480.00"
type input "2"
click at [572, 457] on div "Select Item" at bounding box center [604, 455] width 259 height 22
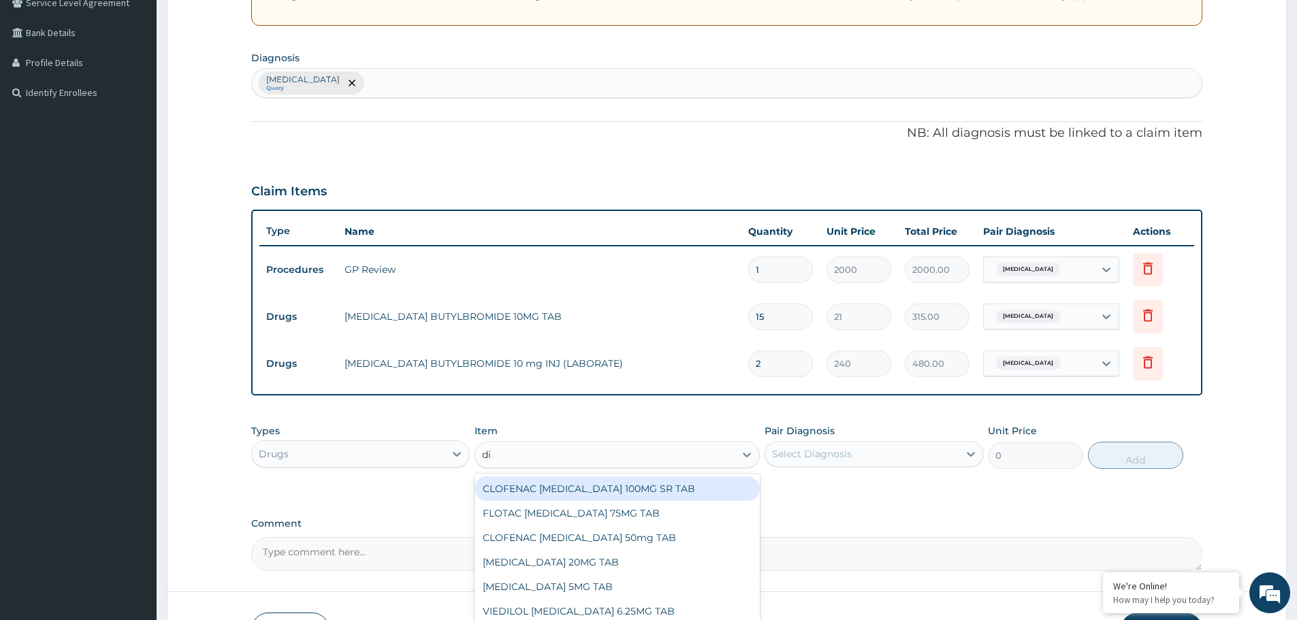
type input "dic"
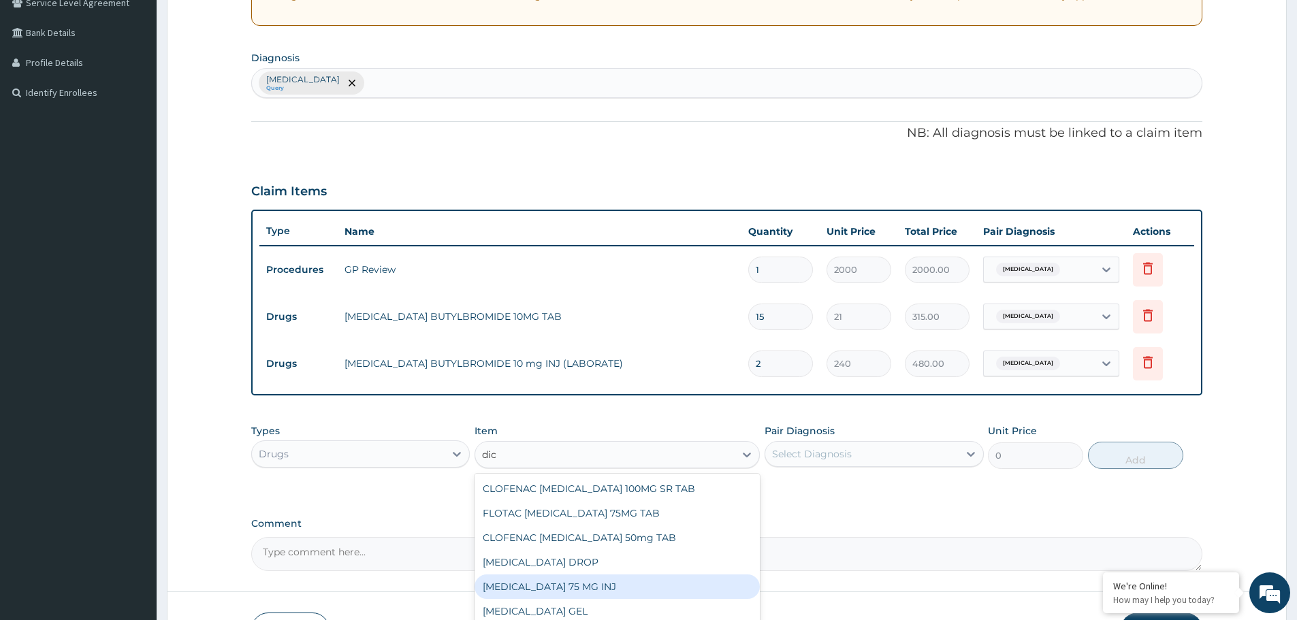
click at [583, 594] on div "DICLOFENAC 75 MG INJ" at bounding box center [616, 586] width 285 height 25
type input "147"
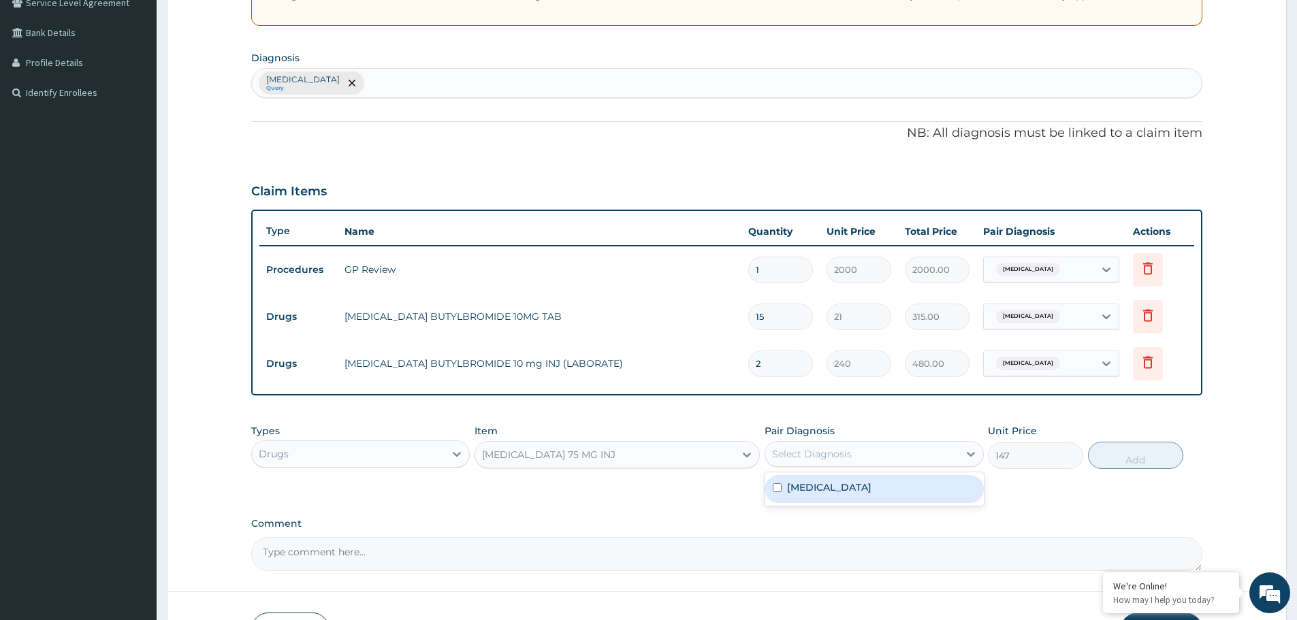
click at [911, 456] on div "Select Diagnosis" at bounding box center [861, 454] width 193 height 22
click at [881, 486] on div "Dysmenorrhea" at bounding box center [873, 489] width 218 height 28
checkbox input "true"
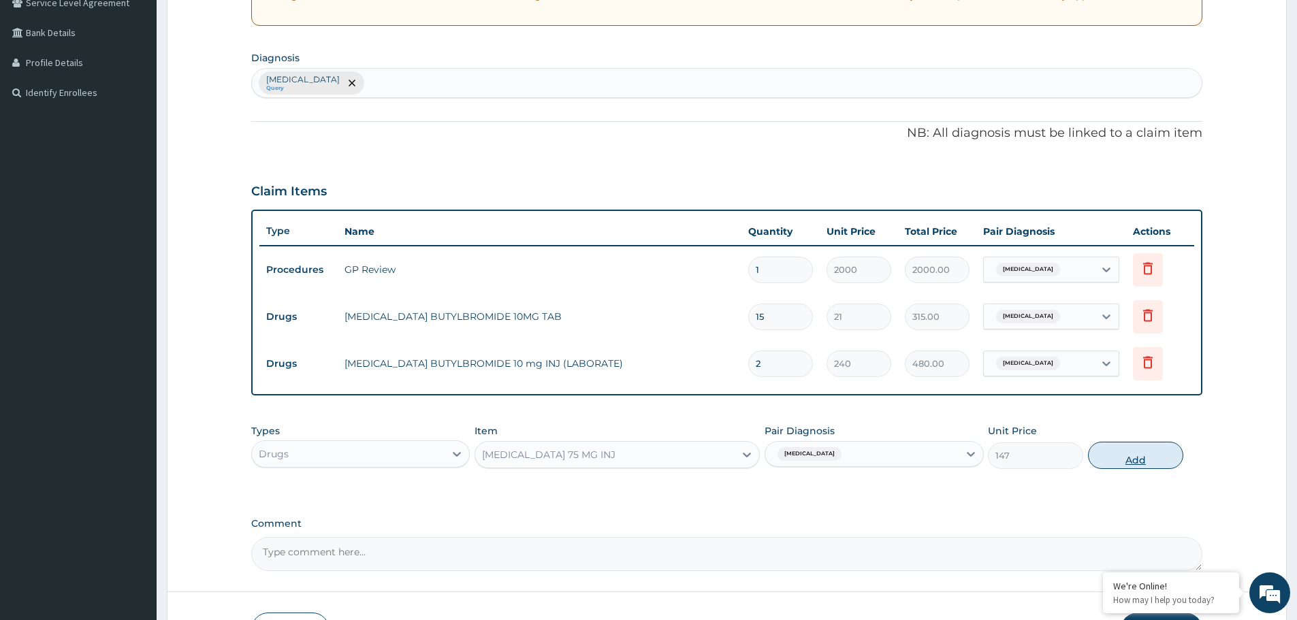
click at [1136, 461] on button "Add" at bounding box center [1135, 455] width 95 height 27
type input "0"
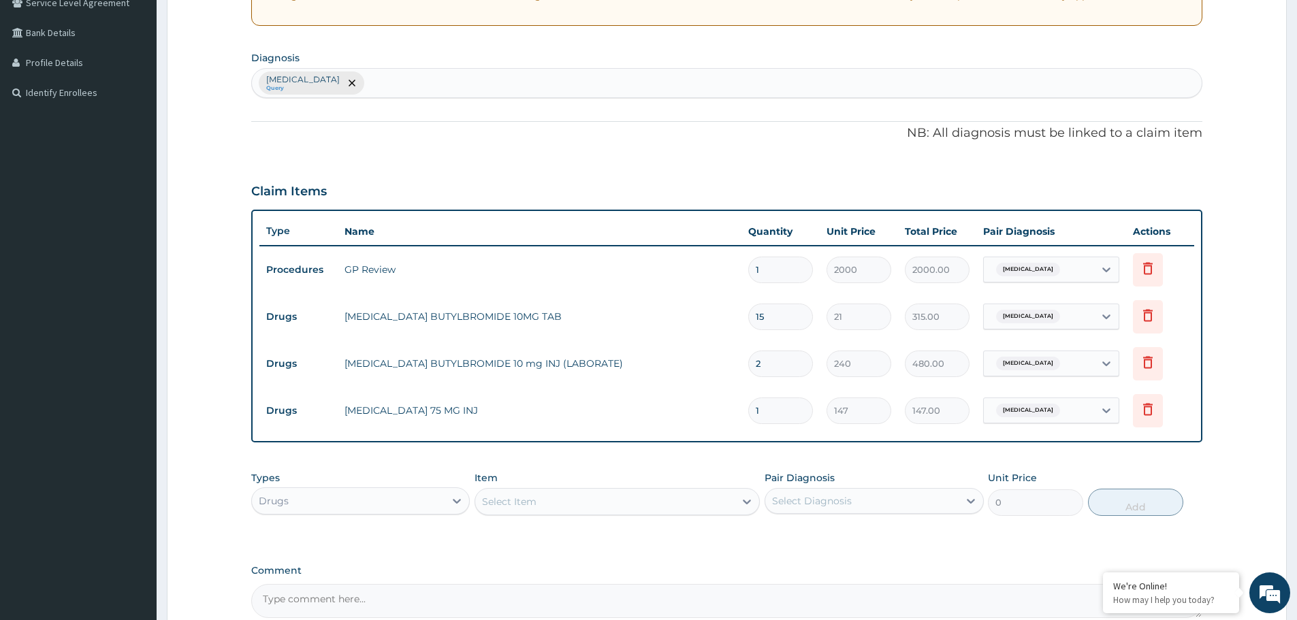
click at [555, 505] on div "Select Item" at bounding box center [604, 502] width 259 height 22
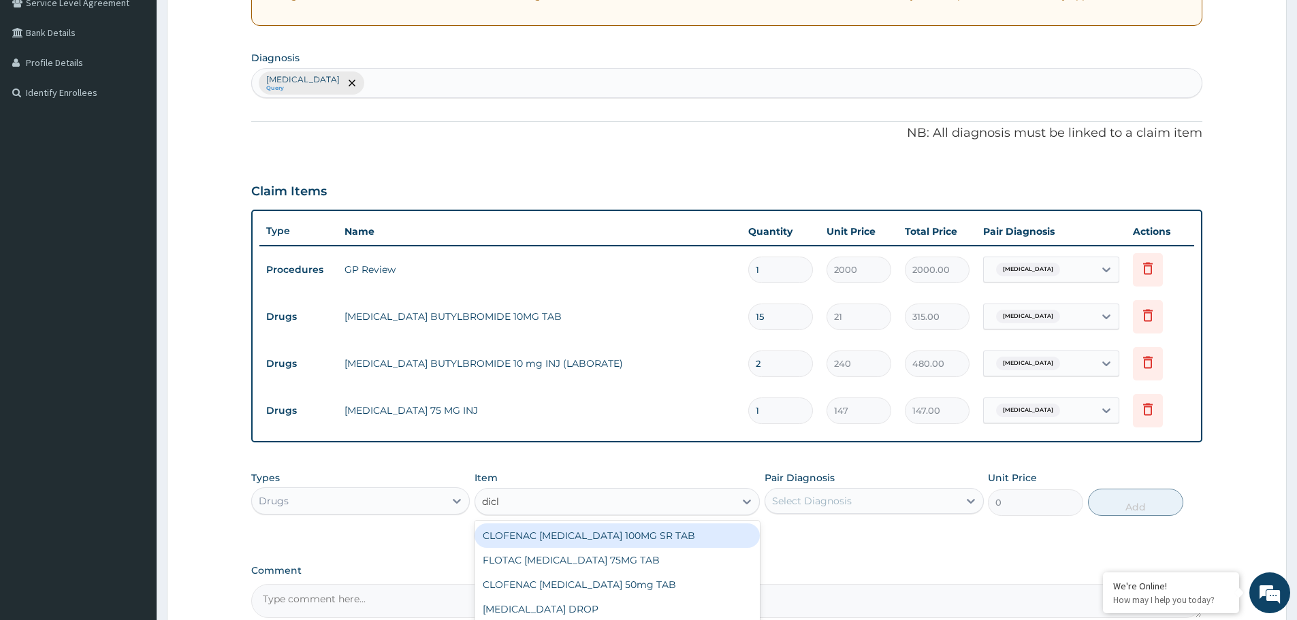
type input "diclo"
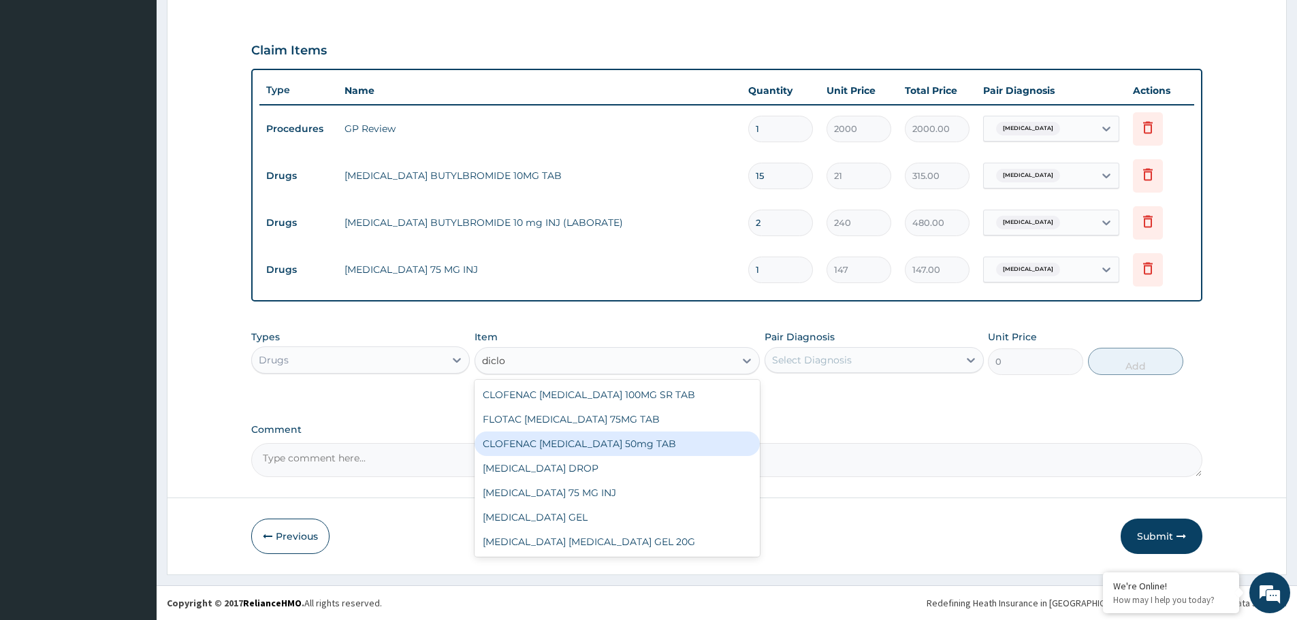
click at [623, 448] on div "CLOFENAC DICLOFENAC 50mg TAB" at bounding box center [616, 444] width 285 height 25
type input "36.75"
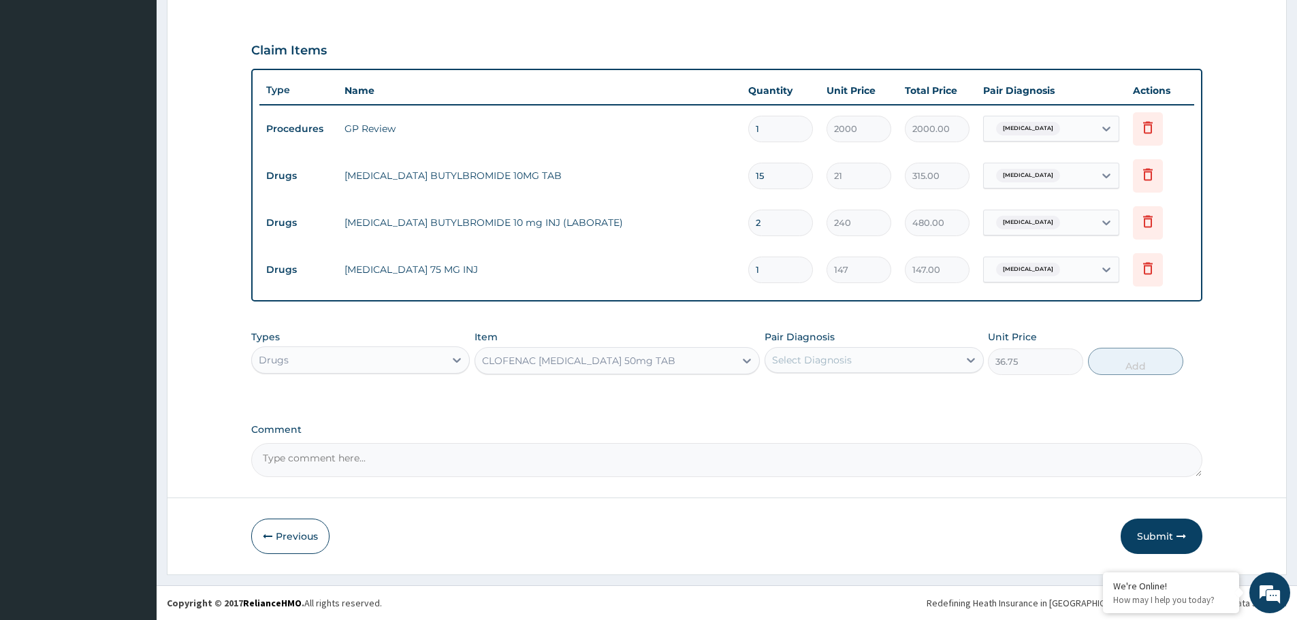
click at [872, 357] on div "Select Diagnosis" at bounding box center [861, 360] width 193 height 22
click at [880, 400] on div "Dysmenorrhea" at bounding box center [873, 395] width 218 height 28
checkbox input "true"
click at [1128, 361] on button "Add" at bounding box center [1135, 361] width 95 height 27
type input "0"
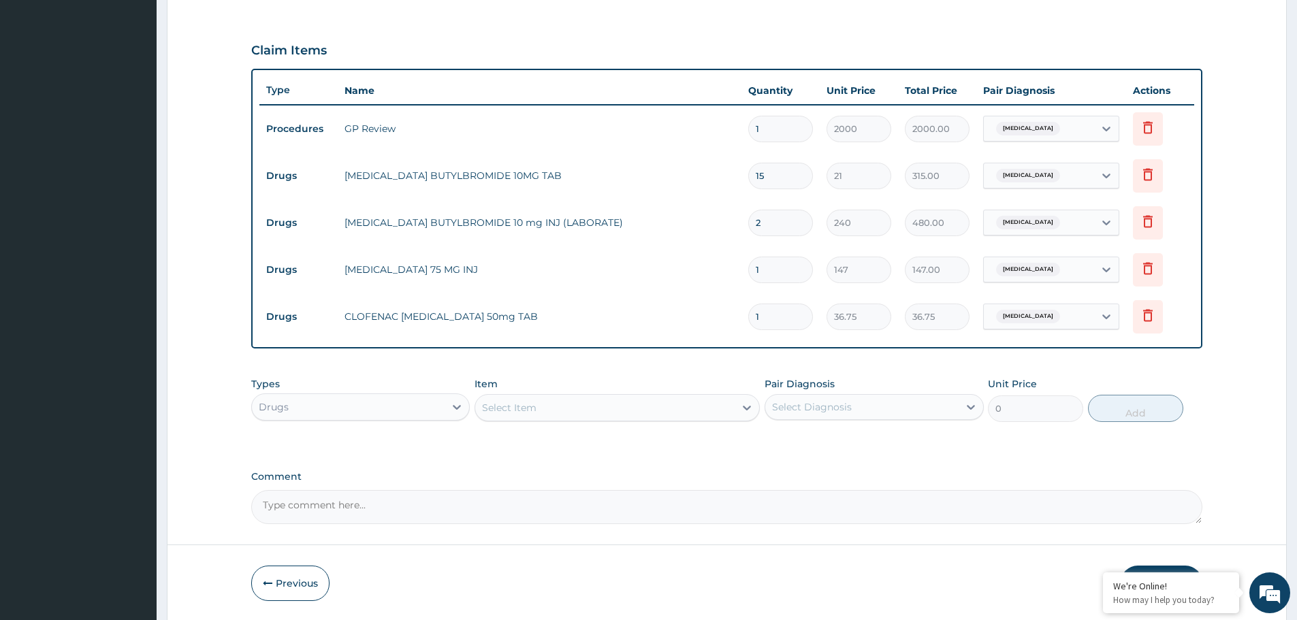
type input "10"
type input "367.50"
type input "10"
click at [547, 412] on div "Select Item" at bounding box center [604, 408] width 259 height 22
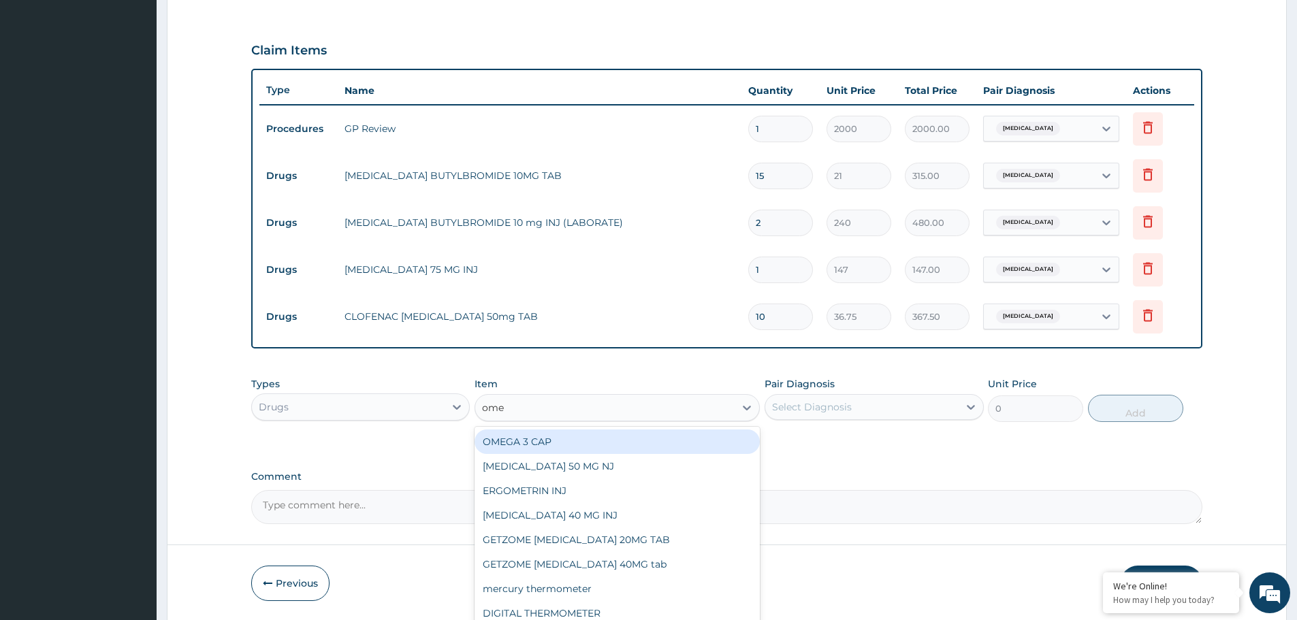
type input "omep"
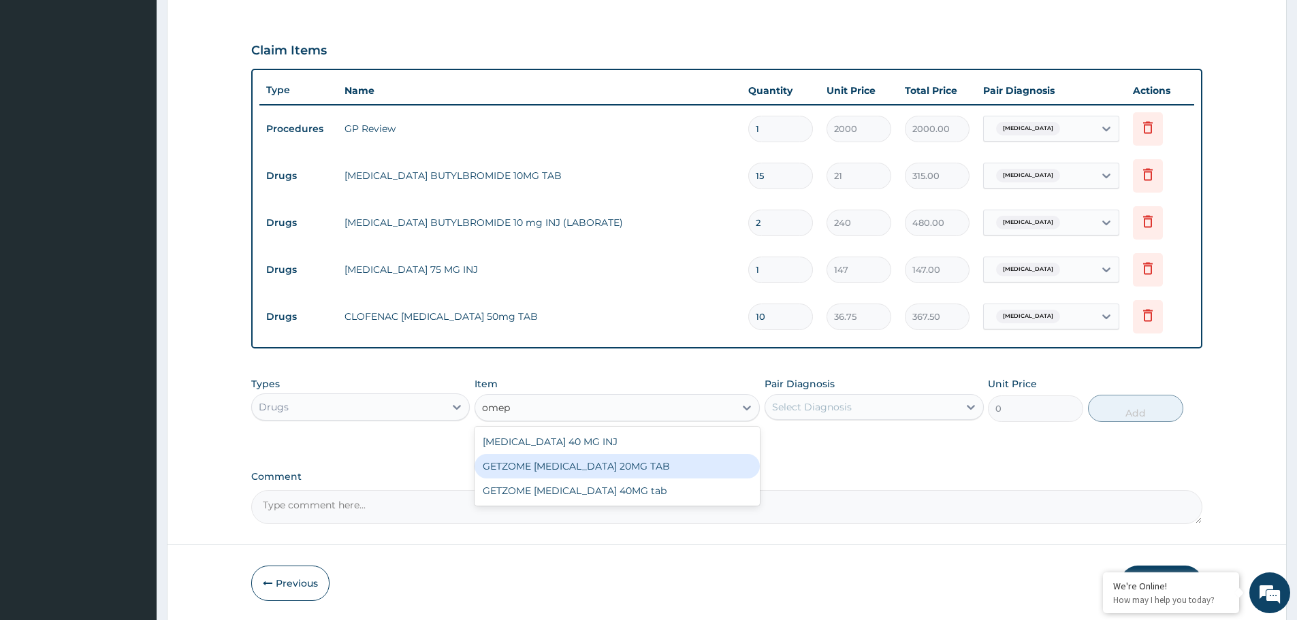
click at [619, 474] on div "GETZOME OMEPRAZOLE 20MG TAB" at bounding box center [616, 466] width 285 height 25
type input "60.33"
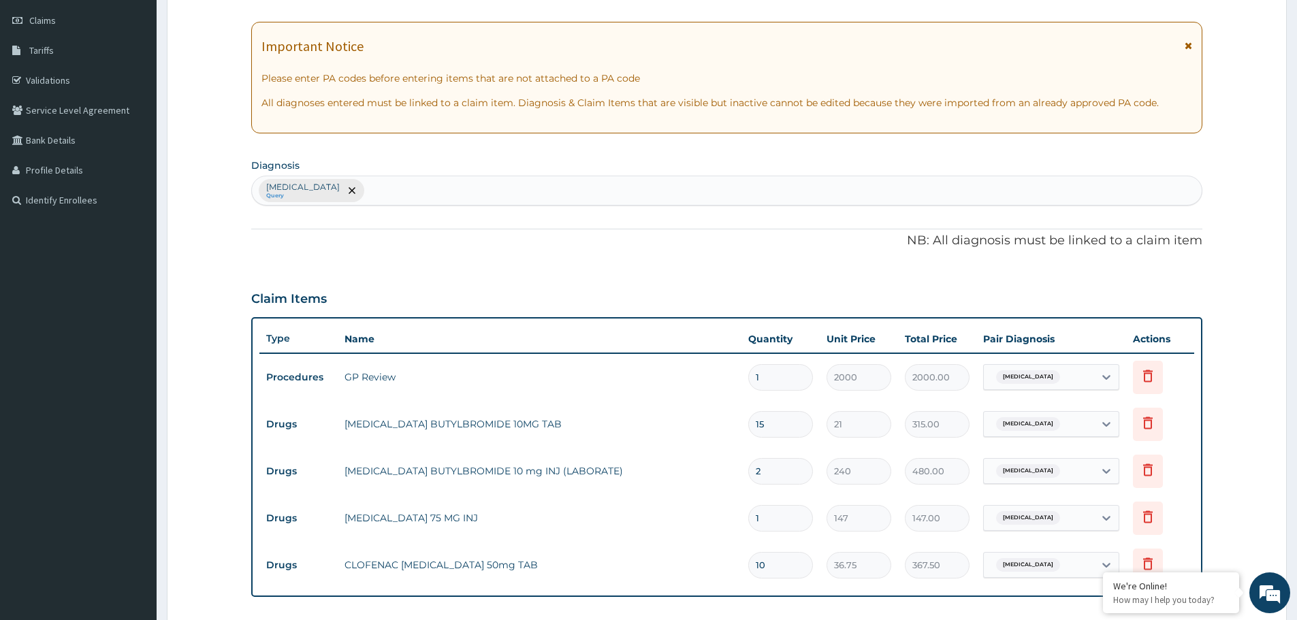
scroll to position [164, 0]
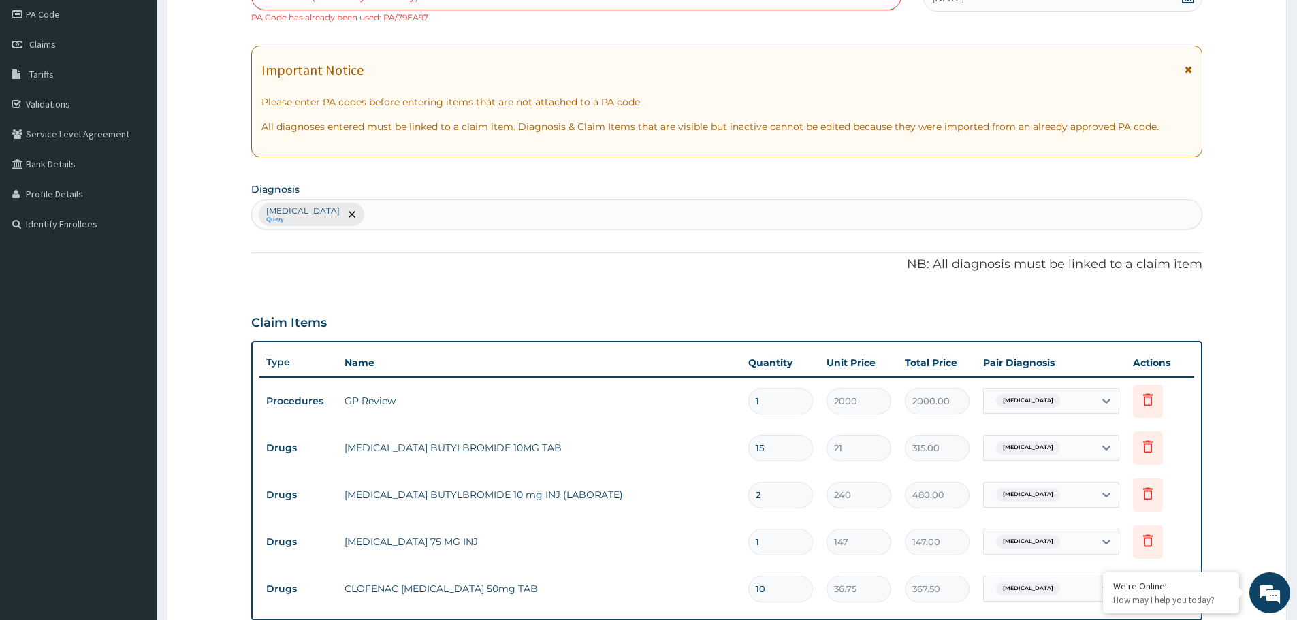
click at [395, 214] on div "Dysmenorrhea Query" at bounding box center [726, 214] width 949 height 29
type input "asth"
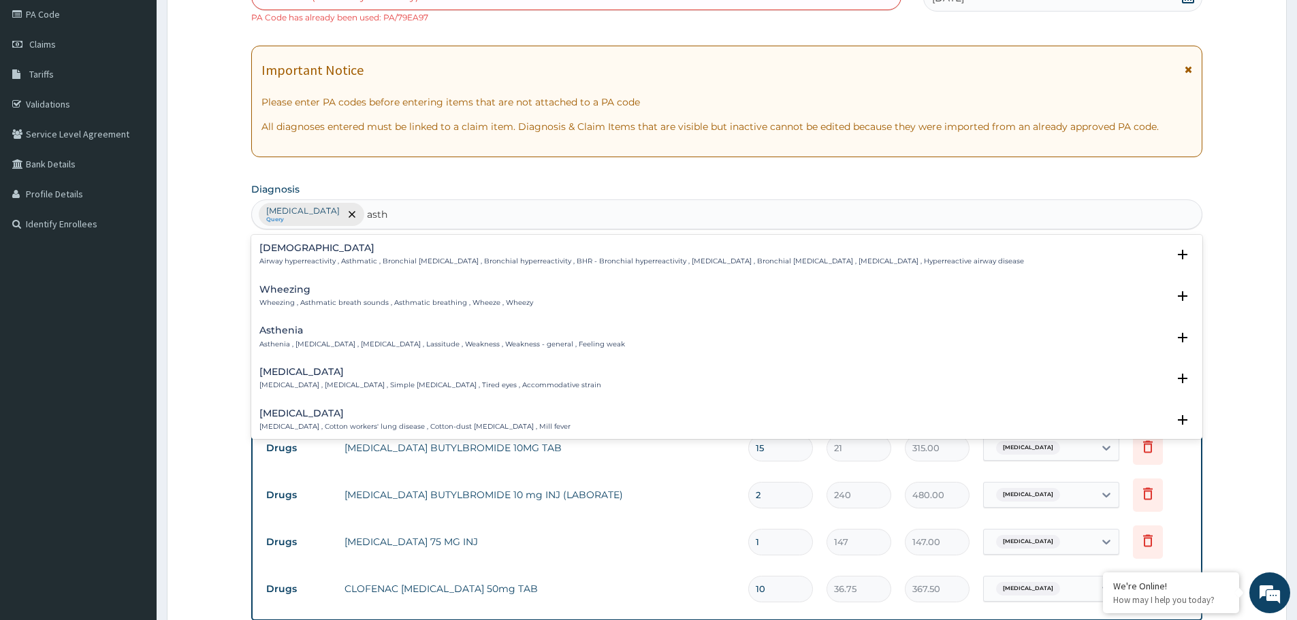
click at [447, 267] on div "Asthma Airway hyperreactivity , Asthmatic , Bronchial asthma , Bronchial hyperr…" at bounding box center [726, 258] width 934 height 31
click at [493, 262] on p "Airway hyperreactivity , Asthmatic , Bronchial asthma , Bronchial hyperreactivi…" at bounding box center [641, 262] width 764 height 10
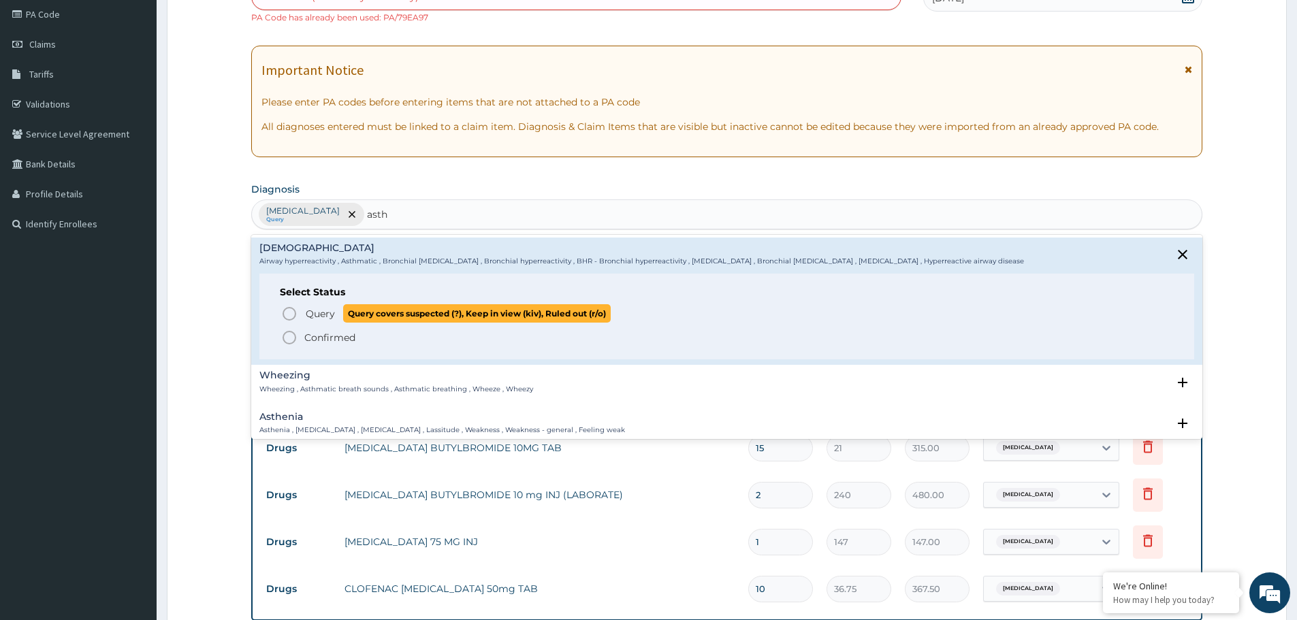
click at [324, 317] on span "Query" at bounding box center [320, 314] width 29 height 14
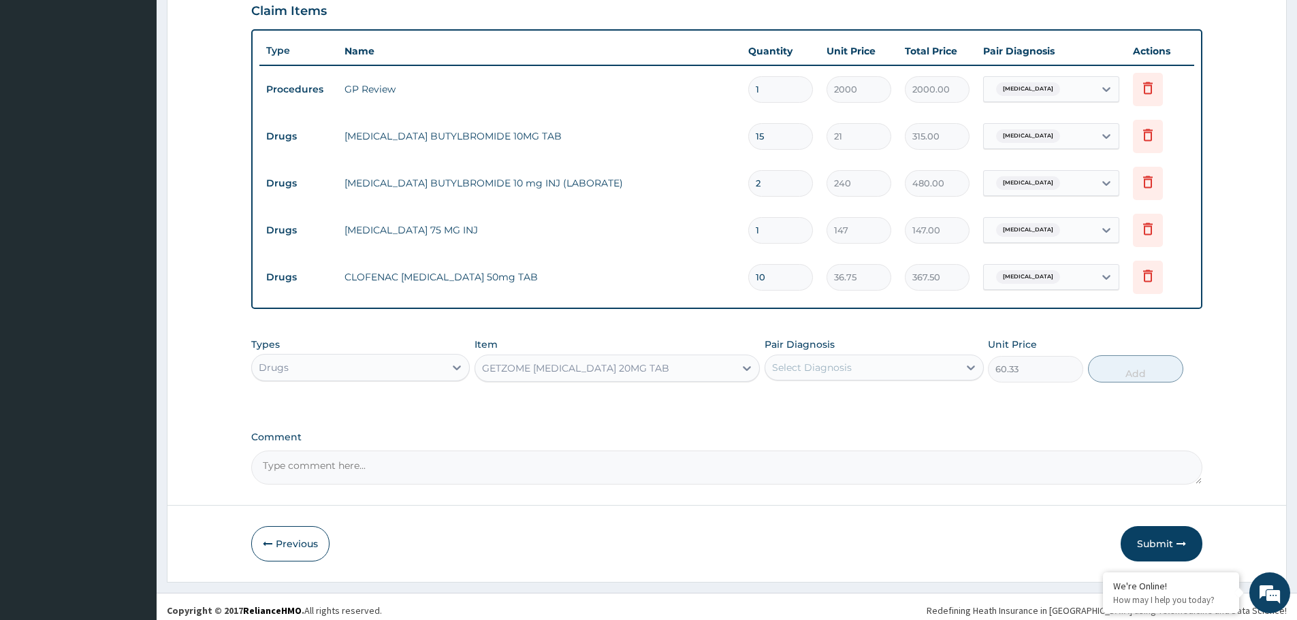
scroll to position [483, 0]
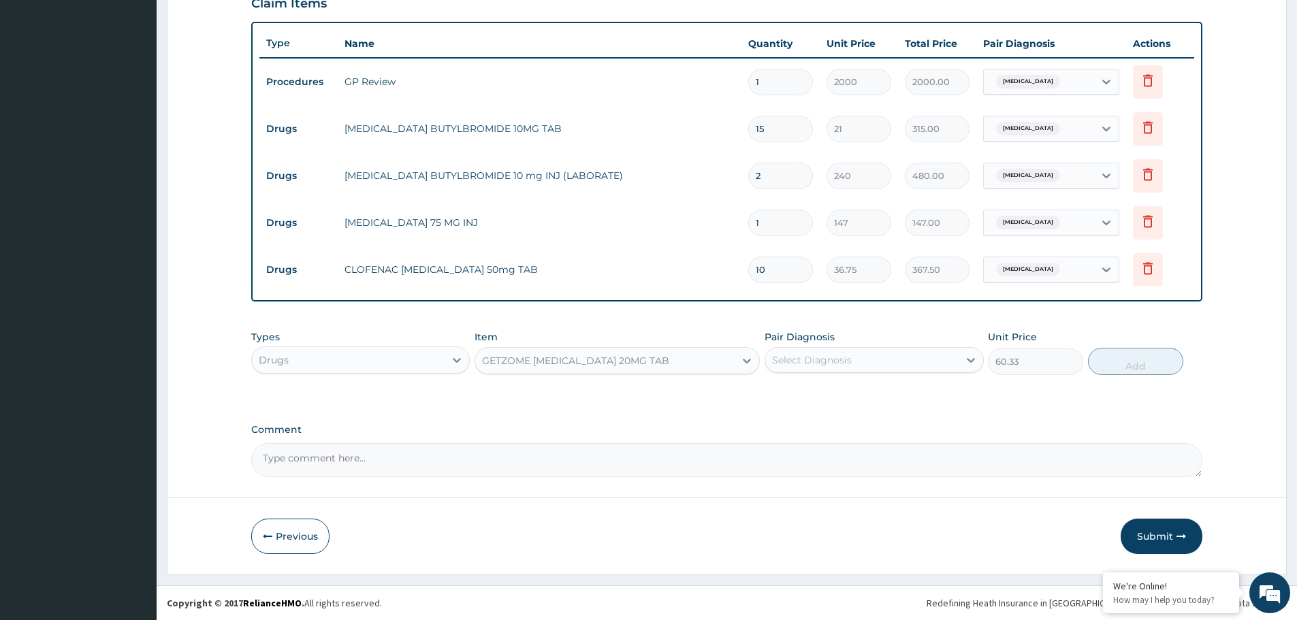
click at [859, 362] on div "Select Diagnosis" at bounding box center [861, 360] width 193 height 22
click at [862, 424] on div "Asthma" at bounding box center [873, 423] width 218 height 28
checkbox input "true"
click at [1164, 364] on button "Add" at bounding box center [1135, 361] width 95 height 27
type input "0"
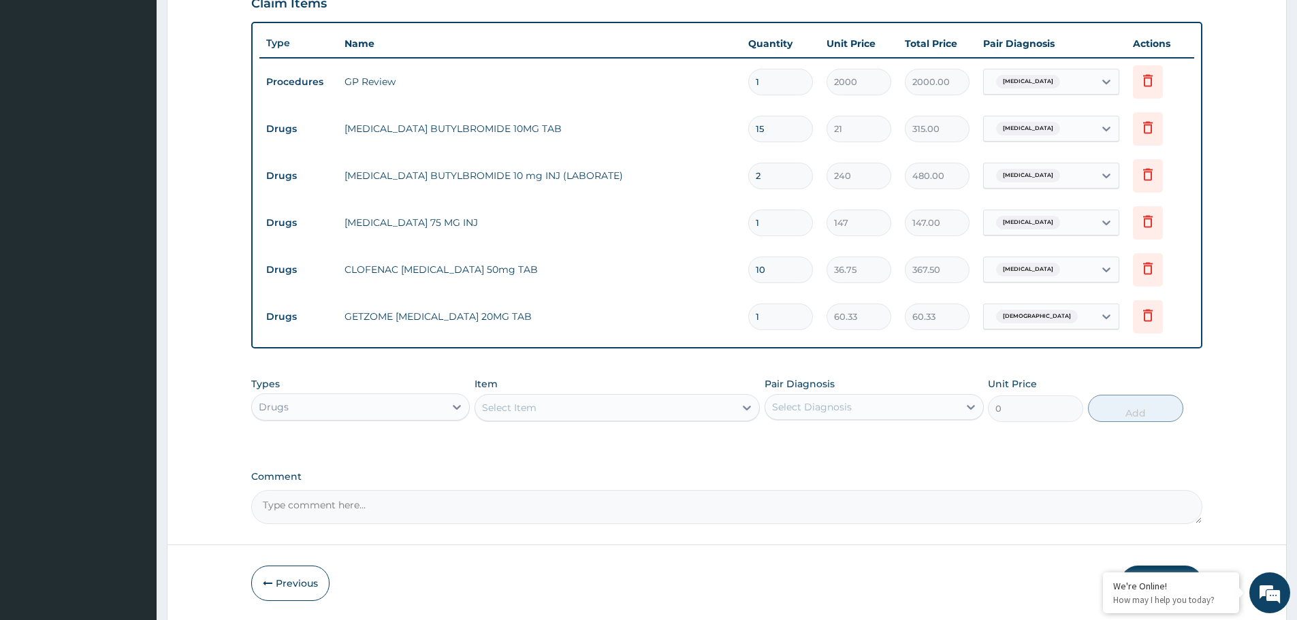
type input "14"
type input "844.62"
type input "14"
click at [797, 455] on div "PA Code / Prescription Code Enter Code(Secondary Care Only) PA Code has already…" at bounding box center [726, 85] width 951 height 877
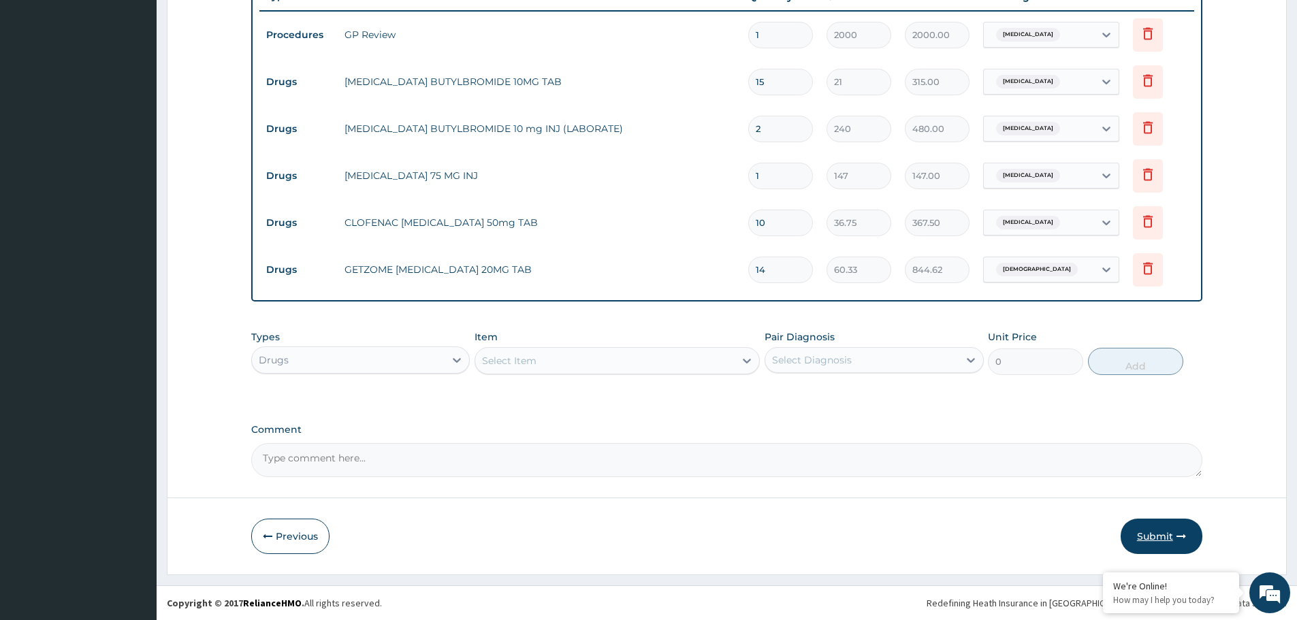
click at [1186, 542] on button "Submit" at bounding box center [1161, 536] width 82 height 35
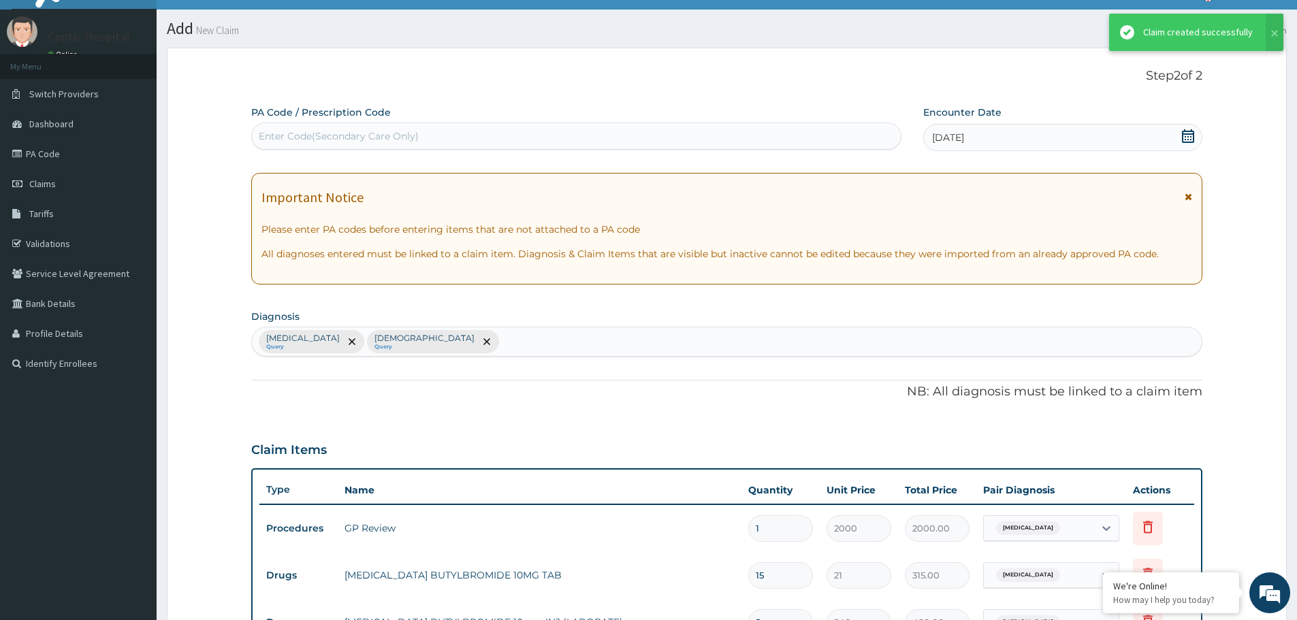
scroll to position [518, 0]
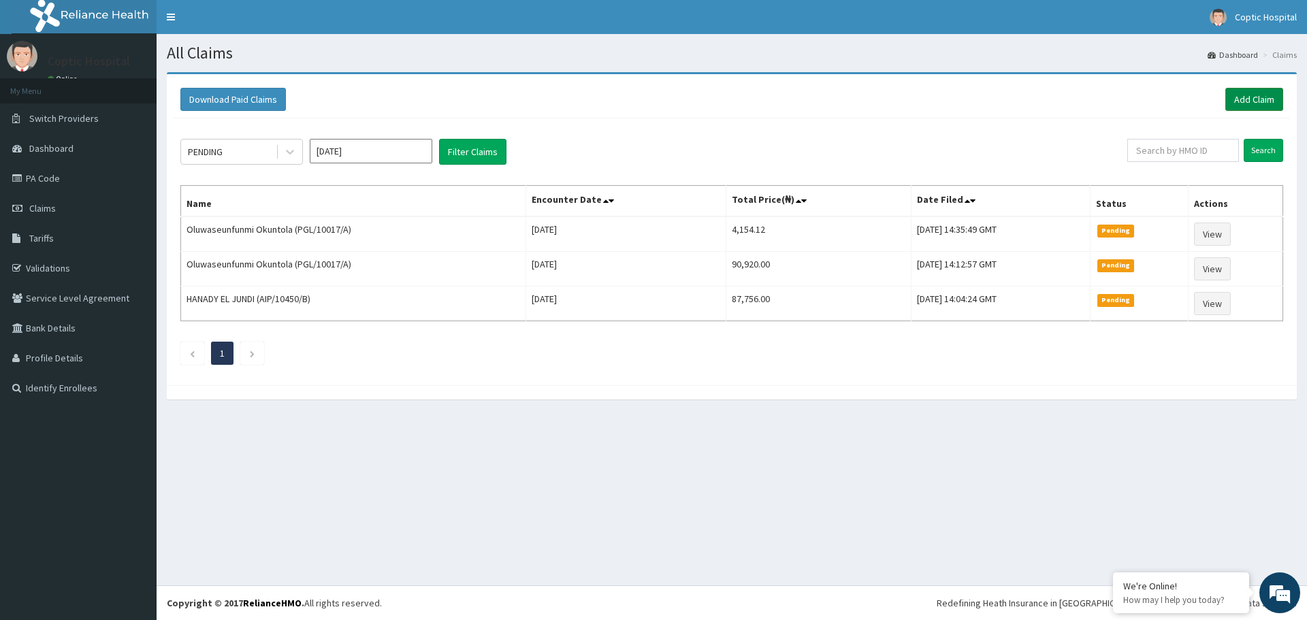
click at [1241, 93] on link "Add Claim" at bounding box center [1254, 99] width 58 height 23
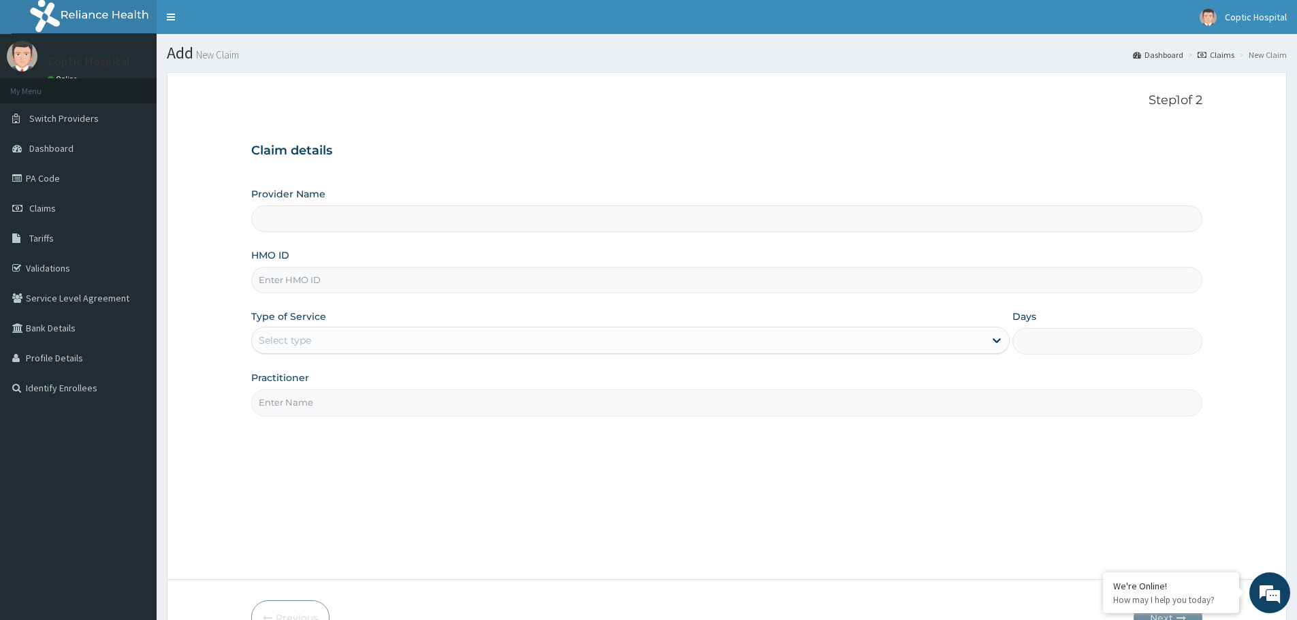
type input "Coptic hospital"
paste input "UNP/10034/A"
type input "UNP/10034/A"
click at [333, 338] on div "Select type" at bounding box center [618, 340] width 732 height 22
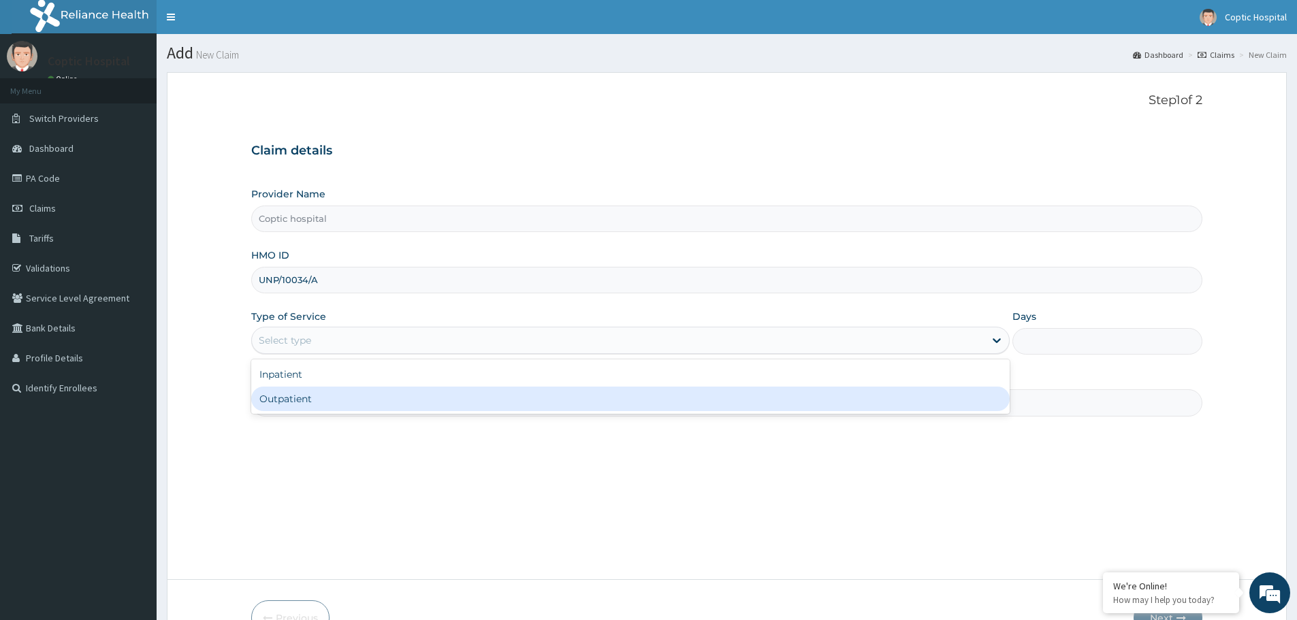
click at [342, 396] on div "Outpatient" at bounding box center [630, 399] width 758 height 25
type input "1"
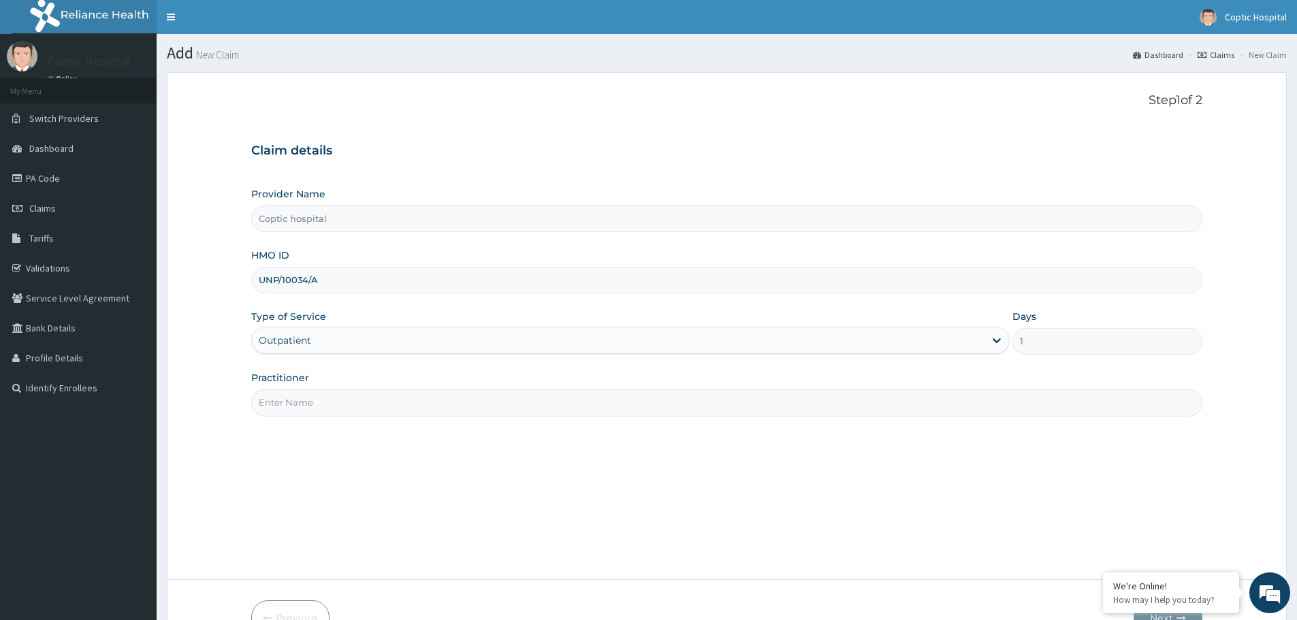
click at [374, 402] on input "Practitioner" at bounding box center [726, 402] width 951 height 27
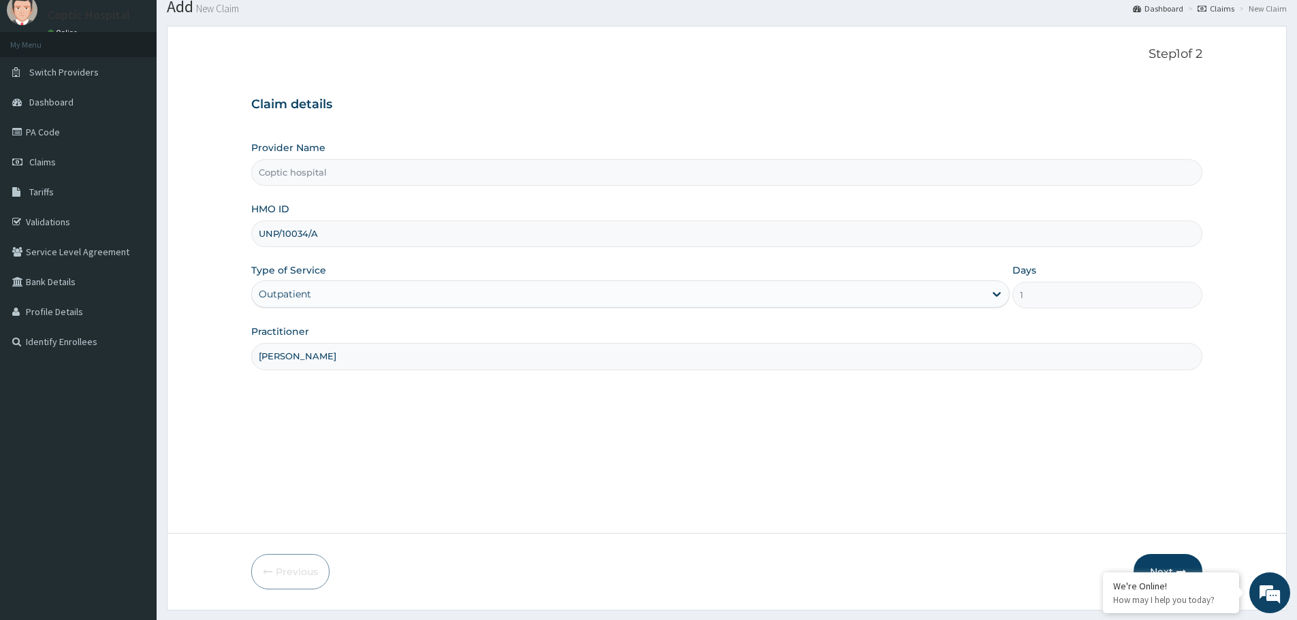
scroll to position [68, 0]
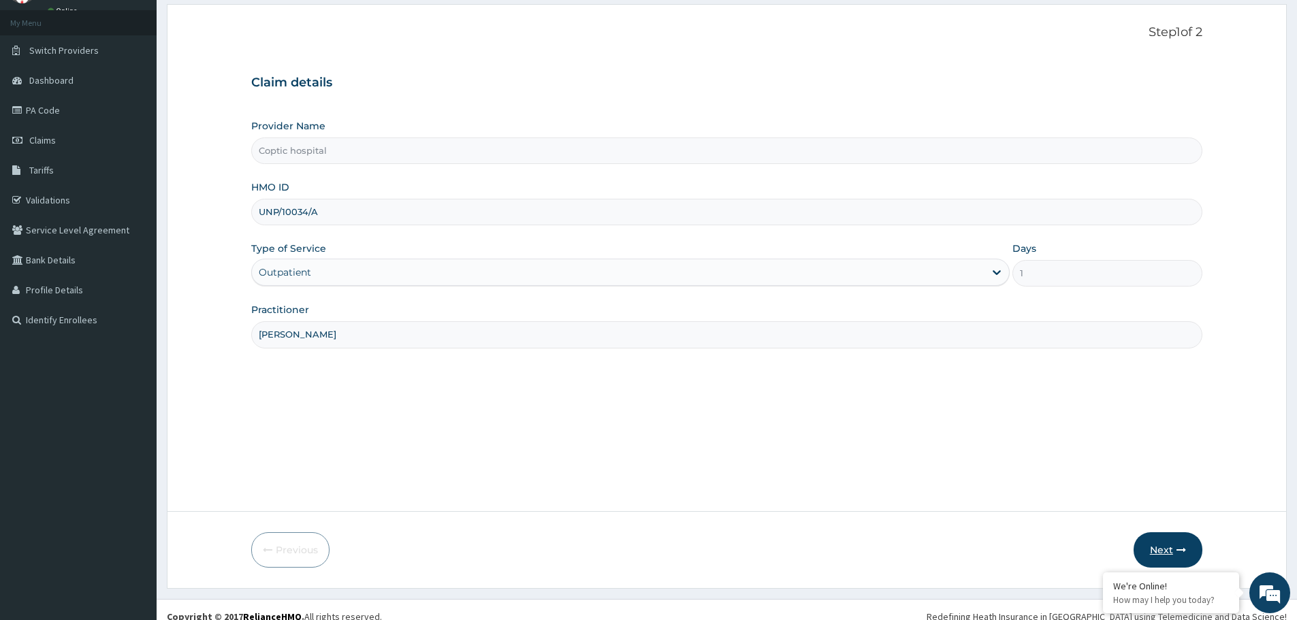
type input "[PERSON_NAME]"
click at [1163, 540] on button "Next" at bounding box center [1167, 549] width 69 height 35
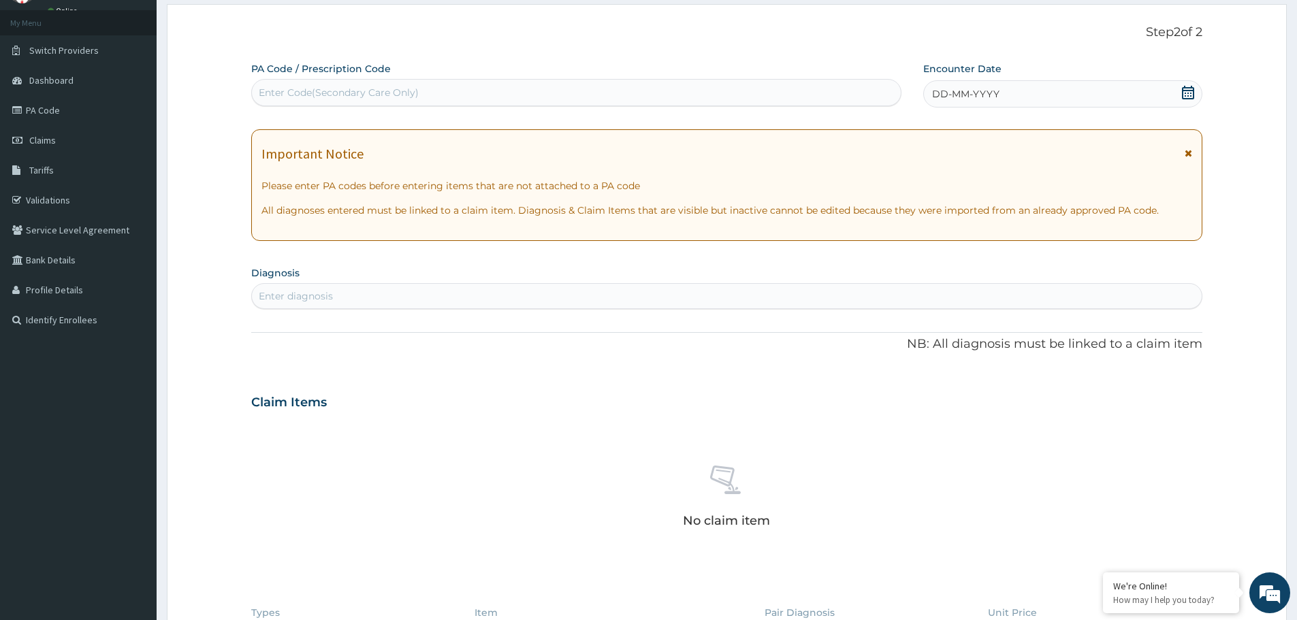
click at [410, 82] on div "Enter Code(Secondary Care Only)" at bounding box center [576, 93] width 649 height 22
paste input "PA/9A7AE8"
type input "PA/9A7AE8"
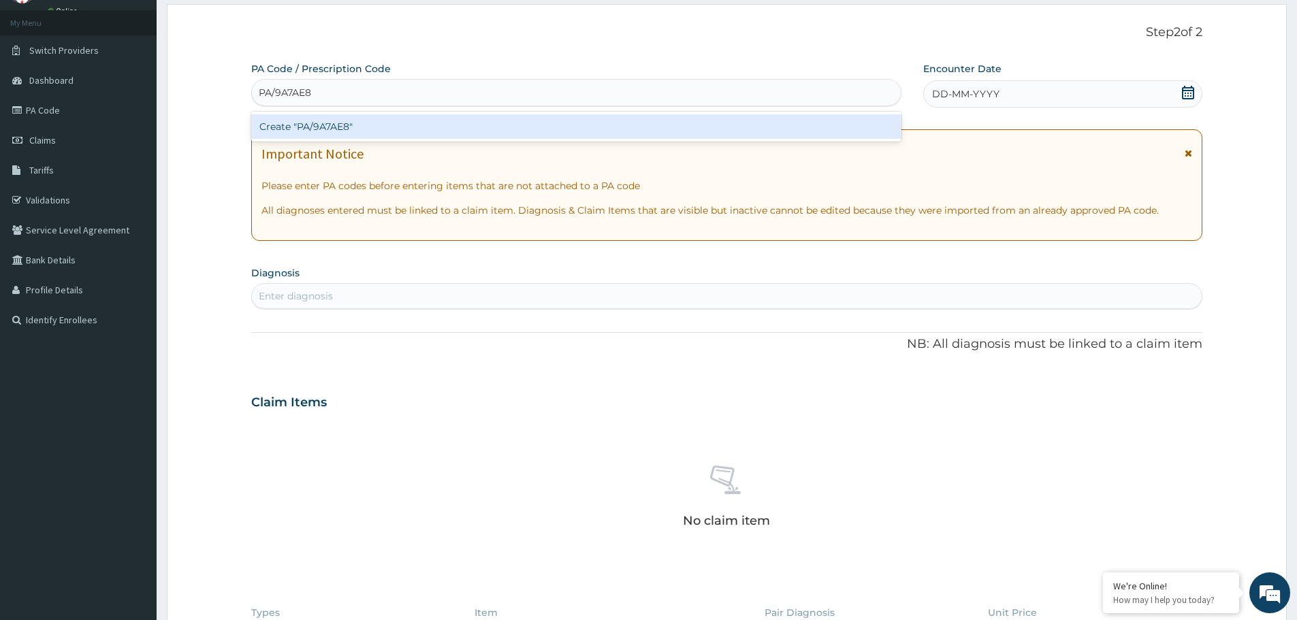
click at [453, 123] on div "Create "PA/9A7AE8"" at bounding box center [576, 126] width 650 height 25
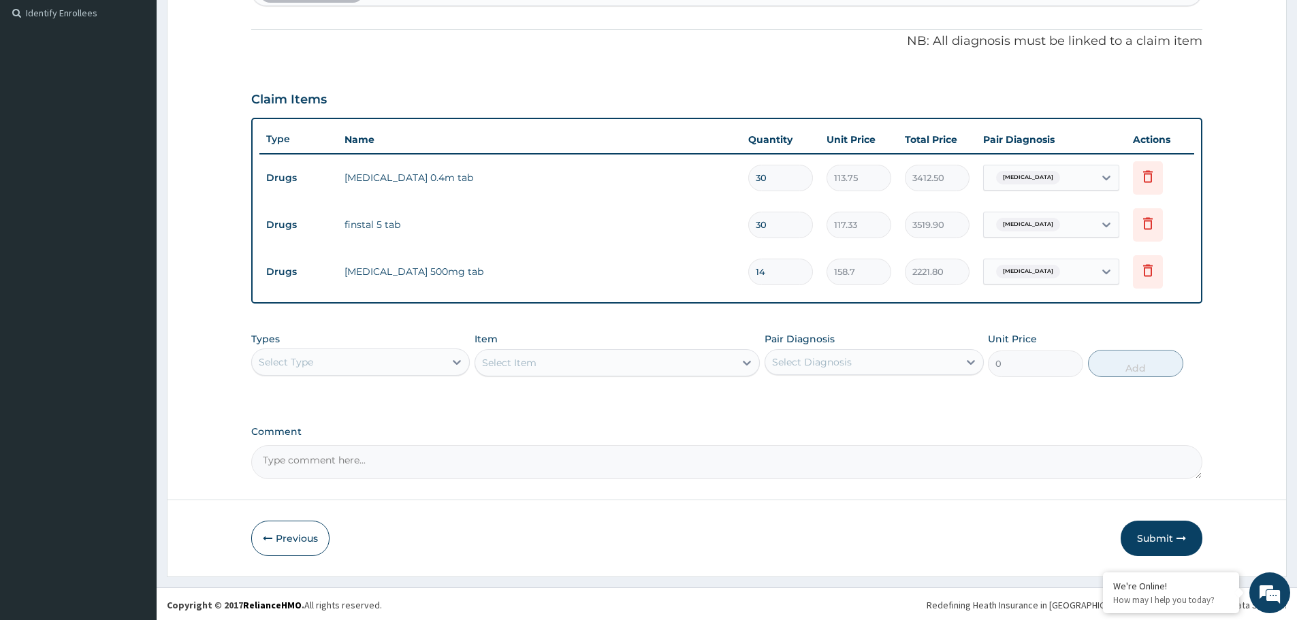
scroll to position [377, 0]
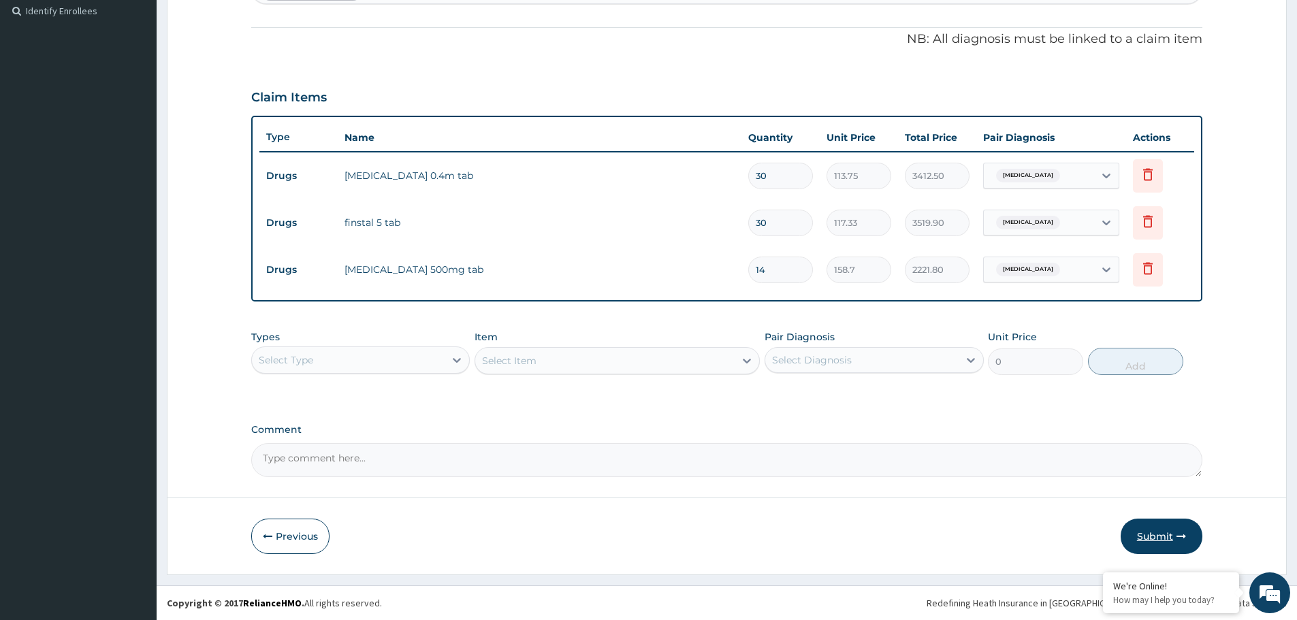
click at [1164, 530] on button "Submit" at bounding box center [1161, 536] width 82 height 35
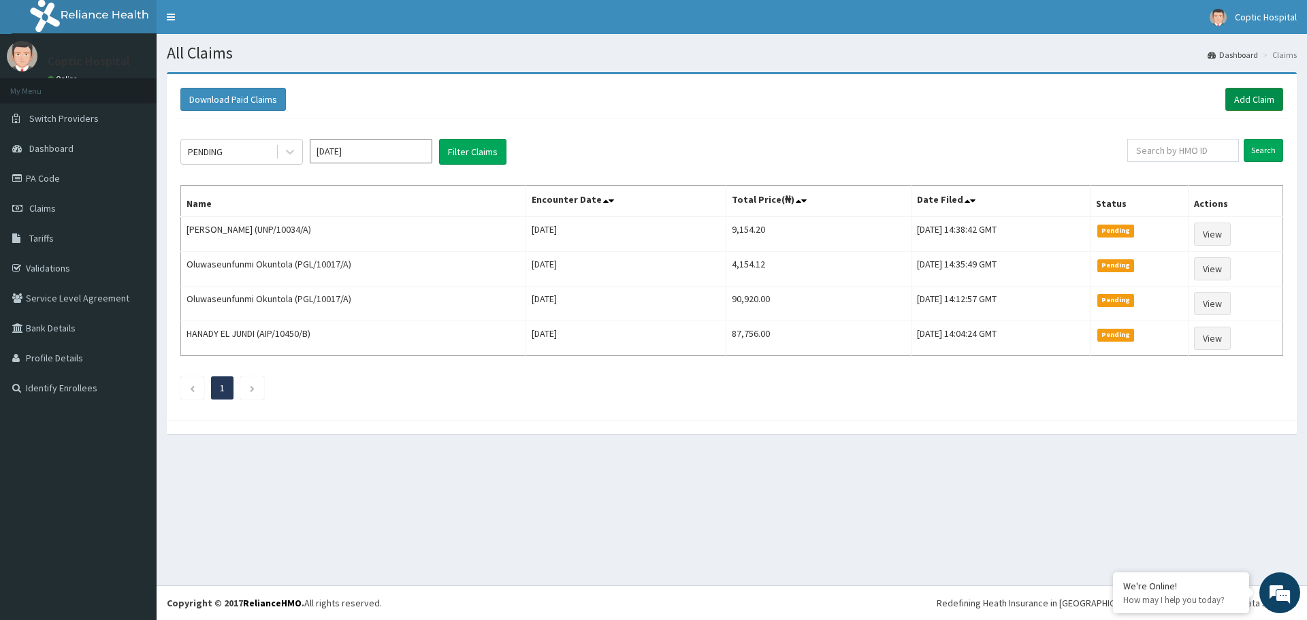
click at [1241, 93] on link "Add Claim" at bounding box center [1254, 99] width 58 height 23
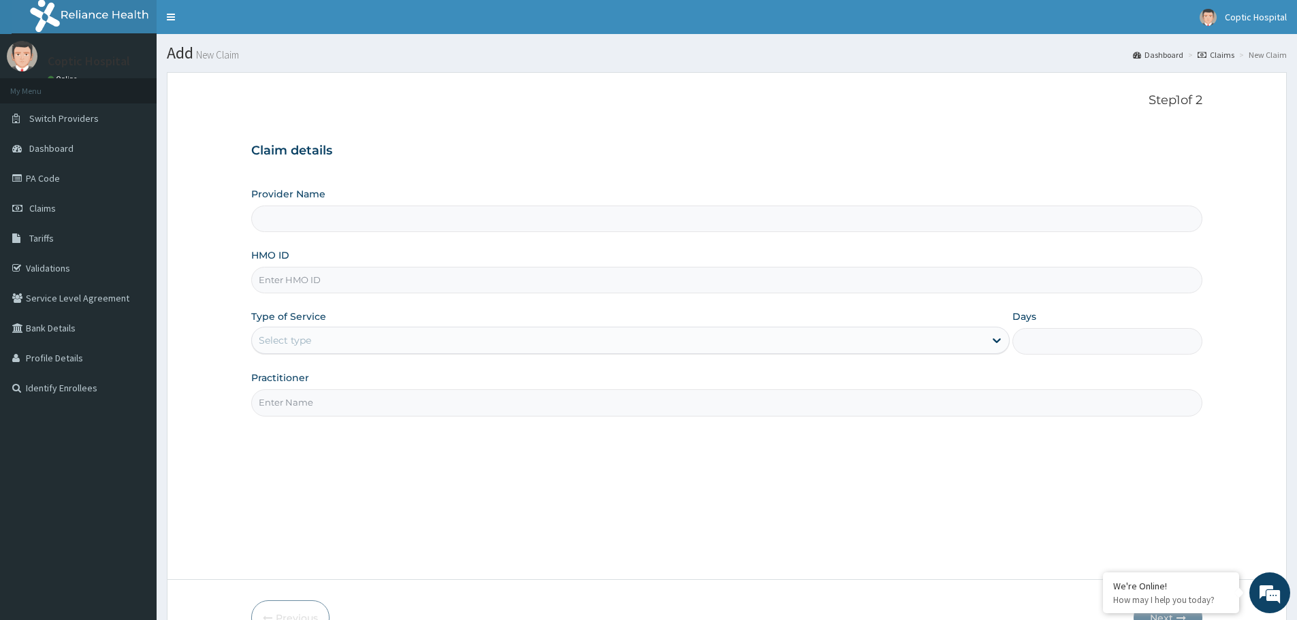
type input "Coptic hospital"
paste input "TVP/10001/C"
type input "TVP/10001/C"
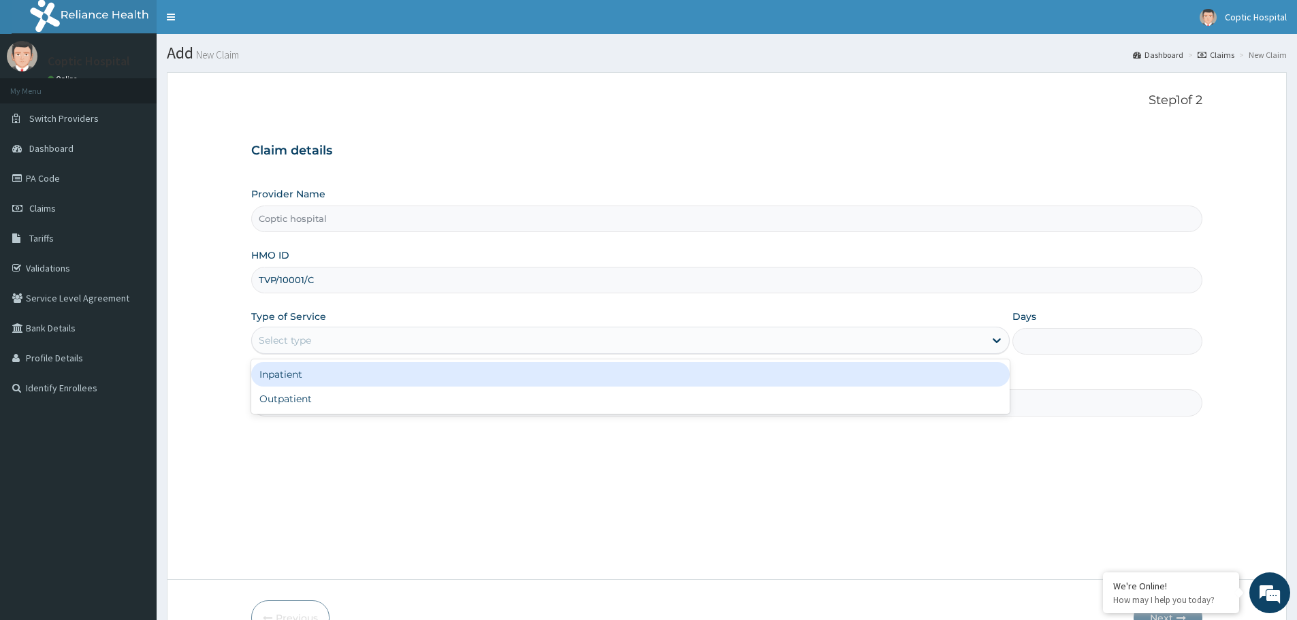
click at [316, 342] on div "Select type" at bounding box center [618, 340] width 732 height 22
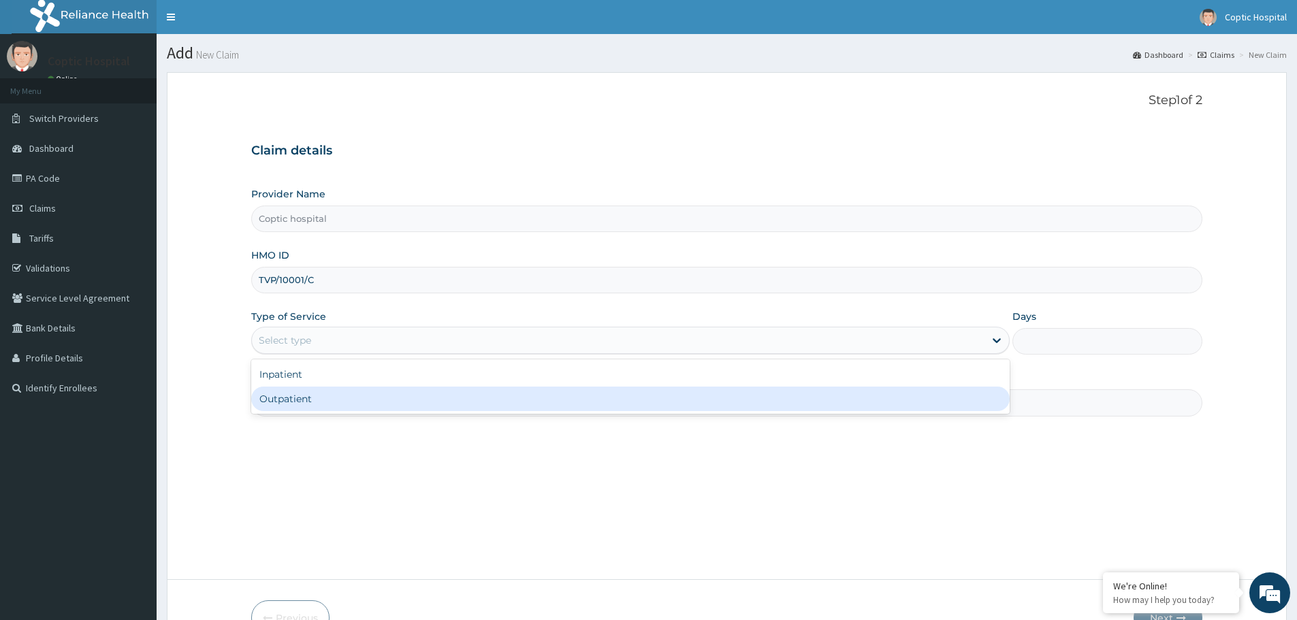
click at [318, 406] on div "Outpatient" at bounding box center [630, 399] width 758 height 25
type input "1"
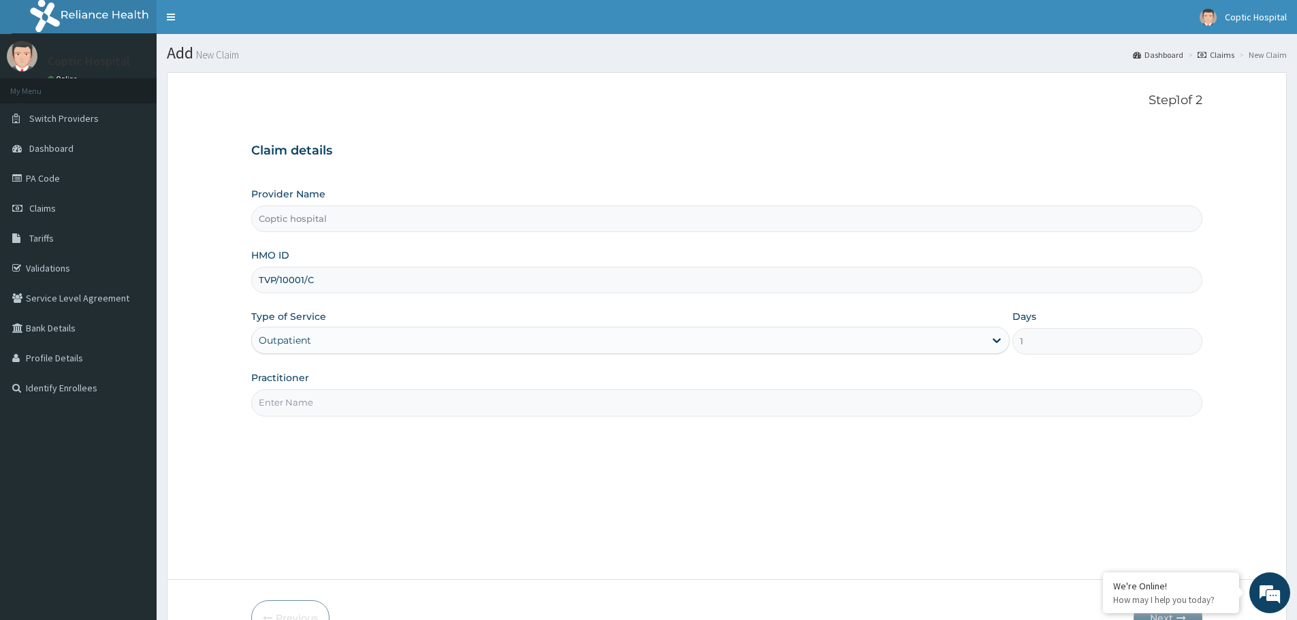
click at [322, 402] on input "Practitioner" at bounding box center [726, 402] width 951 height 27
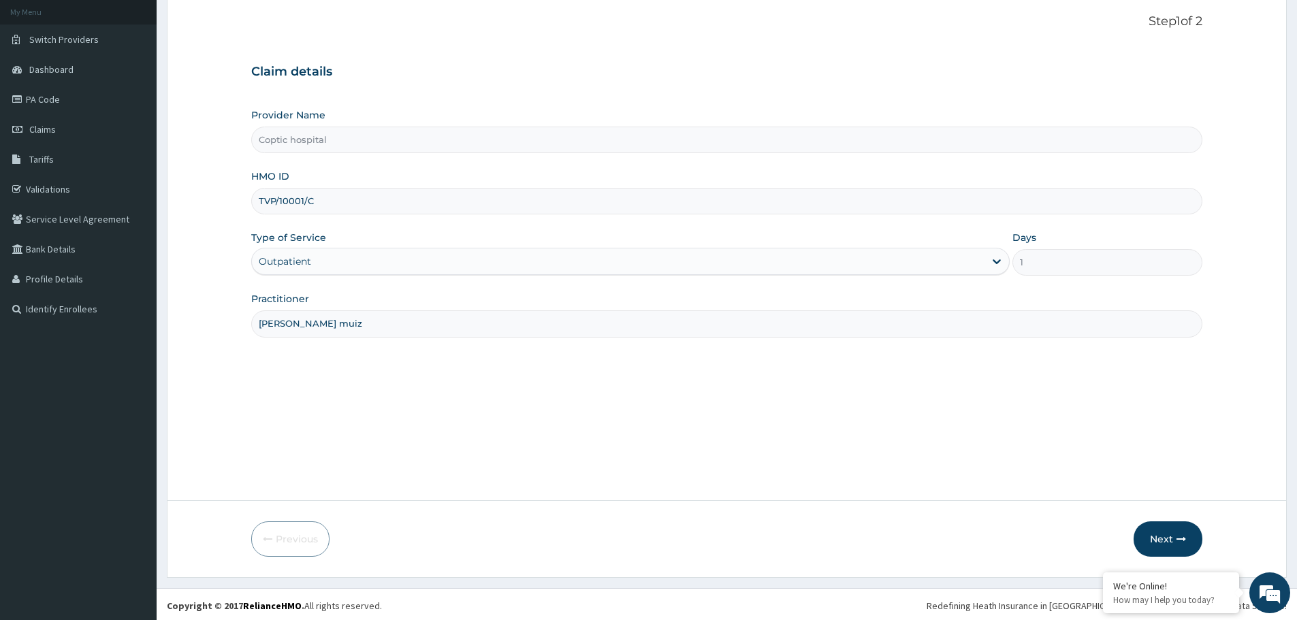
scroll to position [82, 0]
type input "[PERSON_NAME] muiz"
click at [1176, 536] on icon "button" at bounding box center [1181, 537] width 10 height 10
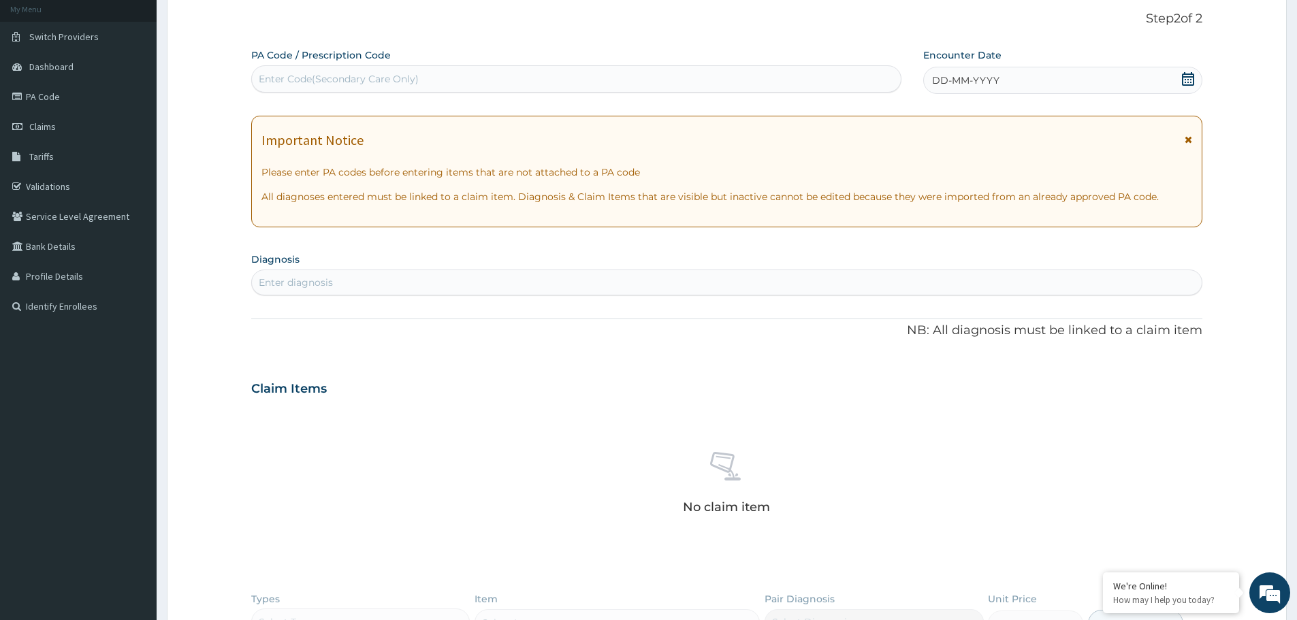
click at [438, 76] on div "Enter Code(Secondary Care Only)" at bounding box center [576, 79] width 649 height 22
paste input "PA/22CC6A"
type input "PA/22CC6A"
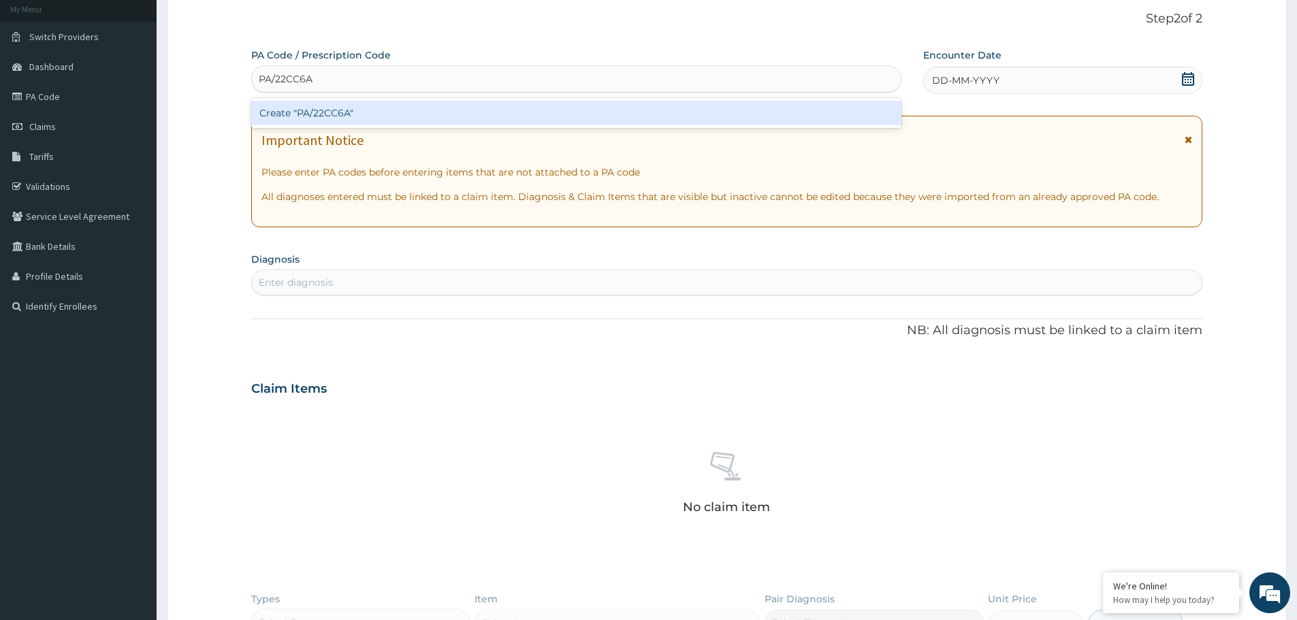
click at [432, 103] on div "Create "PA/22CC6A"" at bounding box center [576, 113] width 650 height 25
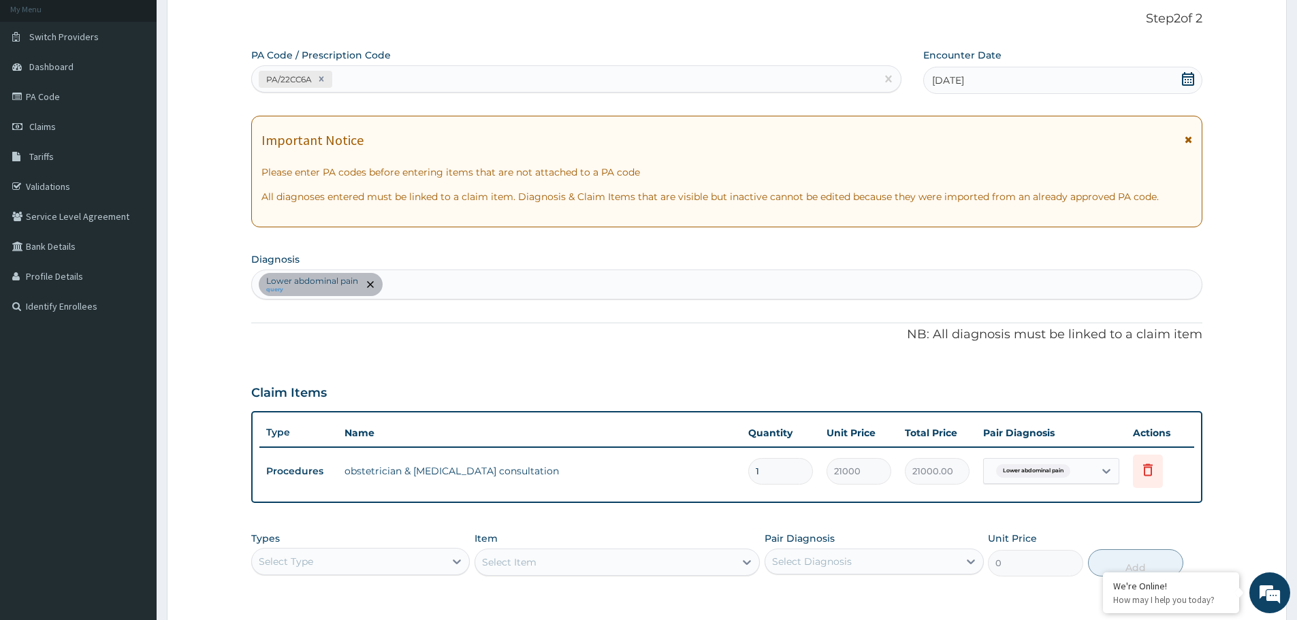
click at [396, 83] on div "PA/22CC6A" at bounding box center [564, 79] width 624 height 22
paste input "PA/6A06D0"
type input "PA/6A06D0"
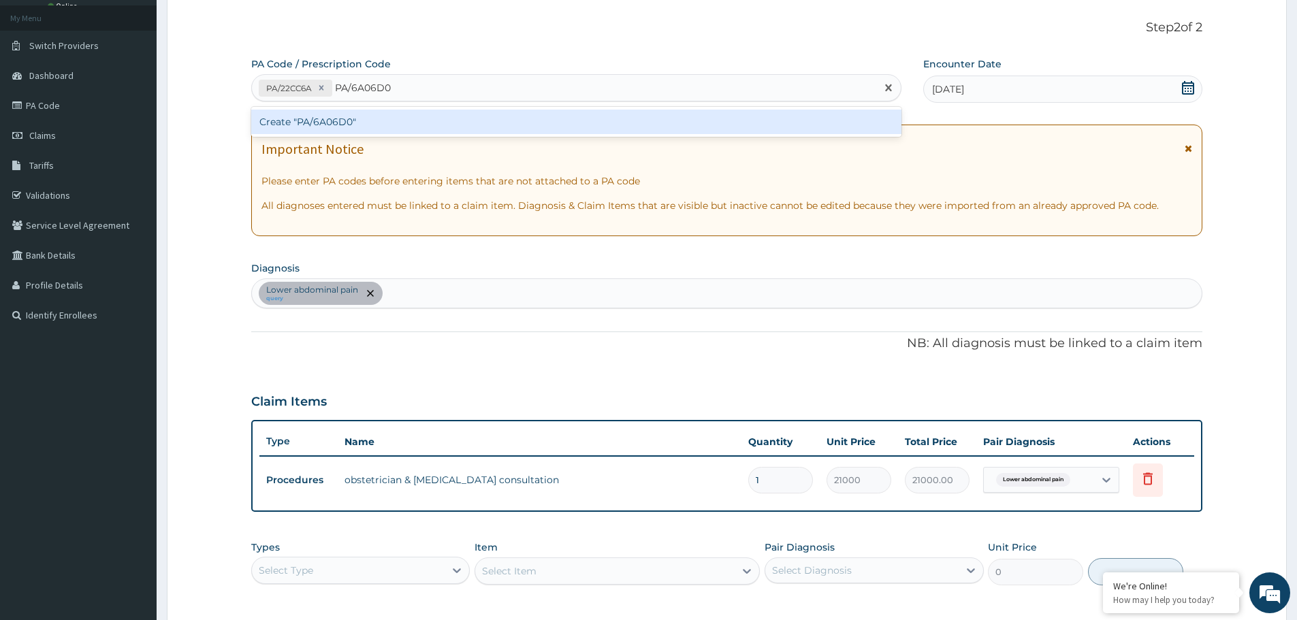
scroll to position [14, 0]
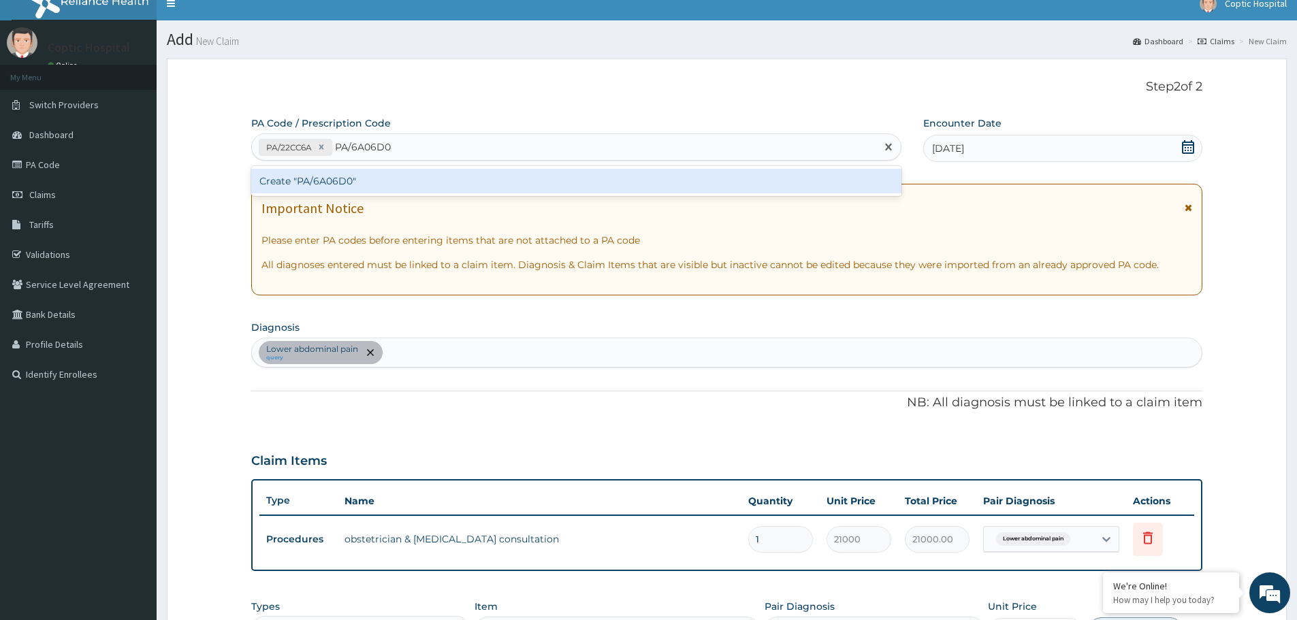
click at [574, 187] on div "Create "PA/6A06D0"" at bounding box center [576, 181] width 650 height 25
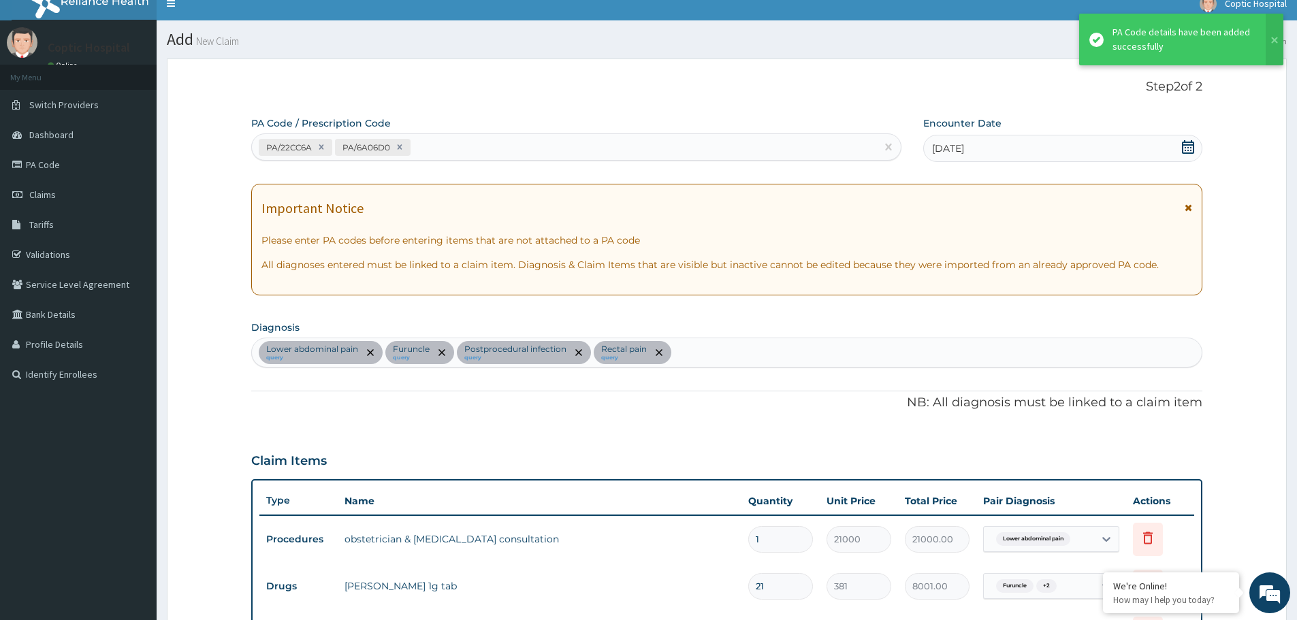
scroll to position [387, 0]
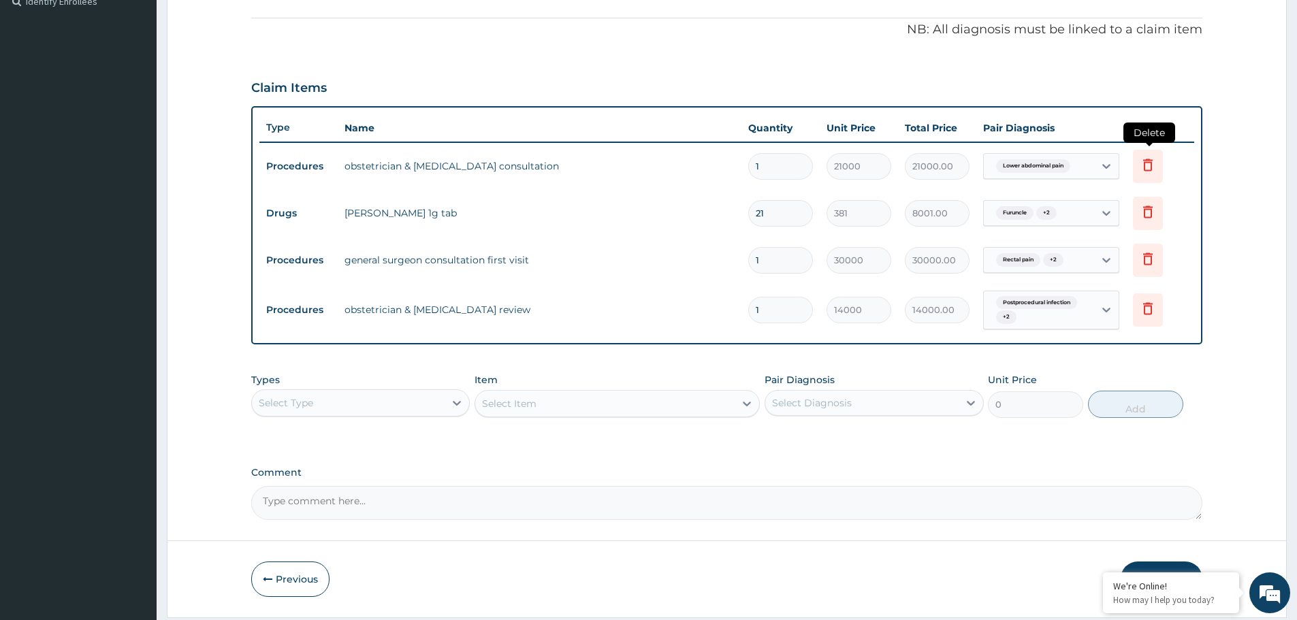
click at [1144, 167] on icon at bounding box center [1148, 165] width 10 height 12
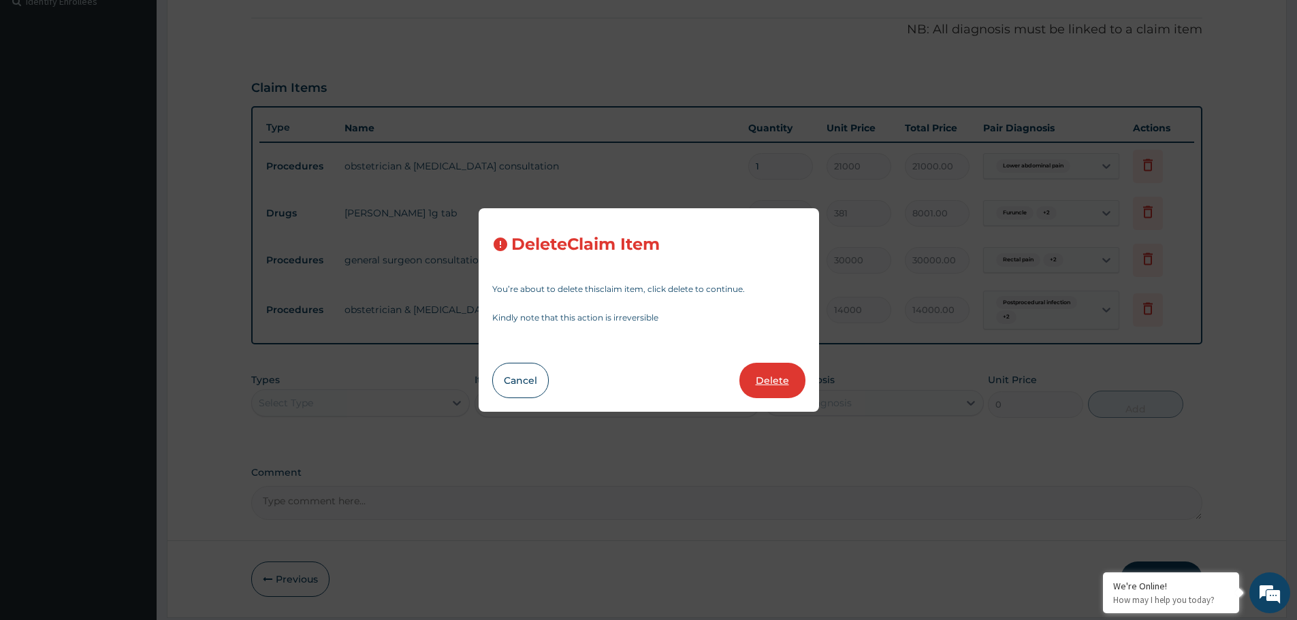
click at [777, 378] on button "Delete" at bounding box center [772, 380] width 66 height 35
type input "21"
type input "381"
type input "8001.00"
type input "1"
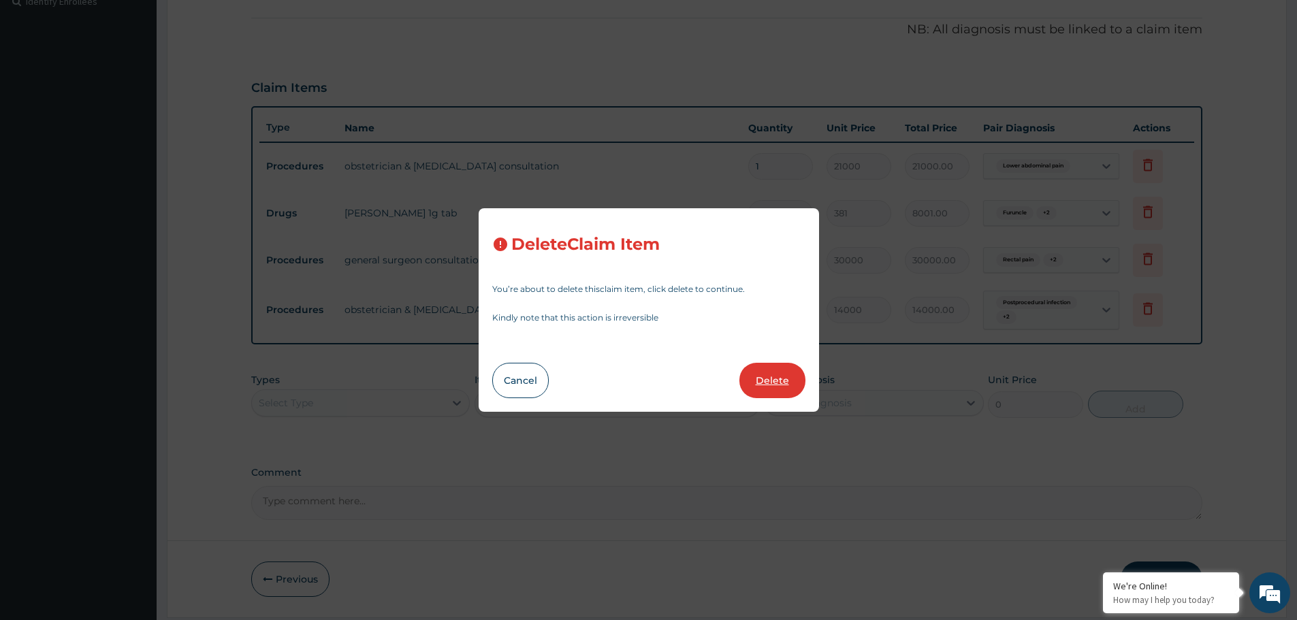
type input "30000"
type input "30000.00"
type input "14000"
type input "14000.00"
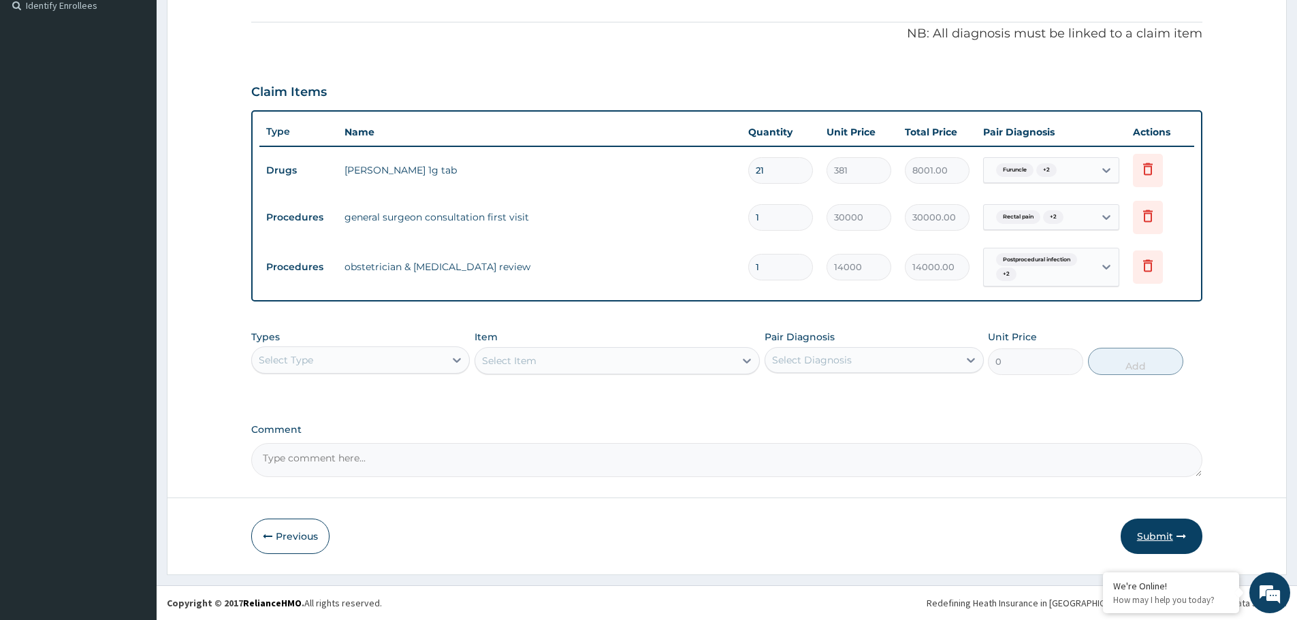
click at [1154, 534] on button "Submit" at bounding box center [1161, 536] width 82 height 35
click at [1174, 543] on button "Submit" at bounding box center [1161, 536] width 82 height 35
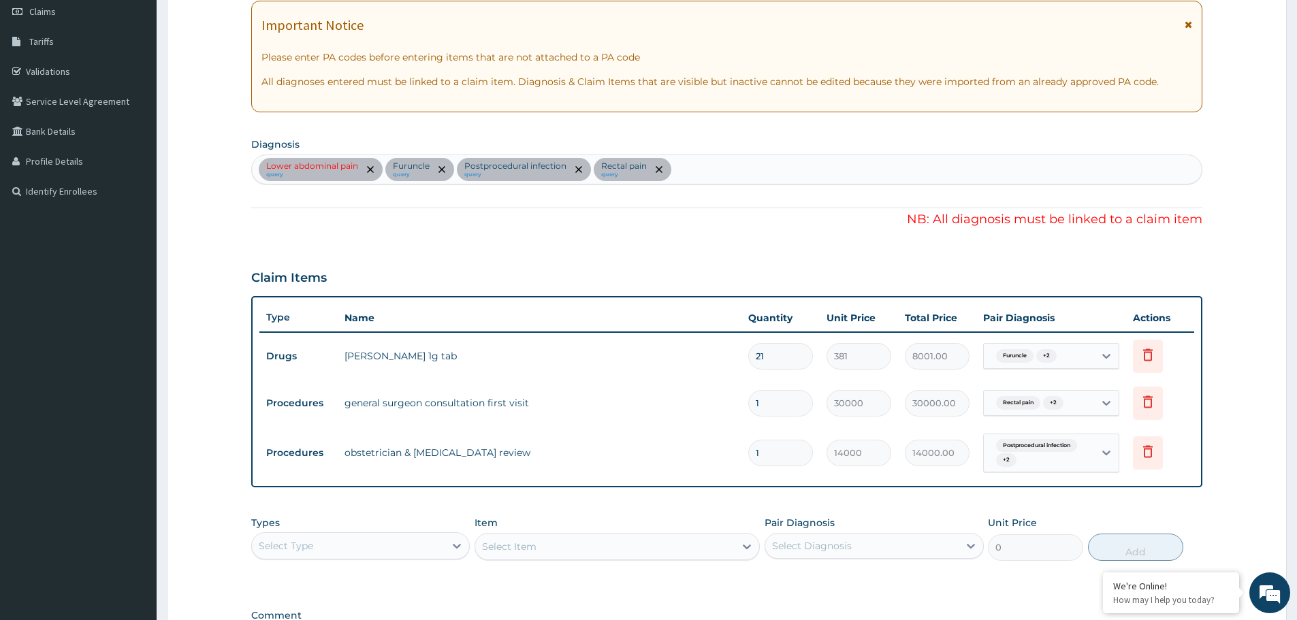
scroll to position [178, 0]
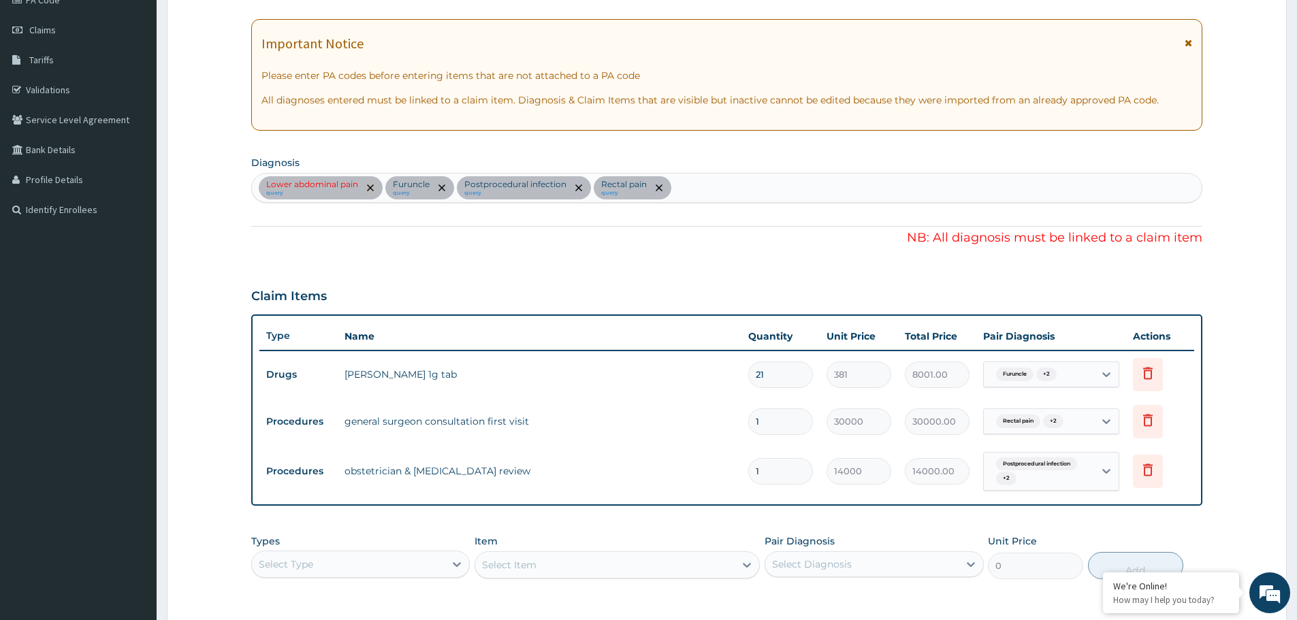
click at [372, 188] on icon "remove selection option" at bounding box center [370, 187] width 7 height 7
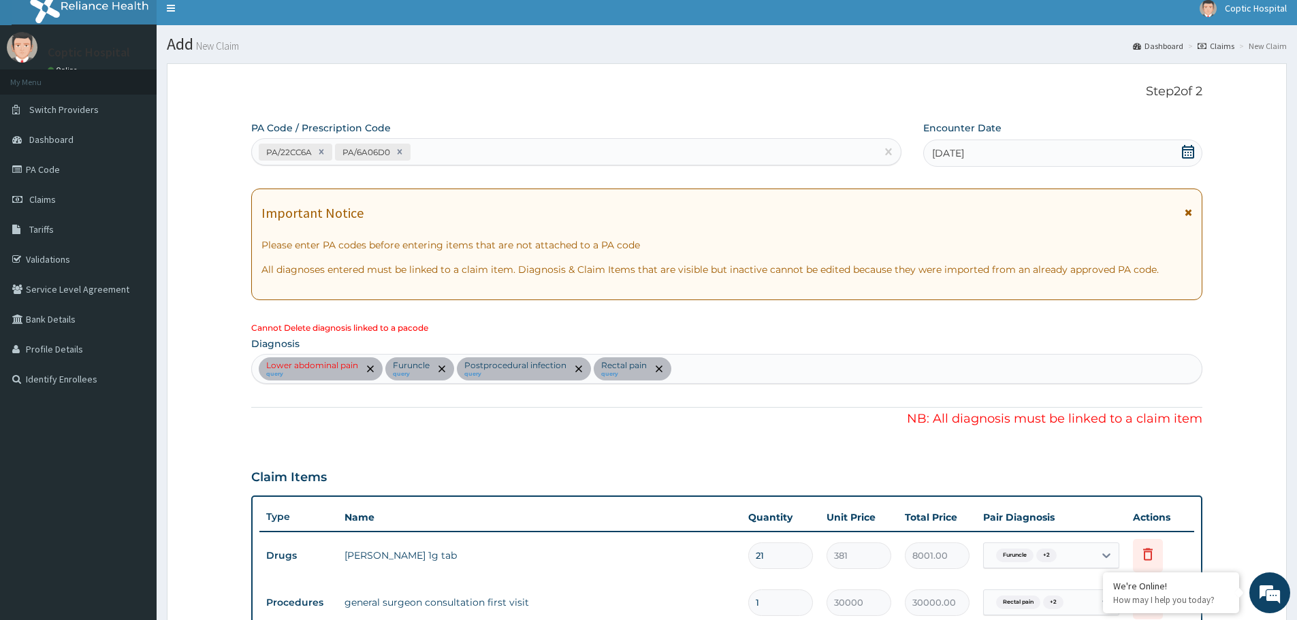
scroll to position [0, 0]
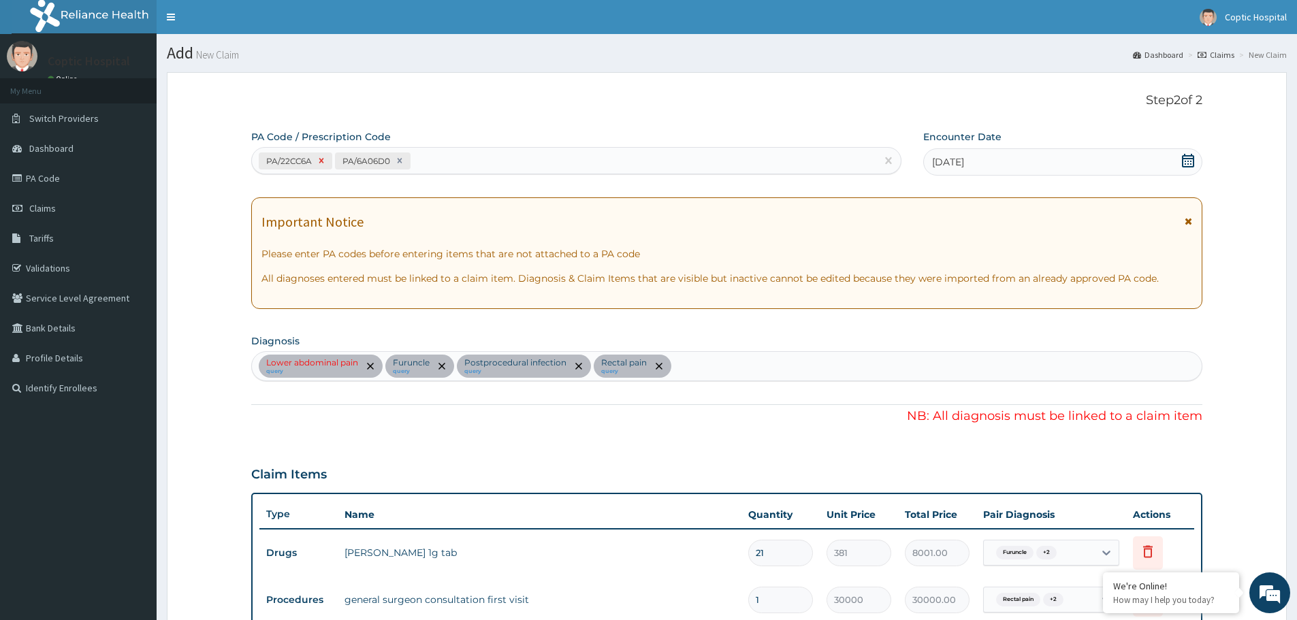
click at [323, 160] on icon at bounding box center [321, 161] width 10 height 10
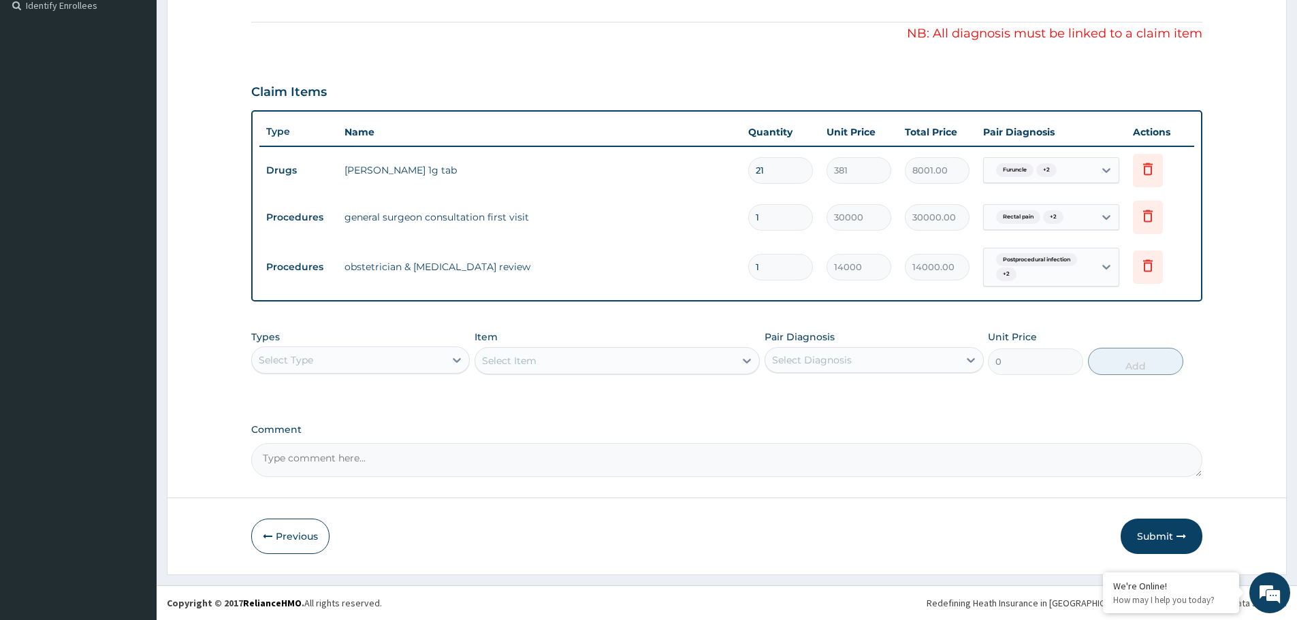
drag, startPoint x: 1156, startPoint y: 532, endPoint x: 1143, endPoint y: 530, distance: 12.4
click at [1156, 532] on button "Submit" at bounding box center [1161, 536] width 82 height 35
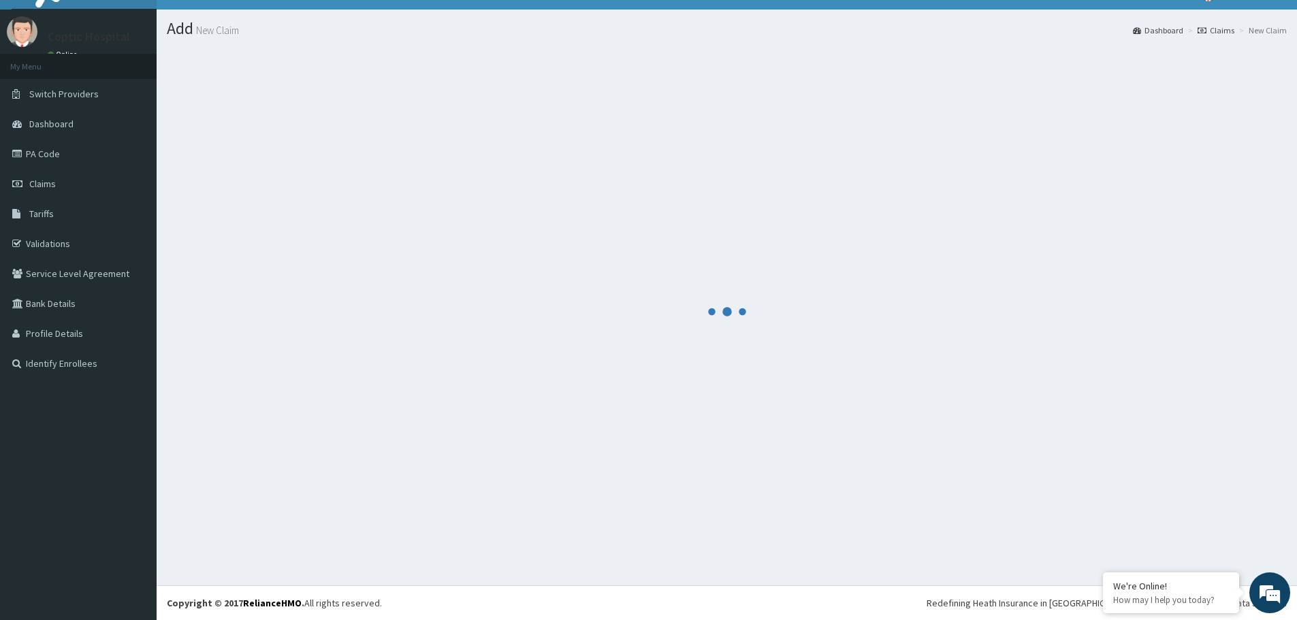
scroll to position [383, 0]
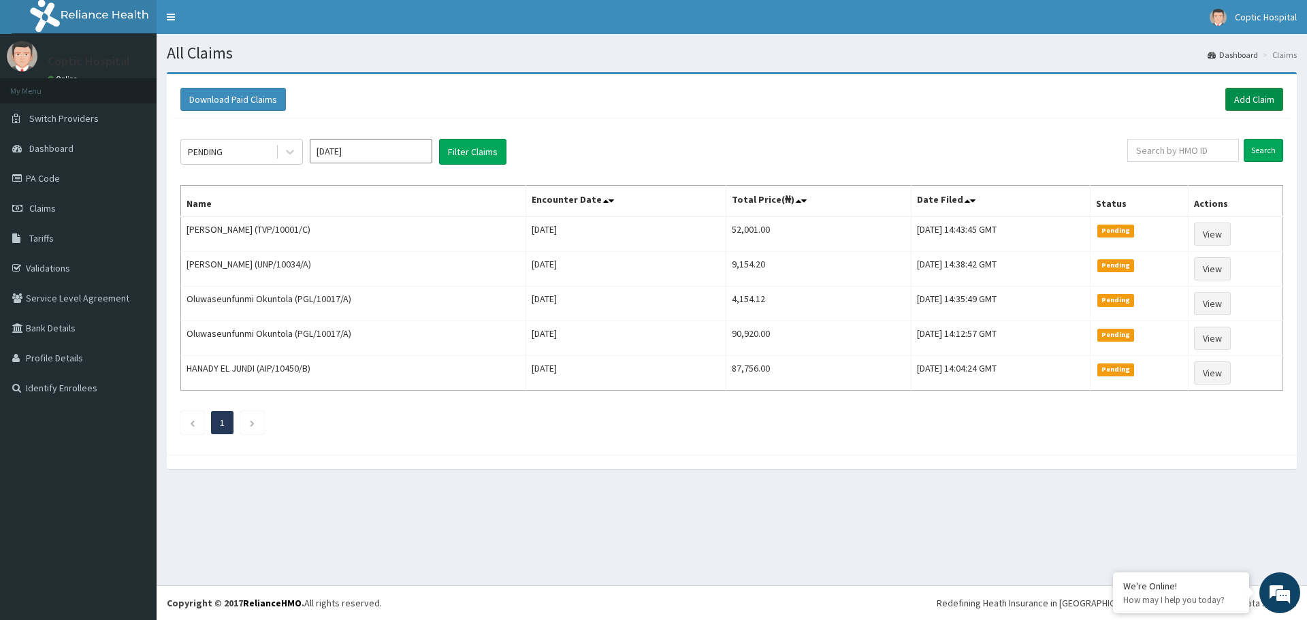
click at [1267, 96] on link "Add Claim" at bounding box center [1254, 99] width 58 height 23
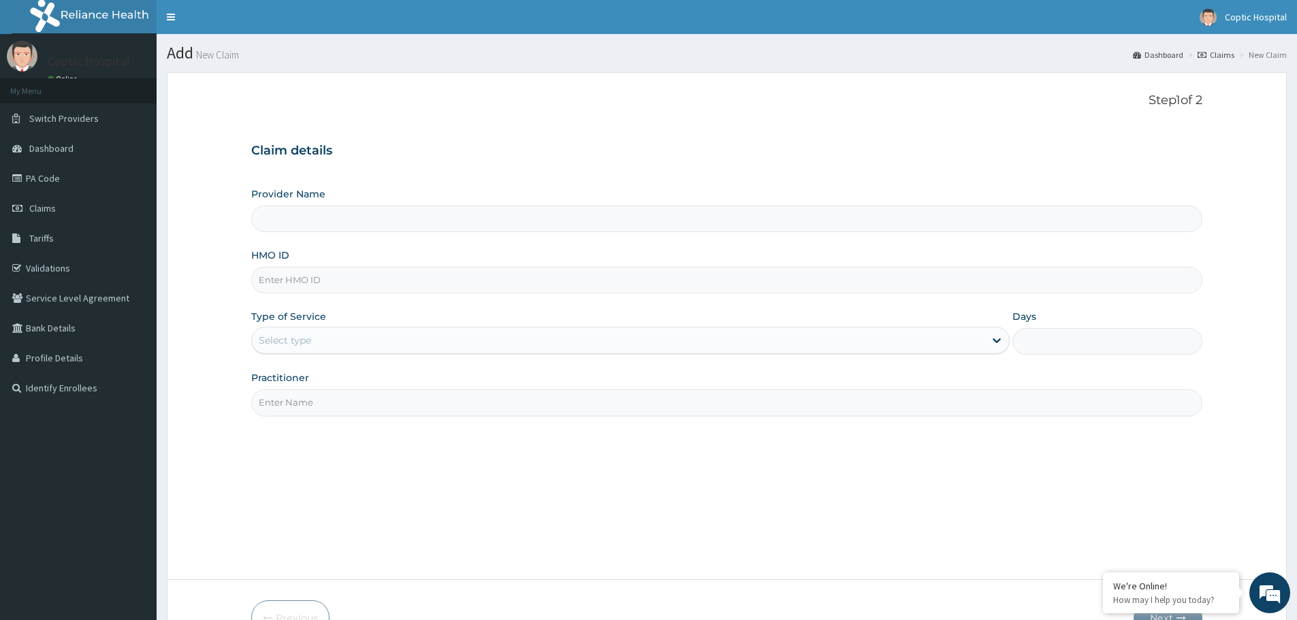
type input "Coptic hospital"
paste input "TVP/10001/A"
type input "TVP/10001/A"
click at [363, 340] on div "Select type" at bounding box center [618, 340] width 732 height 22
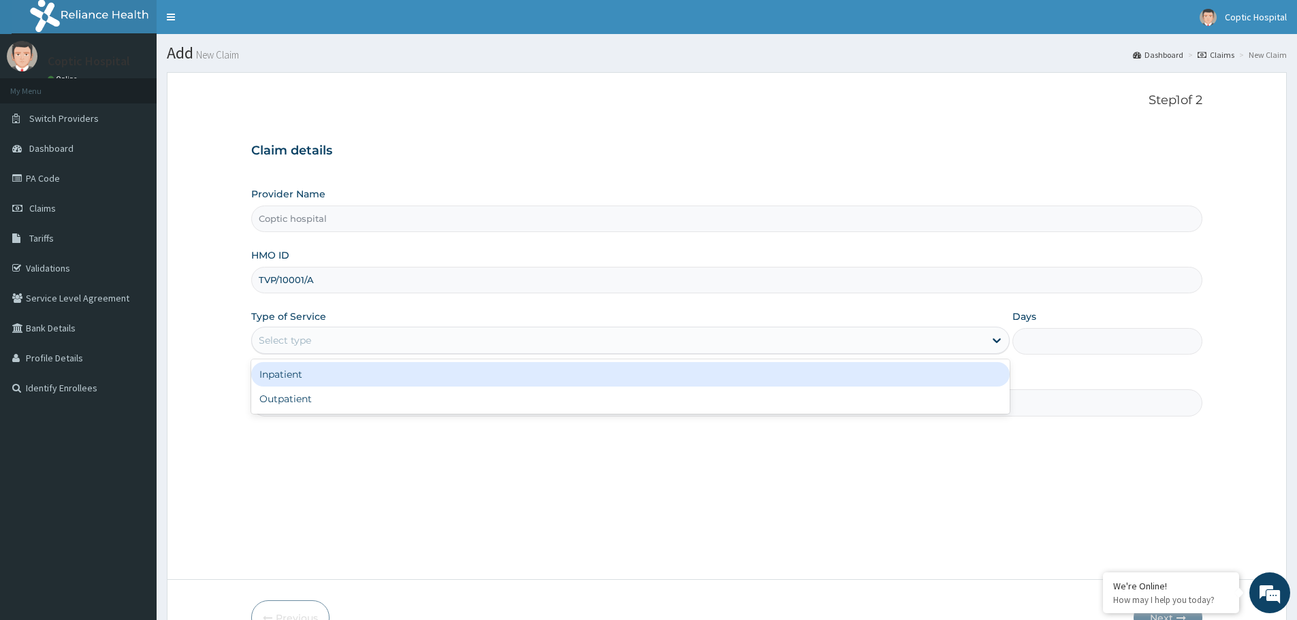
click at [368, 393] on div "Outpatient" at bounding box center [630, 399] width 758 height 25
type input "1"
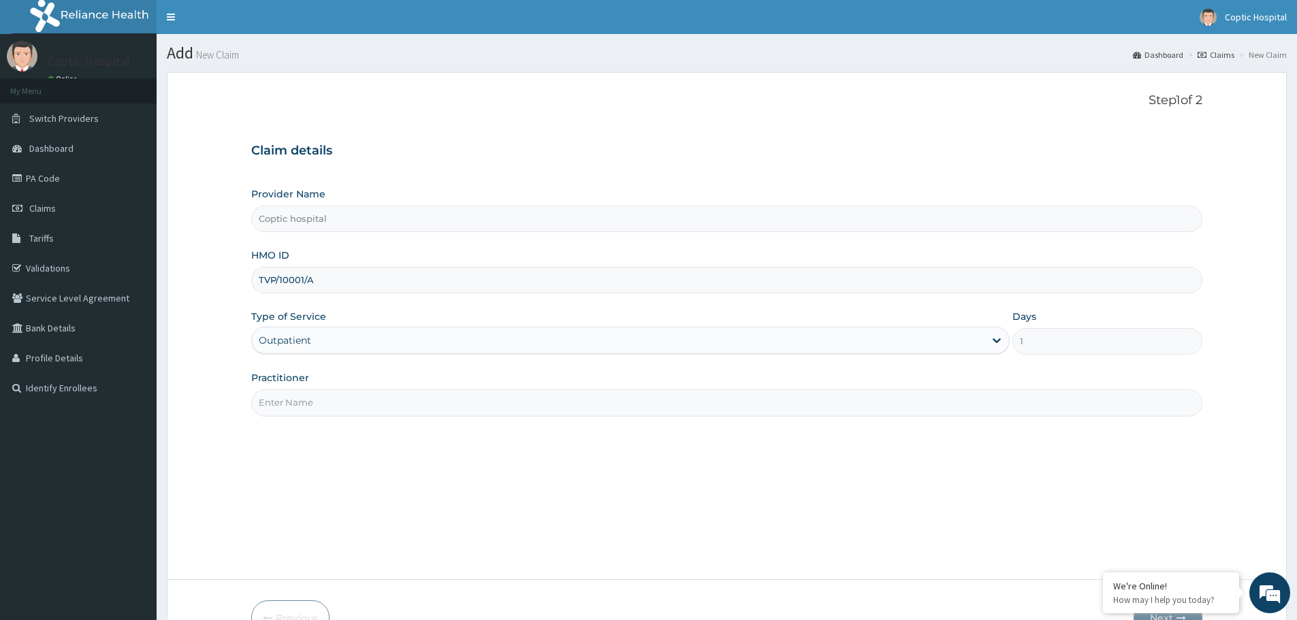
click at [402, 406] on input "Practitioner" at bounding box center [726, 402] width 951 height 27
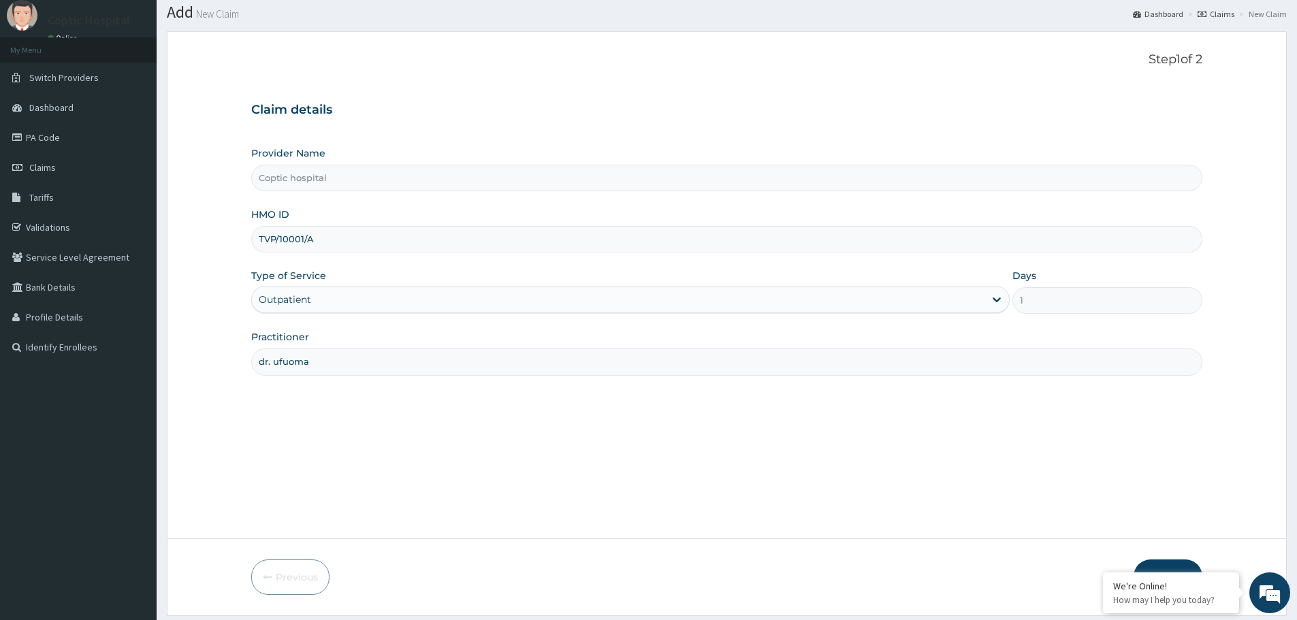
scroll to position [82, 0]
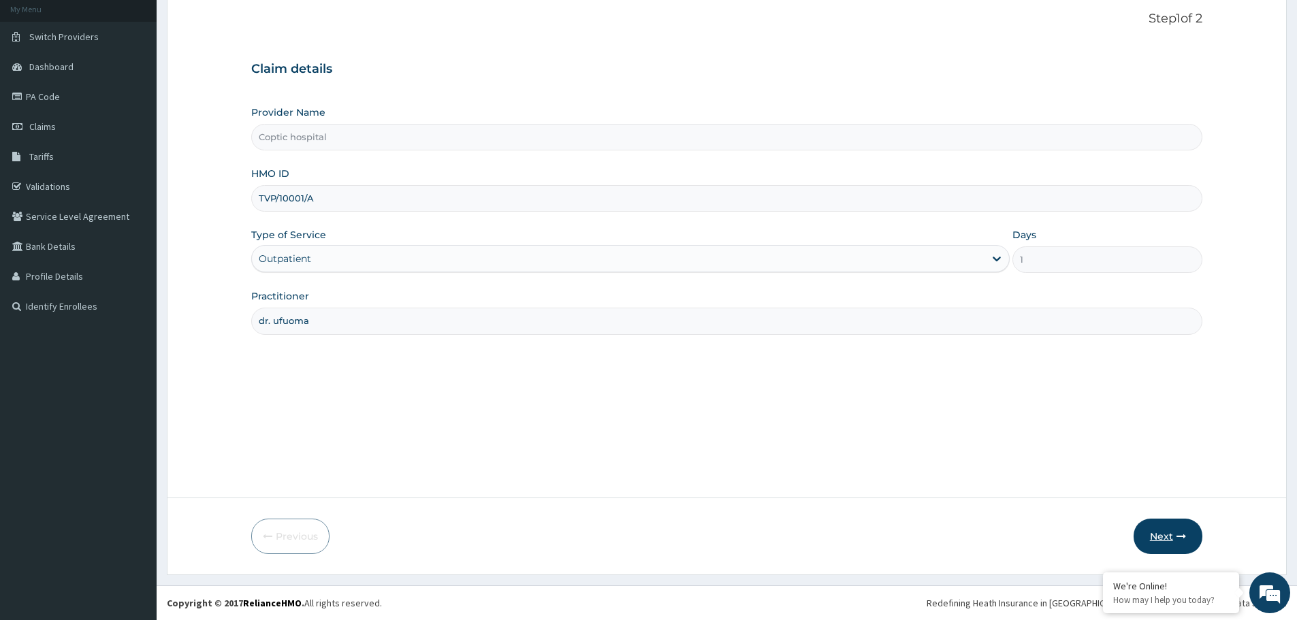
type input "dr. ufuoma"
click at [1162, 536] on button "Next" at bounding box center [1167, 536] width 69 height 35
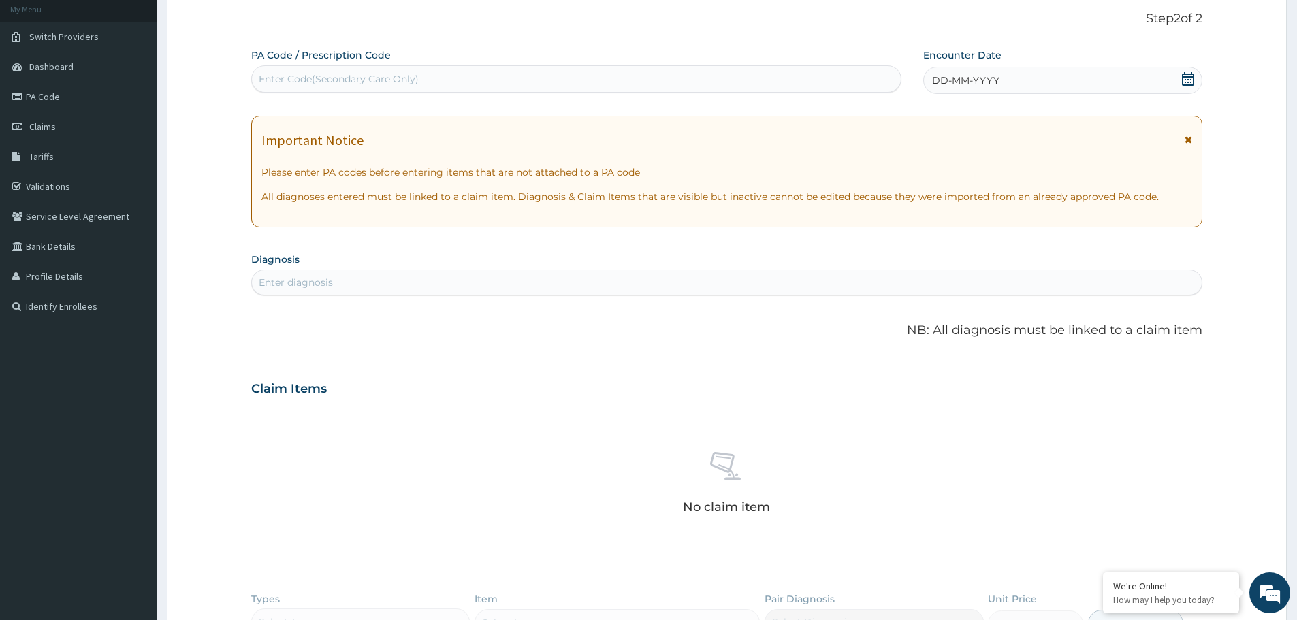
click at [473, 86] on div "Enter Code(Secondary Care Only)" at bounding box center [576, 79] width 649 height 22
paste input "PA/9C0356"
type input "PA/9C0356"
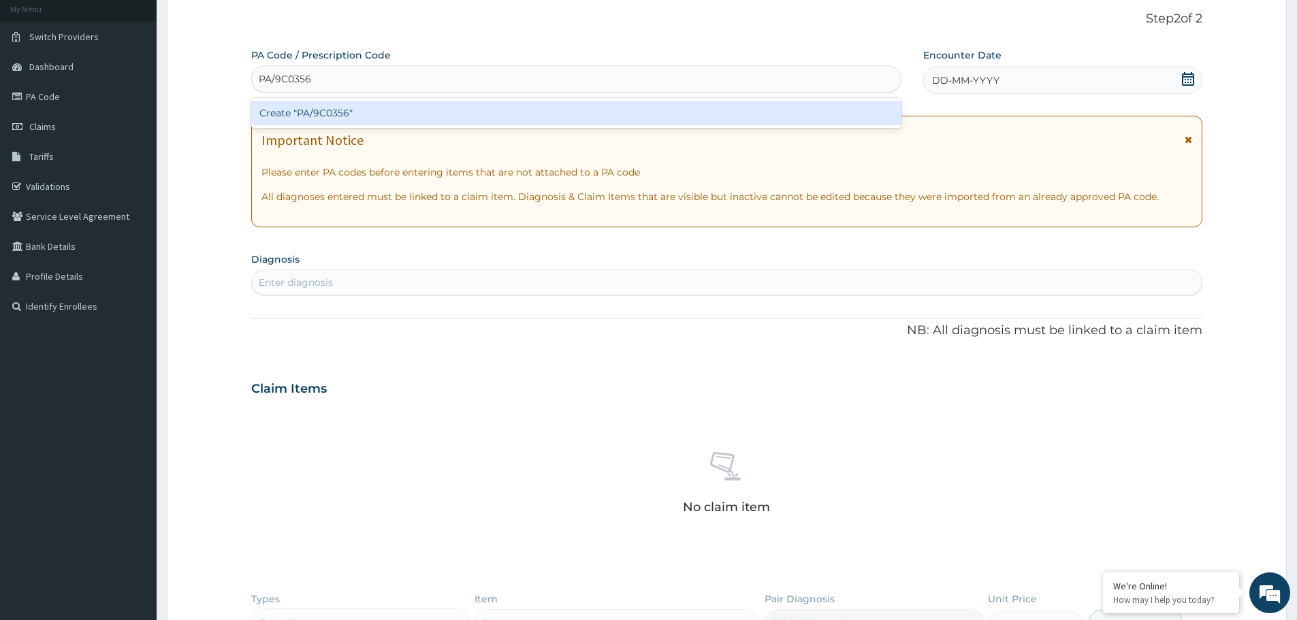
click at [427, 108] on div "Create "PA/9C0356"" at bounding box center [576, 113] width 650 height 25
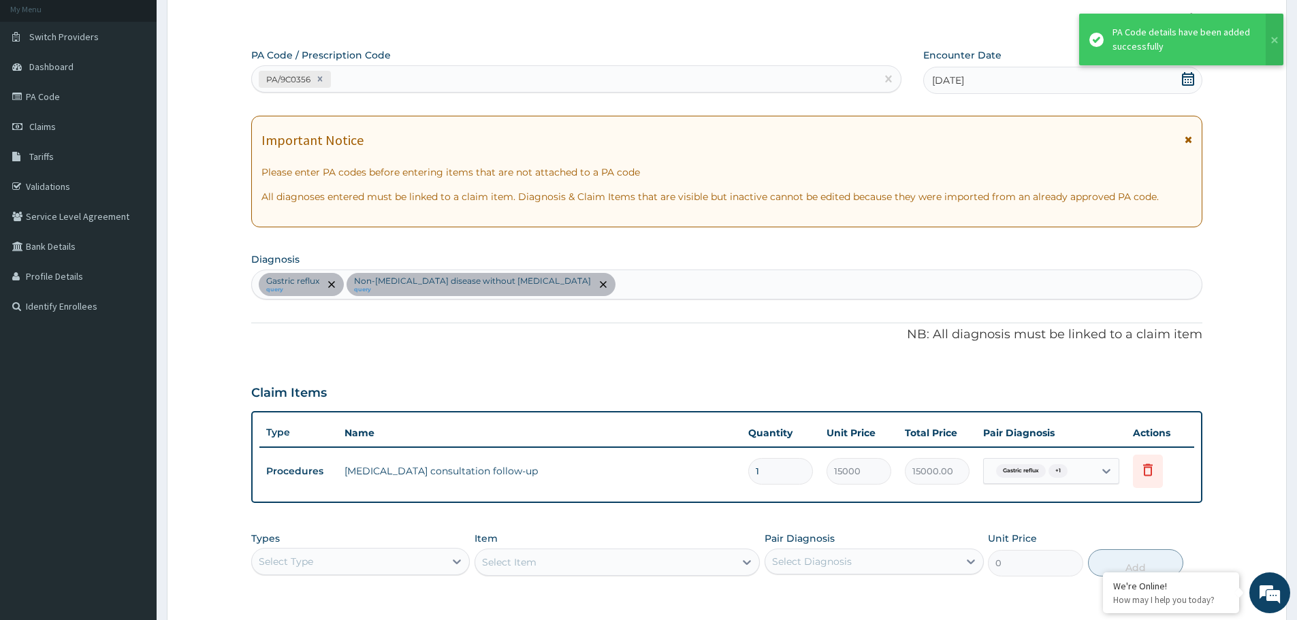
click at [423, 79] on div "PA/9C0356" at bounding box center [564, 79] width 624 height 22
paste input "PA/0FF39C"
type input "PA/0FF39C"
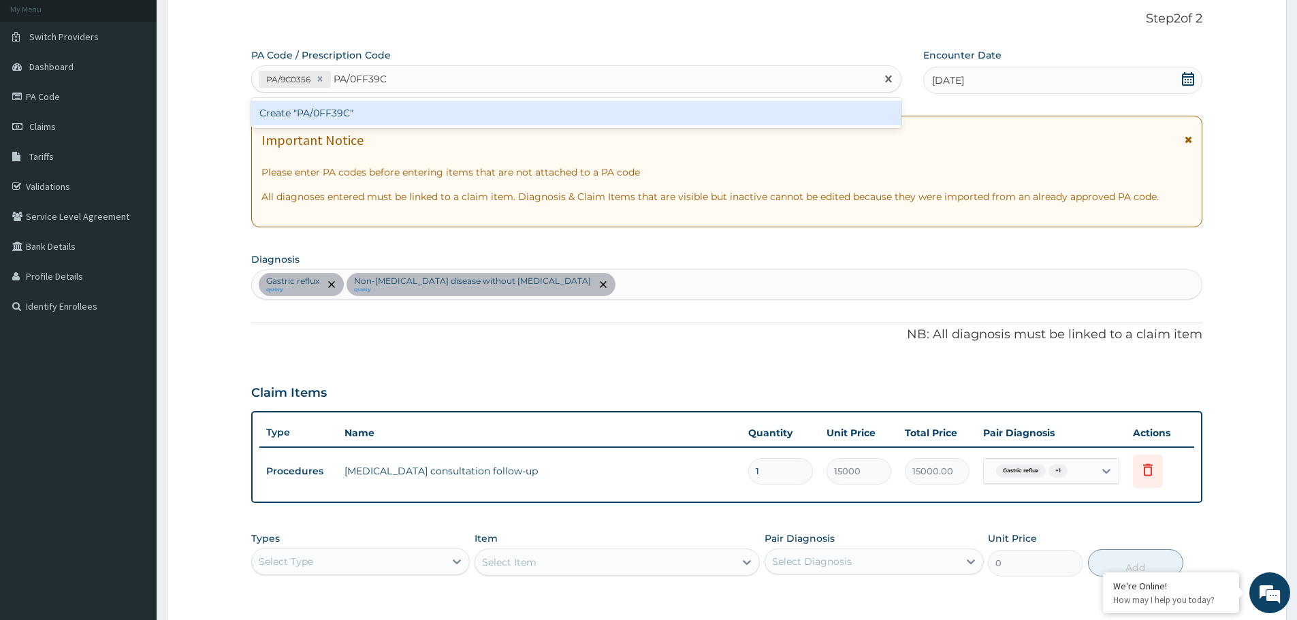
click at [374, 123] on div "Create "PA/0FF39C"" at bounding box center [576, 113] width 650 height 25
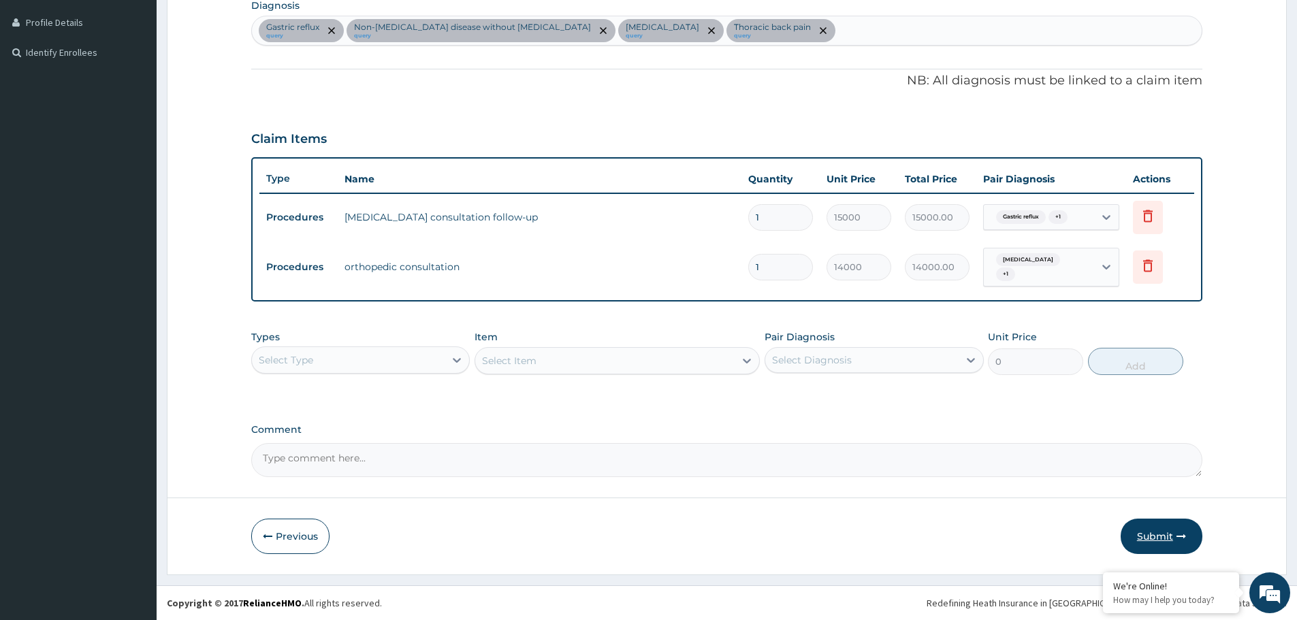
click at [1167, 534] on button "Submit" at bounding box center [1161, 536] width 82 height 35
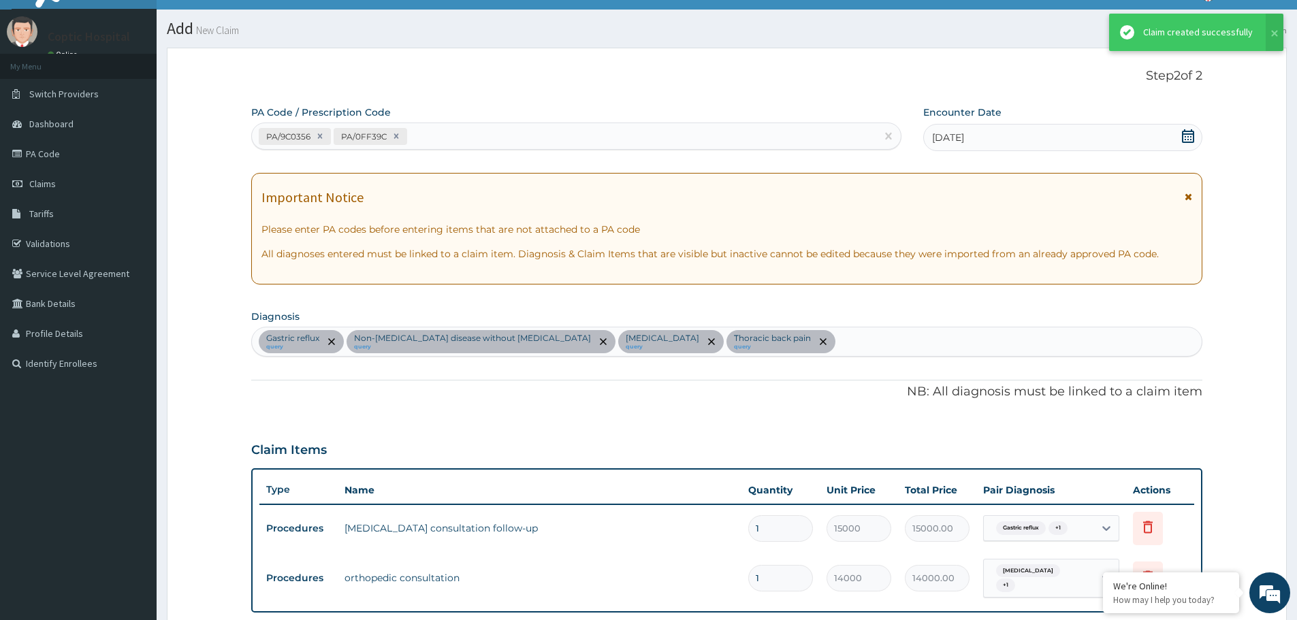
scroll to position [336, 0]
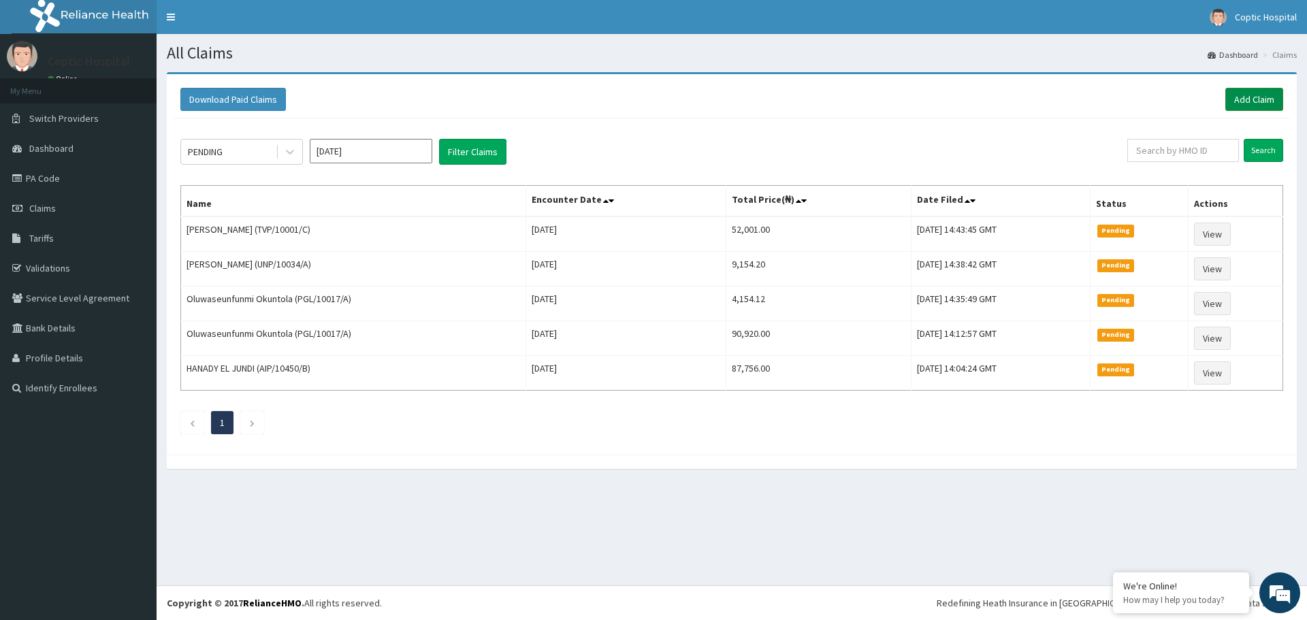
click at [1249, 100] on link "Add Claim" at bounding box center [1254, 99] width 58 height 23
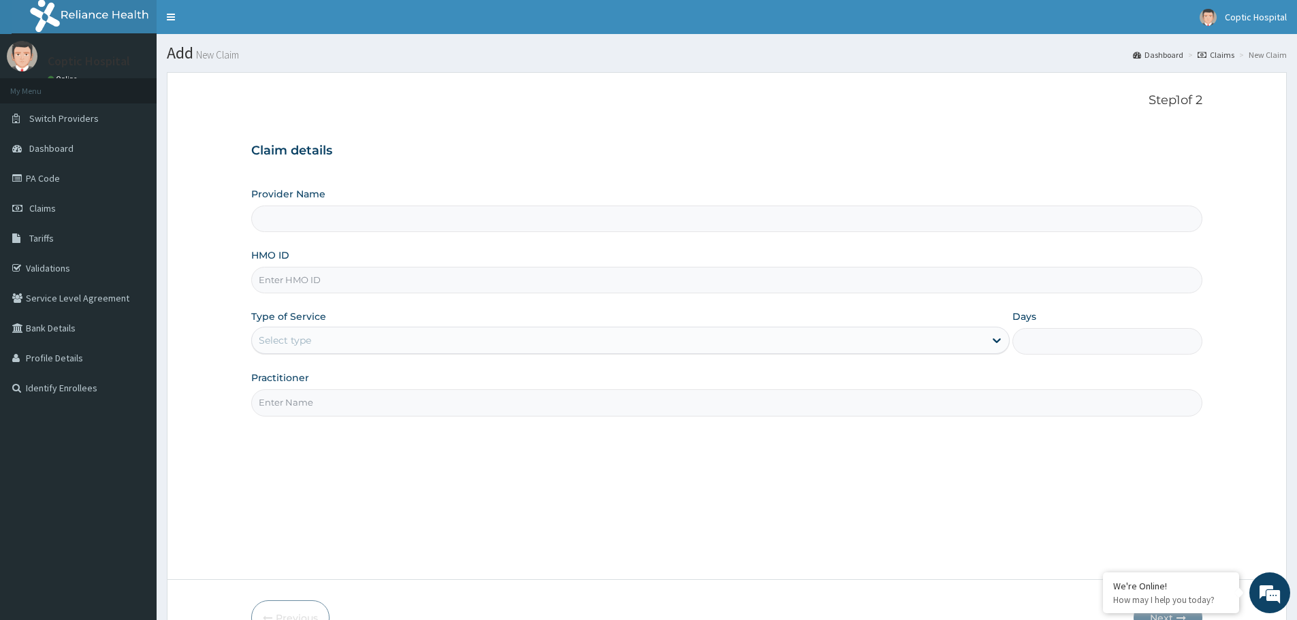
type input "Coptic hospital"
paste input "ABP/10323/a"
type input "ABP/10323/a"
click at [340, 343] on div "Select type" at bounding box center [618, 340] width 732 height 22
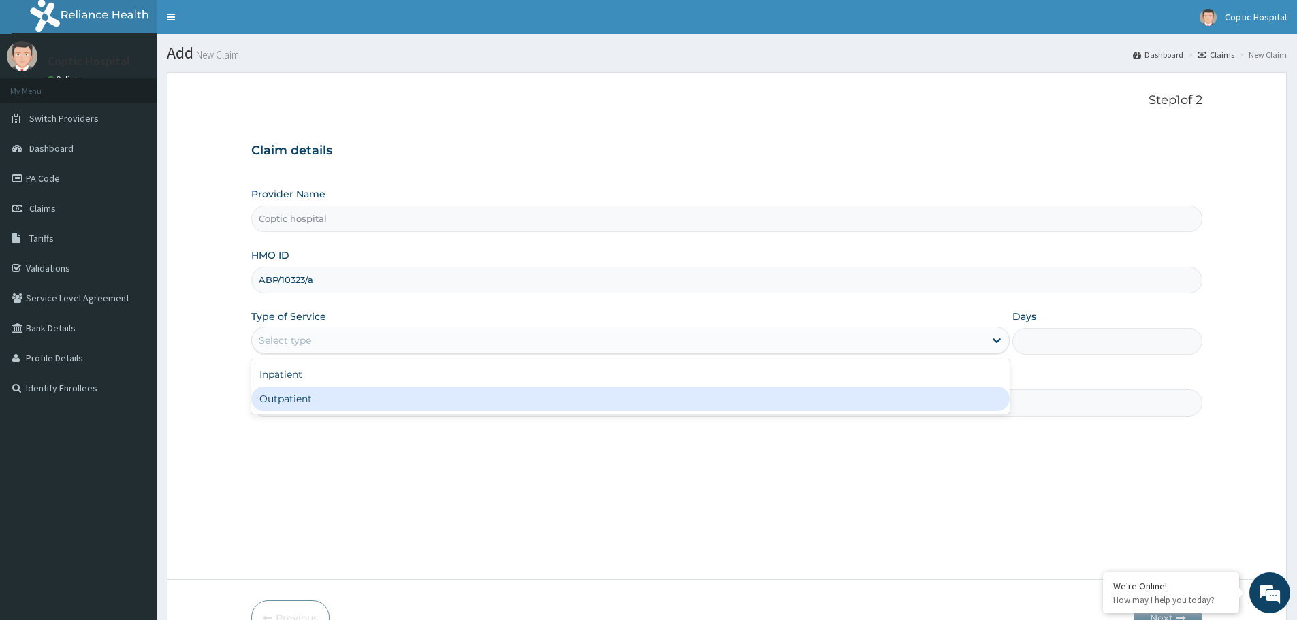
click at [339, 401] on div "Outpatient" at bounding box center [630, 399] width 758 height 25
type input "1"
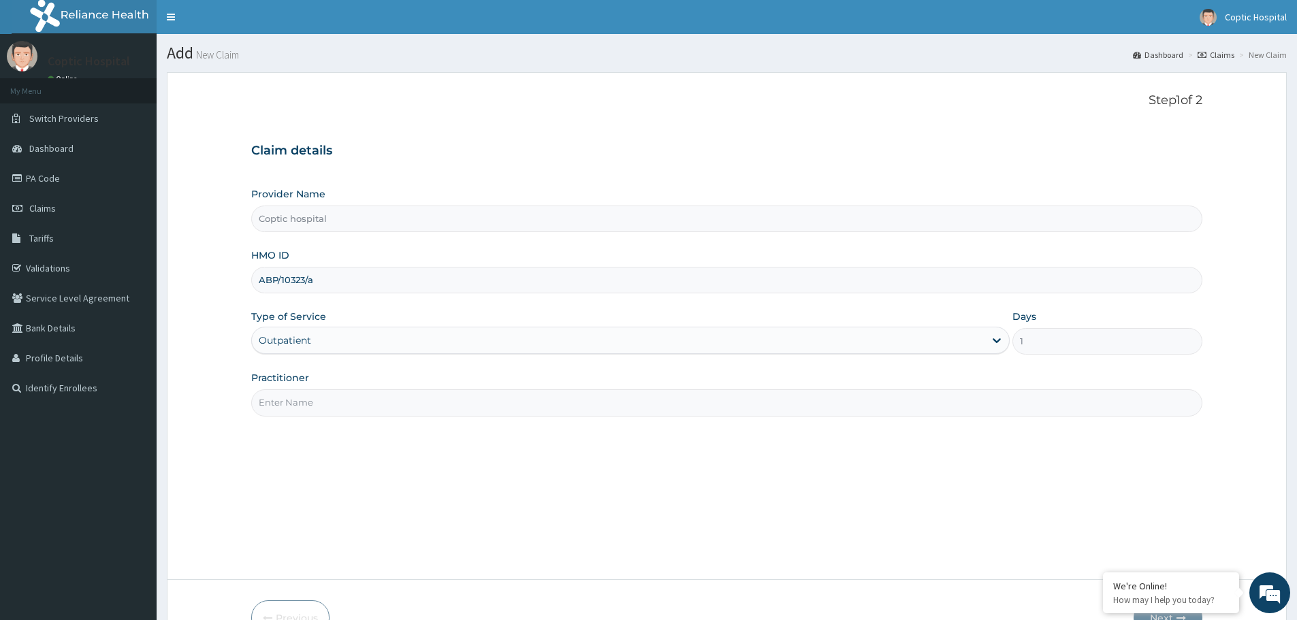
click at [340, 395] on input "Practitioner" at bounding box center [726, 402] width 951 height 27
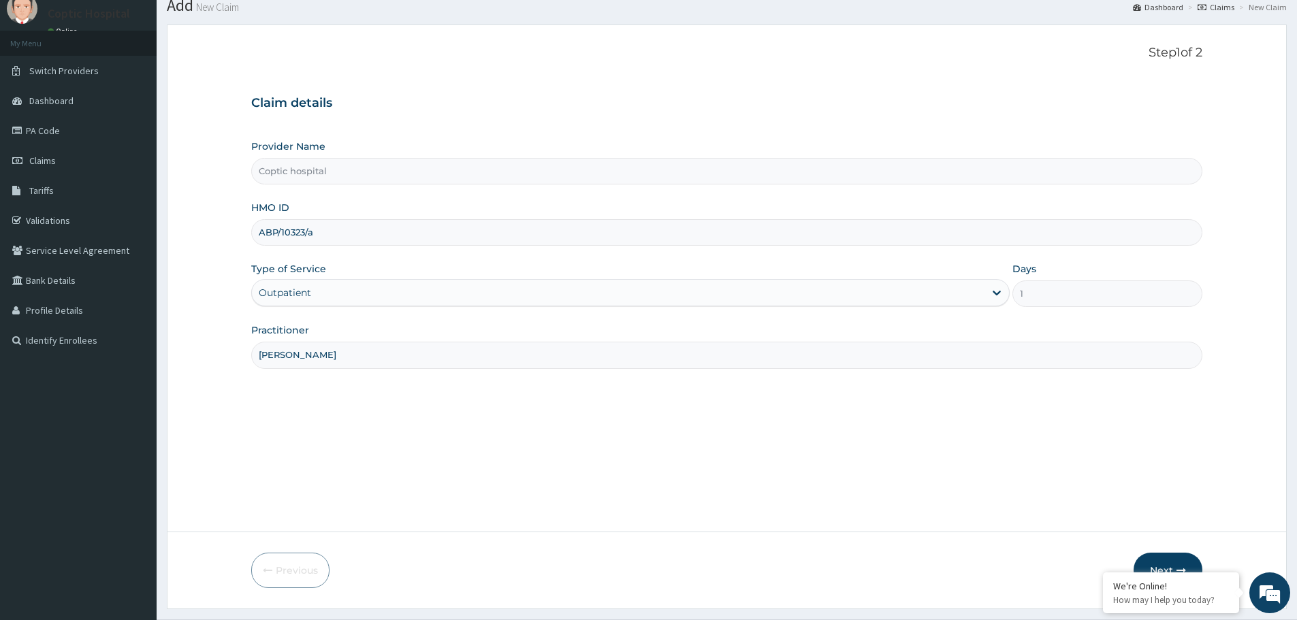
scroll to position [82, 0]
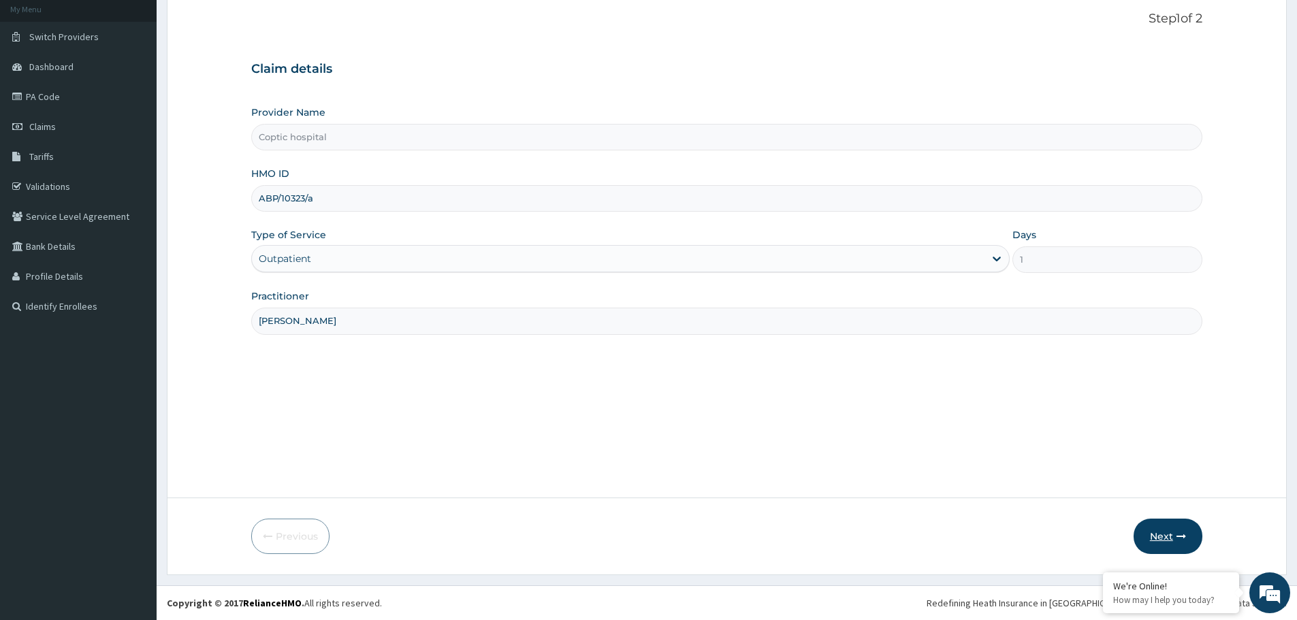
type input "[PERSON_NAME]"
click at [1177, 530] on button "Next" at bounding box center [1167, 536] width 69 height 35
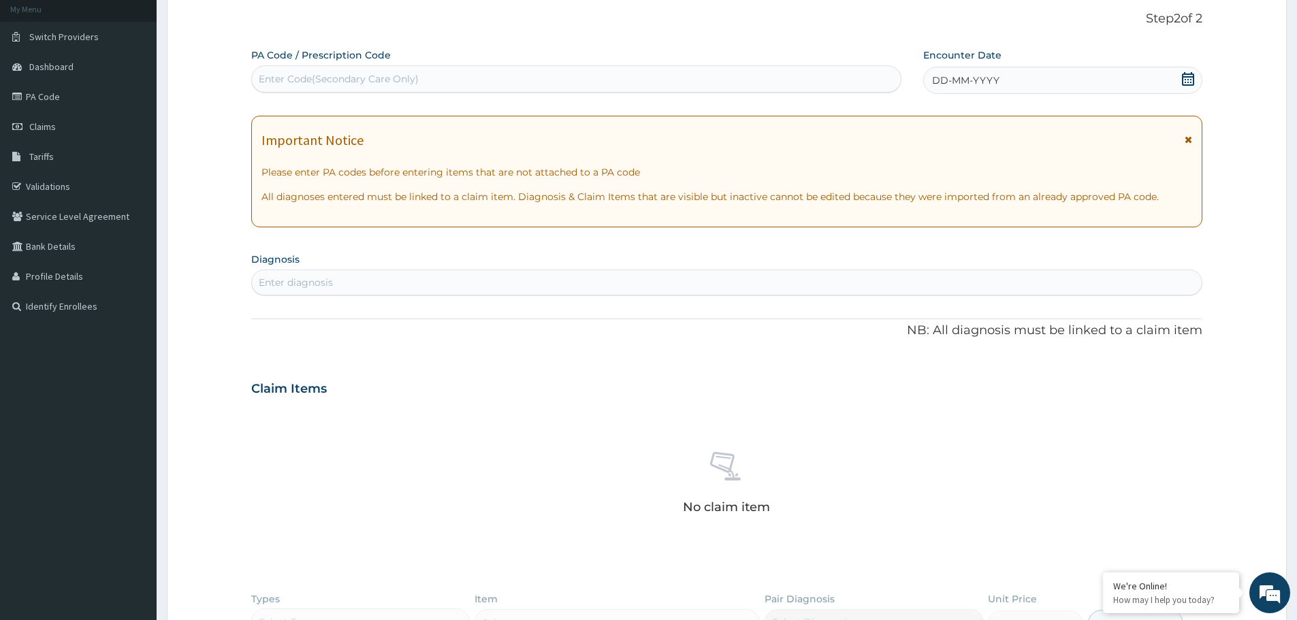
click at [400, 74] on div "Enter Code(Secondary Care Only)" at bounding box center [339, 79] width 160 height 14
paste input "PA/E388D8"
type input "PA/E388D8"
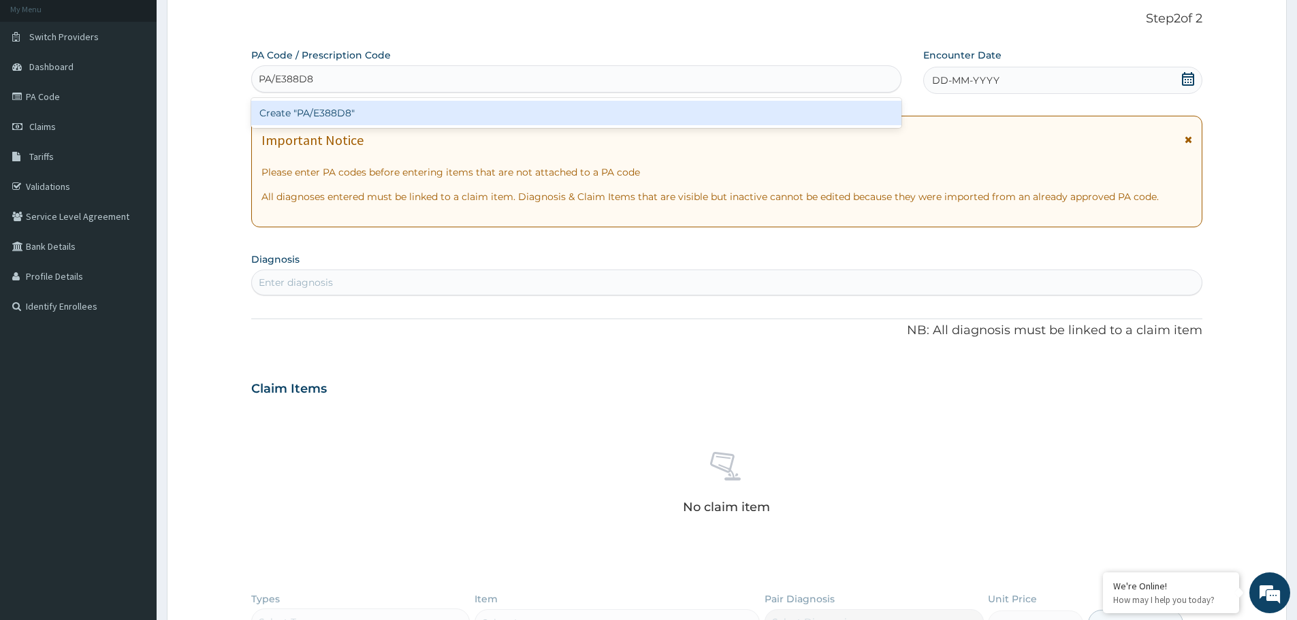
click at [381, 125] on div "Create "PA/E388D8"" at bounding box center [576, 113] width 650 height 25
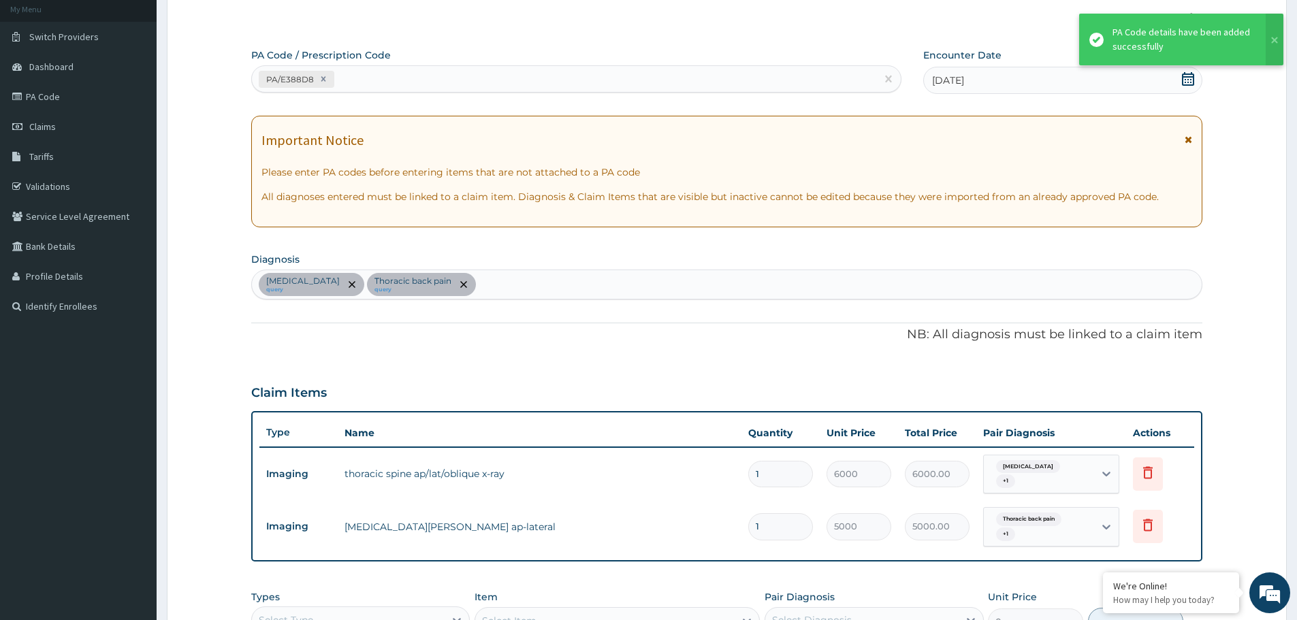
click at [380, 75] on div "PA/E388D8" at bounding box center [564, 79] width 624 height 22
paste input "PA/9E4E20"
type input "PA/9E4E20"
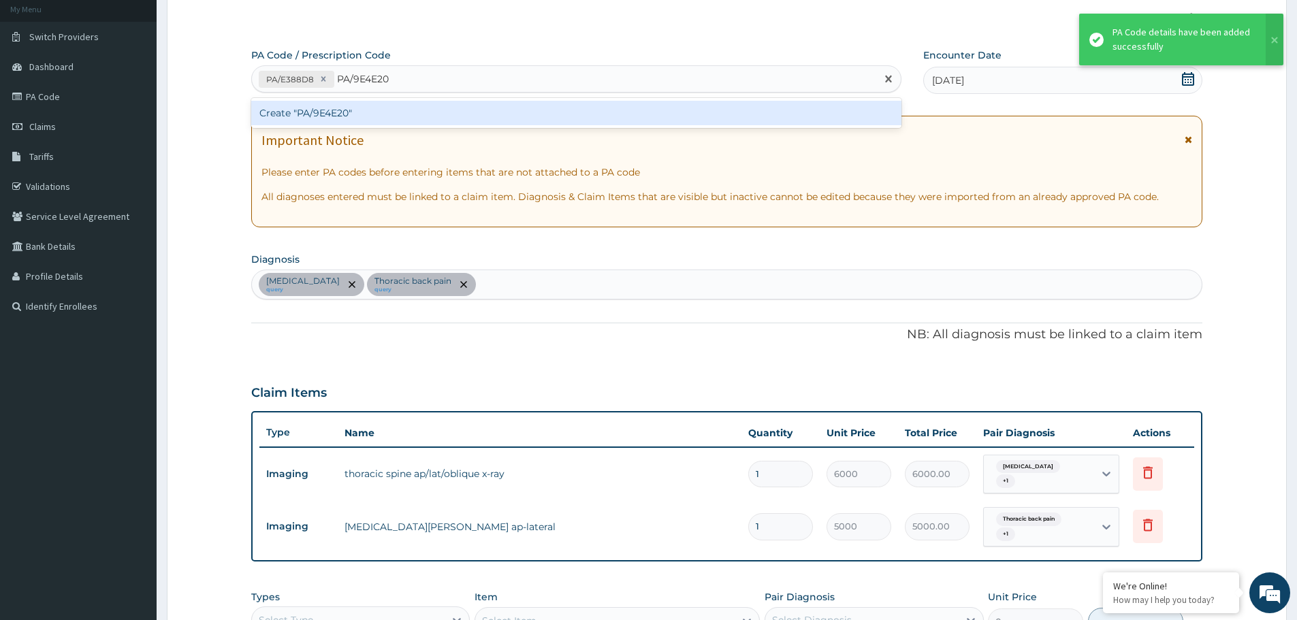
click at [427, 109] on div "Create "PA/9E4E20"" at bounding box center [576, 113] width 650 height 25
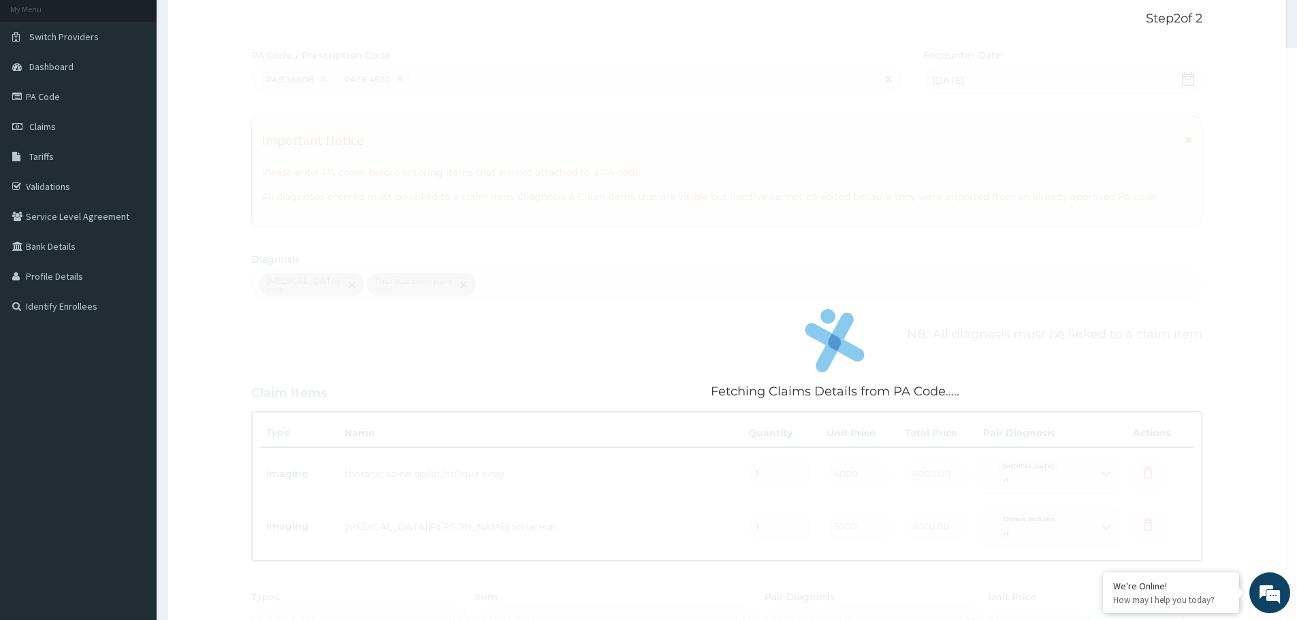
scroll to position [436, 0]
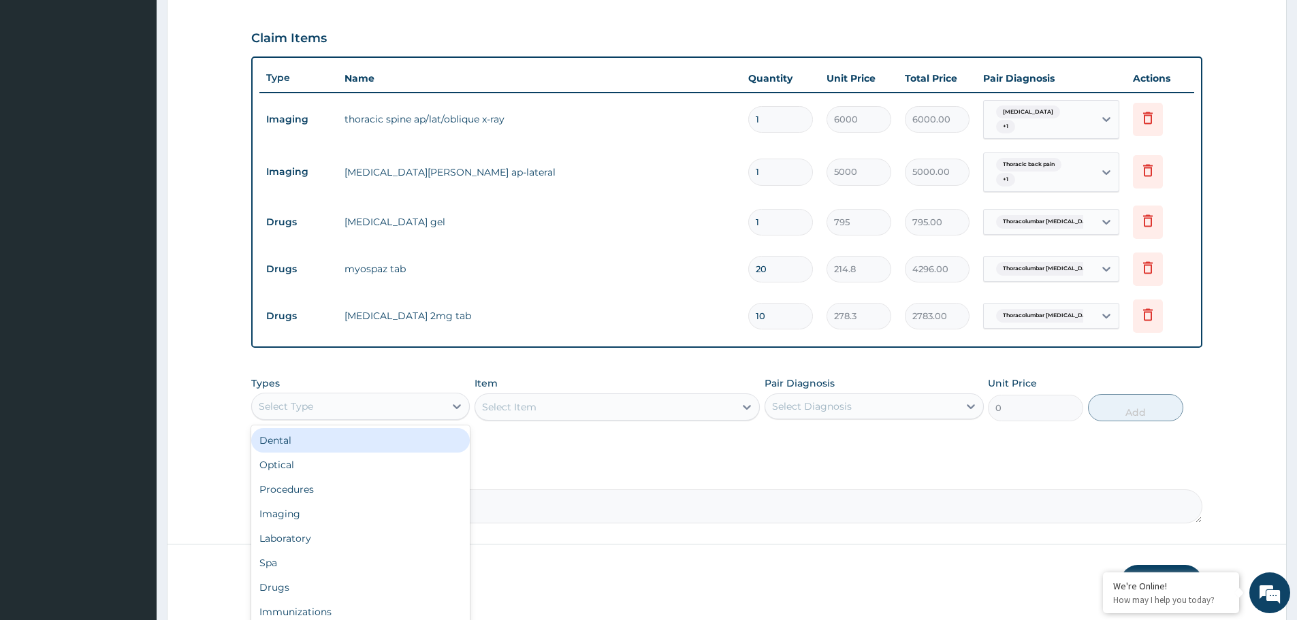
click at [383, 401] on div "Select Type" at bounding box center [348, 406] width 193 height 22
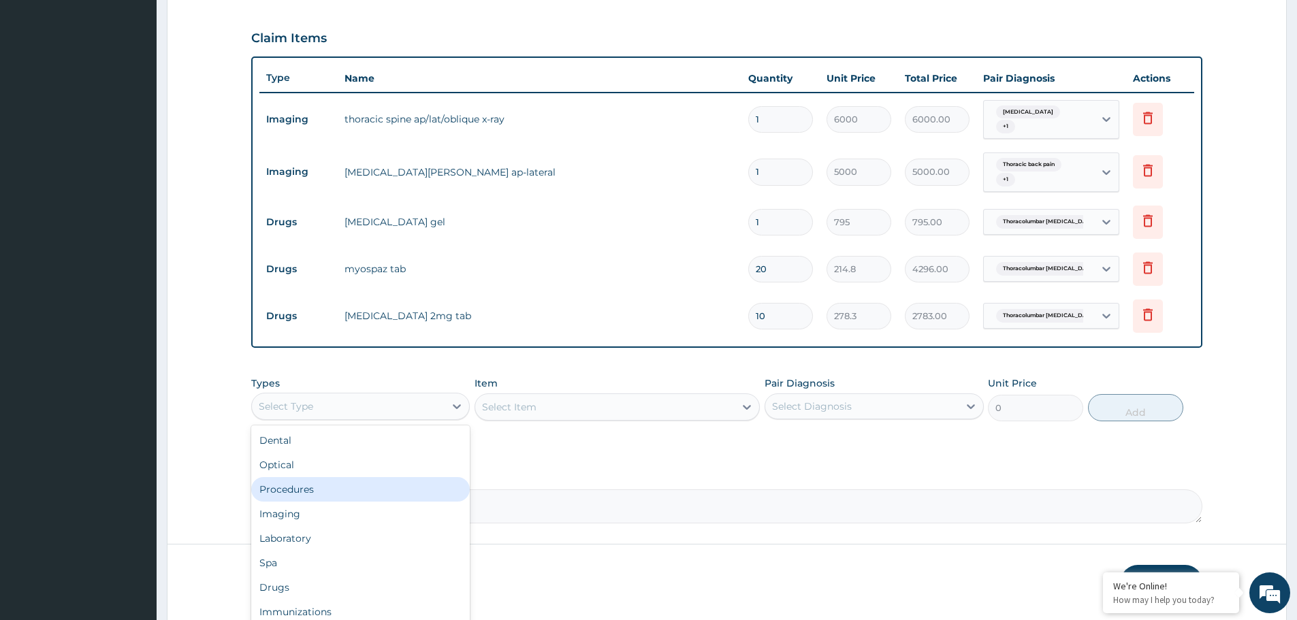
click at [372, 478] on div "Procedures" at bounding box center [360, 489] width 218 height 25
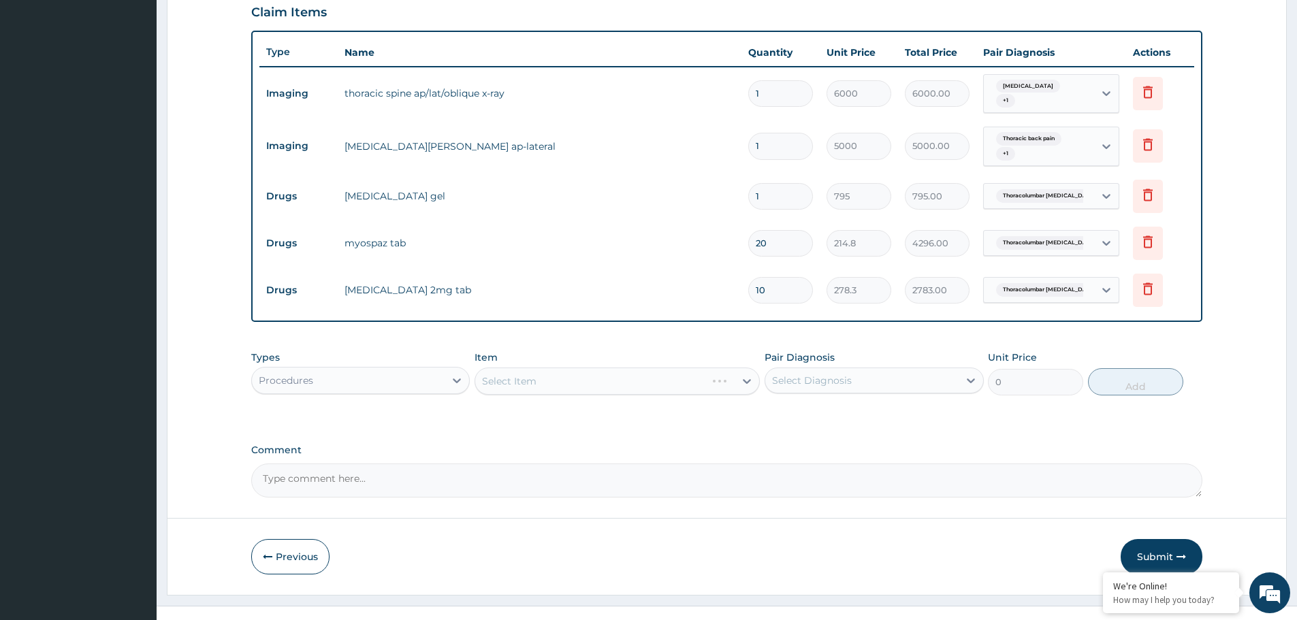
scroll to position [476, 0]
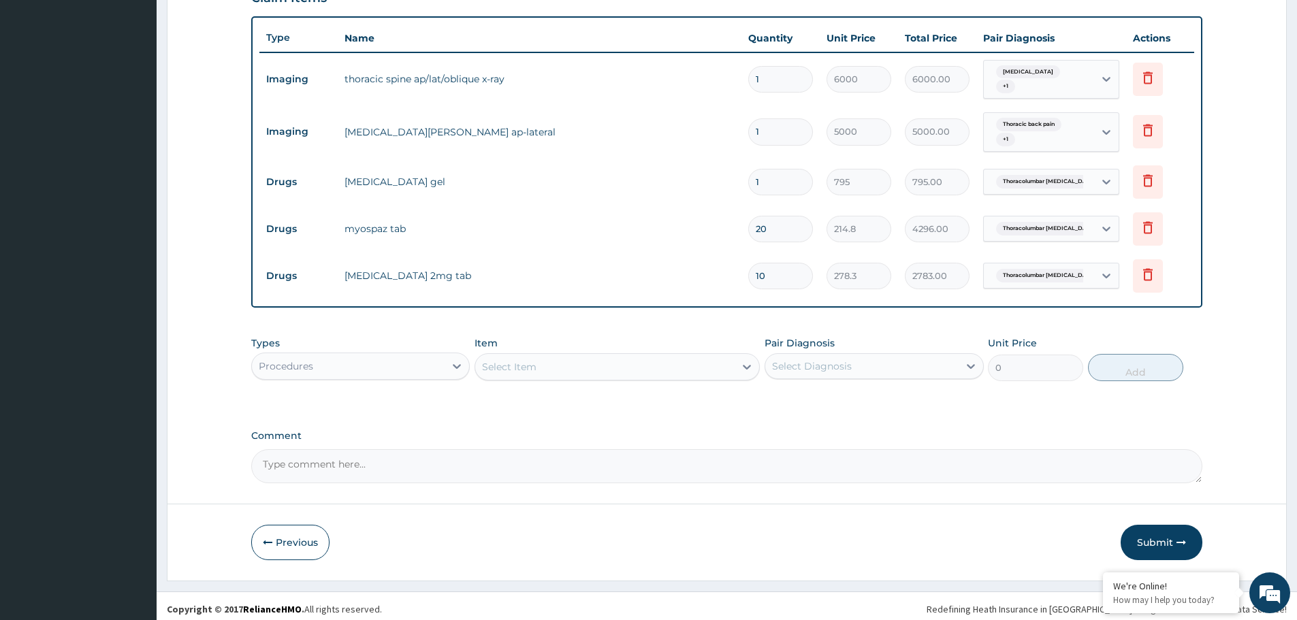
click at [676, 365] on div "Select Item" at bounding box center [604, 367] width 259 height 22
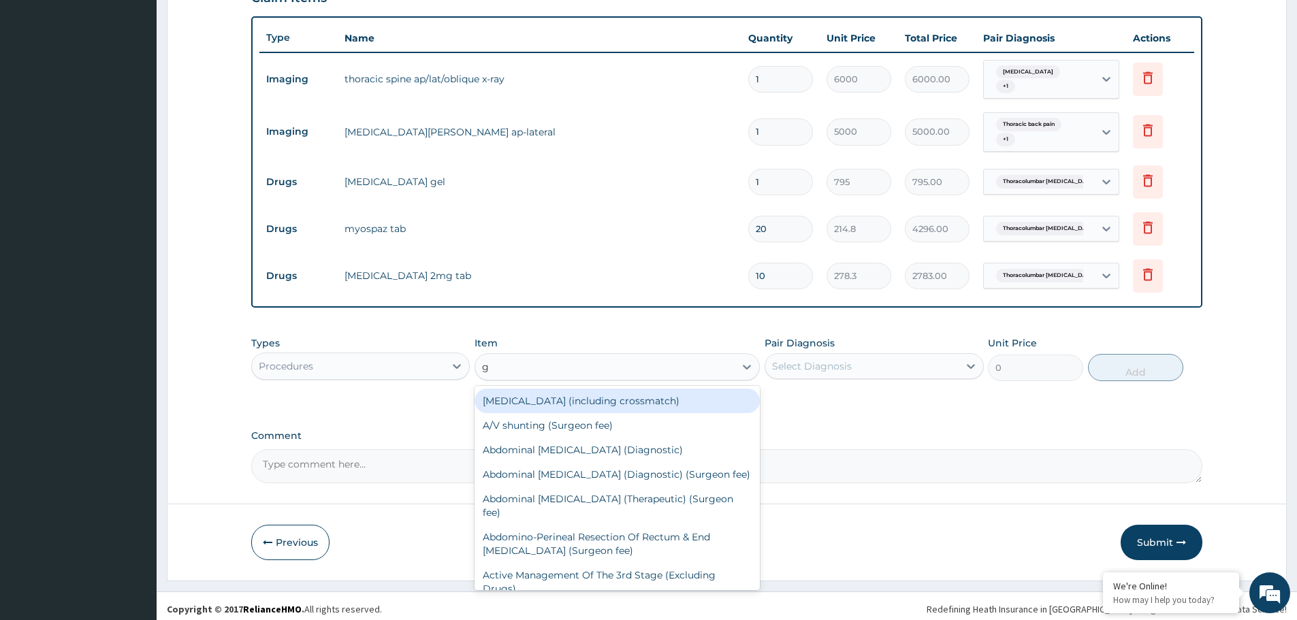
type input "gp"
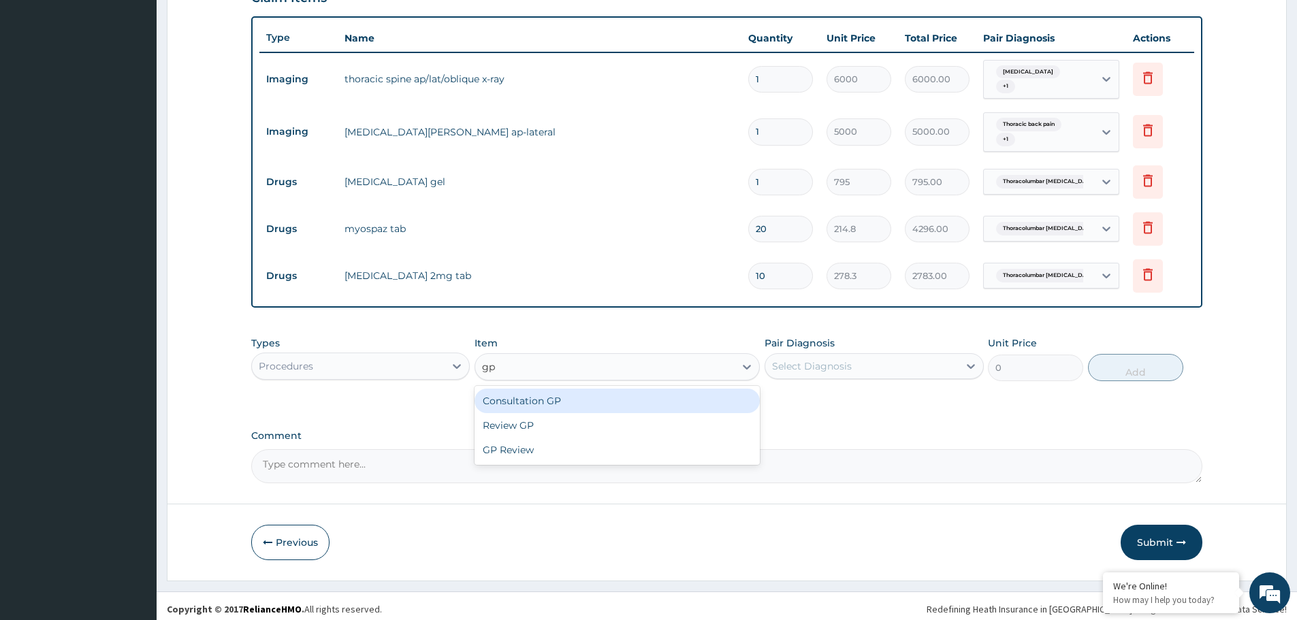
click at [616, 391] on div "Consultation GP" at bounding box center [616, 401] width 285 height 25
type input "4000"
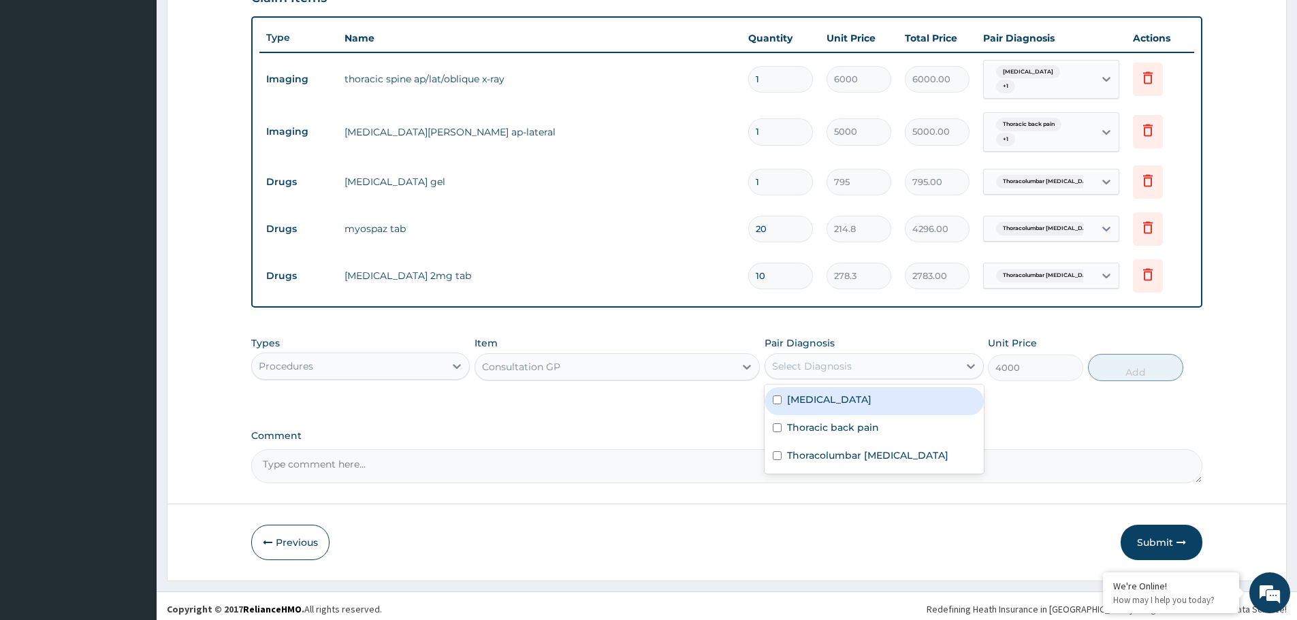
click at [941, 368] on div "Select Diagnosis" at bounding box center [861, 366] width 193 height 22
click at [880, 398] on div "Low back pain" at bounding box center [873, 401] width 218 height 28
checkbox input "true"
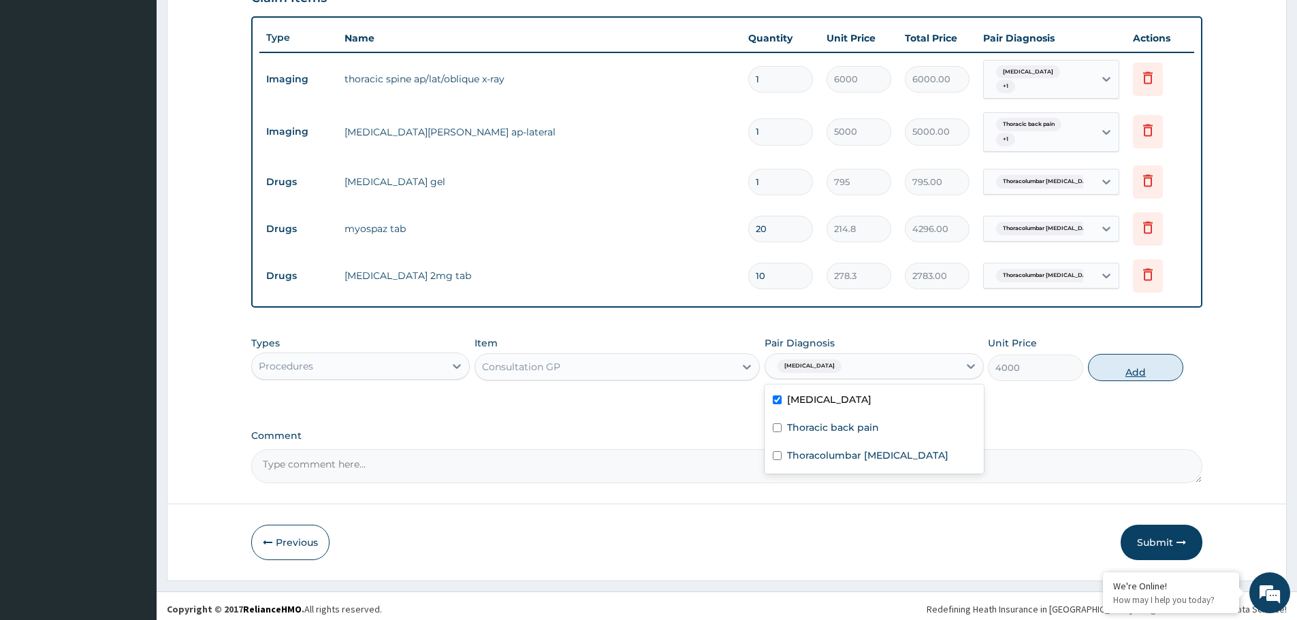
click at [1141, 370] on button "Add" at bounding box center [1135, 367] width 95 height 27
type input "0"
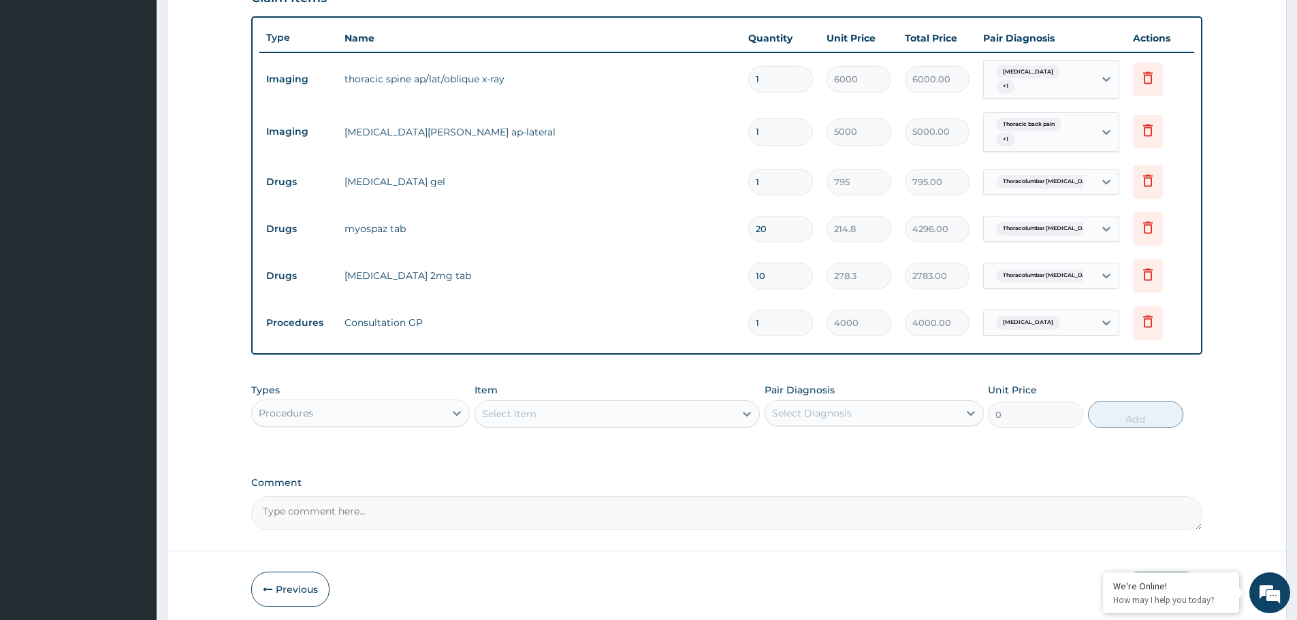
click at [533, 407] on div "Select Item" at bounding box center [509, 414] width 54 height 14
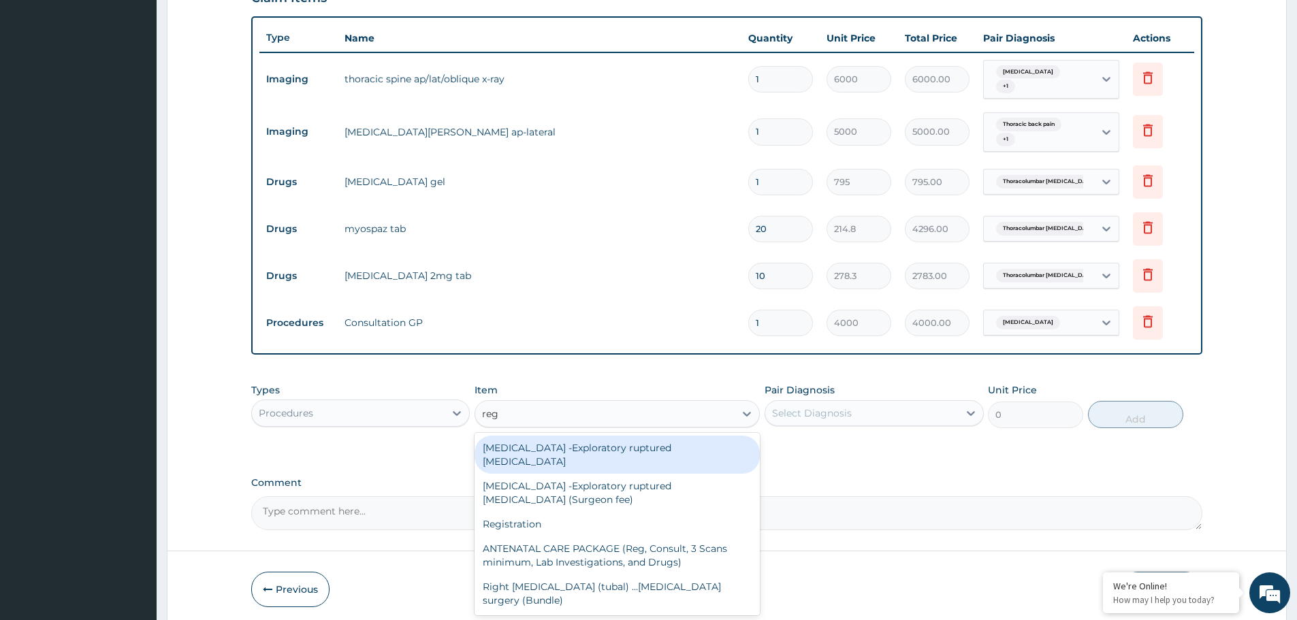
type input "regi"
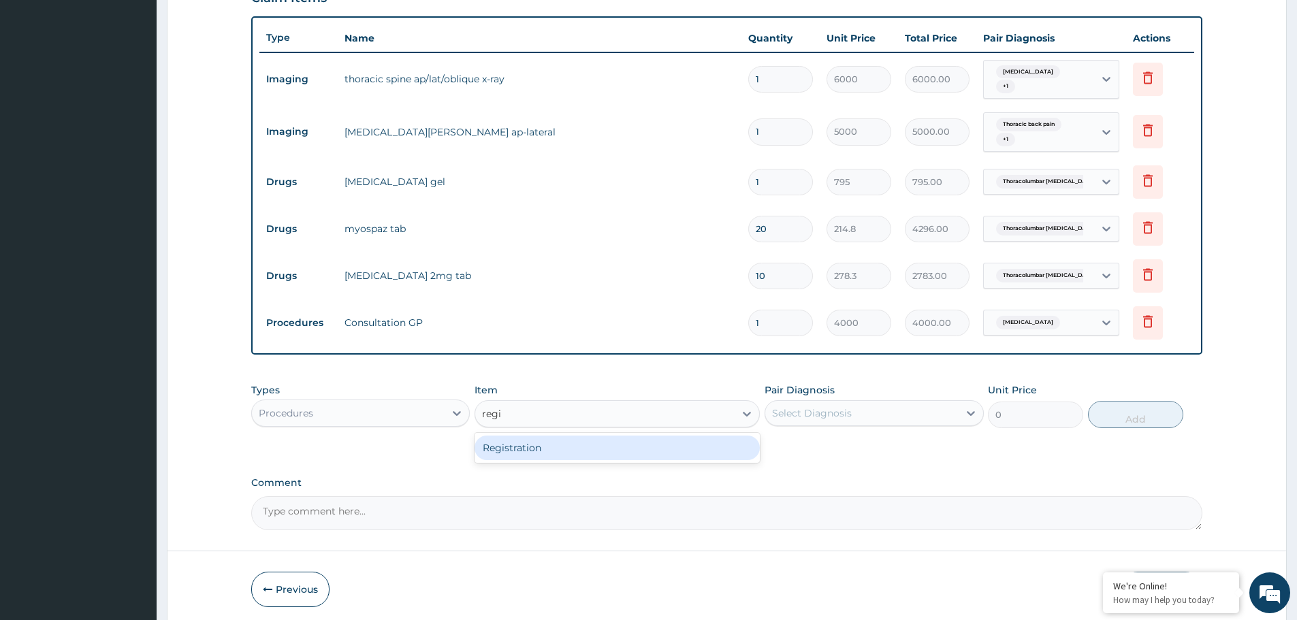
click at [689, 446] on div "Registration" at bounding box center [616, 448] width 285 height 25
type input "30000"
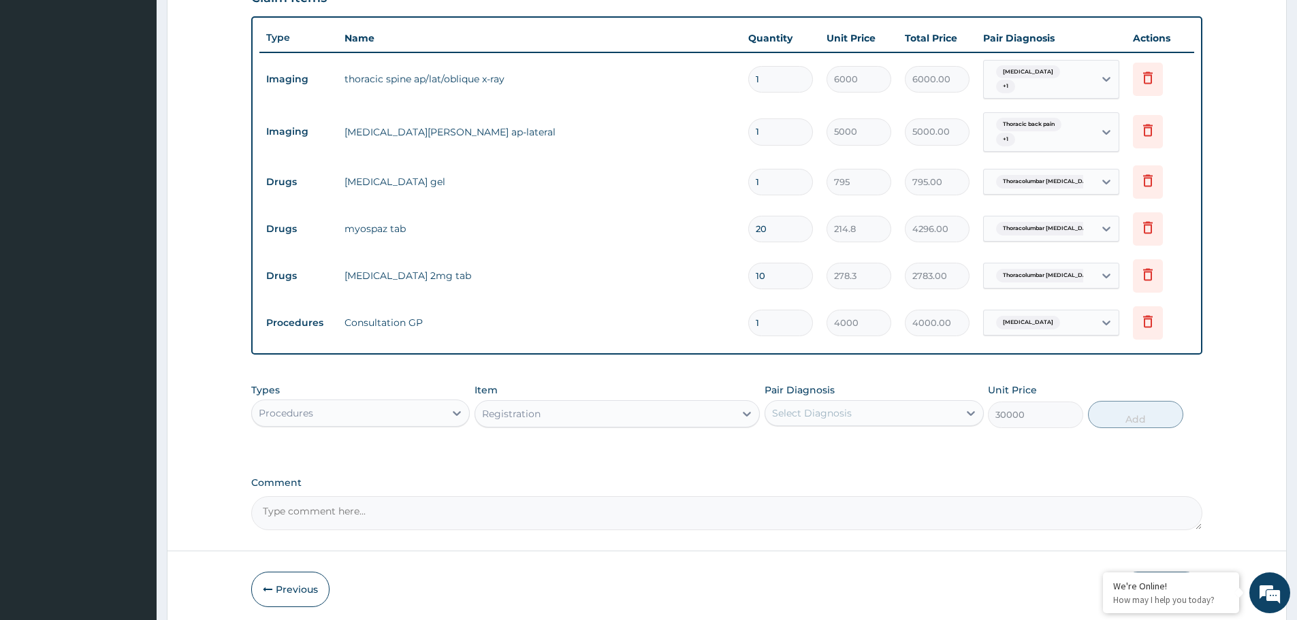
click at [859, 404] on div "Select Diagnosis" at bounding box center [861, 413] width 193 height 22
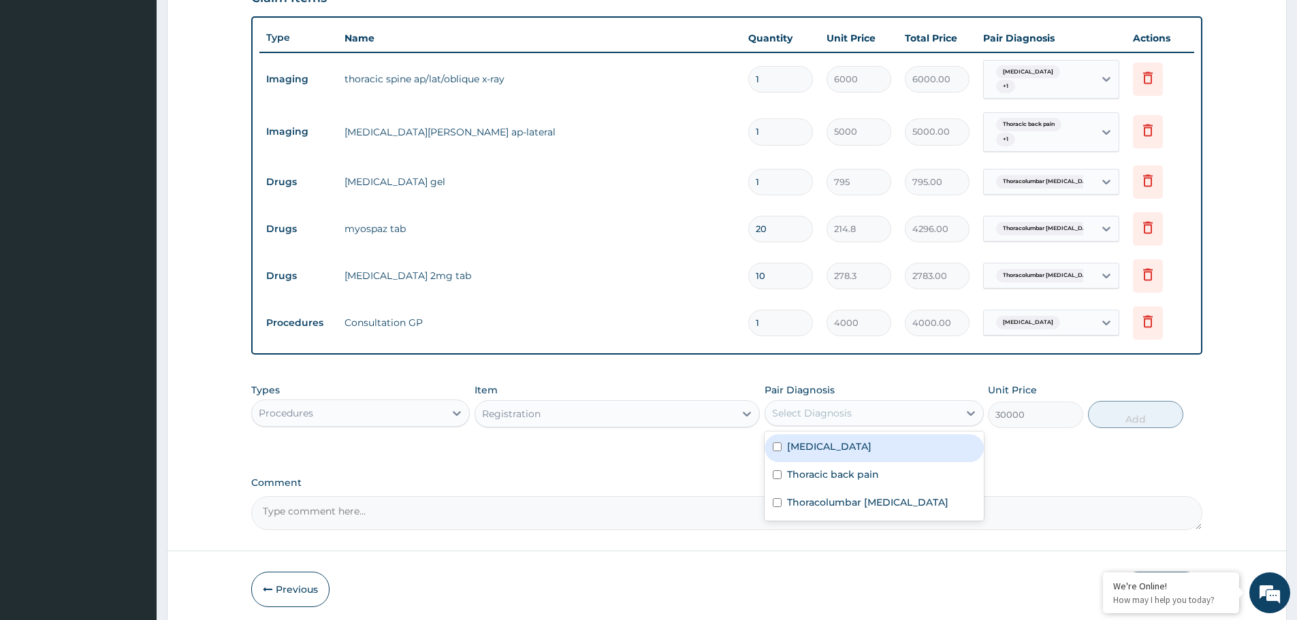
click at [856, 441] on label "Low back pain" at bounding box center [829, 447] width 84 height 14
checkbox input "true"
click at [1140, 407] on button "Add" at bounding box center [1135, 414] width 95 height 27
type input "0"
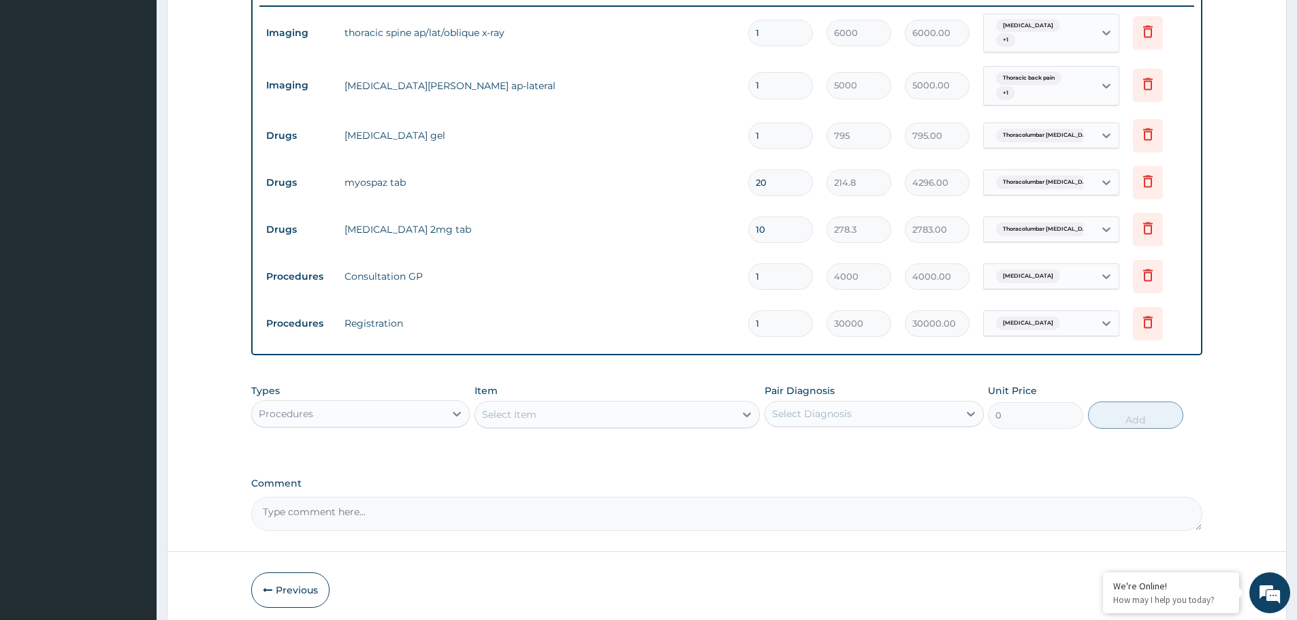
scroll to position [570, 0]
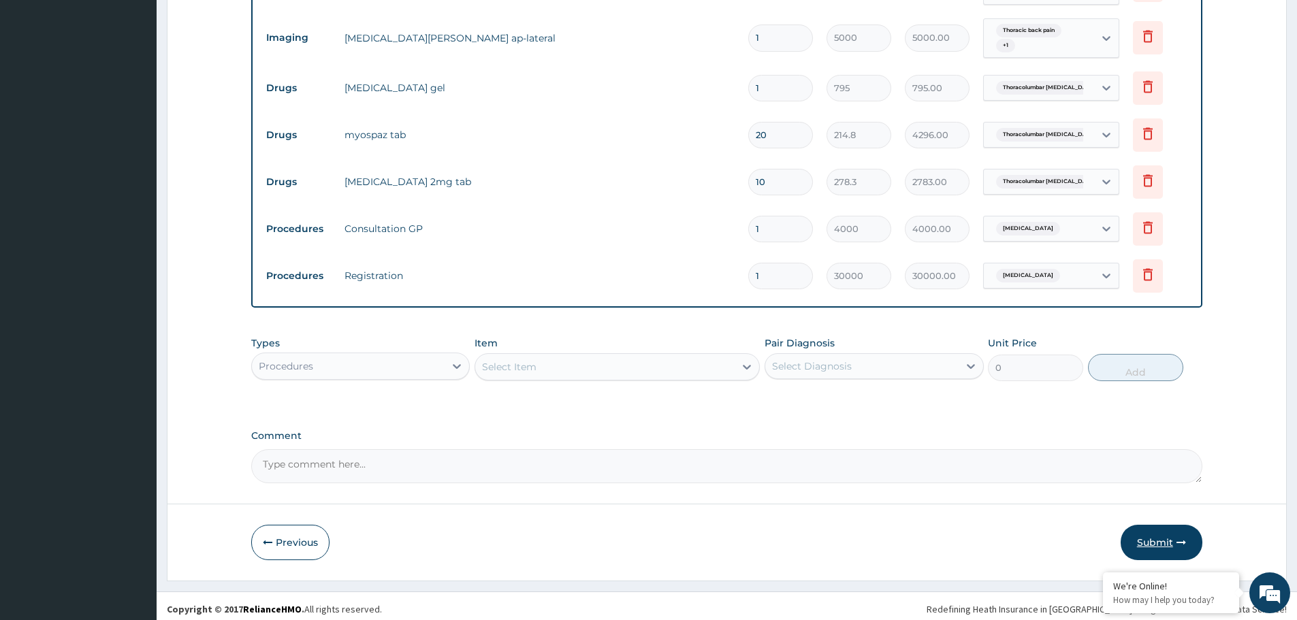
click at [1168, 535] on button "Submit" at bounding box center [1161, 542] width 82 height 35
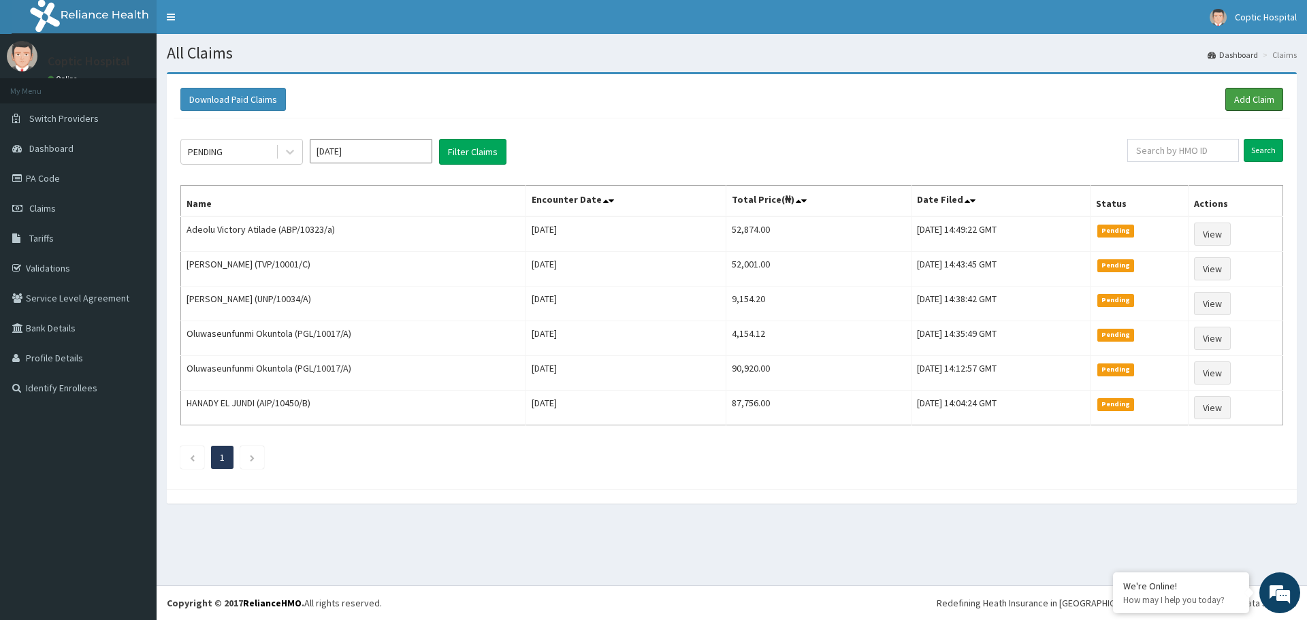
click at [1252, 101] on link "Add Claim" at bounding box center [1254, 99] width 58 height 23
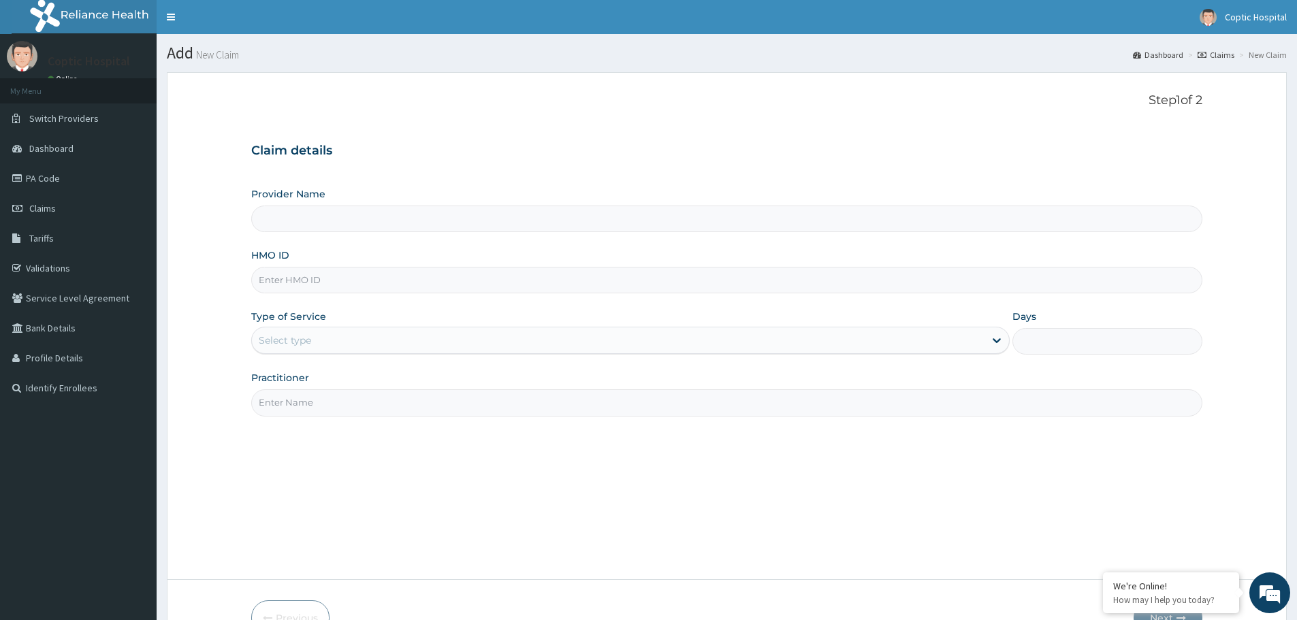
type input "Coptic hospital"
paste input "CGO/10009/B"
type input "CGO/10009/B"
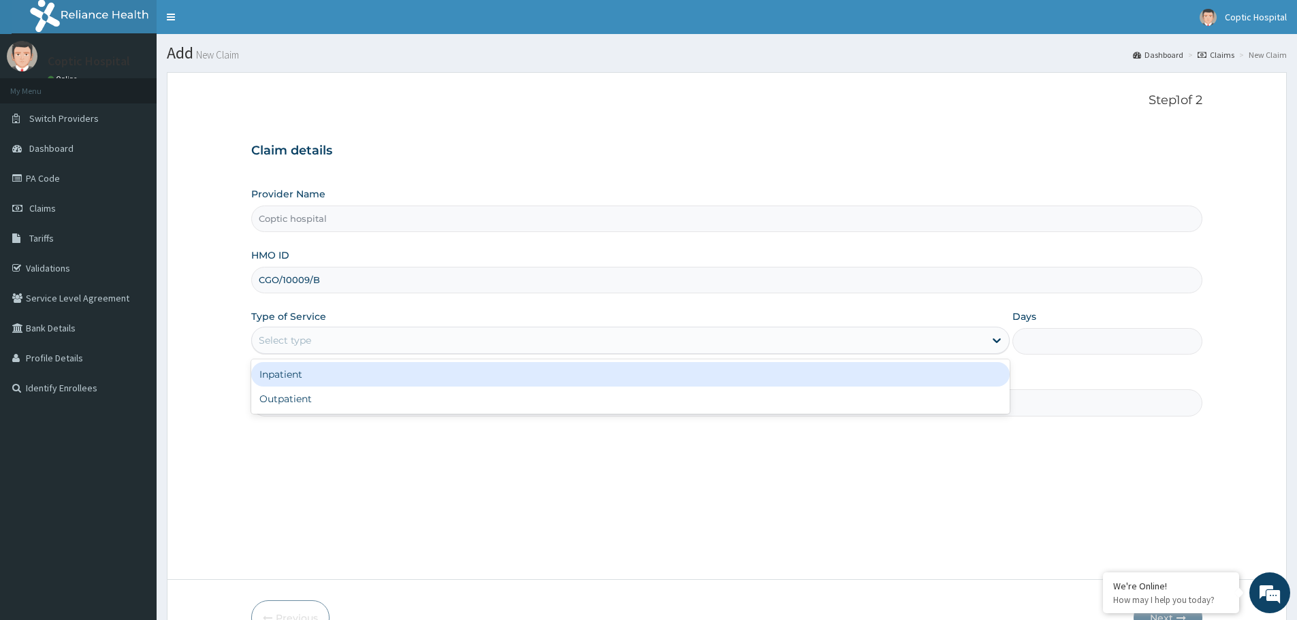
click at [383, 341] on div "Select type" at bounding box center [618, 340] width 732 height 22
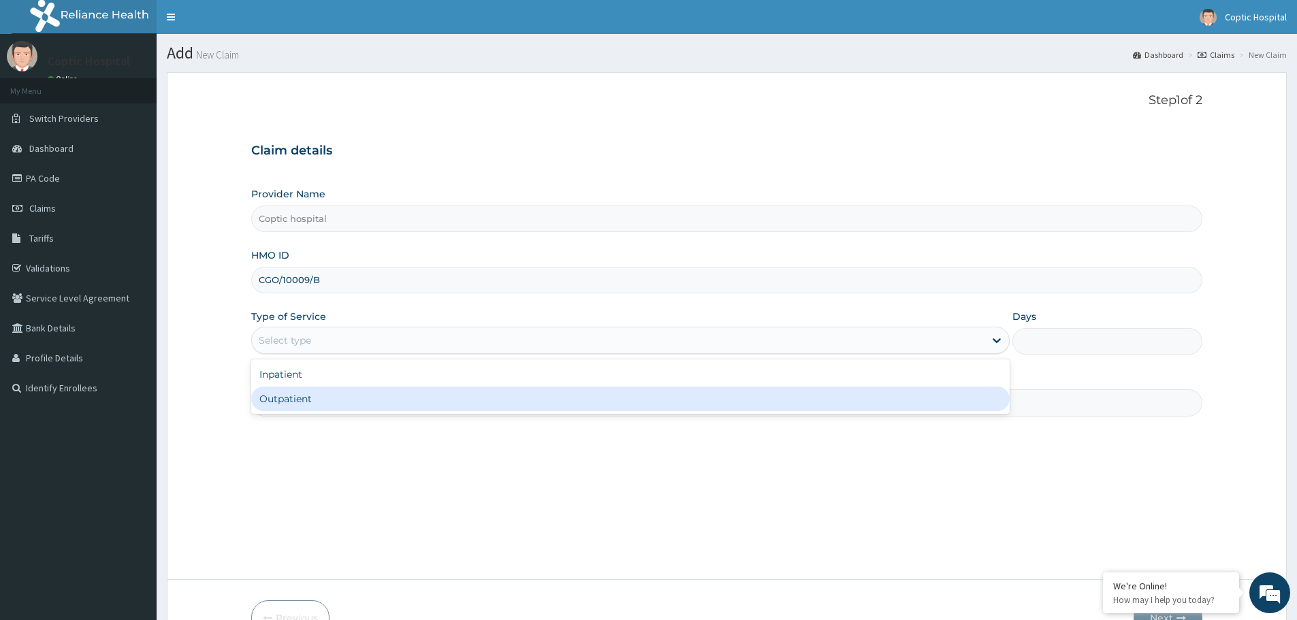
click at [400, 397] on div "Outpatient" at bounding box center [630, 399] width 758 height 25
type input "1"
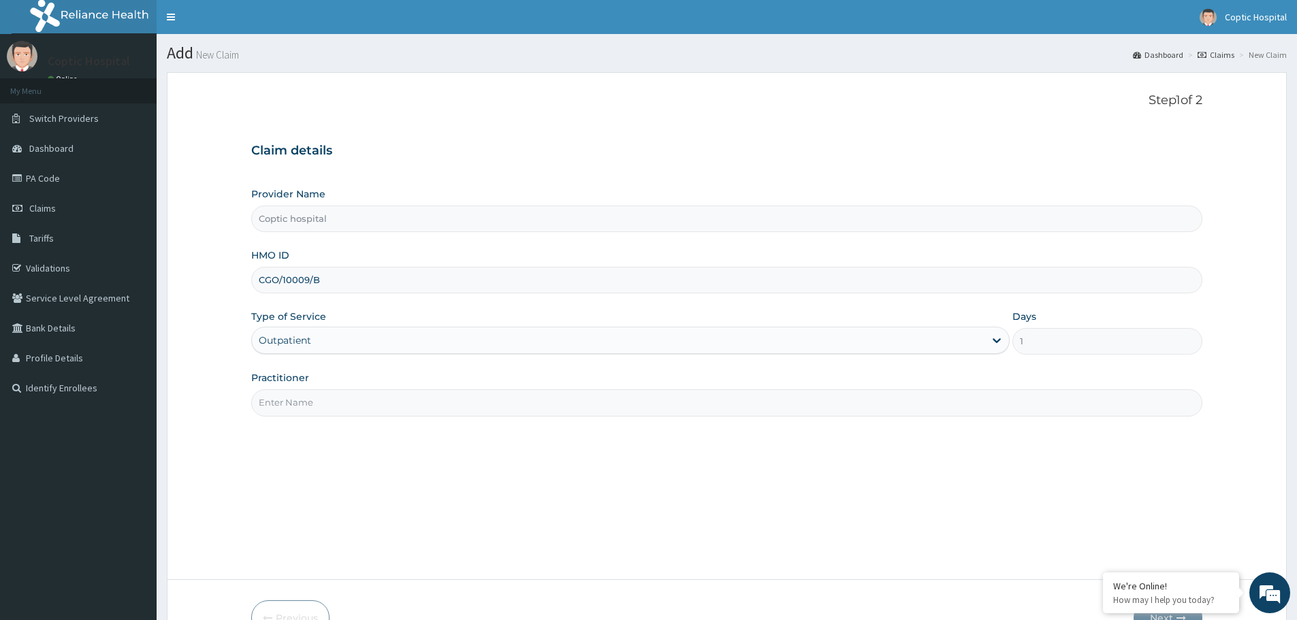
click at [397, 399] on input "Practitioner" at bounding box center [726, 402] width 951 height 27
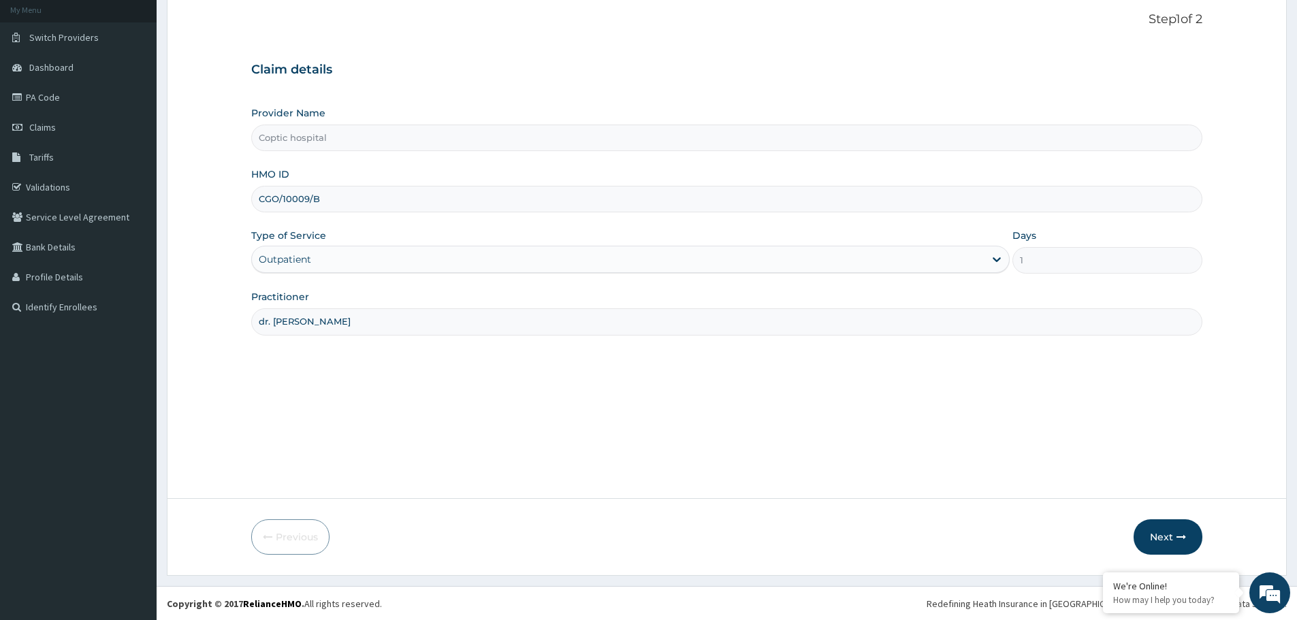
scroll to position [82, 0]
type input "dr. [PERSON_NAME]"
click at [1167, 540] on button "Next" at bounding box center [1167, 536] width 69 height 35
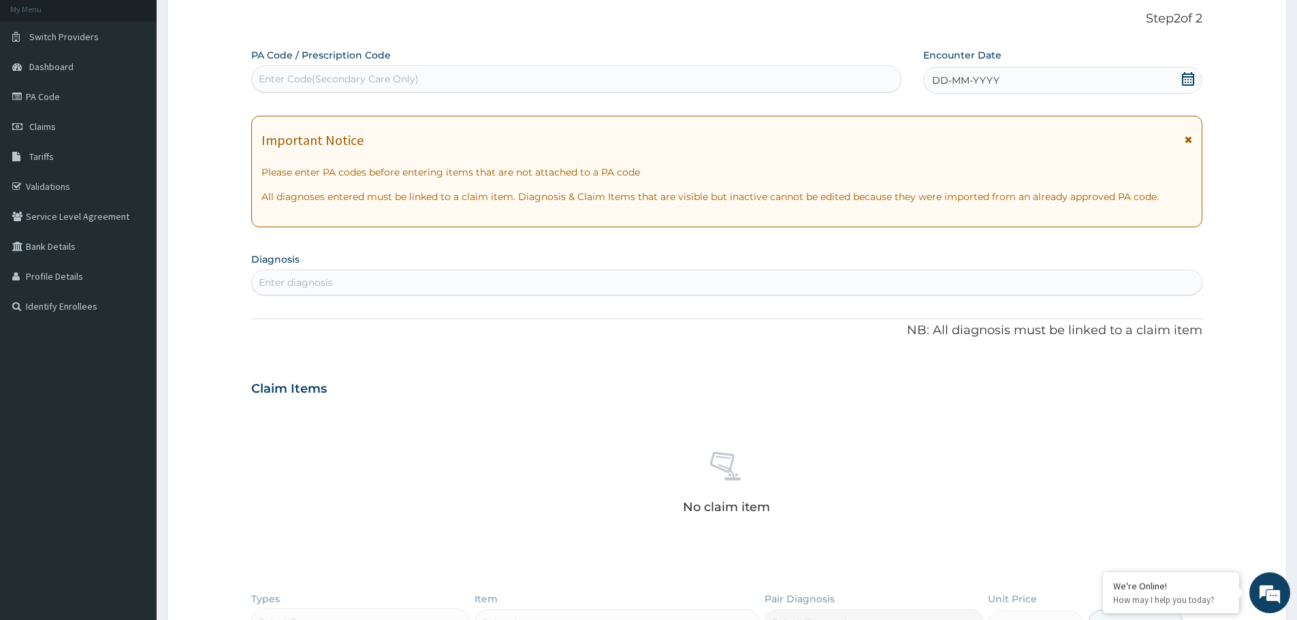
click at [375, 74] on div "Enter Code(Secondary Care Only)" at bounding box center [339, 79] width 160 height 14
paste input "PA/E620F2"
type input "PA/E620F2"
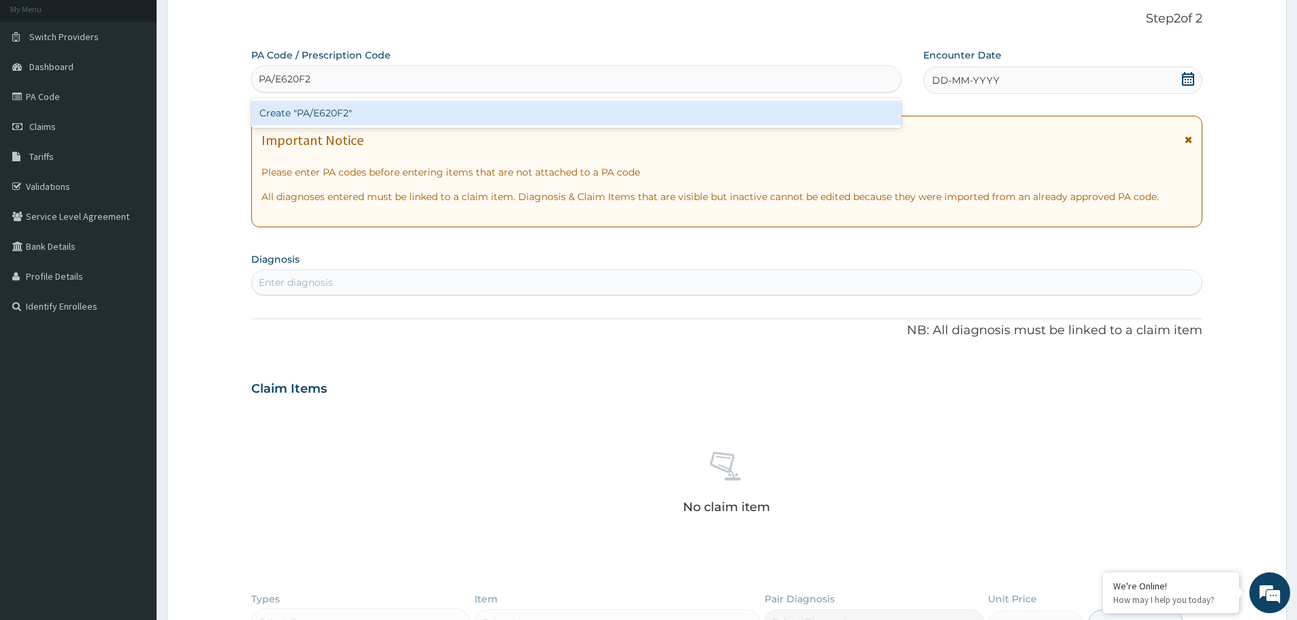
click at [385, 121] on div "Create "PA/E620F2"" at bounding box center [576, 113] width 650 height 25
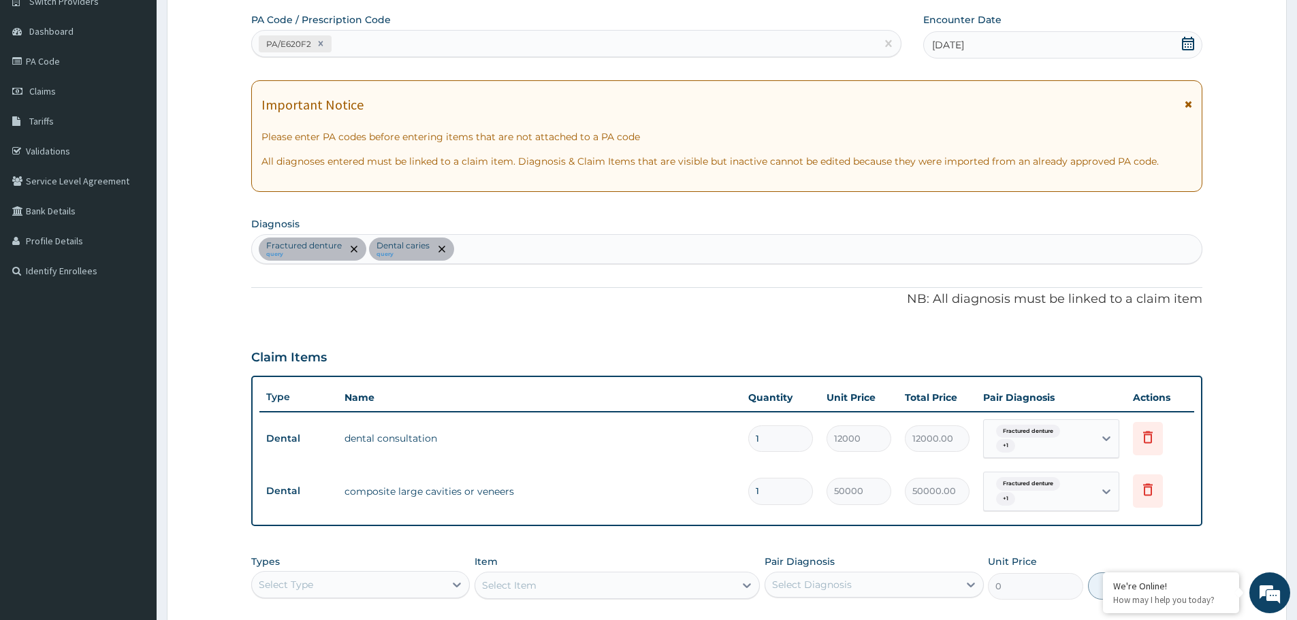
scroll to position [150, 0]
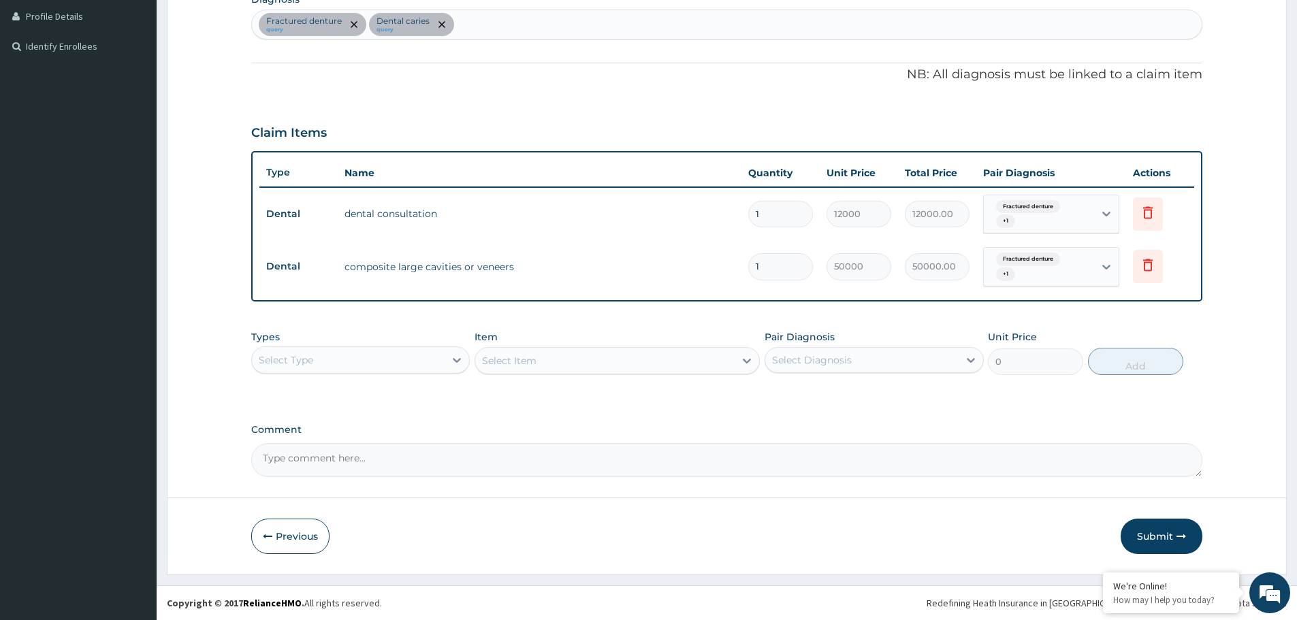
drag, startPoint x: 1169, startPoint y: 538, endPoint x: 1159, endPoint y: 540, distance: 9.7
click at [1168, 538] on button "Submit" at bounding box center [1161, 536] width 82 height 35
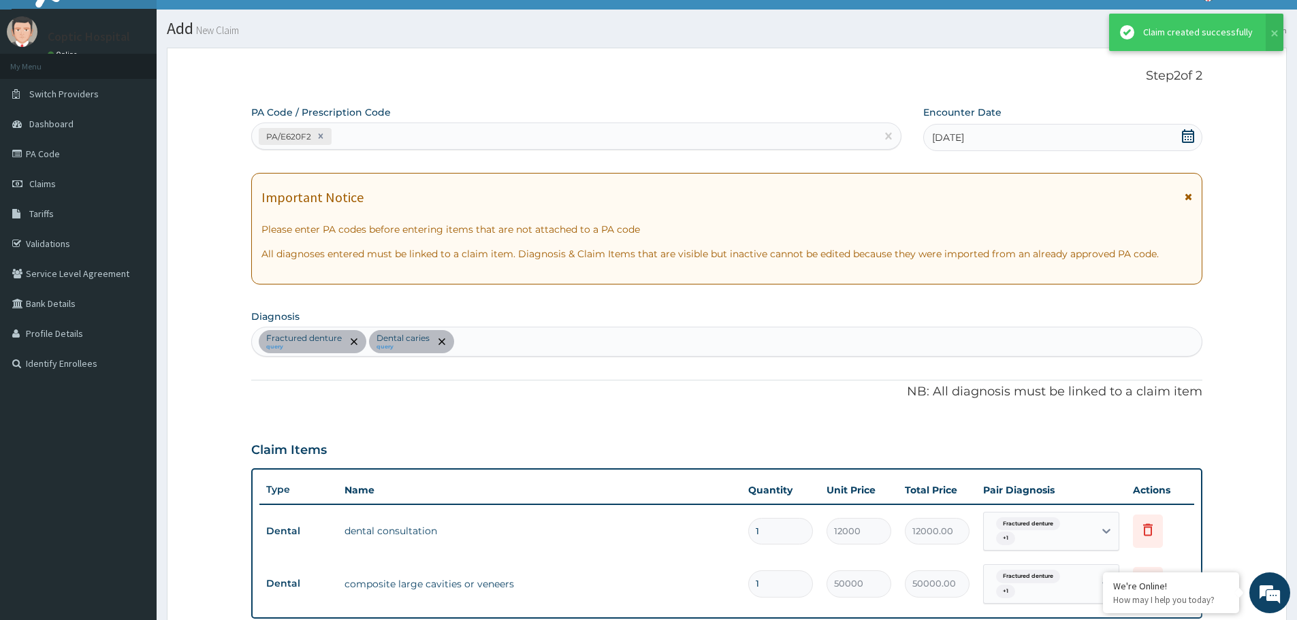
scroll to position [342, 0]
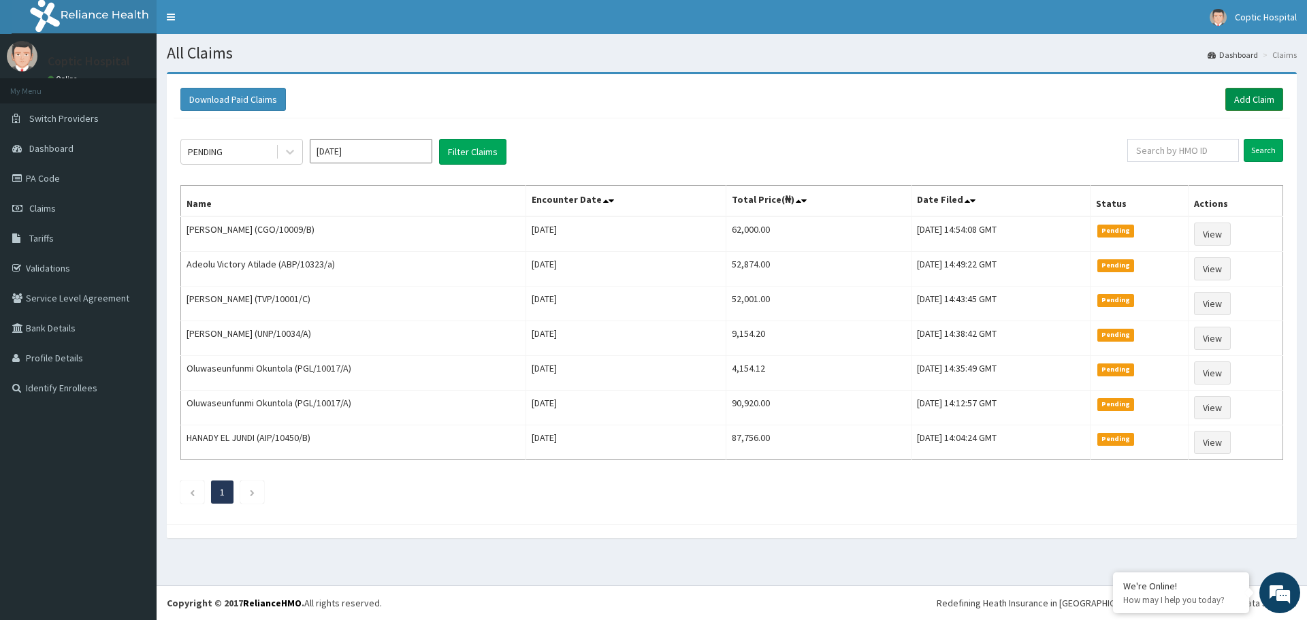
click at [1253, 105] on link "Add Claim" at bounding box center [1254, 99] width 58 height 23
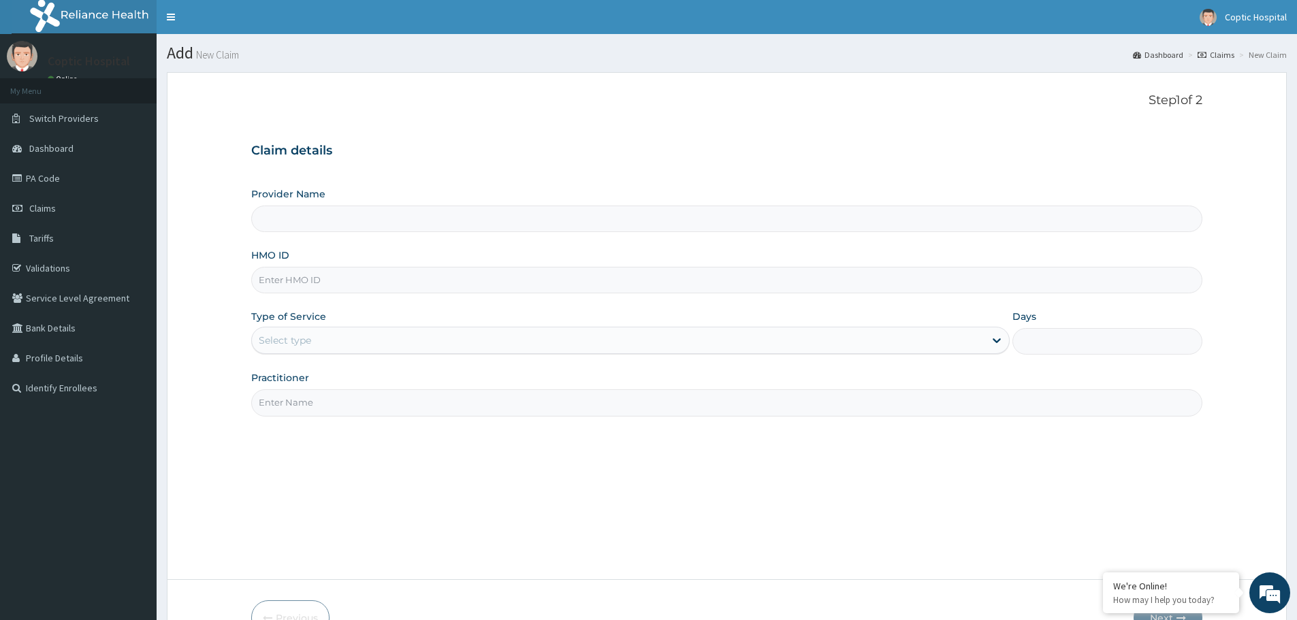
type input "Coptic hospital"
paste input "yvp/10001/c"
type input "yvp/10001/c"
click at [459, 348] on div "Select type" at bounding box center [618, 340] width 732 height 22
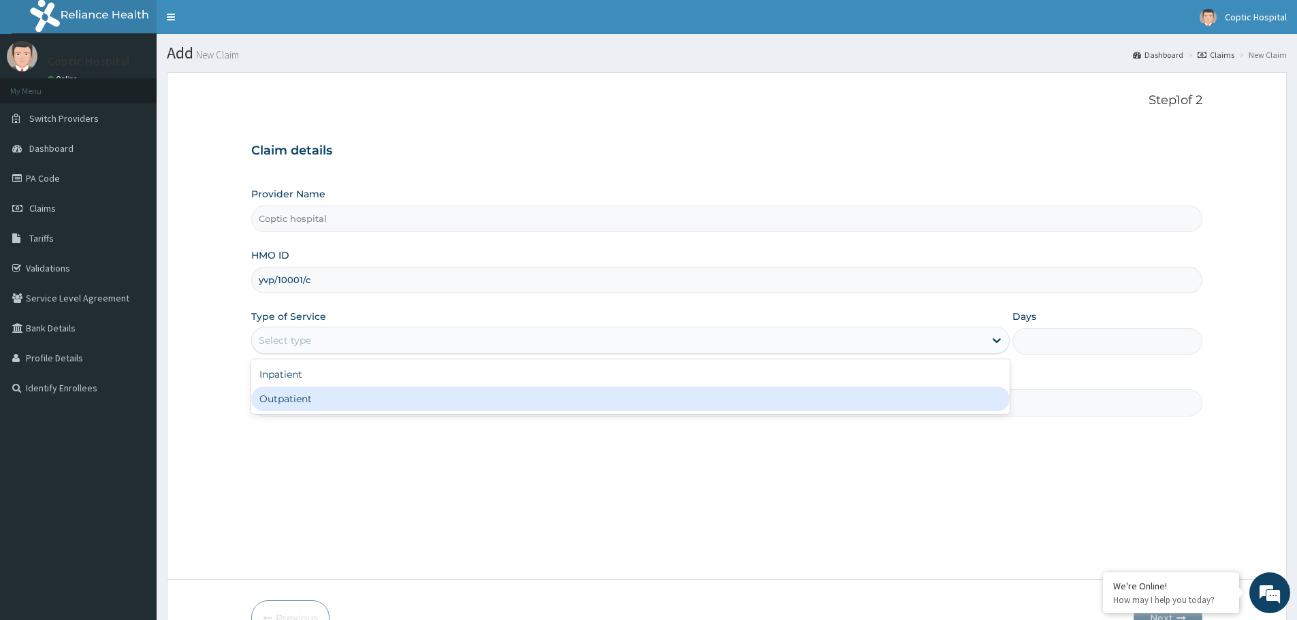
click at [461, 402] on div "Outpatient" at bounding box center [630, 399] width 758 height 25
type input "1"
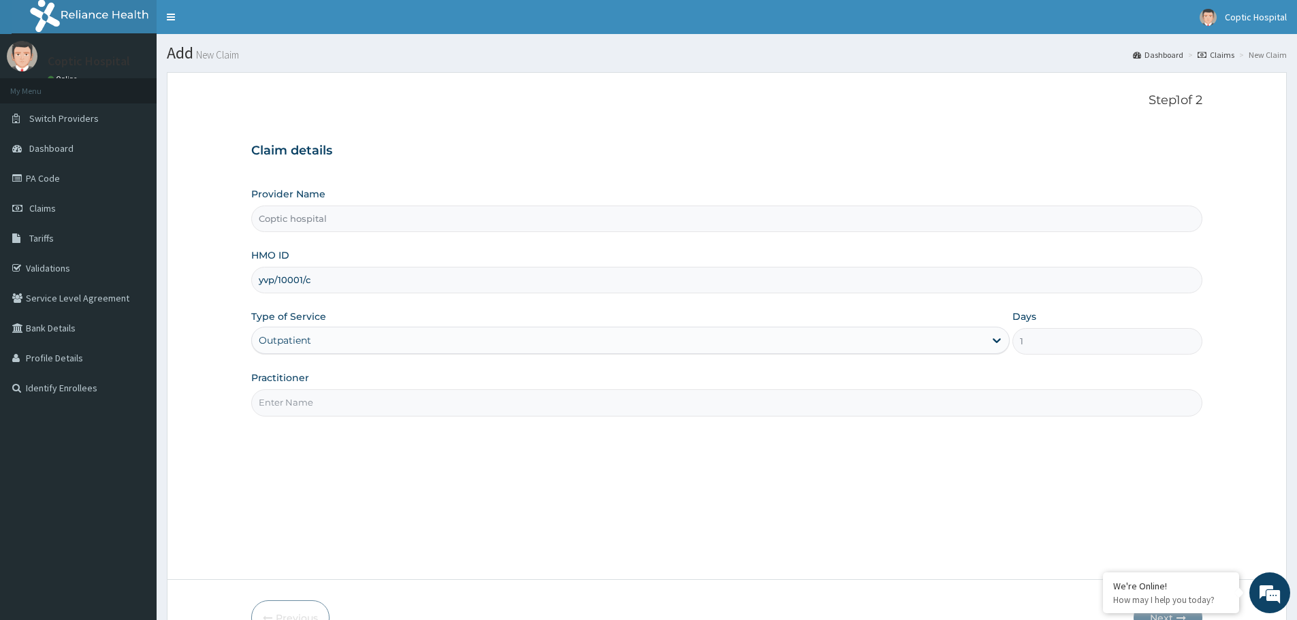
click at [371, 406] on input "Practitioner" at bounding box center [726, 402] width 951 height 27
paste input "Dr. Youstina Marzouk Gamal Gayed"
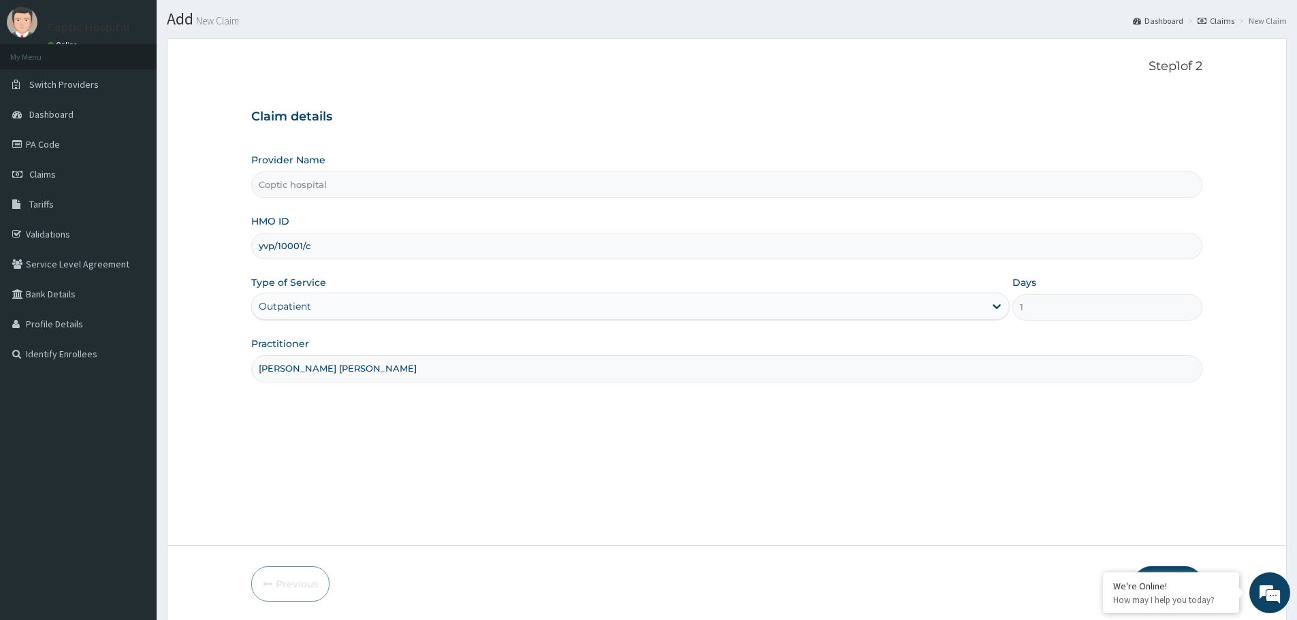
scroll to position [82, 0]
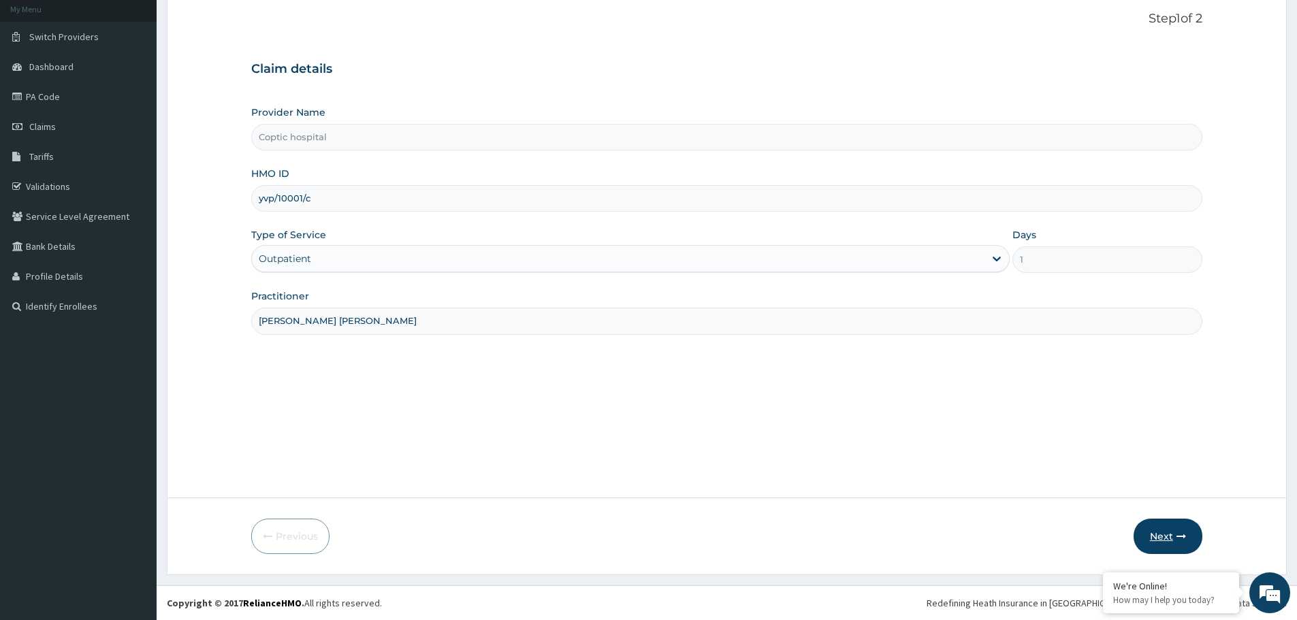
type input "Dr. Youstina Marzouk Gamal Gayed"
click at [1178, 538] on icon "button" at bounding box center [1181, 537] width 10 height 10
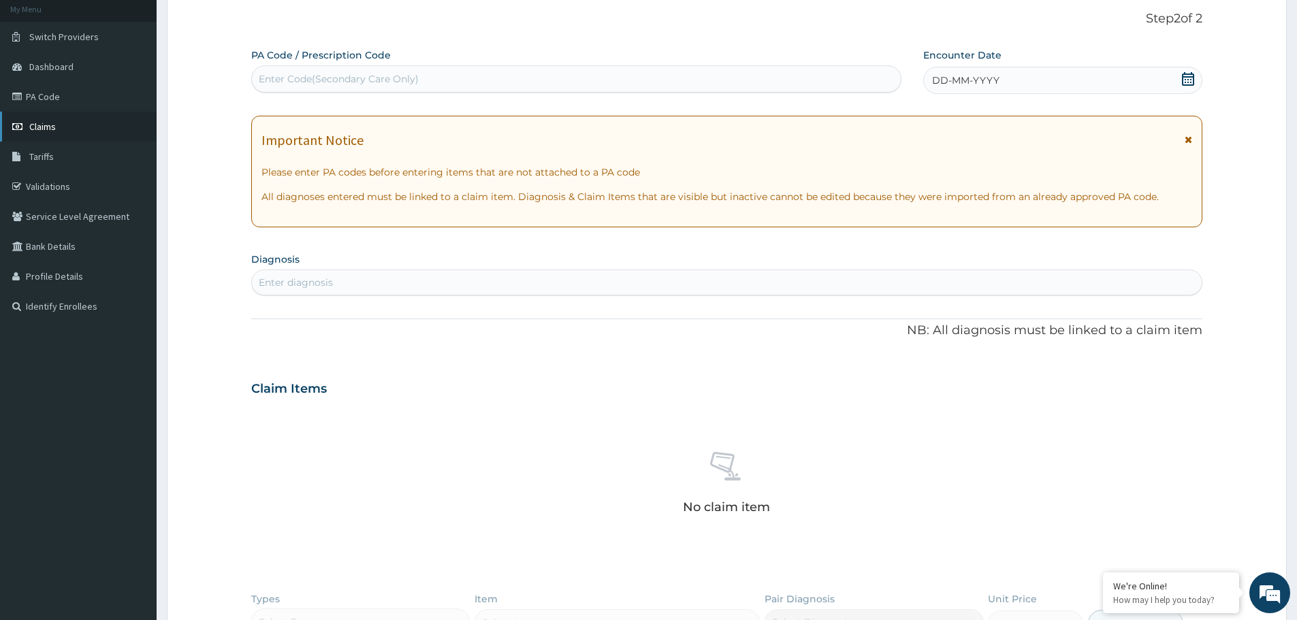
drag, startPoint x: 357, startPoint y: 80, endPoint x: 57, endPoint y: 127, distance: 303.2
click at [46, 124] on span "Claims" at bounding box center [42, 126] width 27 height 12
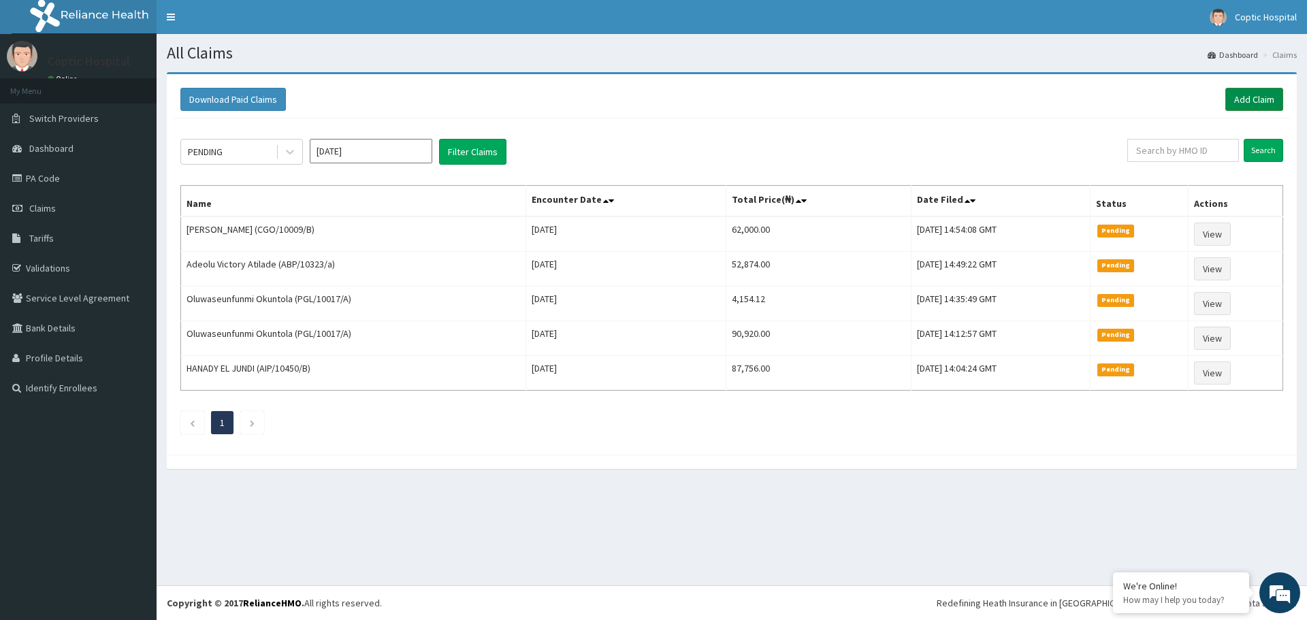
click at [1252, 98] on link "Add Claim" at bounding box center [1254, 99] width 58 height 23
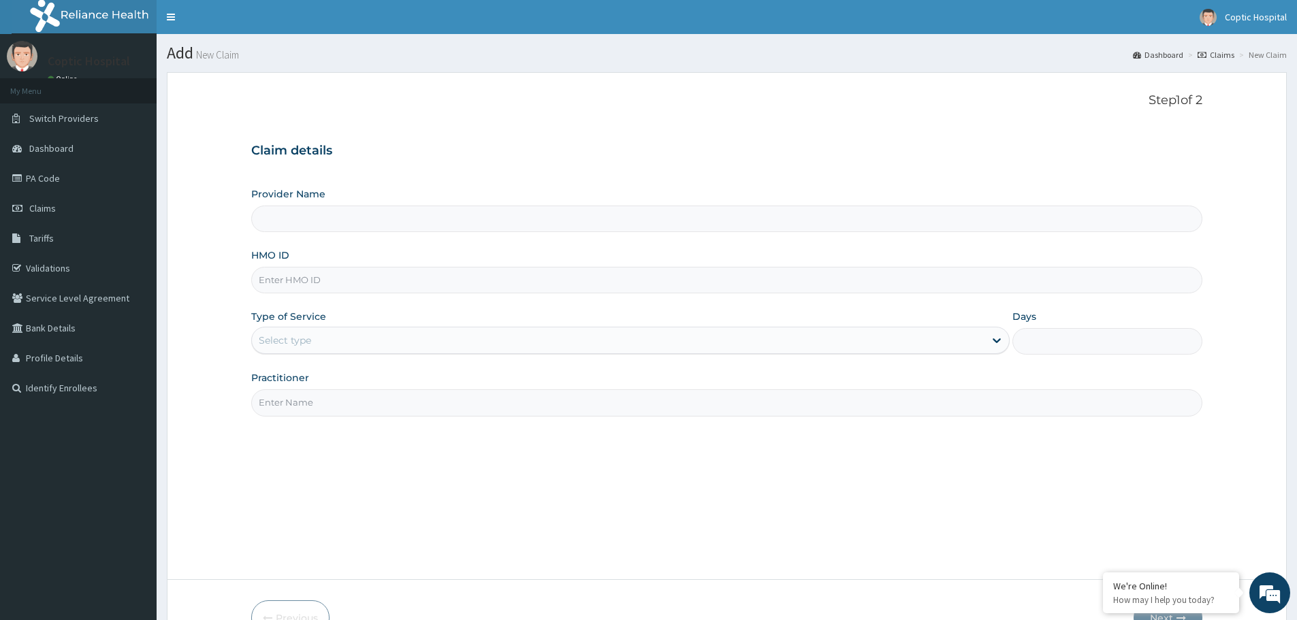
click at [357, 279] on input "HMO ID" at bounding box center [726, 280] width 951 height 27
paste input "PAY/10056/A"
type input "PAY/10056/A"
click at [340, 330] on div "Select type" at bounding box center [618, 340] width 732 height 22
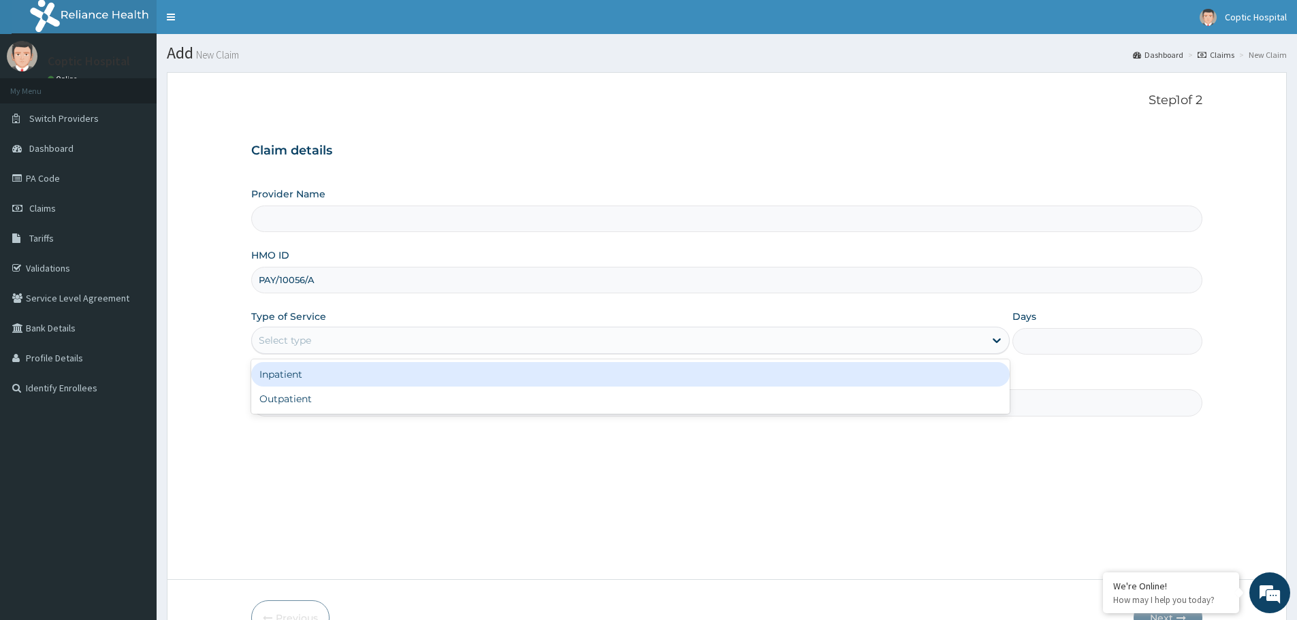
type input "Coptic hospital"
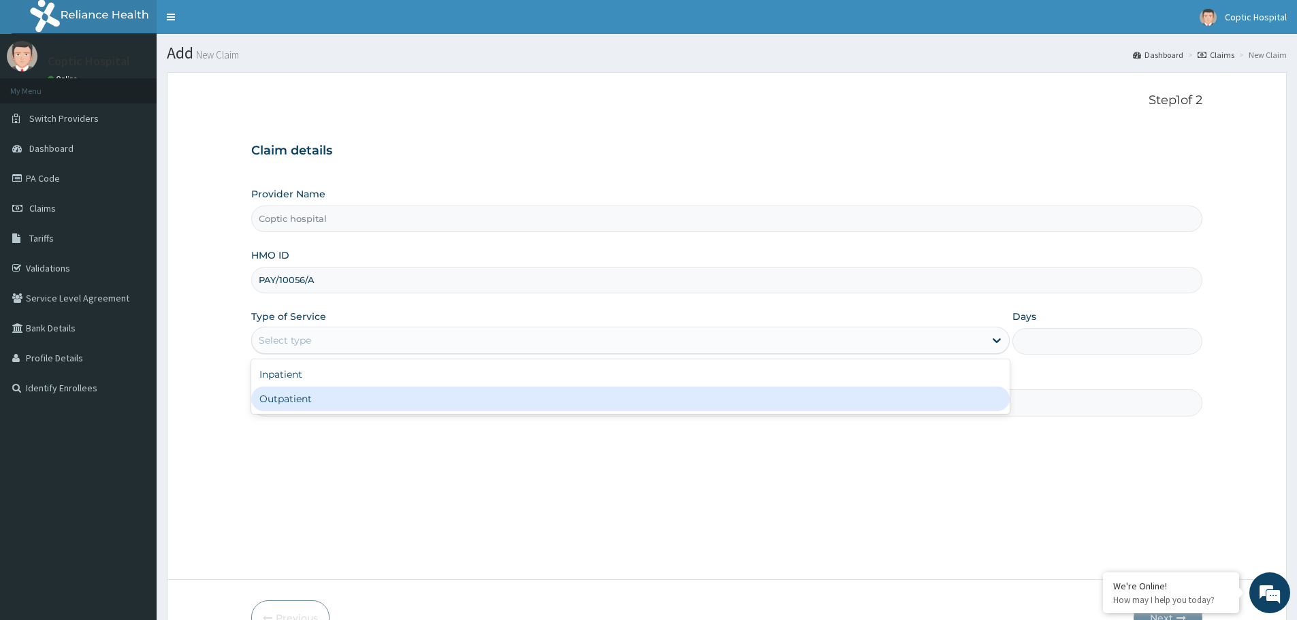
click at [345, 402] on div "Outpatient" at bounding box center [630, 399] width 758 height 25
type input "1"
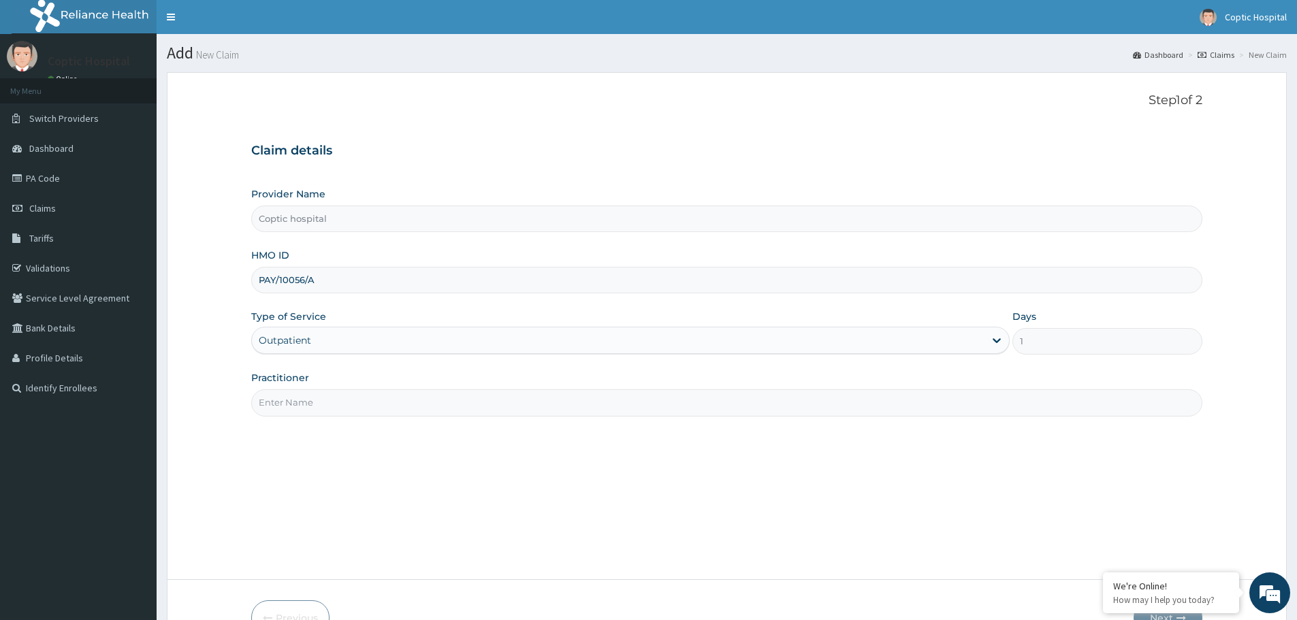
paste input "Dr. Toyosi lawal"
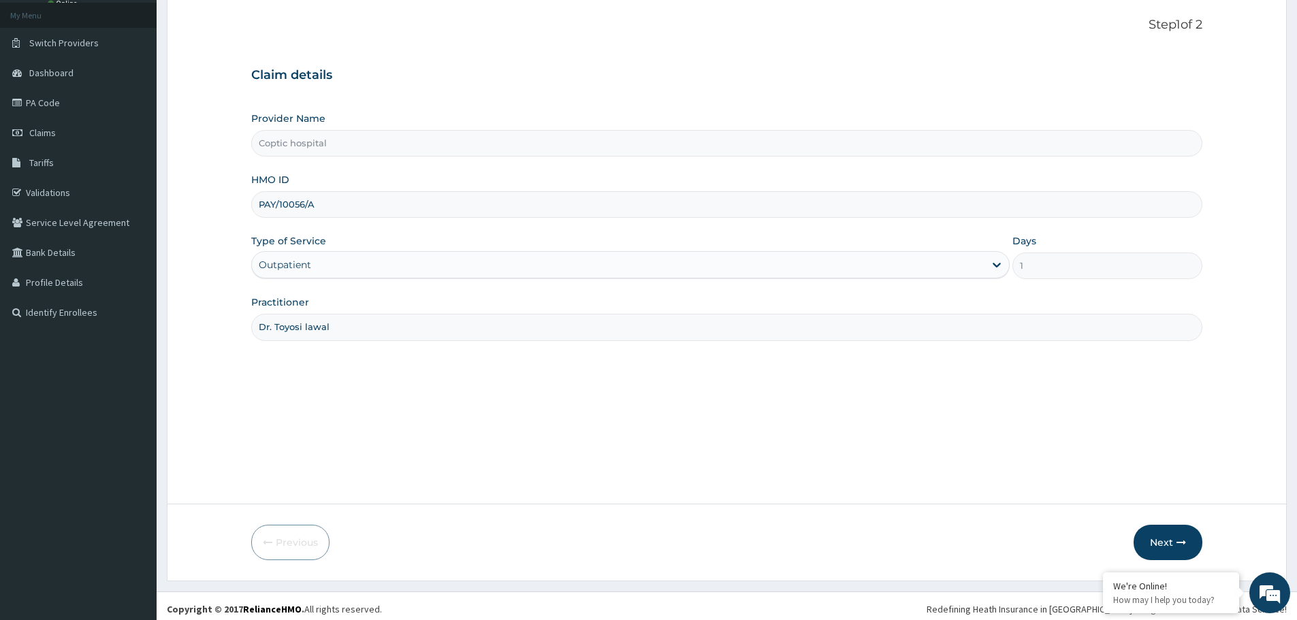
scroll to position [82, 0]
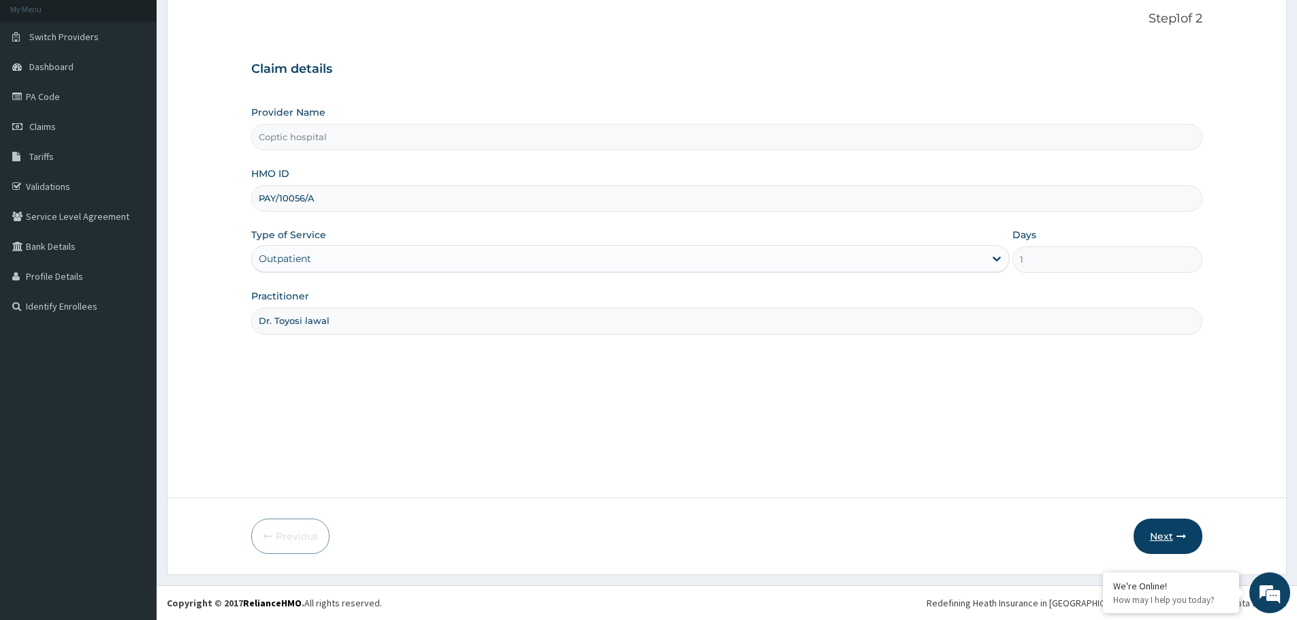
type input "Dr. Toyosi lawal"
click at [1179, 545] on button "Next" at bounding box center [1167, 536] width 69 height 35
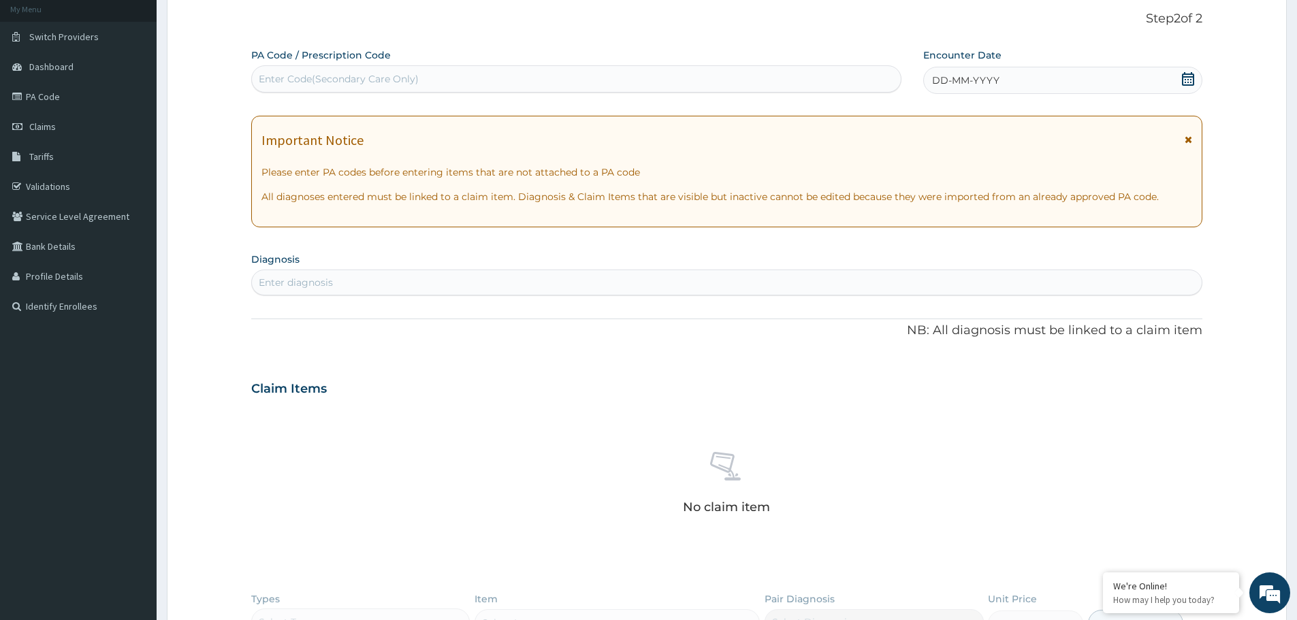
click at [357, 81] on div "Enter Code(Secondary Care Only)" at bounding box center [339, 79] width 160 height 14
paste input "PA/4C1731"
type input "PA/4C1731"
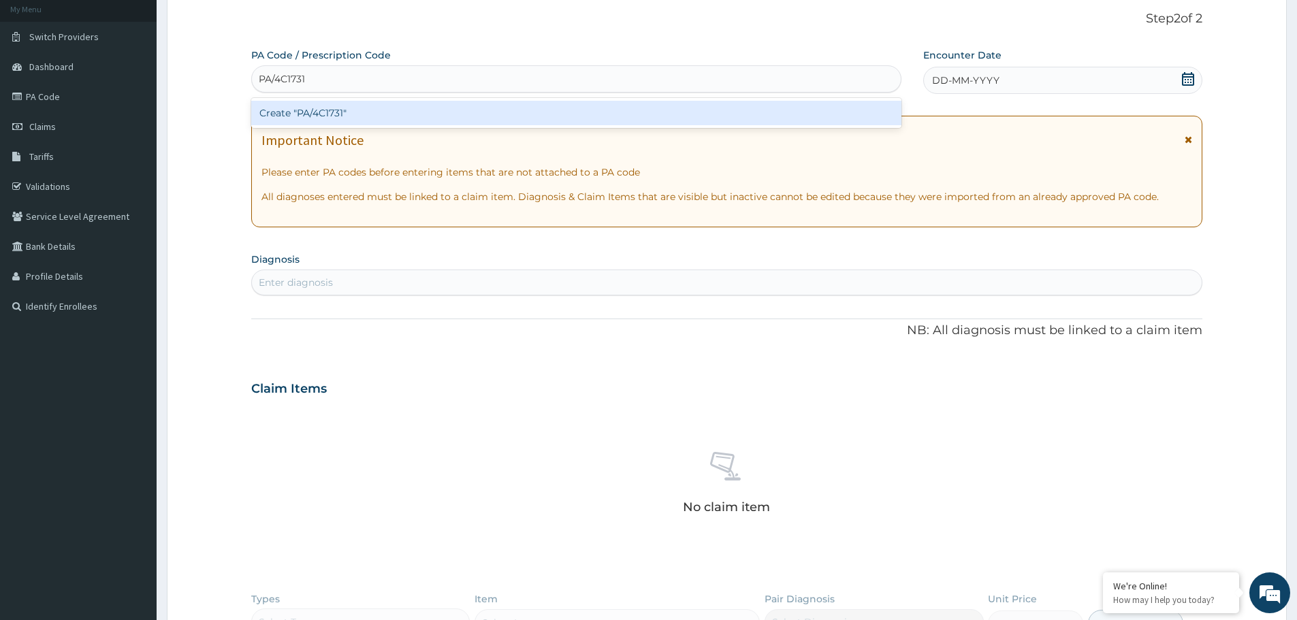
click at [361, 110] on div "Create "PA/4C1731"" at bounding box center [576, 113] width 650 height 25
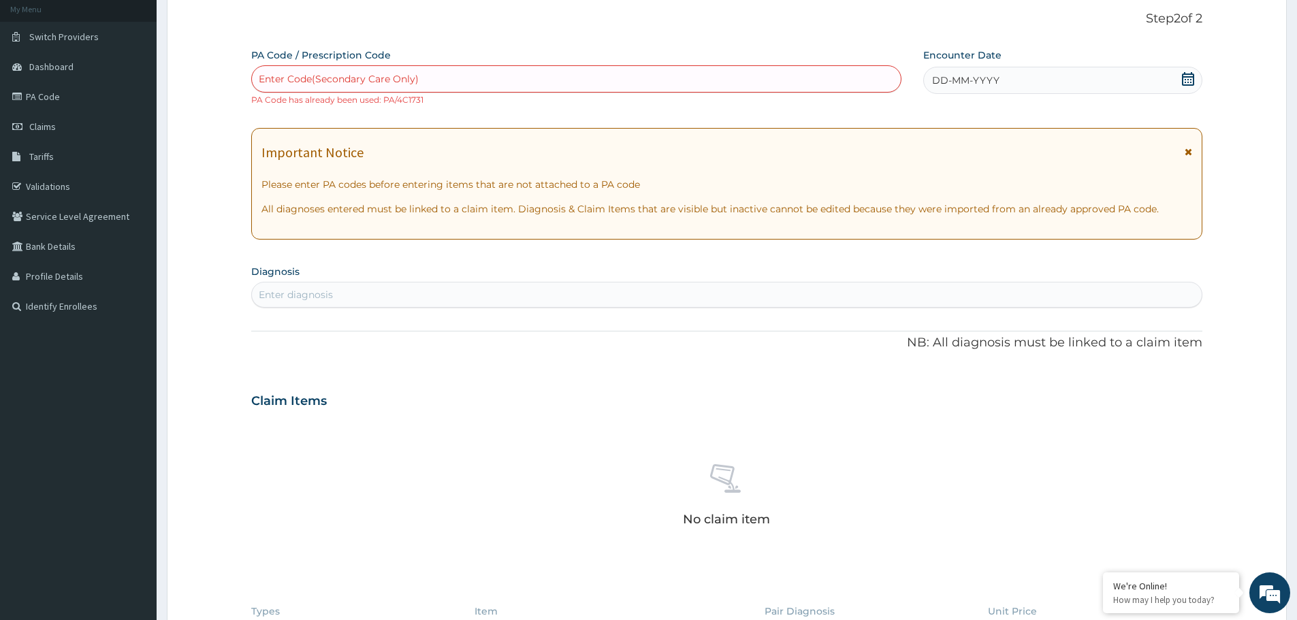
paste input "PA/1CCA01"
type input "PA/1CCA01"
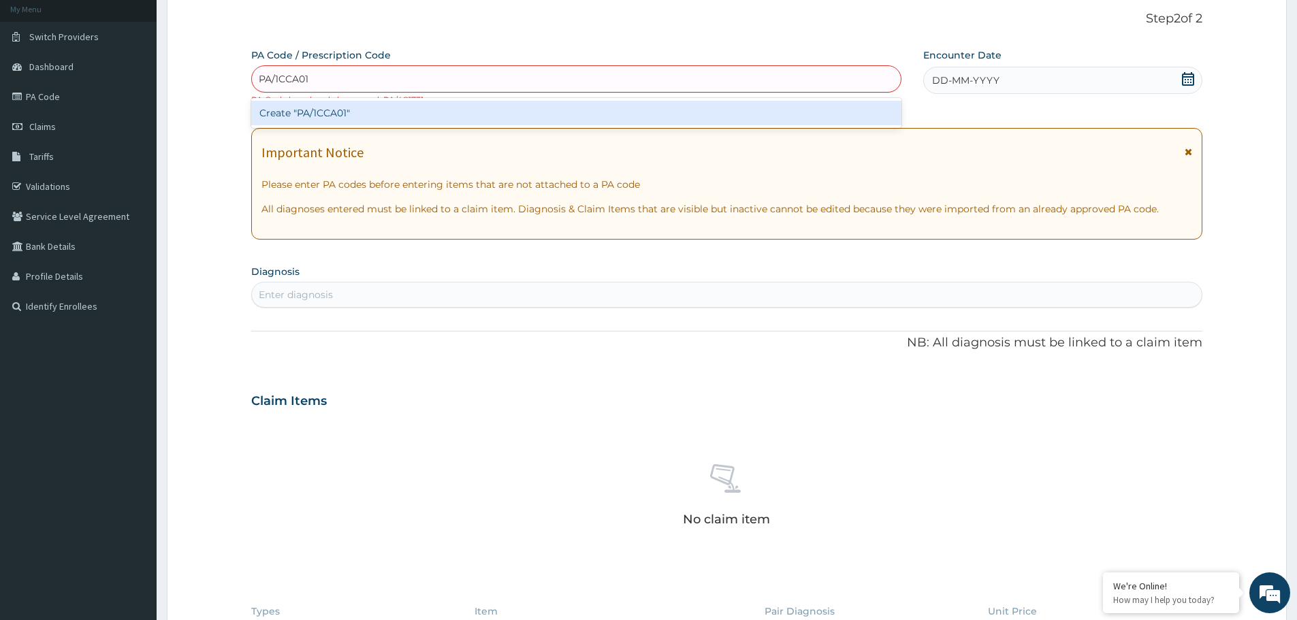
click at [334, 105] on div "Create "PA/1CCA01"" at bounding box center [576, 113] width 650 height 25
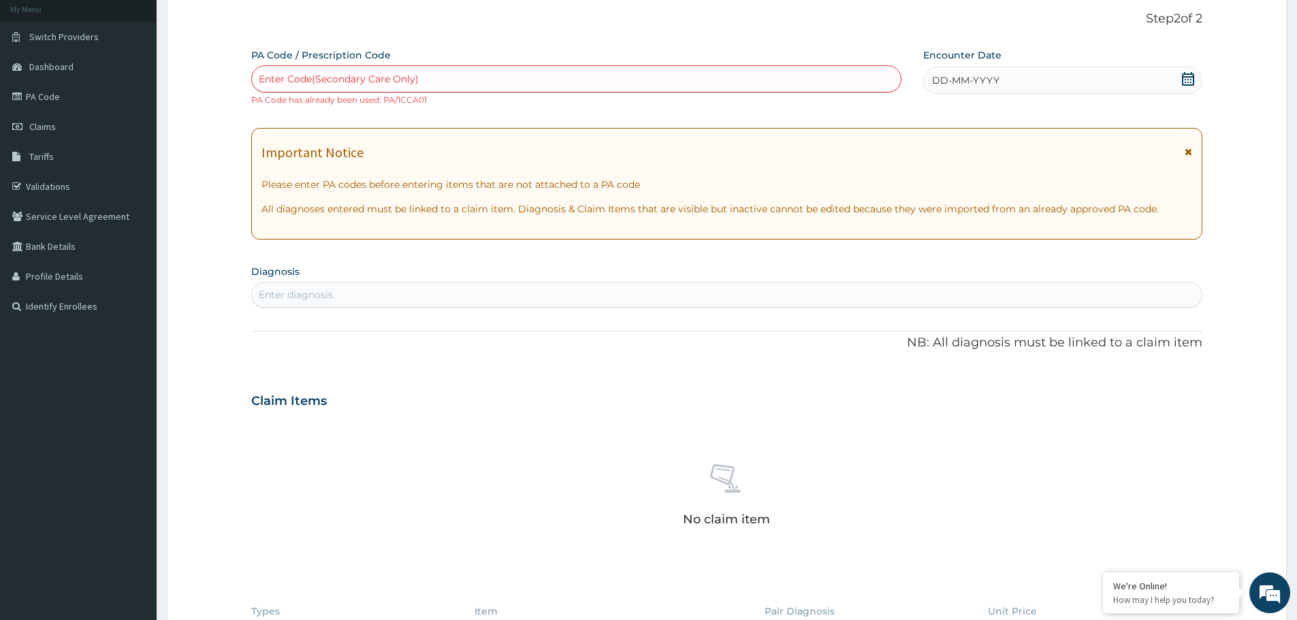
paste input "PA/2084FE"
type input "PA/2084FE"
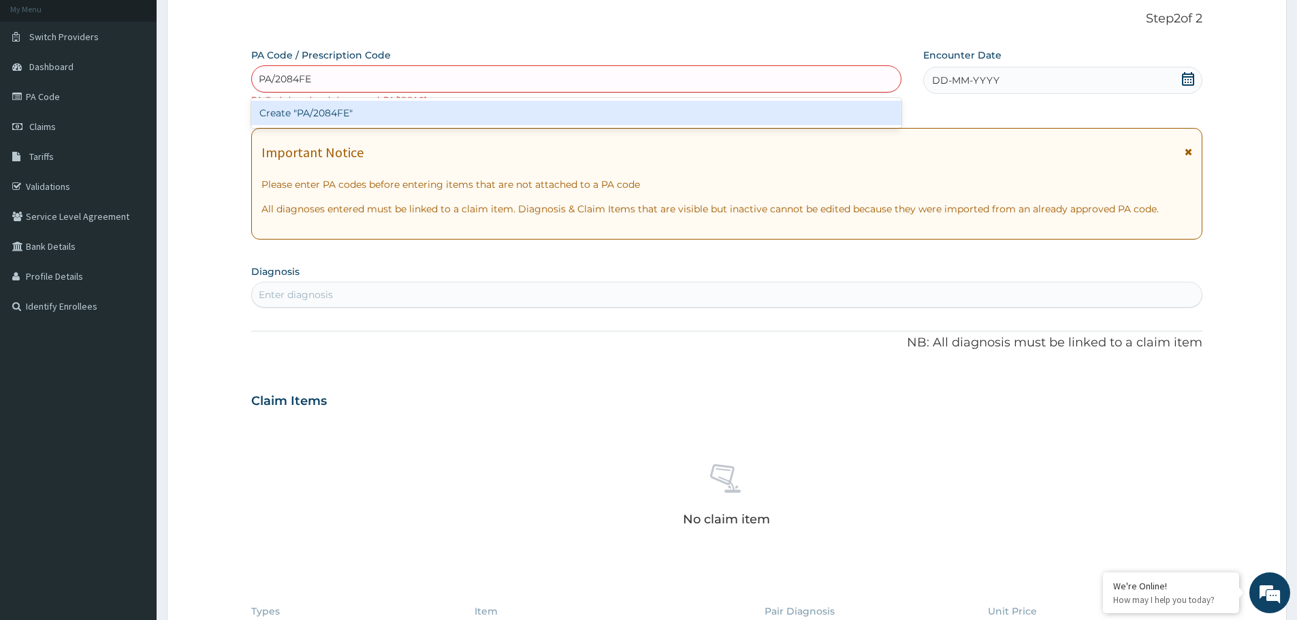
click at [457, 117] on div "Create "PA/2084FE"" at bounding box center [576, 113] width 650 height 25
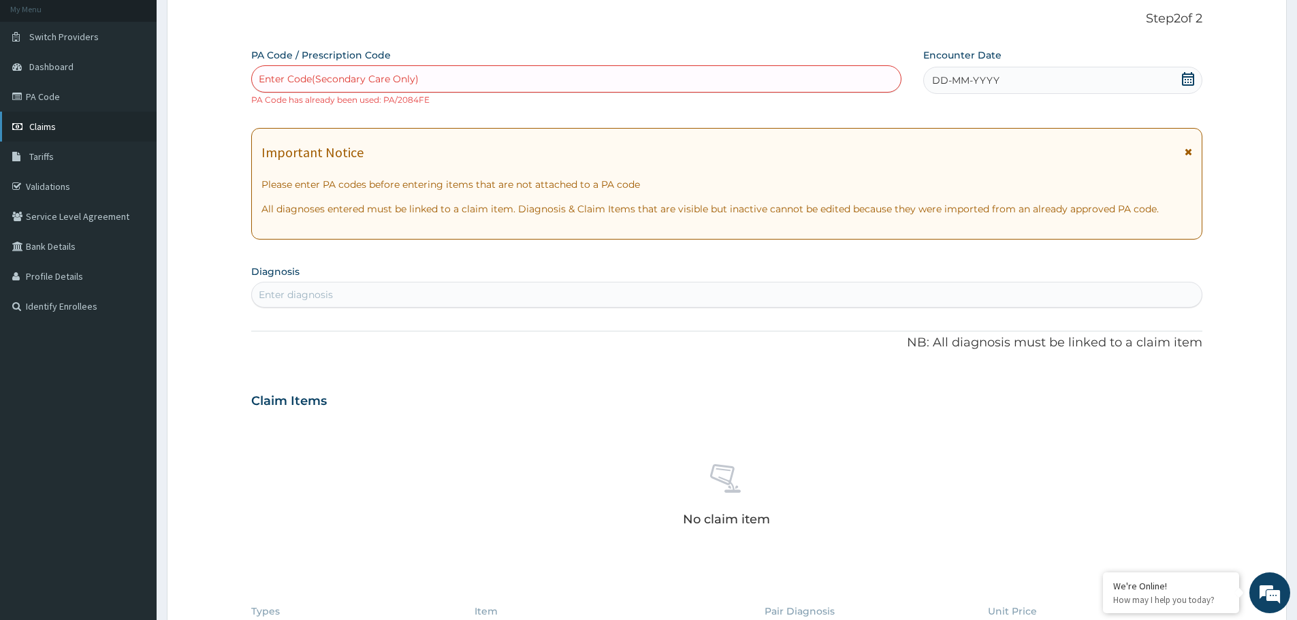
click at [47, 132] on span "Claims" at bounding box center [42, 126] width 27 height 12
